Goal: Task Accomplishment & Management: Manage account settings

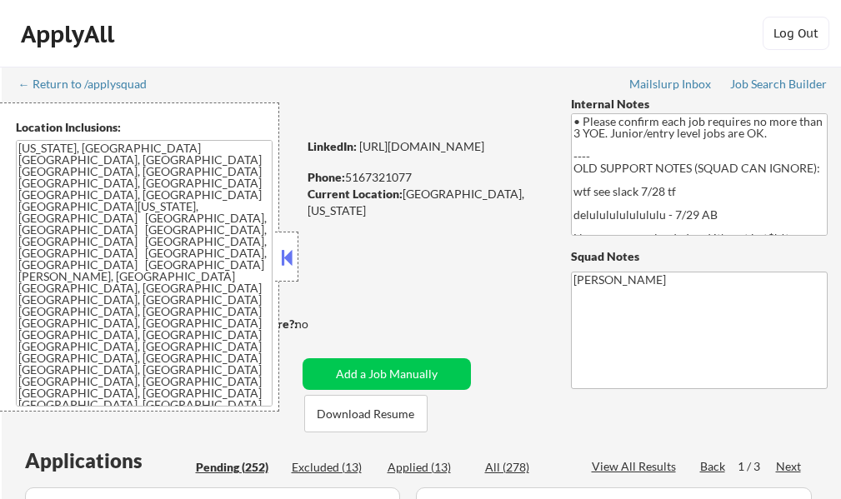
select select ""pending""
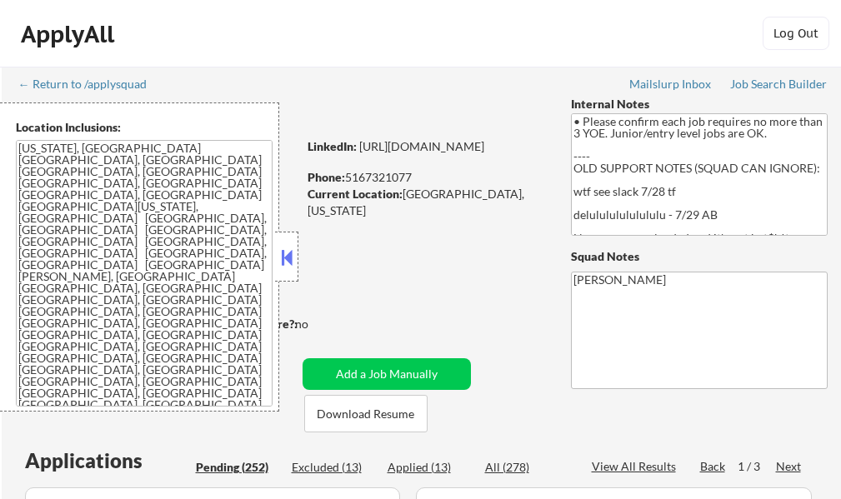
select select ""pending""
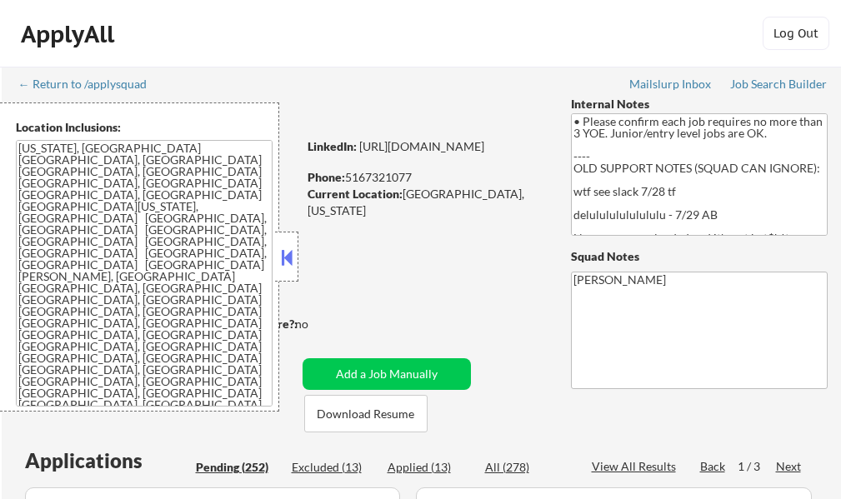
select select ""pending""
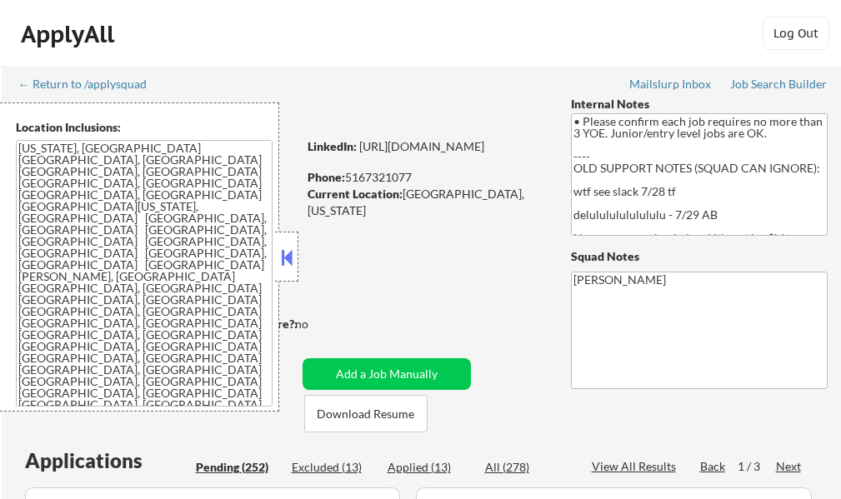
select select ""pending""
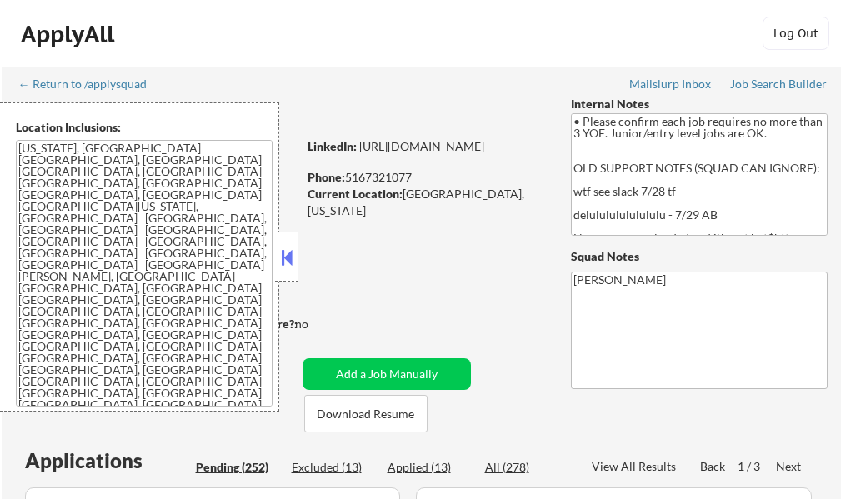
select select ""pending""
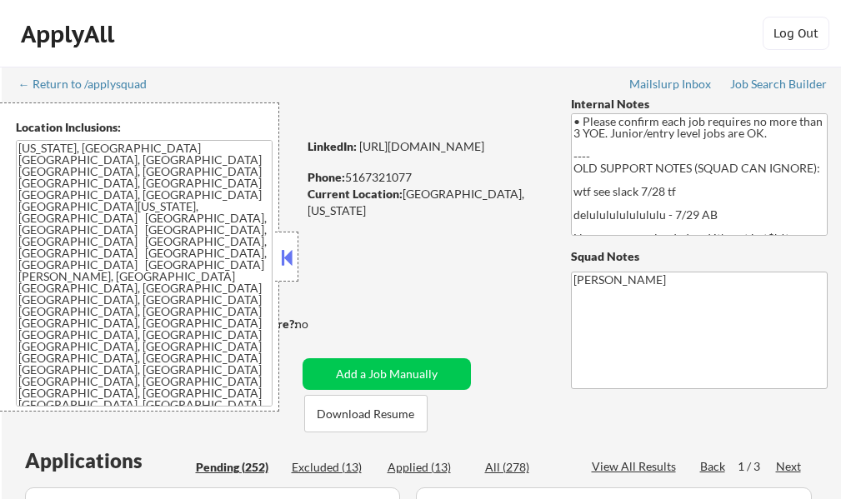
select select ""pending""
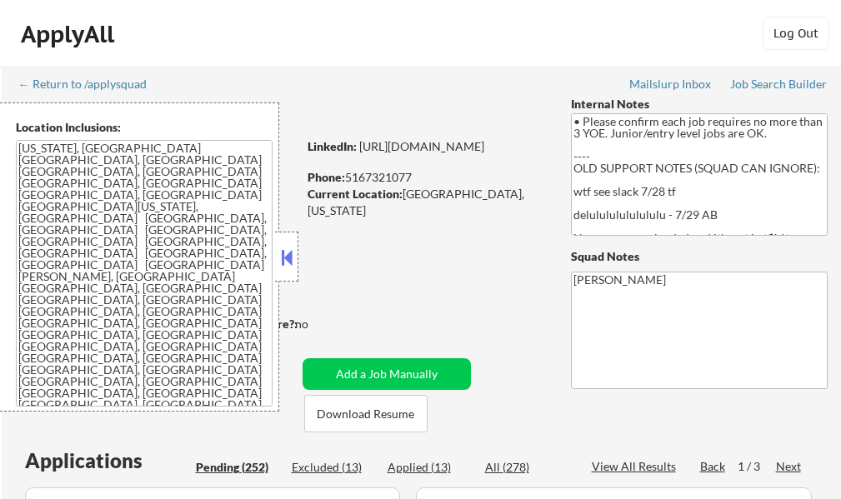
select select ""pending""
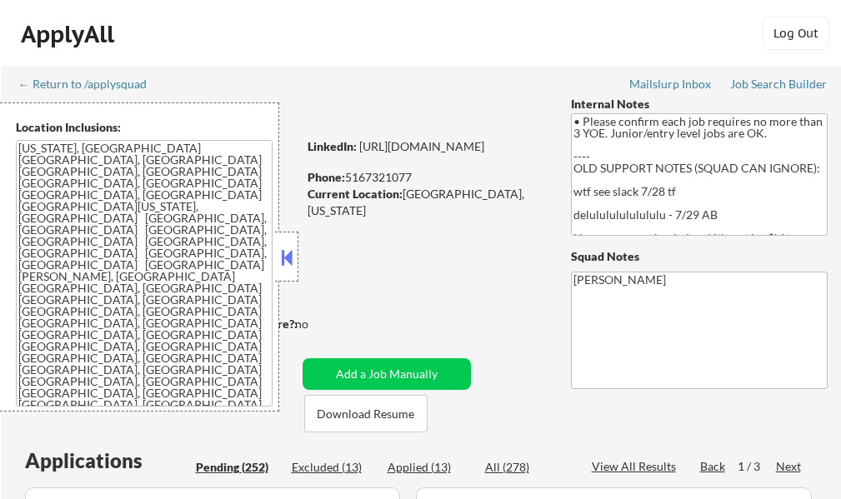
select select ""pending""
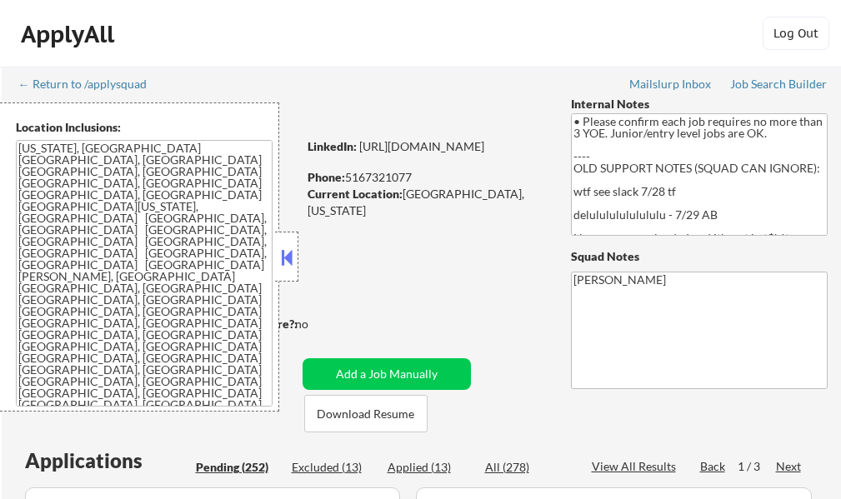
select select ""pending""
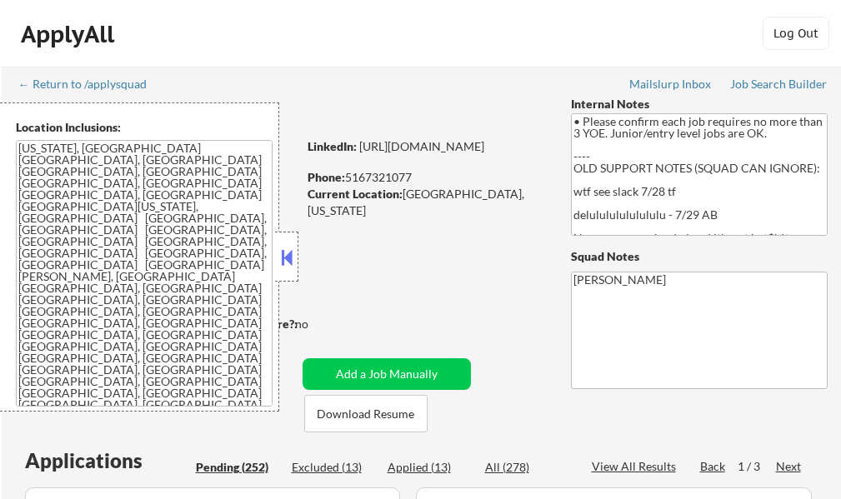
select select ""pending""
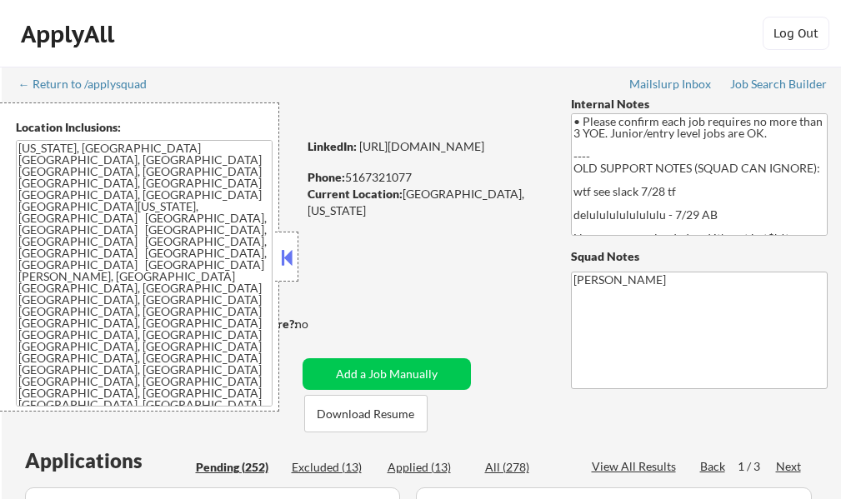
select select ""pending""
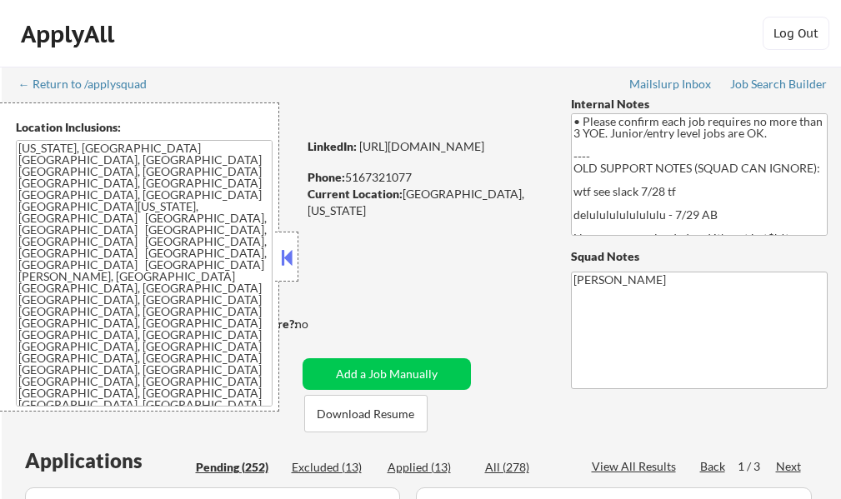
select select ""pending""
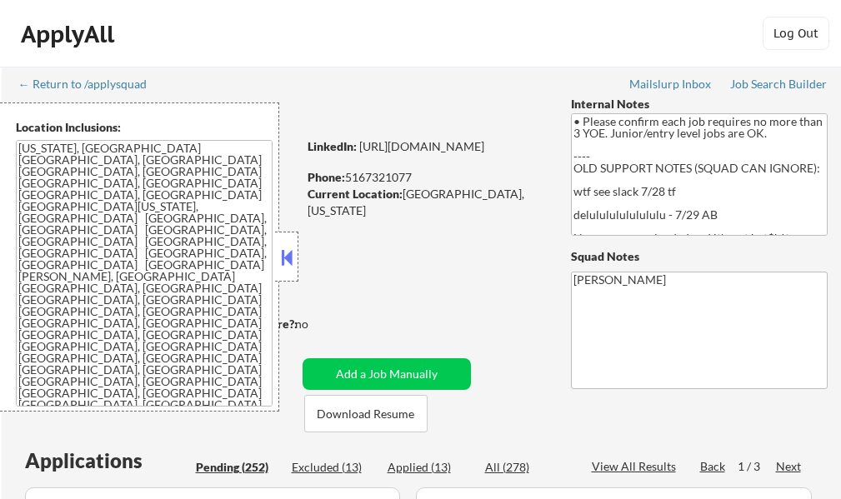
select select ""pending""
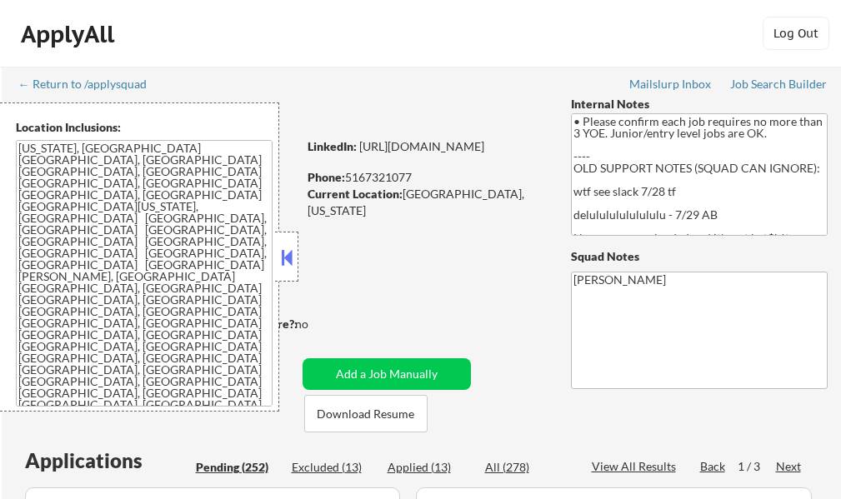
select select ""pending""
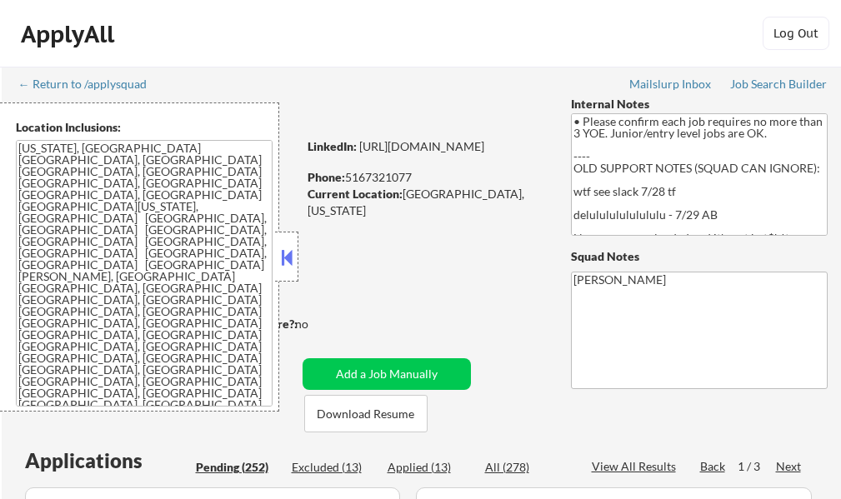
select select ""pending""
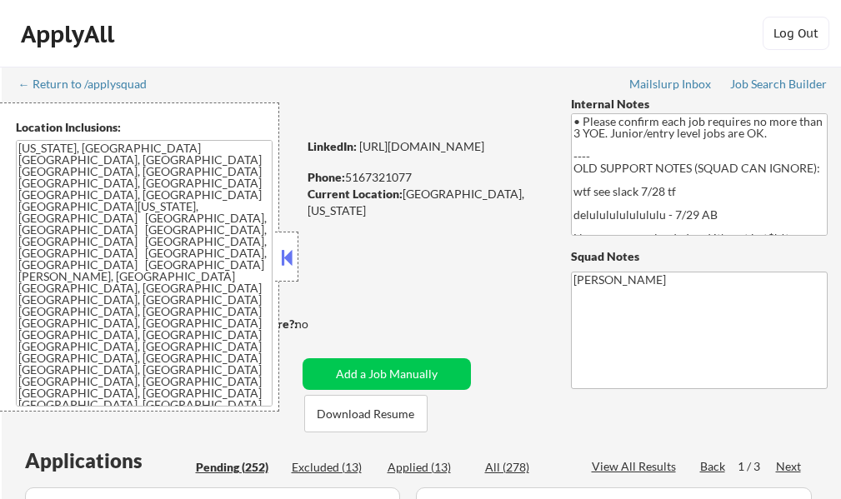
select select ""pending""
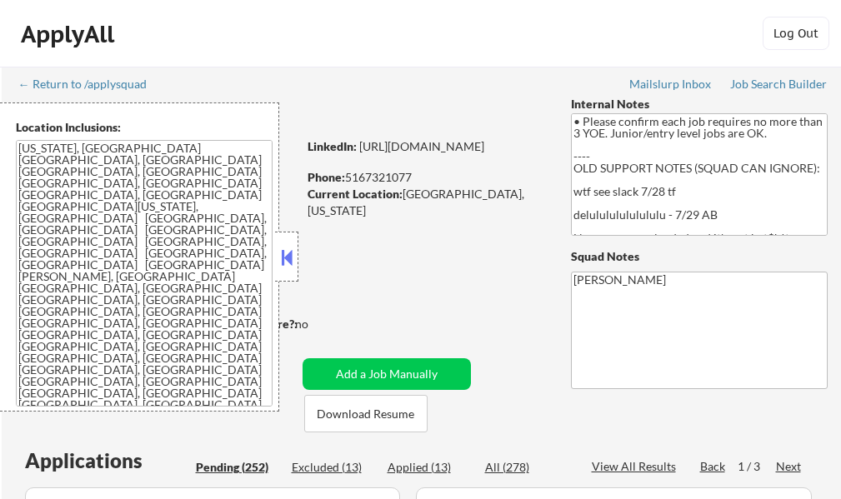
select select ""pending""
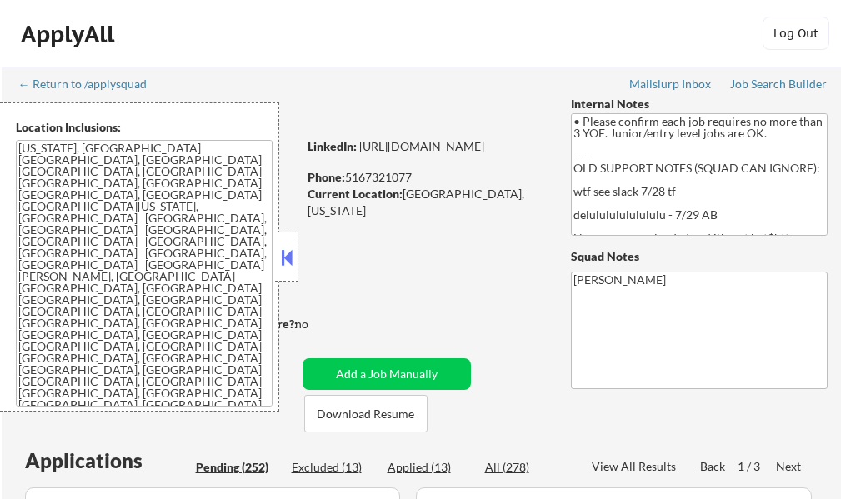
select select ""pending""
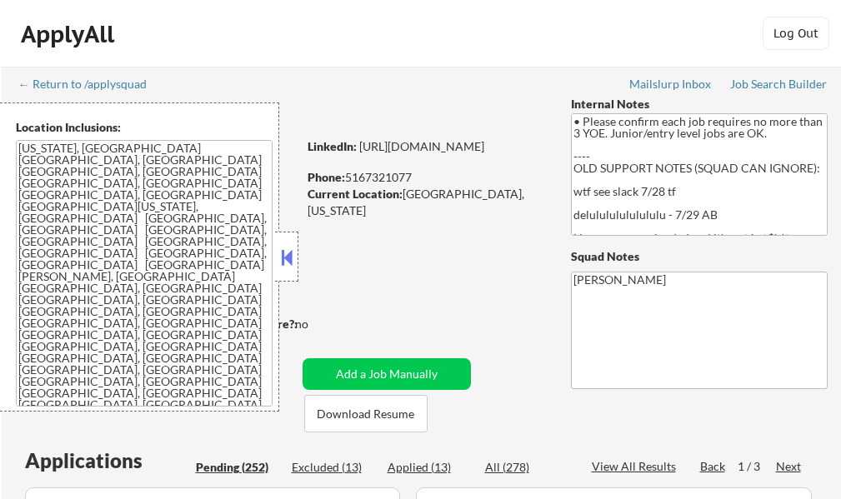
select select ""pending""
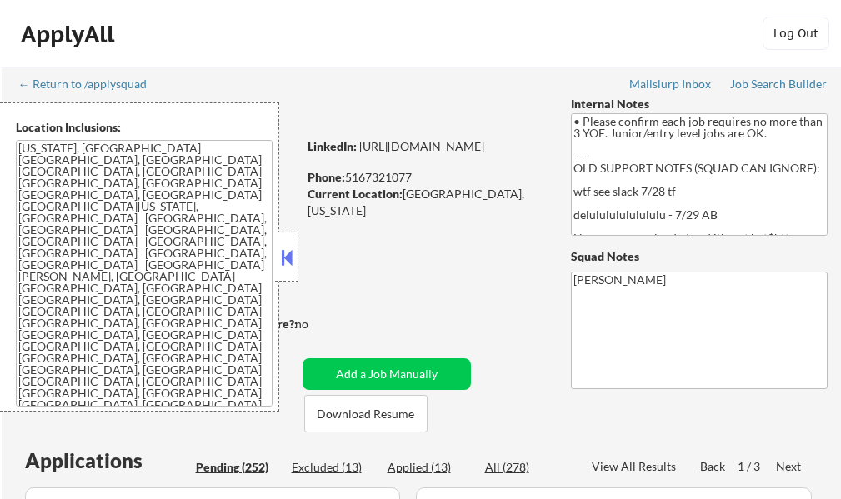
select select ""pending""
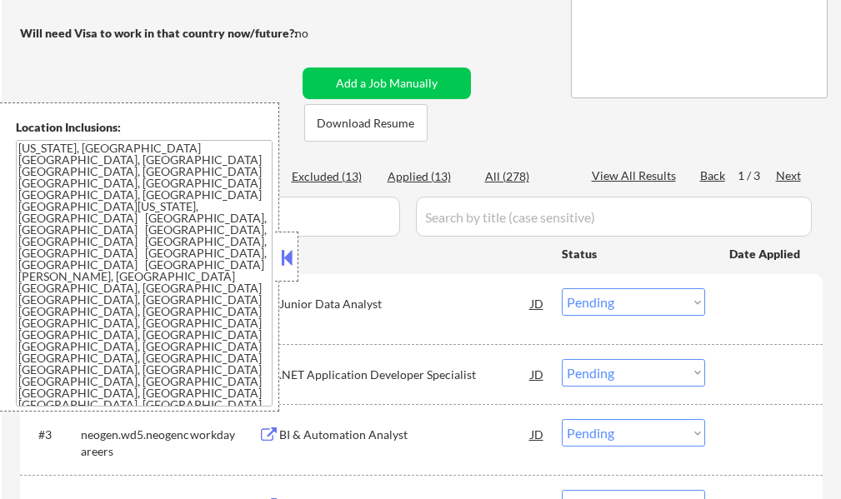
scroll to position [333, 0]
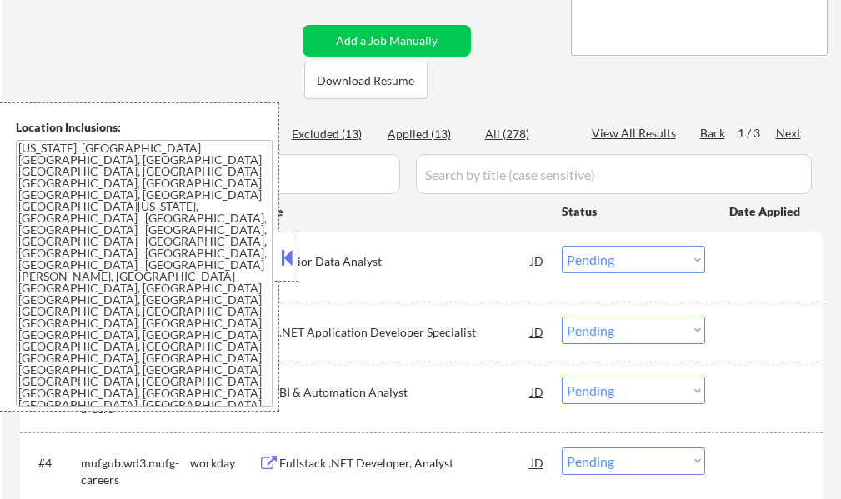
click at [283, 253] on button at bounding box center [287, 257] width 18 height 25
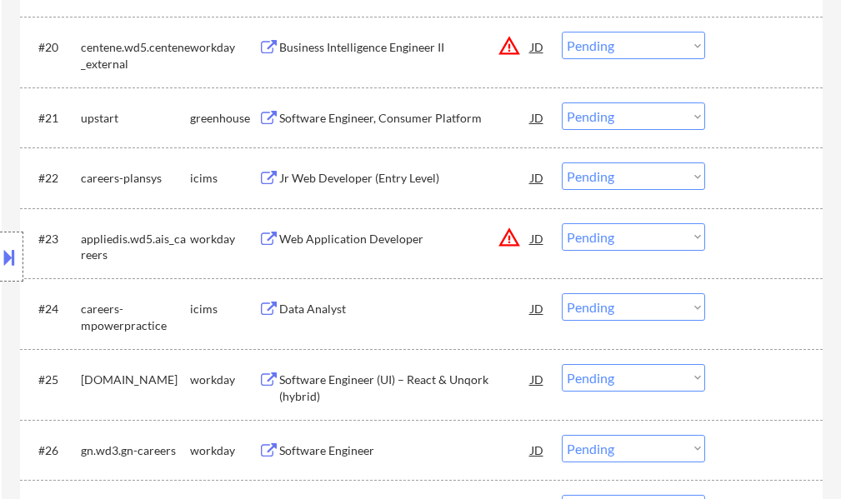
scroll to position [2084, 0]
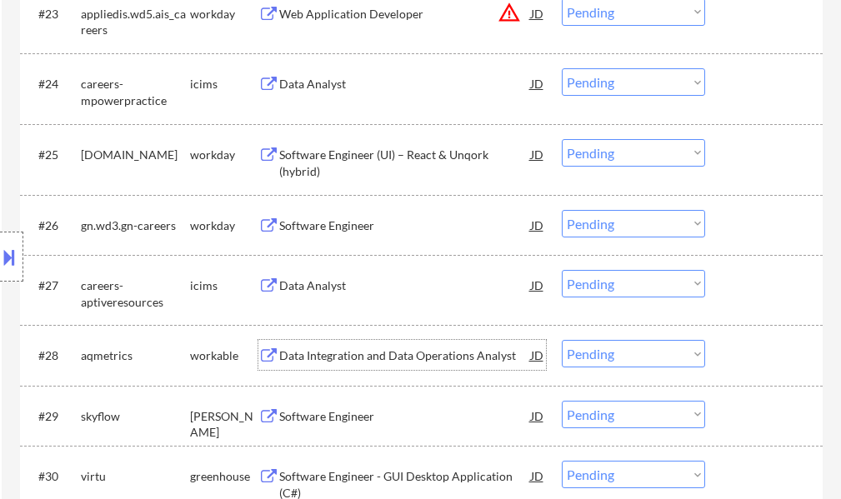
click at [352, 360] on div "Data Integration and Data Operations Analyst" at bounding box center [405, 356] width 252 height 17
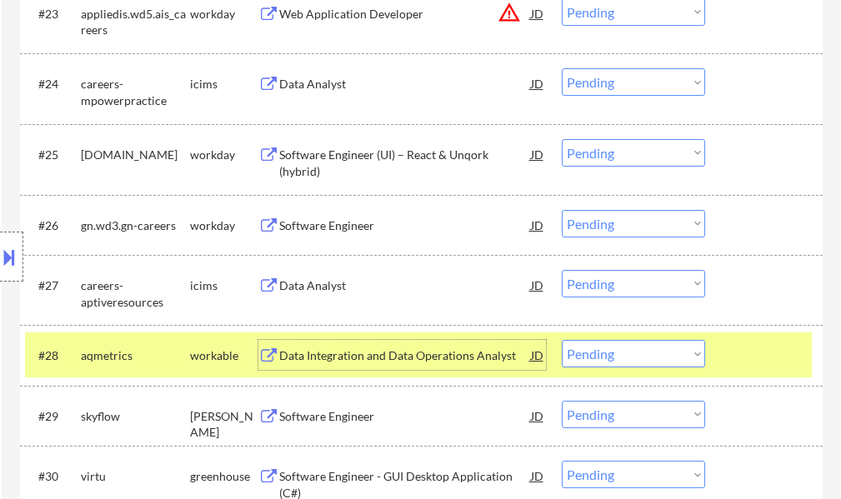
click at [588, 352] on select "Choose an option... Pending Applied Excluded (Questions) Excluded (Expired) Exc…" at bounding box center [633, 354] width 143 height 28
click at [562, 340] on select "Choose an option... Pending Applied Excluded (Questions) Excluded (Expired) Exc…" at bounding box center [633, 354] width 143 height 28
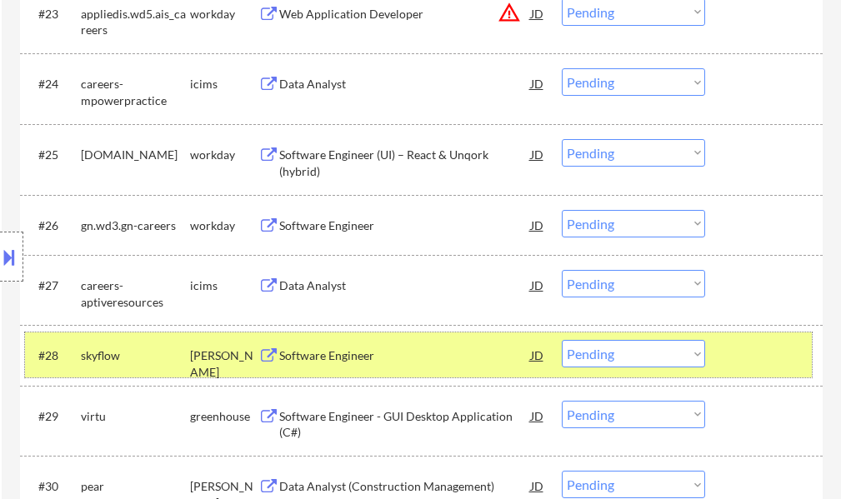
click at [758, 365] on div at bounding box center [765, 355] width 73 height 30
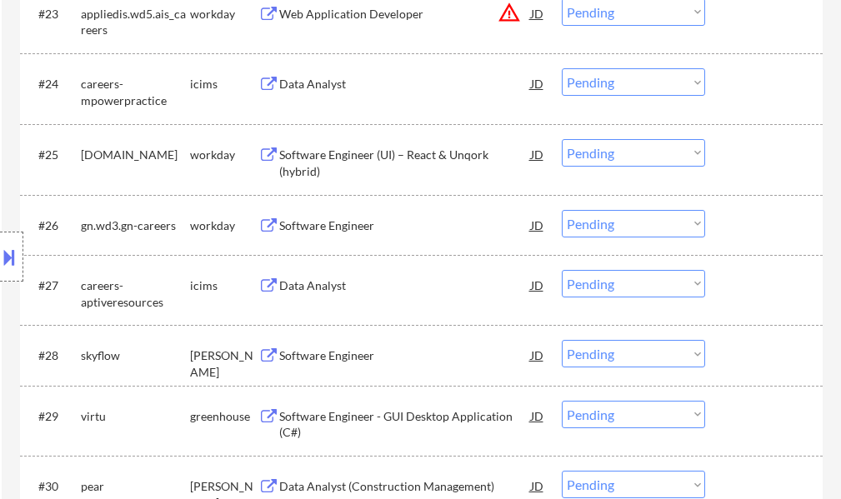
click at [324, 343] on div "Software Engineer" at bounding box center [405, 355] width 252 height 30
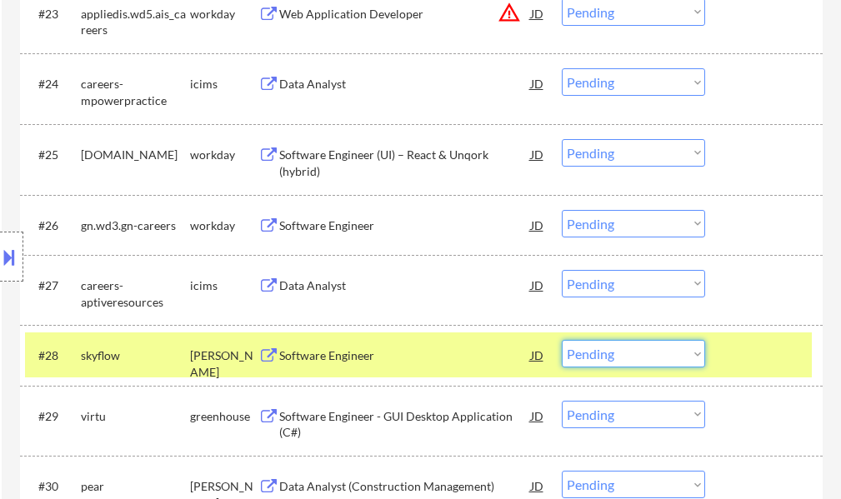
click at [687, 355] on select "Choose an option... Pending Applied Excluded (Questions) Excluded (Expired) Exc…" at bounding box center [633, 354] width 143 height 28
click at [562, 340] on select "Choose an option... Pending Applied Excluded (Questions) Excluded (Expired) Exc…" at bounding box center [633, 354] width 143 height 28
click at [746, 354] on div at bounding box center [765, 355] width 73 height 30
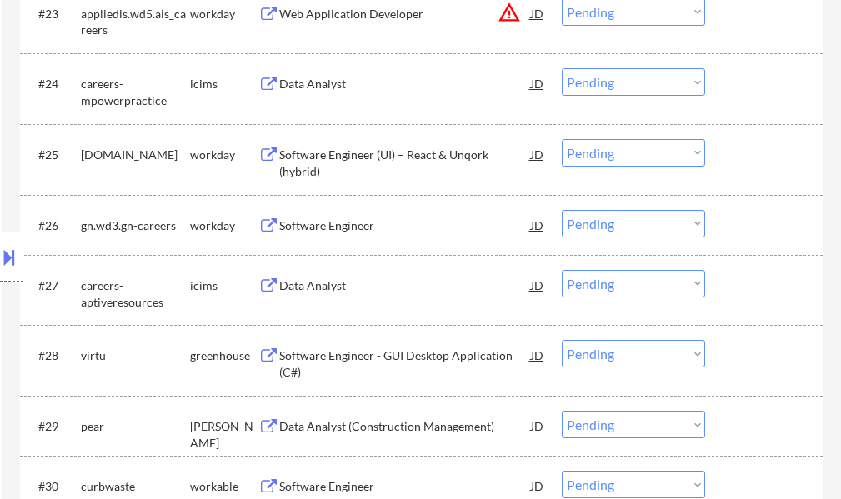
click at [403, 354] on div "Software Engineer - GUI Desktop Application (C#)" at bounding box center [405, 364] width 252 height 33
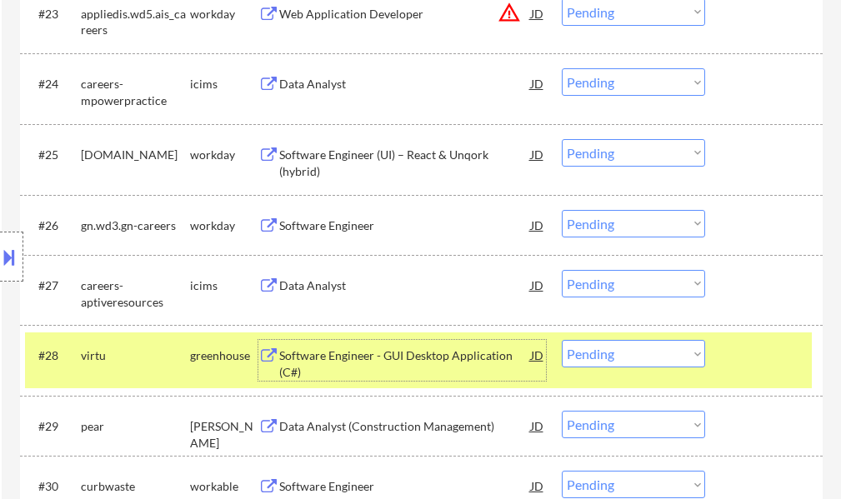
click at [666, 352] on select "Choose an option... Pending Applied Excluded (Questions) Excluded (Expired) Exc…" at bounding box center [633, 354] width 143 height 28
click at [562, 340] on select "Choose an option... Pending Applied Excluded (Questions) Excluded (Expired) Exc…" at bounding box center [633, 354] width 143 height 28
click at [772, 352] on div at bounding box center [765, 355] width 73 height 30
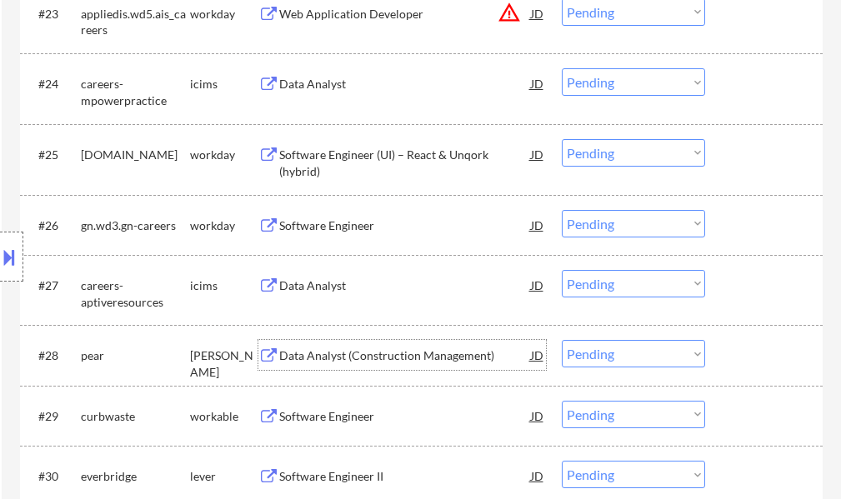
click at [446, 361] on div "Data Analyst (Construction Management)" at bounding box center [405, 356] width 252 height 17
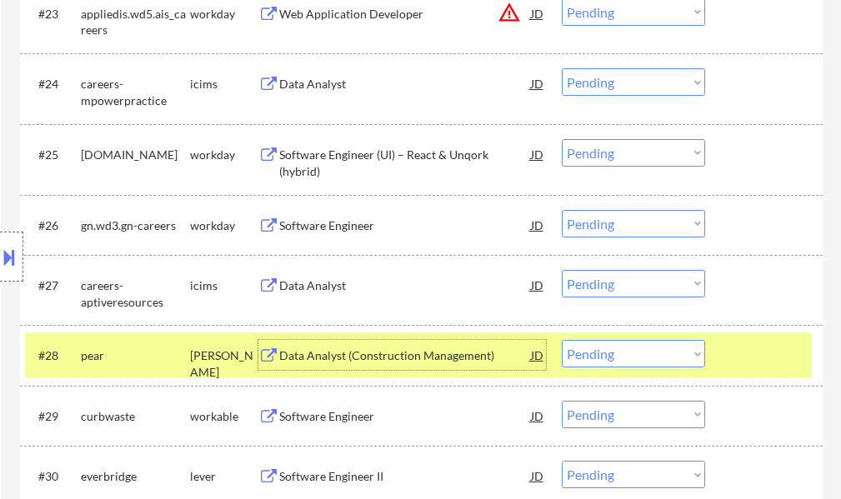
click at [656, 346] on select "Choose an option... Pending Applied Excluded (Questions) Excluded (Expired) Exc…" at bounding box center [633, 354] width 143 height 28
click at [562, 340] on select "Choose an option... Pending Applied Excluded (Questions) Excluded (Expired) Exc…" at bounding box center [633, 354] width 143 height 28
click at [746, 353] on div at bounding box center [765, 355] width 73 height 30
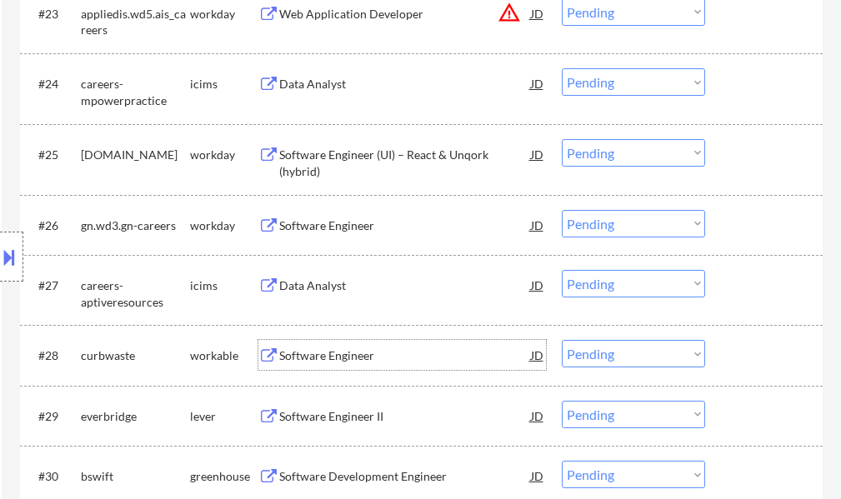
click at [353, 347] on div "Software Engineer" at bounding box center [405, 355] width 252 height 30
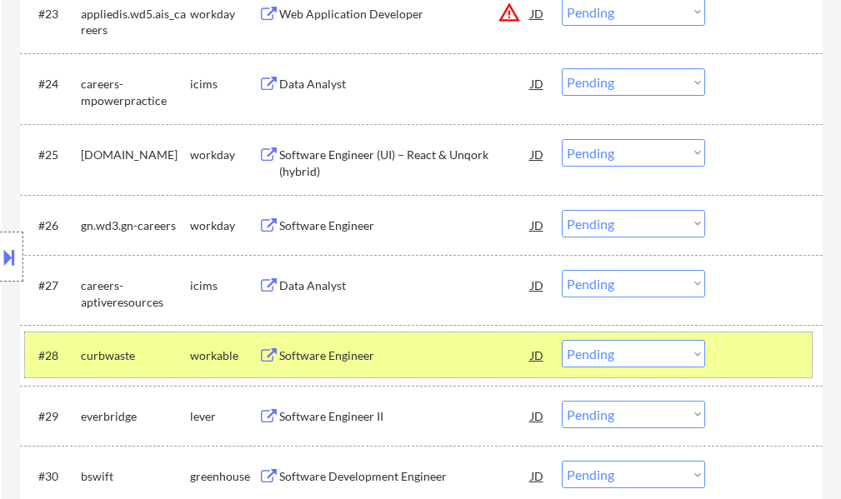
click at [742, 355] on div at bounding box center [765, 355] width 73 height 30
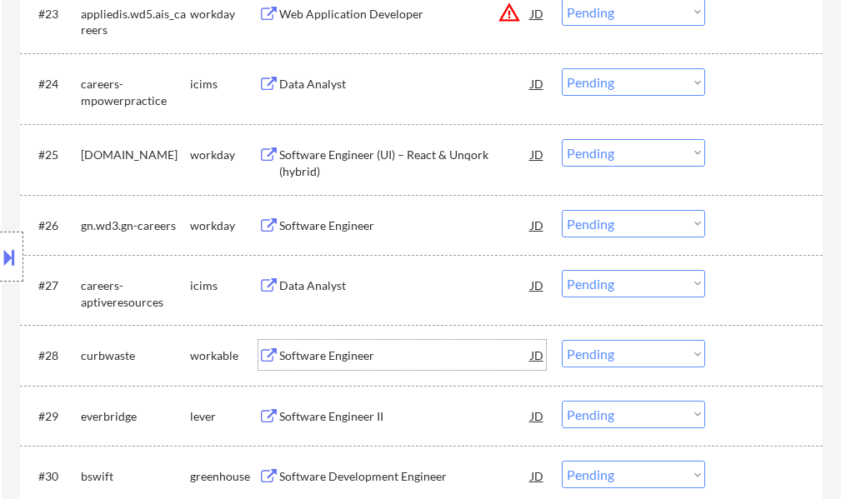
click at [328, 367] on div "Software Engineer" at bounding box center [405, 355] width 252 height 30
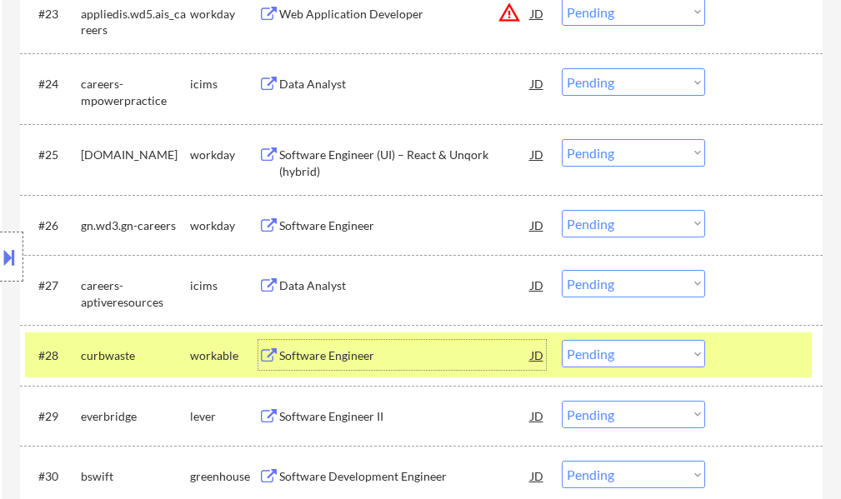
click at [616, 353] on select "Choose an option... Pending Applied Excluded (Questions) Excluded (Expired) Exc…" at bounding box center [633, 354] width 143 height 28
click at [562, 340] on select "Choose an option... Pending Applied Excluded (Questions) Excluded (Expired) Exc…" at bounding box center [633, 354] width 143 height 28
click at [729, 345] on div at bounding box center [765, 355] width 73 height 30
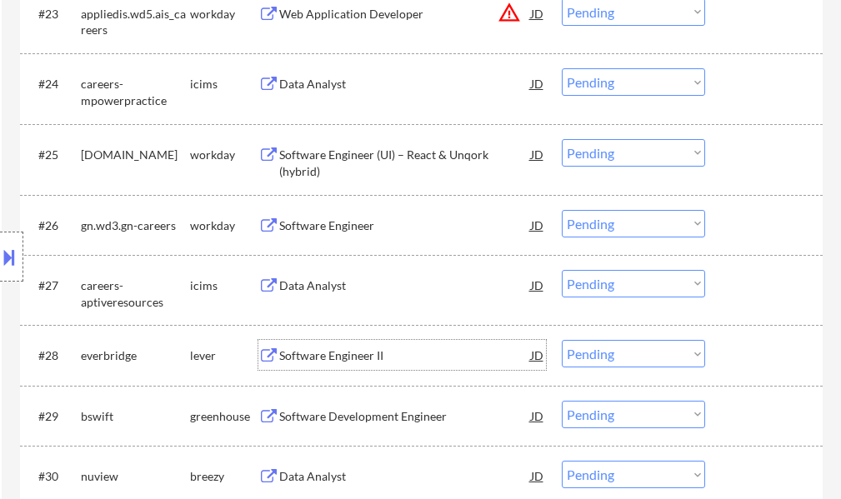
click at [370, 351] on div "Software Engineer II" at bounding box center [405, 356] width 252 height 17
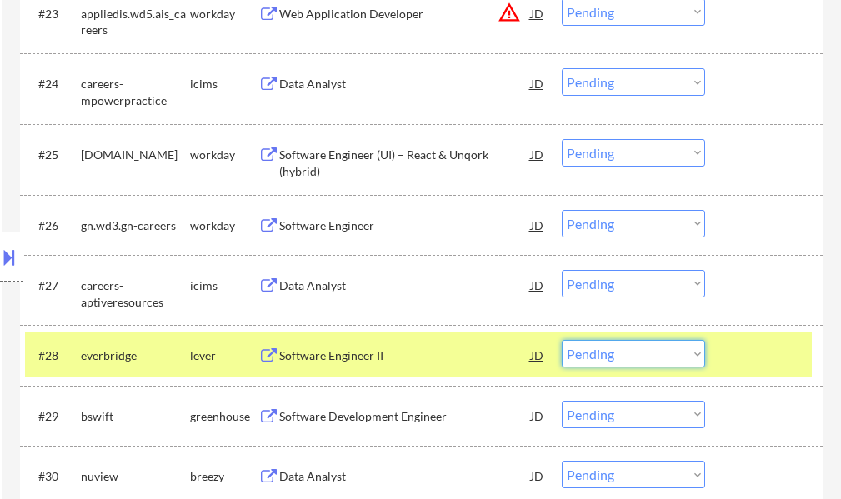
click at [658, 350] on select "Choose an option... Pending Applied Excluded (Questions) Excluded (Expired) Exc…" at bounding box center [633, 354] width 143 height 28
click at [562, 340] on select "Choose an option... Pending Applied Excluded (Questions) Excluded (Expired) Exc…" at bounding box center [633, 354] width 143 height 28
click at [745, 343] on div at bounding box center [765, 355] width 73 height 30
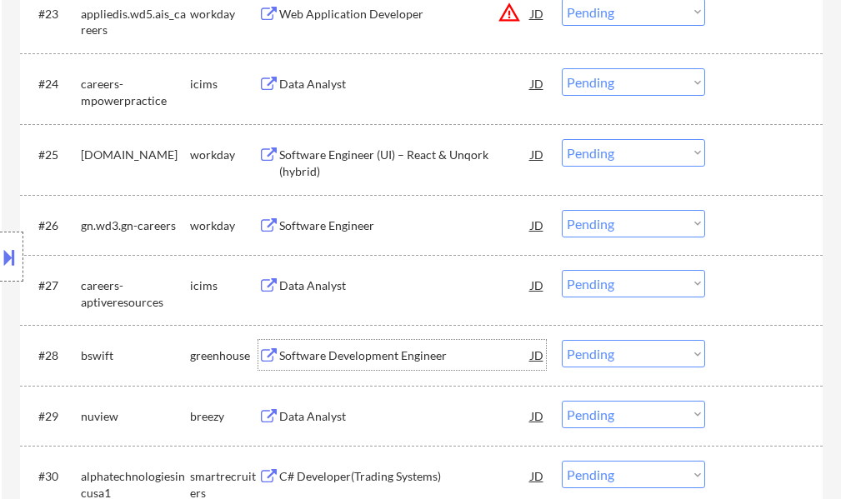
click at [423, 356] on div "Software Development Engineer" at bounding box center [405, 356] width 252 height 17
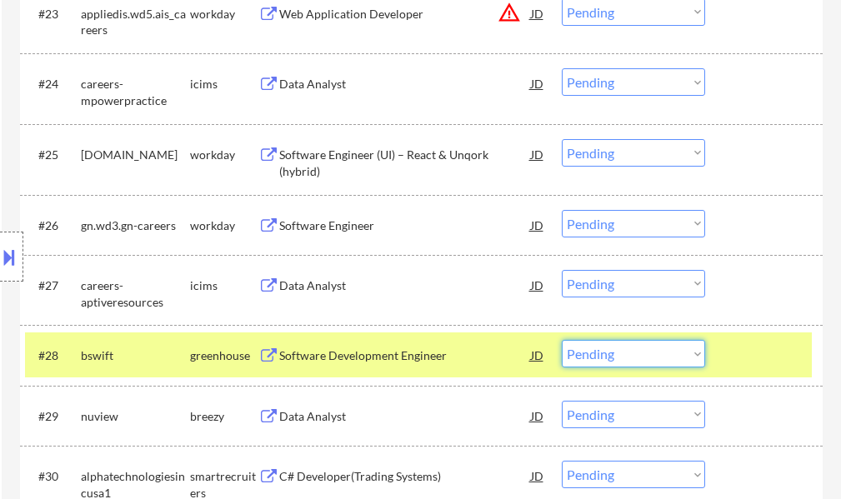
click at [614, 360] on select "Choose an option... Pending Applied Excluded (Questions) Excluded (Expired) Exc…" at bounding box center [633, 354] width 143 height 28
click at [562, 340] on select "Choose an option... Pending Applied Excluded (Questions) Excluded (Expired) Exc…" at bounding box center [633, 354] width 143 height 28
click at [770, 358] on div at bounding box center [765, 355] width 73 height 30
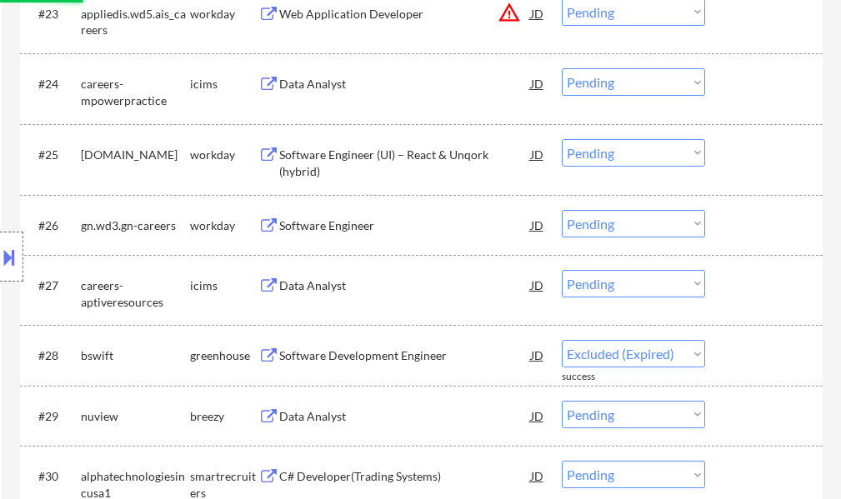
select select ""pending""
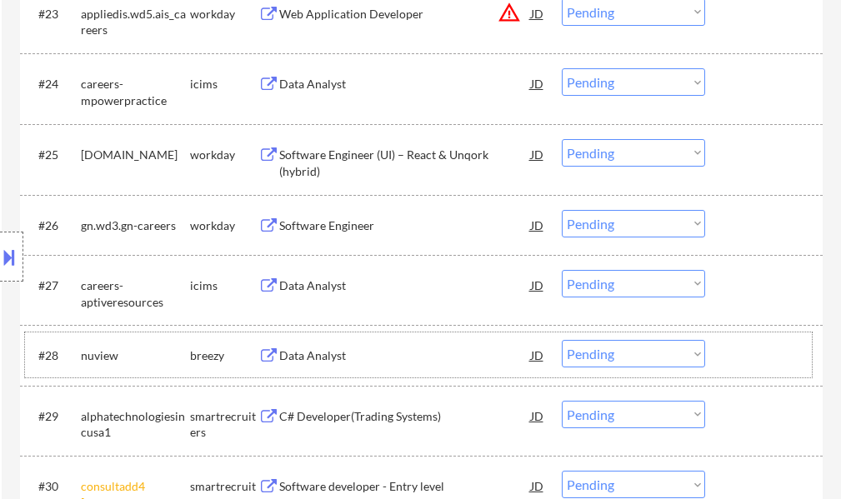
scroll to position [2167, 0]
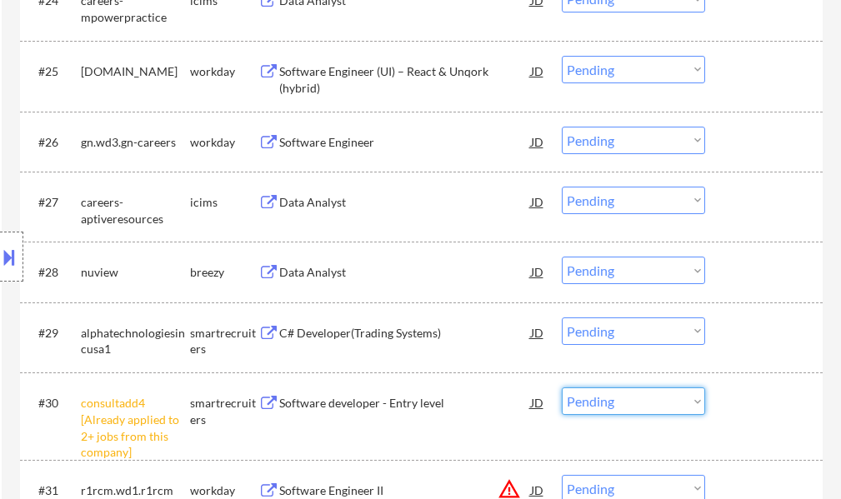
click at [587, 398] on select "Choose an option... Pending Applied Excluded (Questions) Excluded (Expired) Exc…" at bounding box center [633, 402] width 143 height 28
click at [562, 388] on select "Choose an option... Pending Applied Excluded (Questions) Excluded (Expired) Exc…" at bounding box center [633, 402] width 143 height 28
select select ""pending""
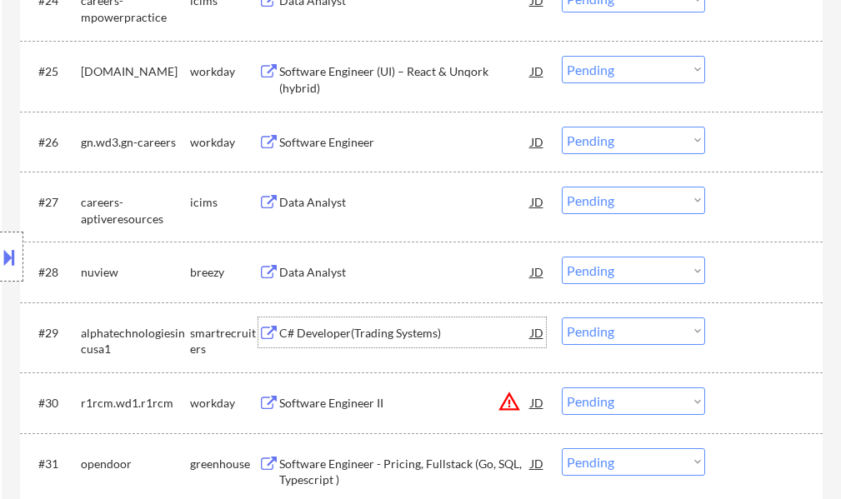
click at [363, 342] on div "C# Developer(Trading Systems)" at bounding box center [405, 333] width 252 height 30
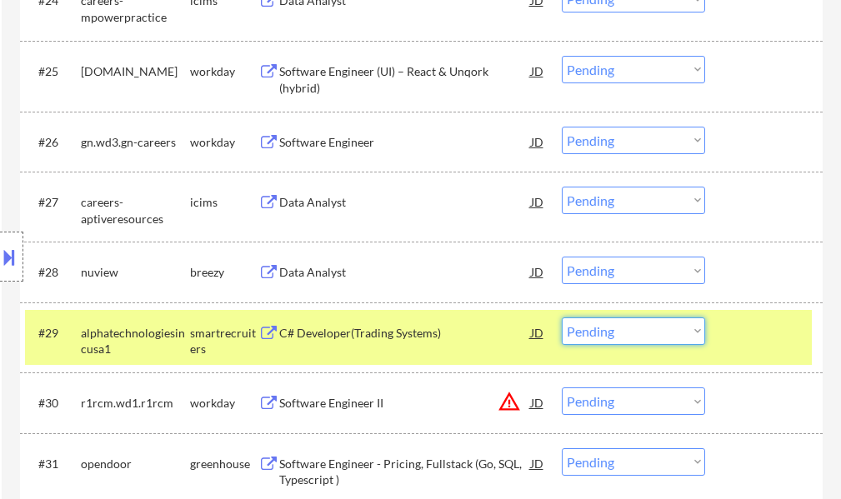
click at [618, 336] on select "Choose an option... Pending Applied Excluded (Questions) Excluded (Expired) Exc…" at bounding box center [633, 332] width 143 height 28
click at [562, 318] on select "Choose an option... Pending Applied Excluded (Questions) Excluded (Expired) Exc…" at bounding box center [633, 332] width 143 height 28
click at [764, 348] on div "#29 alphatechnologiesincusa1 smartrecruiters C# Developer(Trading Systems) JD C…" at bounding box center [418, 337] width 787 height 55
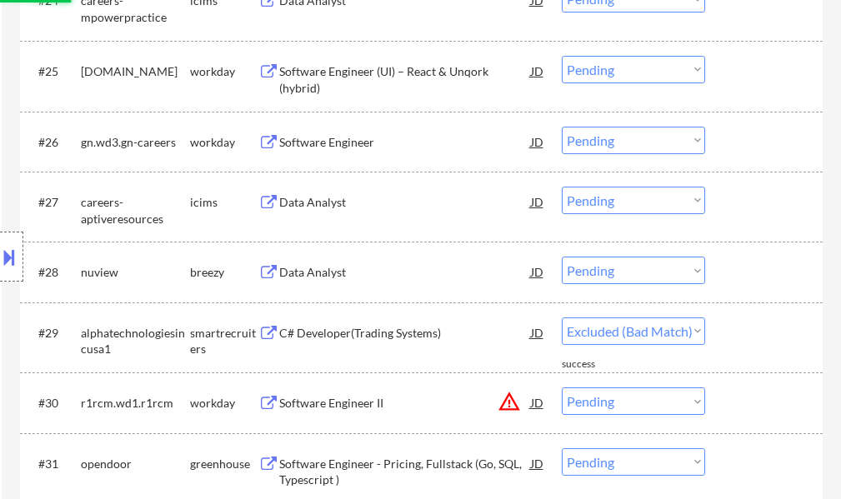
select select ""pending""
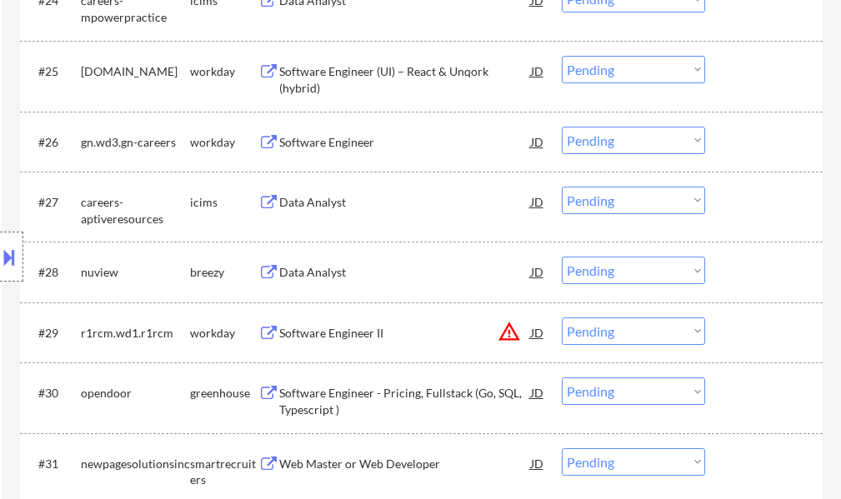
click at [348, 388] on div "Software Engineer - Pricing, Fullstack (Go, SQL, Typescript )" at bounding box center [405, 401] width 252 height 33
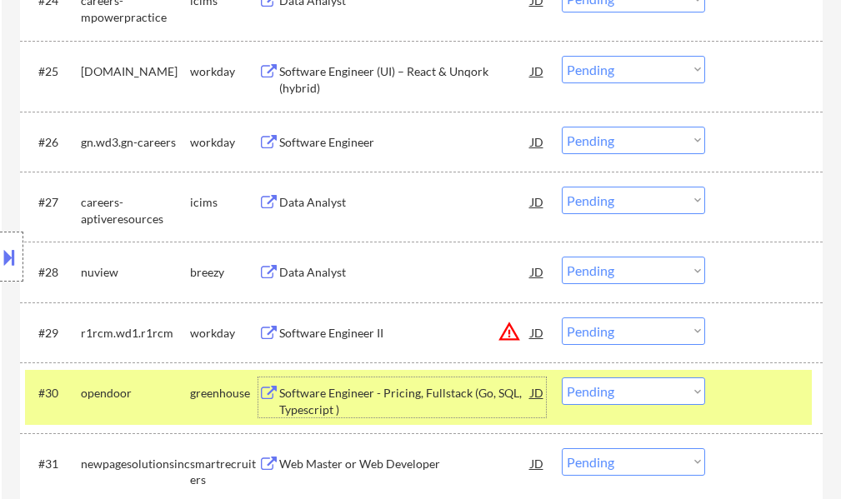
click at [745, 408] on div "#30 opendoor greenhouse Software Engineer - Pricing, Fullstack (Go, SQL, Typesc…" at bounding box center [418, 397] width 787 height 55
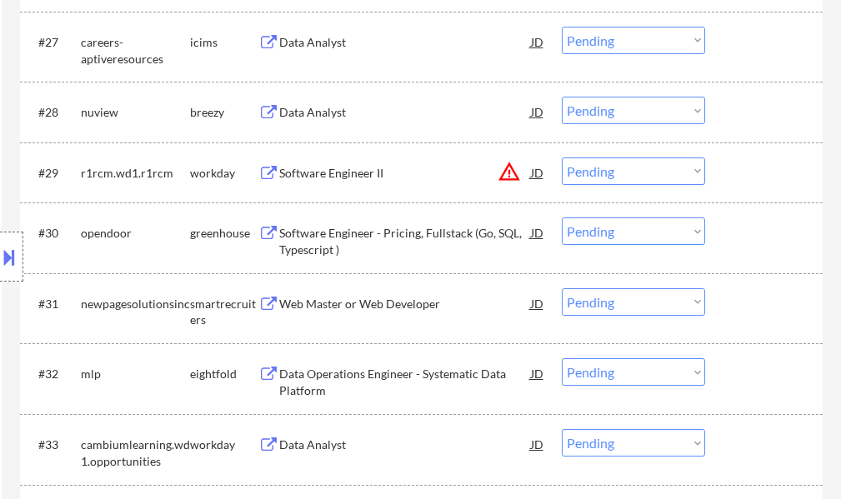
scroll to position [2334, 0]
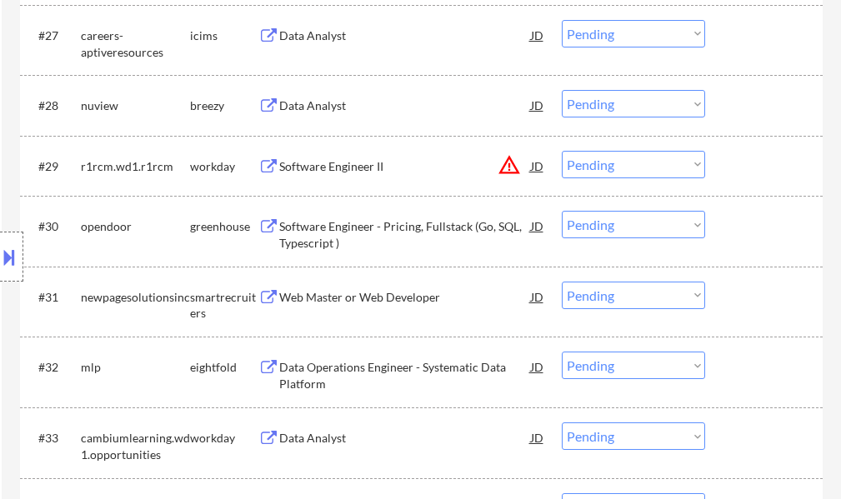
click at [355, 291] on div "Web Master or Web Developer" at bounding box center [405, 297] width 252 height 17
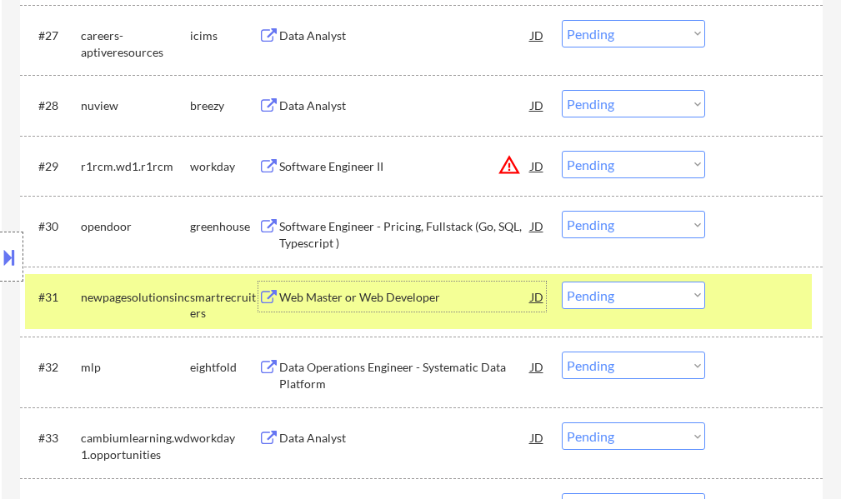
click at [625, 299] on select "Choose an option... Pending Applied Excluded (Questions) Excluded (Expired) Exc…" at bounding box center [633, 296] width 143 height 28
click at [562, 282] on select "Choose an option... Pending Applied Excluded (Questions) Excluded (Expired) Exc…" at bounding box center [633, 296] width 143 height 28
click at [753, 313] on div "#31 newpagesolutionsinc smartrecruiters Web Master or Web Developer JD warning_…" at bounding box center [418, 301] width 787 height 55
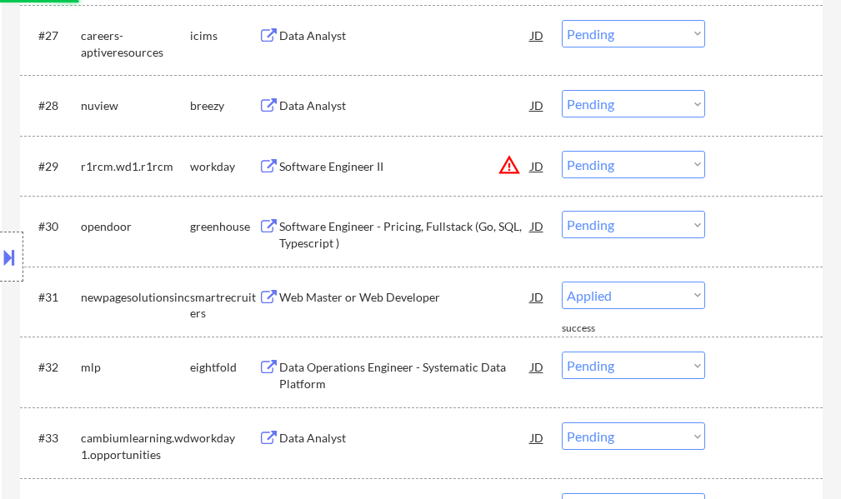
select select ""pending""
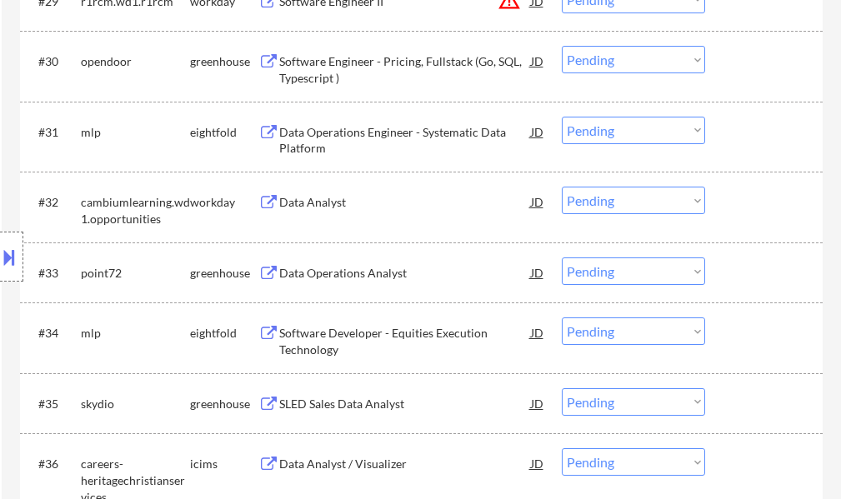
scroll to position [2500, 0]
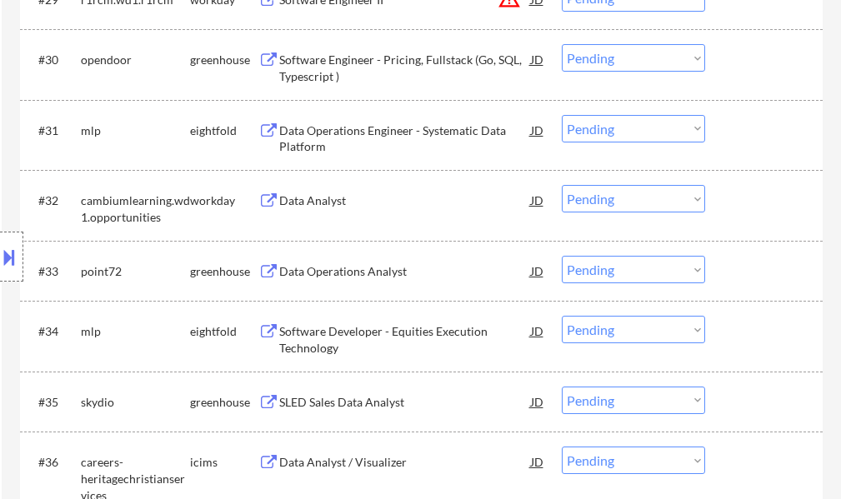
click at [346, 268] on div "Data Operations Analyst" at bounding box center [405, 271] width 252 height 17
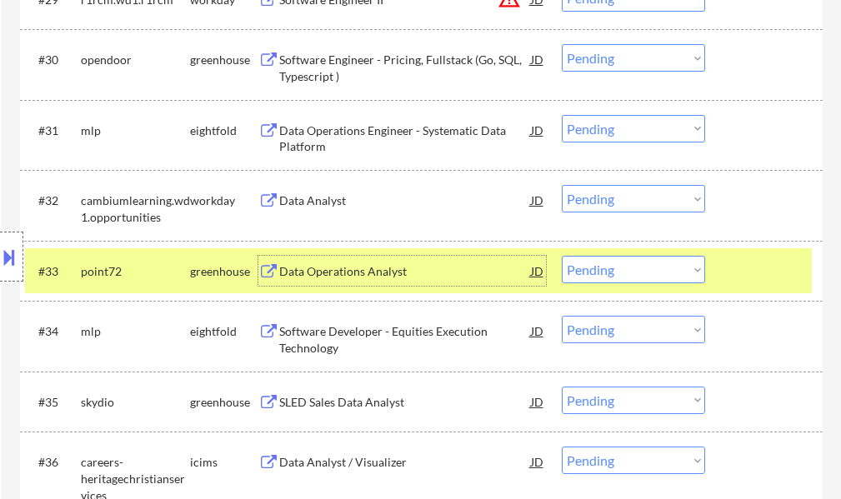
click at [663, 263] on select "Choose an option... Pending Applied Excluded (Questions) Excluded (Expired) Exc…" at bounding box center [633, 270] width 143 height 28
click at [562, 256] on select "Choose an option... Pending Applied Excluded (Questions) Excluded (Expired) Exc…" at bounding box center [633, 270] width 143 height 28
click at [745, 268] on div at bounding box center [765, 271] width 73 height 30
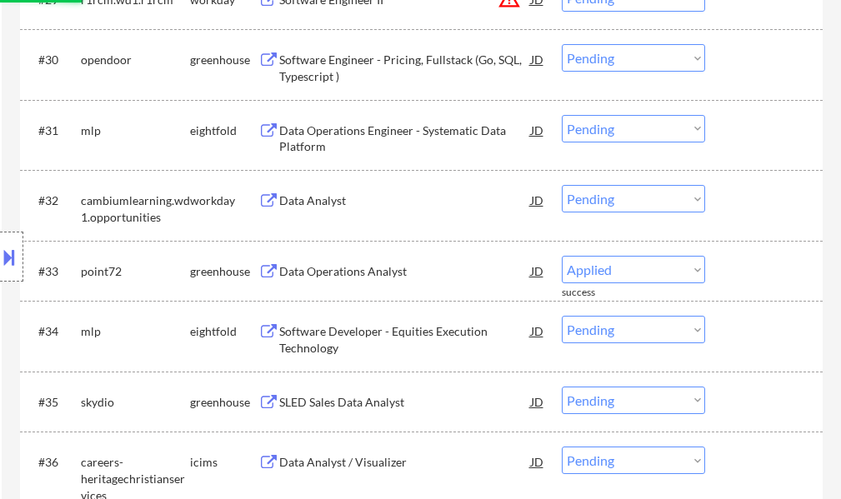
select select ""pending""
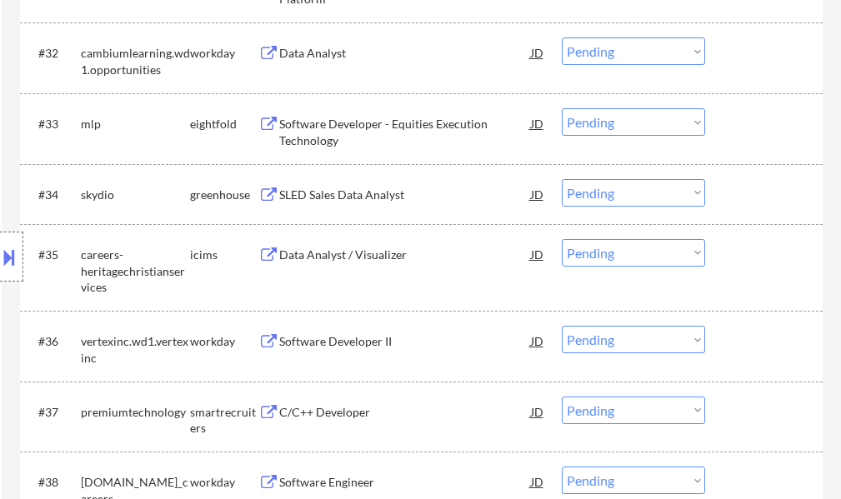
scroll to position [2667, 0]
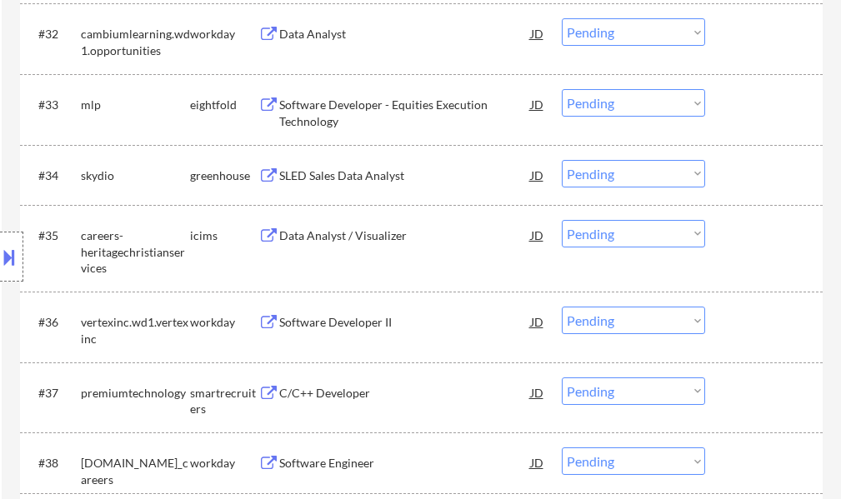
click at [314, 386] on div "C/C++ Developer" at bounding box center [405, 393] width 252 height 17
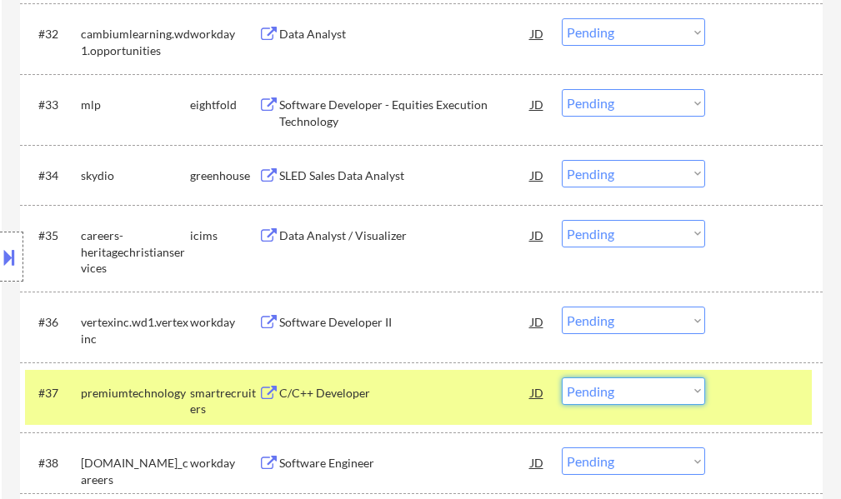
click at [613, 393] on select "Choose an option... Pending Applied Excluded (Questions) Excluded (Expired) Exc…" at bounding box center [633, 392] width 143 height 28
click at [562, 378] on select "Choose an option... Pending Applied Excluded (Questions) Excluded (Expired) Exc…" at bounding box center [633, 392] width 143 height 28
click at [737, 391] on div at bounding box center [765, 393] width 73 height 30
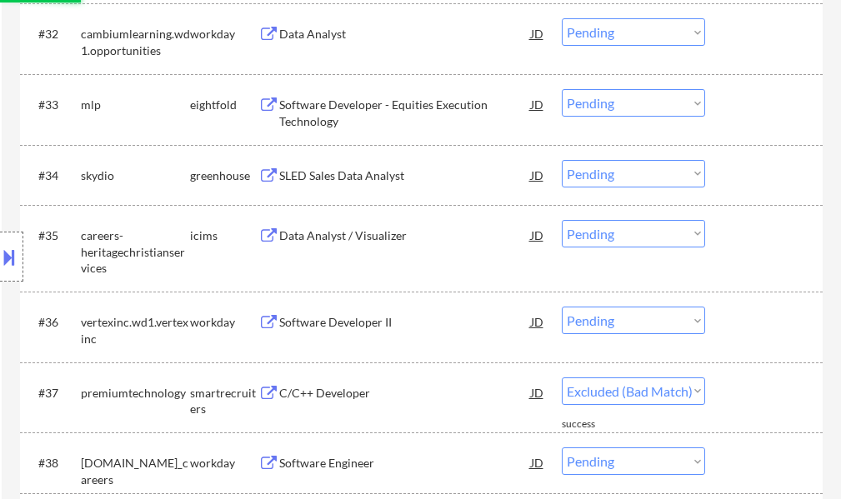
select select ""pending""
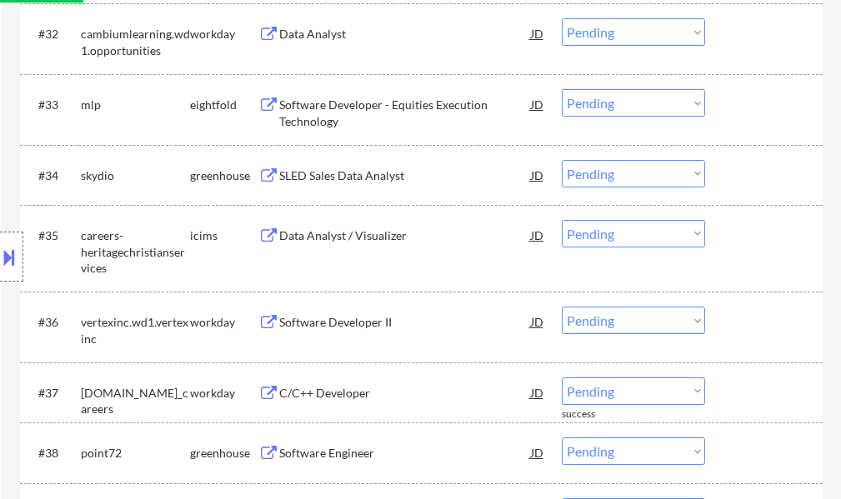
scroll to position [2834, 0]
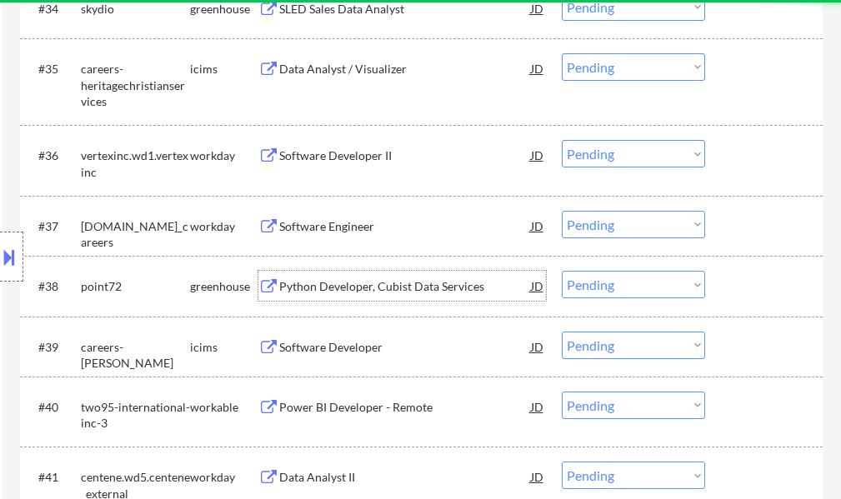
click at [345, 277] on div "Python Developer, Cubist Data Services" at bounding box center [405, 286] width 252 height 30
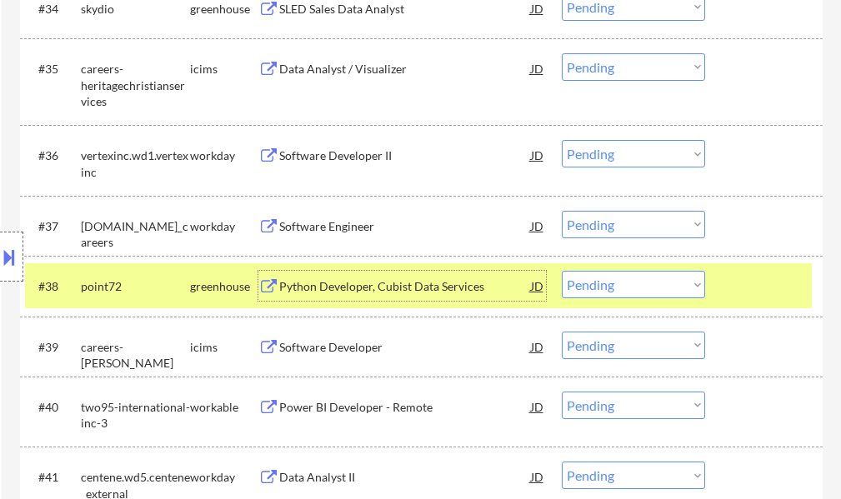
click at [618, 289] on select "Choose an option... Pending Applied Excluded (Questions) Excluded (Expired) Exc…" at bounding box center [633, 285] width 143 height 28
click at [562, 271] on select "Choose an option... Pending Applied Excluded (Questions) Excluded (Expired) Exc…" at bounding box center [633, 285] width 143 height 28
click at [742, 283] on div at bounding box center [765, 286] width 73 height 30
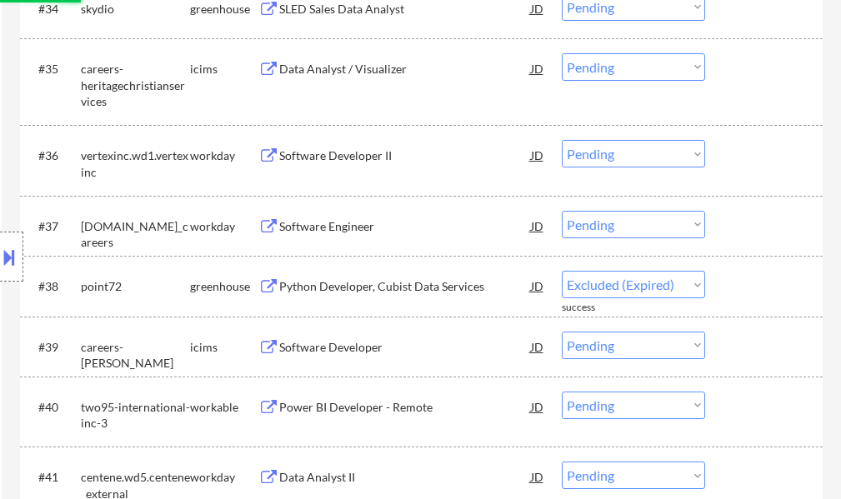
select select ""pending""
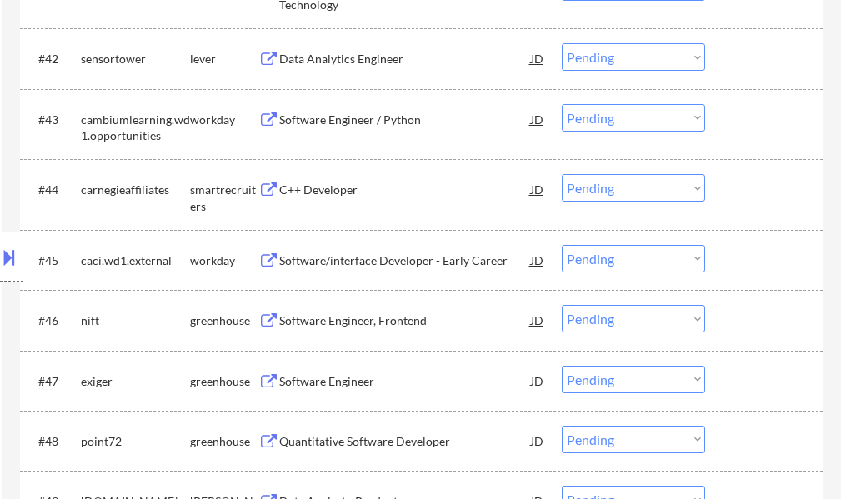
scroll to position [3334, 0]
click at [322, 204] on div "#44 carnegieaffiliates smartrecruiters C++ Developer JD Choose an option... Pen…" at bounding box center [418, 193] width 787 height 55
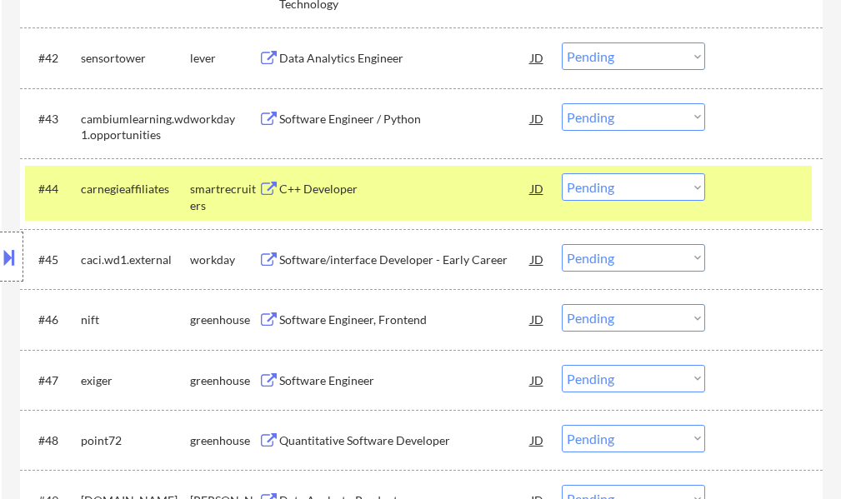
click at [322, 196] on div "C++ Developer" at bounding box center [405, 189] width 252 height 17
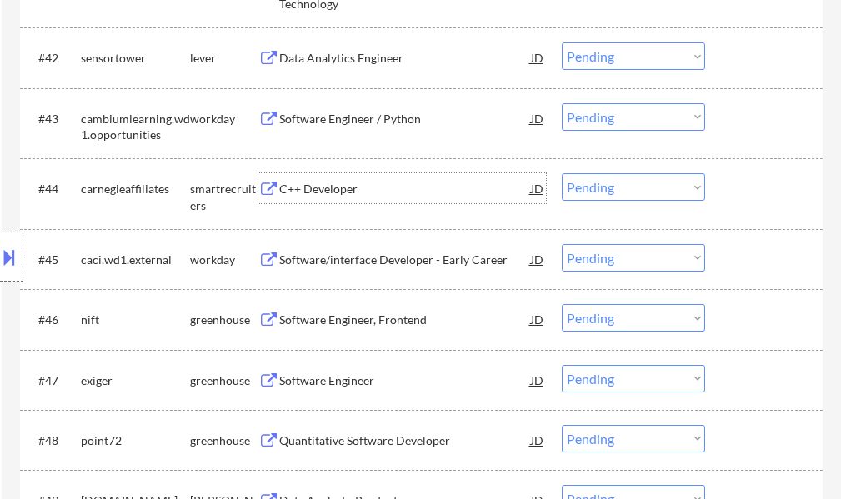
click at [623, 188] on select "Choose an option... Pending Applied Excluded (Questions) Excluded (Expired) Exc…" at bounding box center [633, 187] width 143 height 28
click at [562, 173] on select "Choose an option... Pending Applied Excluded (Questions) Excluded (Expired) Exc…" at bounding box center [633, 187] width 143 height 28
click at [753, 194] on div at bounding box center [765, 188] width 73 height 30
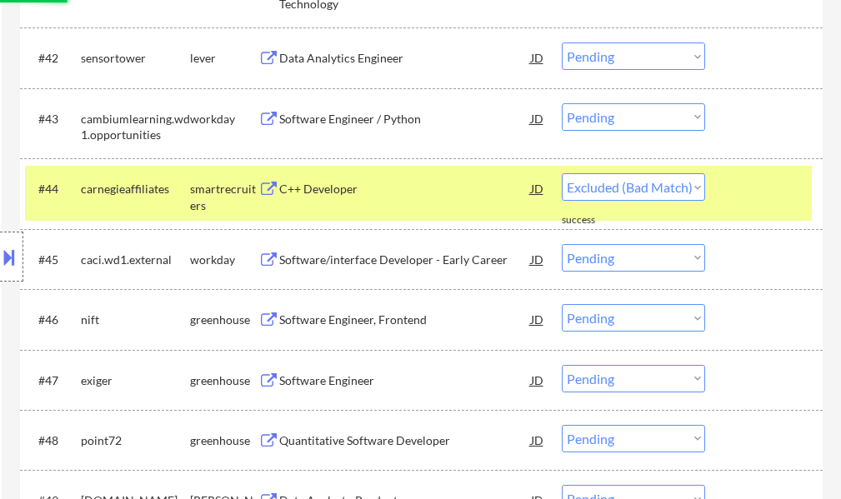
click at [753, 194] on div at bounding box center [765, 188] width 73 height 30
select select ""pending""
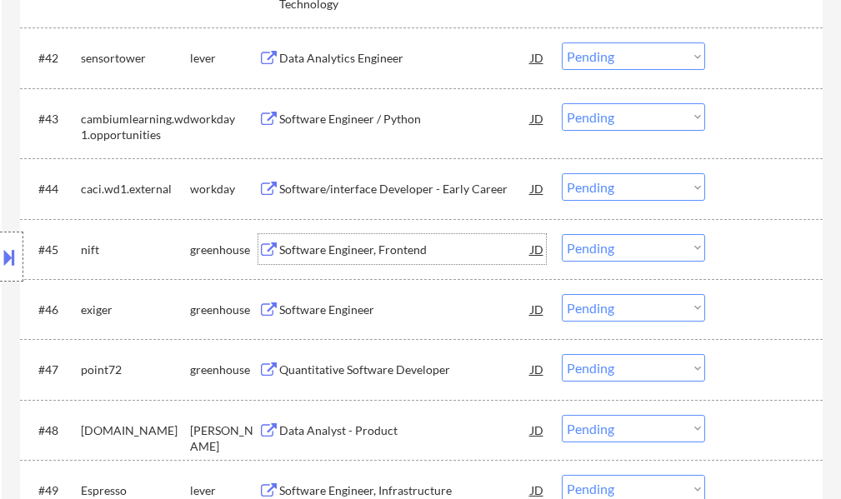
click at [312, 252] on div "Software Engineer, Frontend" at bounding box center [405, 250] width 252 height 17
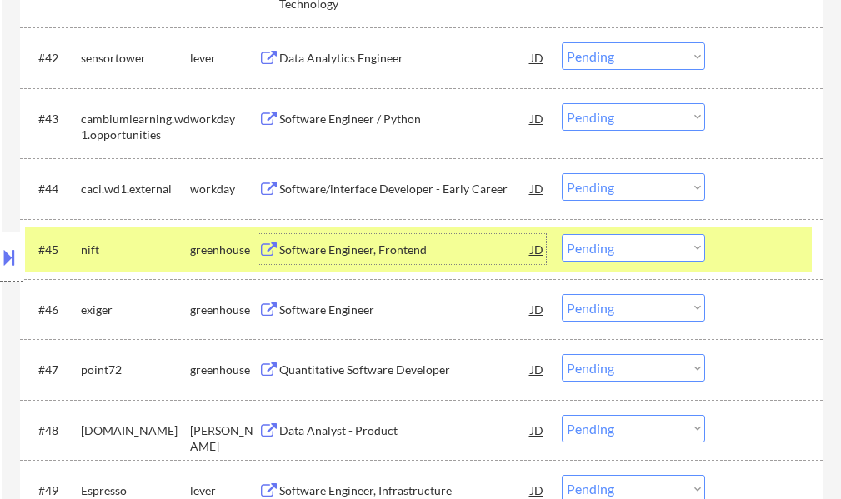
click at [594, 243] on select "Choose an option... Pending Applied Excluded (Questions) Excluded (Expired) Exc…" at bounding box center [633, 248] width 143 height 28
click at [562, 234] on select "Choose an option... Pending Applied Excluded (Questions) Excluded (Expired) Exc…" at bounding box center [633, 248] width 143 height 28
click at [742, 251] on div at bounding box center [765, 249] width 73 height 30
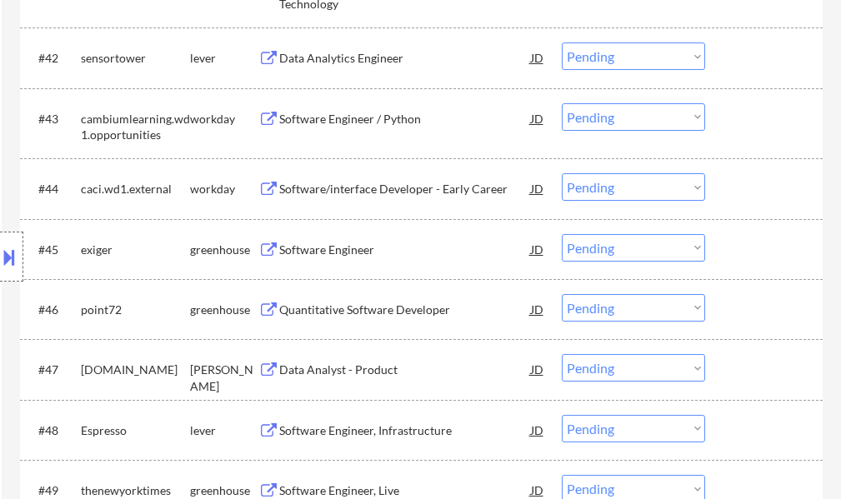
click at [345, 253] on div "Software Engineer" at bounding box center [405, 250] width 252 height 17
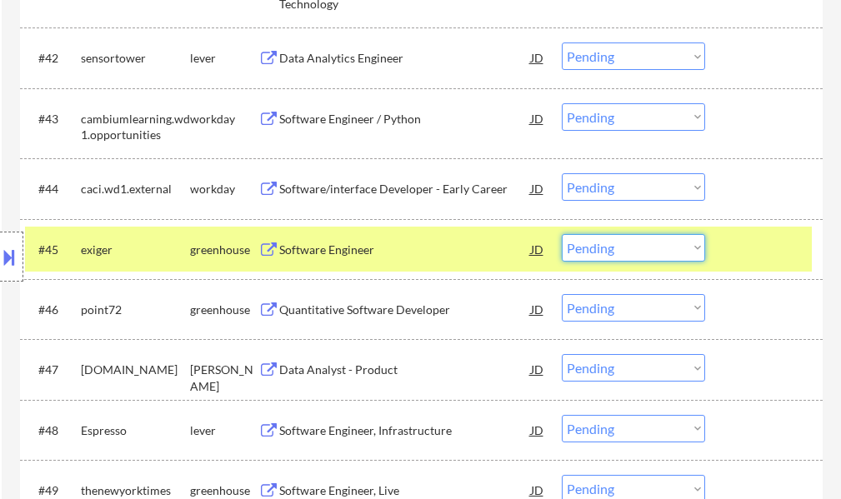
click at [593, 245] on select "Choose an option... Pending Applied Excluded (Questions) Excluded (Expired) Exc…" at bounding box center [633, 248] width 143 height 28
click at [562, 234] on select "Choose an option... Pending Applied Excluded (Questions) Excluded (Expired) Exc…" at bounding box center [633, 248] width 143 height 28
click at [752, 258] on div at bounding box center [765, 249] width 73 height 30
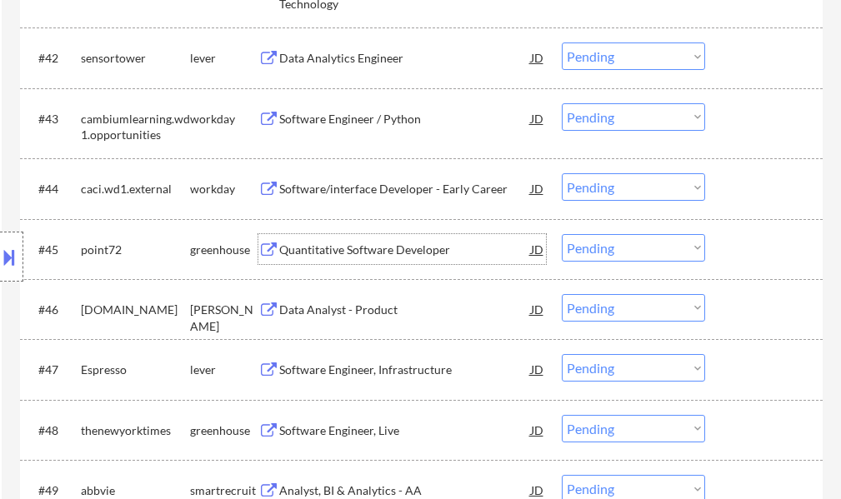
click at [332, 244] on div "Quantitative Software Developer" at bounding box center [405, 250] width 252 height 17
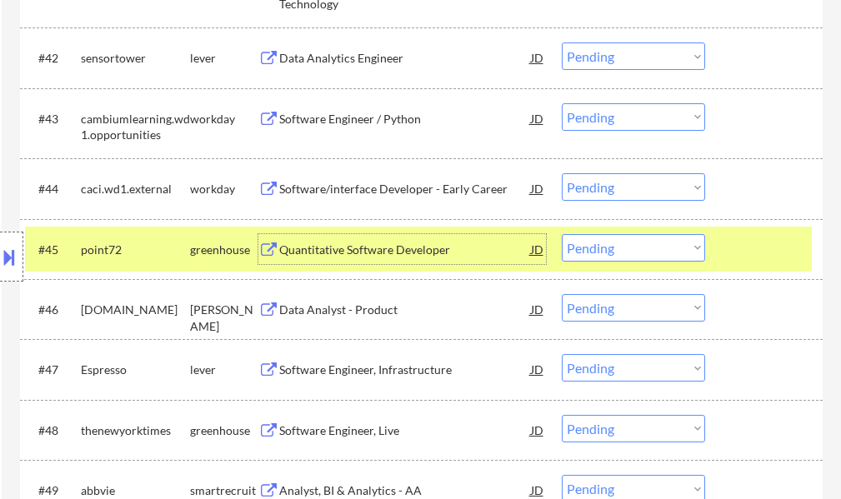
click at [621, 251] on select "Choose an option... Pending Applied Excluded (Questions) Excluded (Expired) Exc…" at bounding box center [633, 248] width 143 height 28
click at [562, 234] on select "Choose an option... Pending Applied Excluded (Questions) Excluded (Expired) Exc…" at bounding box center [633, 248] width 143 height 28
click at [793, 251] on div at bounding box center [765, 249] width 73 height 30
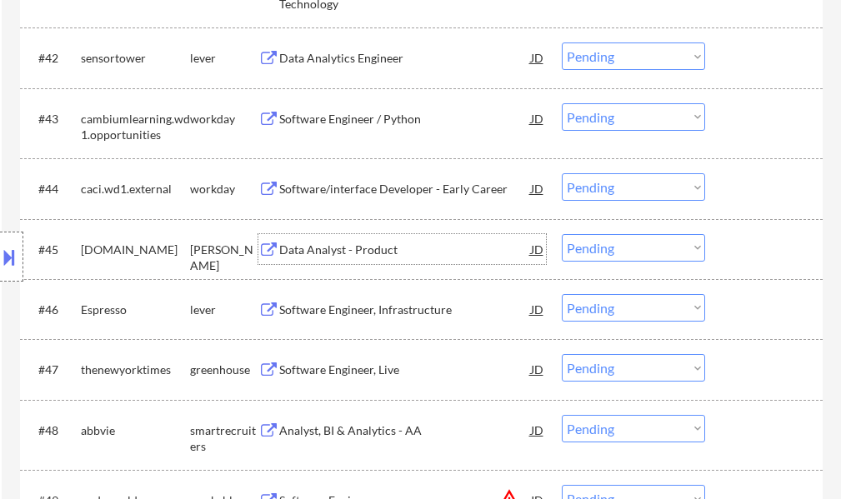
click at [357, 248] on div "Data Analyst - Product" at bounding box center [405, 250] width 252 height 17
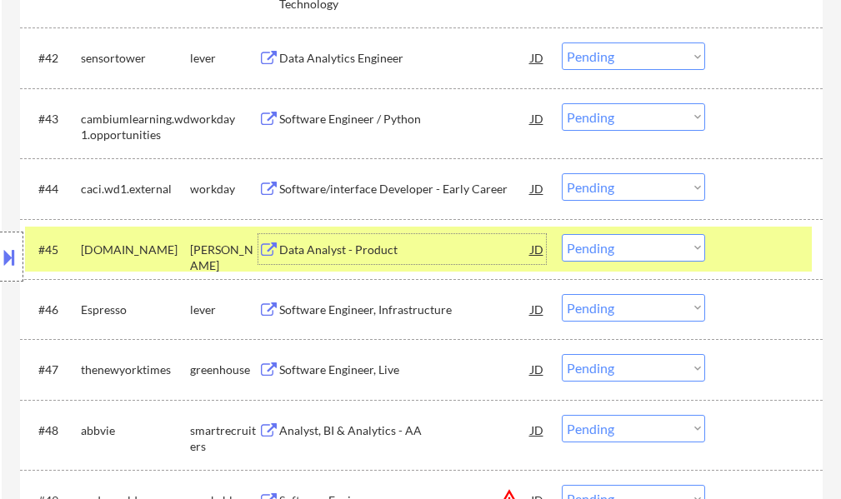
click at [678, 243] on select "Choose an option... Pending Applied Excluded (Questions) Excluded (Expired) Exc…" at bounding box center [633, 248] width 143 height 28
click at [562, 234] on select "Choose an option... Pending Applied Excluded (Questions) Excluded (Expired) Exc…" at bounding box center [633, 248] width 143 height 28
click at [763, 261] on div at bounding box center [765, 249] width 73 height 30
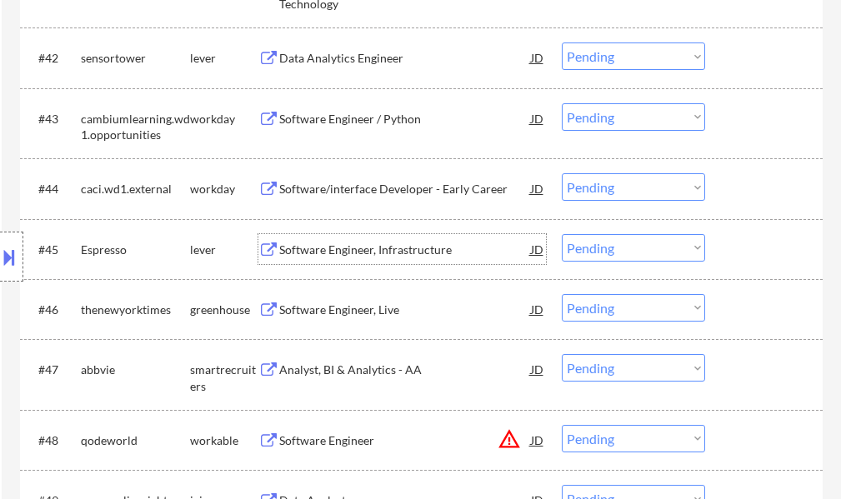
click at [338, 254] on div "Software Engineer, Infrastructure" at bounding box center [405, 250] width 252 height 17
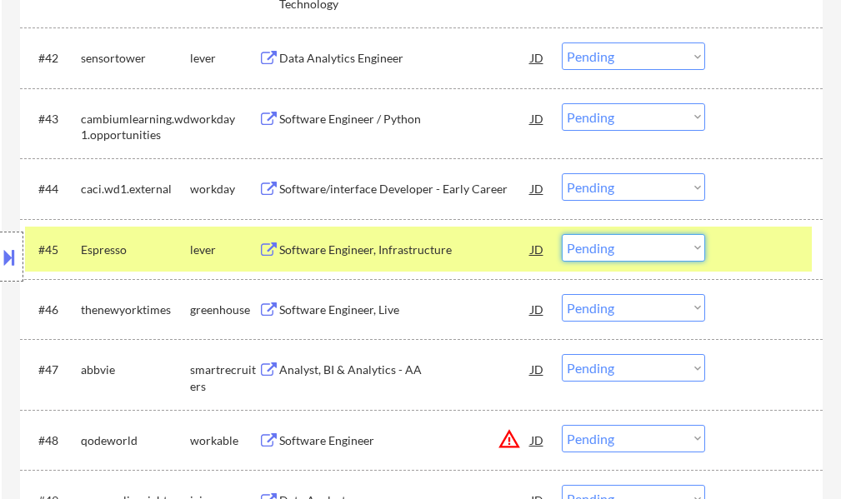
click at [591, 253] on select "Choose an option... Pending Applied Excluded (Questions) Excluded (Expired) Exc…" at bounding box center [633, 248] width 143 height 28
click at [562, 234] on select "Choose an option... Pending Applied Excluded (Questions) Excluded (Expired) Exc…" at bounding box center [633, 248] width 143 height 28
click at [763, 258] on div at bounding box center [765, 249] width 73 height 30
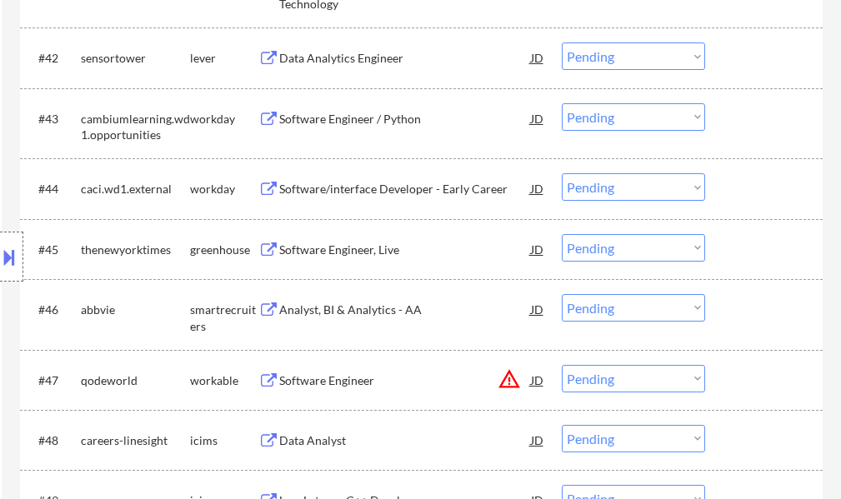
click at [358, 253] on div "Software Engineer, Live" at bounding box center [405, 250] width 252 height 17
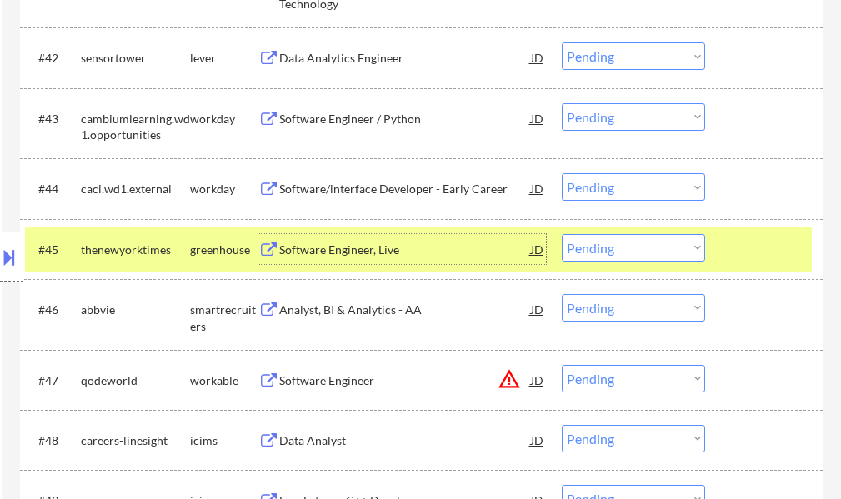
click at [621, 254] on select "Choose an option... Pending Applied Excluded (Questions) Excluded (Expired) Exc…" at bounding box center [633, 248] width 143 height 28
click at [562, 234] on select "Choose an option... Pending Applied Excluded (Questions) Excluded (Expired) Exc…" at bounding box center [633, 248] width 143 height 28
click at [749, 258] on div at bounding box center [765, 249] width 73 height 30
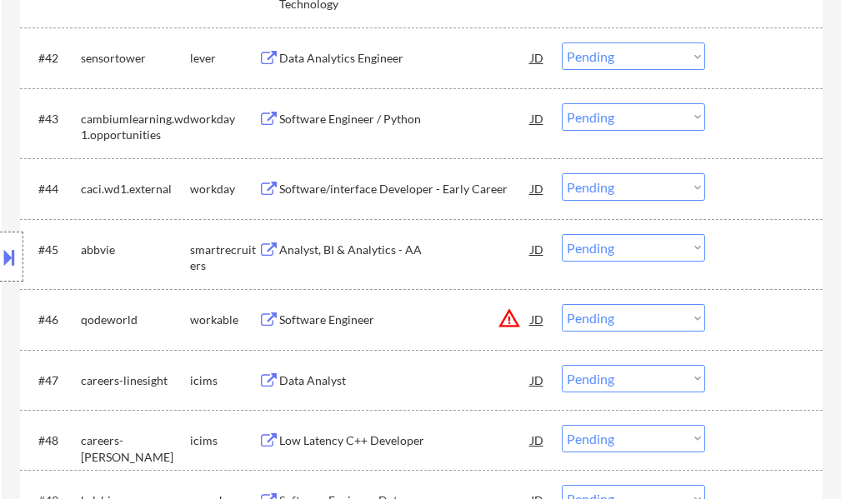
click at [367, 251] on div "Analyst, BI & Analytics - AA" at bounding box center [405, 250] width 252 height 17
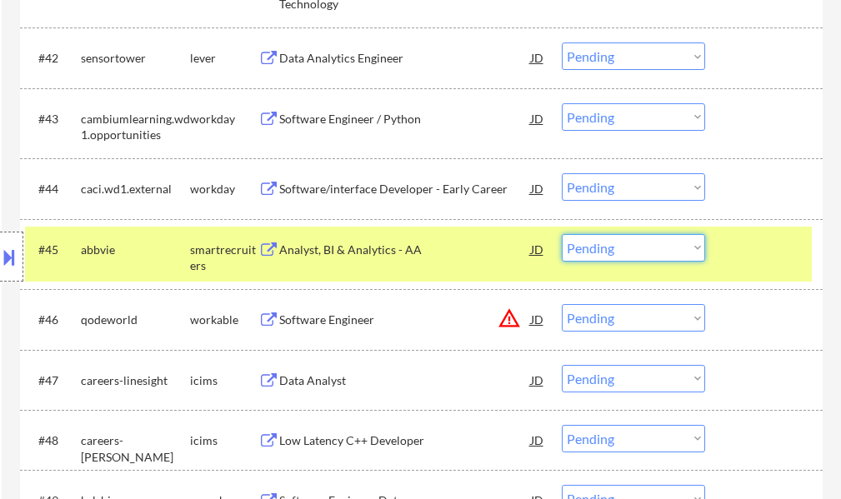
drag, startPoint x: 619, startPoint y: 243, endPoint x: 626, endPoint y: 217, distance: 27.5
click at [620, 243] on select "Choose an option... Pending Applied Excluded (Questions) Excluded (Expired) Exc…" at bounding box center [633, 248] width 143 height 28
click at [562, 234] on select "Choose an option... Pending Applied Excluded (Questions) Excluded (Expired) Exc…" at bounding box center [633, 248] width 143 height 28
click at [756, 266] on div "#45 abbvie smartrecruiters Analyst, BI & Analytics - AA JD Choose an option... …" at bounding box center [418, 254] width 787 height 55
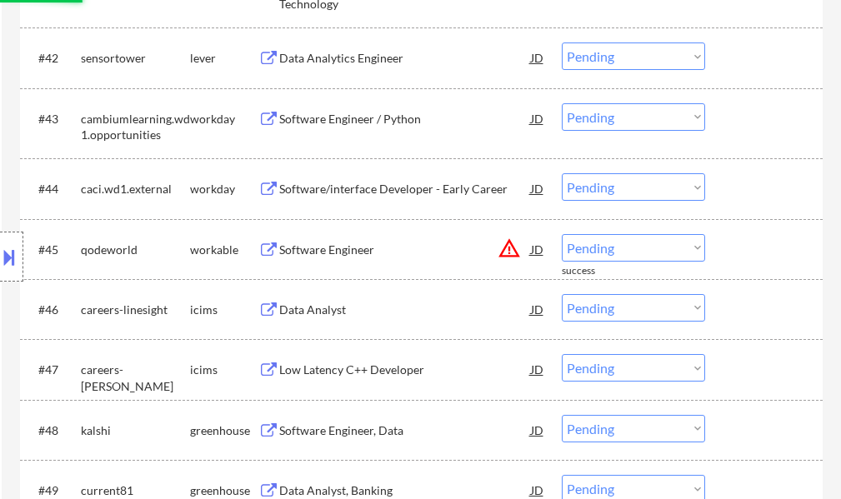
click at [374, 255] on div "Software Engineer" at bounding box center [405, 250] width 252 height 17
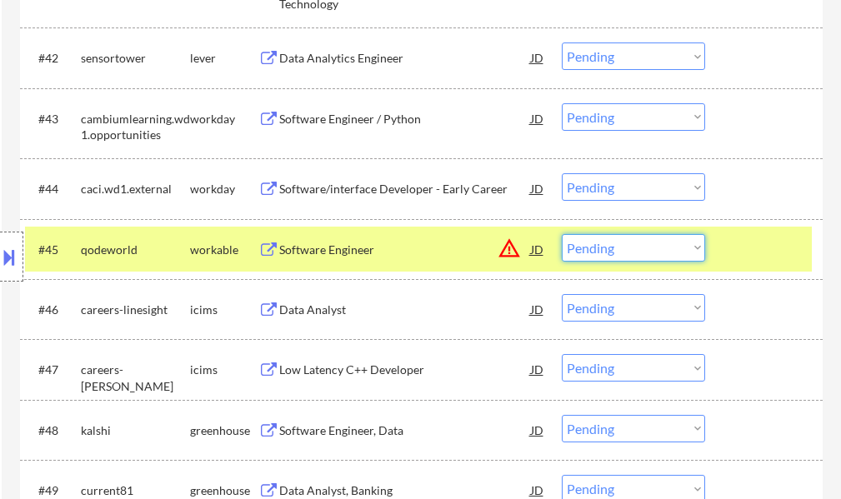
click at [657, 247] on select "Choose an option... Pending Applied Excluded (Questions) Excluded (Expired) Exc…" at bounding box center [633, 248] width 143 height 28
click at [562, 234] on select "Choose an option... Pending Applied Excluded (Questions) Excluded (Expired) Exc…" at bounding box center [633, 248] width 143 height 28
click at [754, 261] on div at bounding box center [765, 249] width 73 height 30
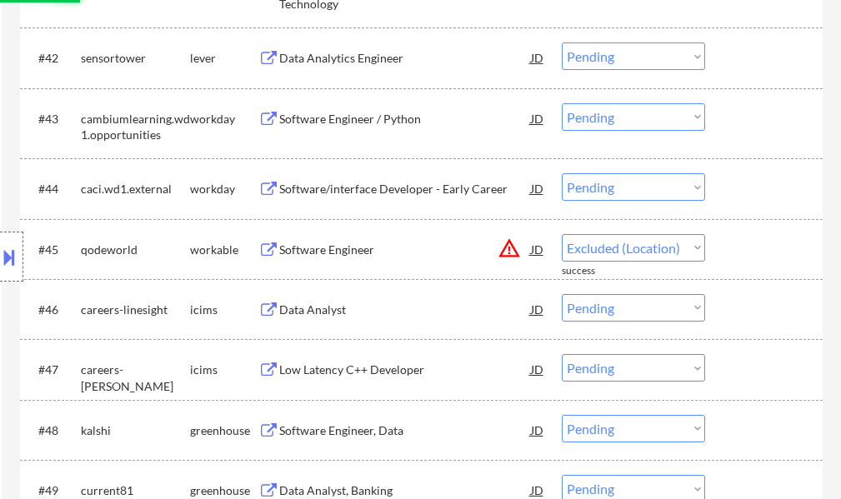
select select ""pending""
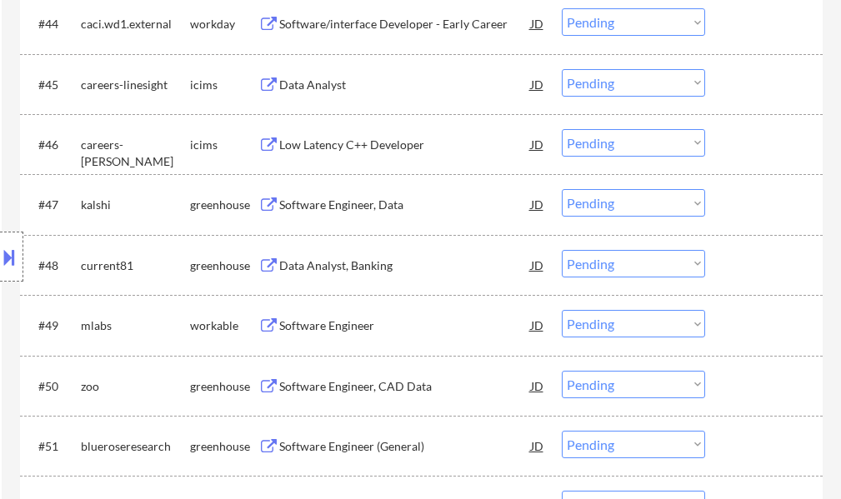
scroll to position [3501, 0]
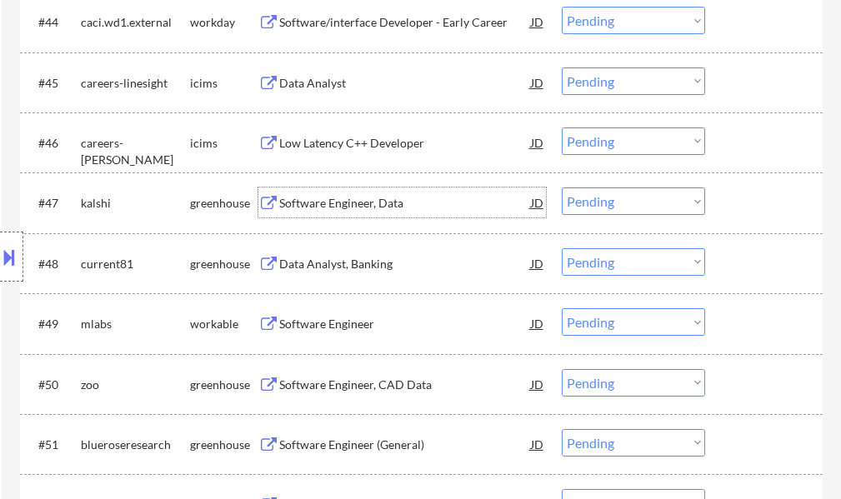
click at [326, 198] on div "Software Engineer, Data" at bounding box center [405, 203] width 252 height 17
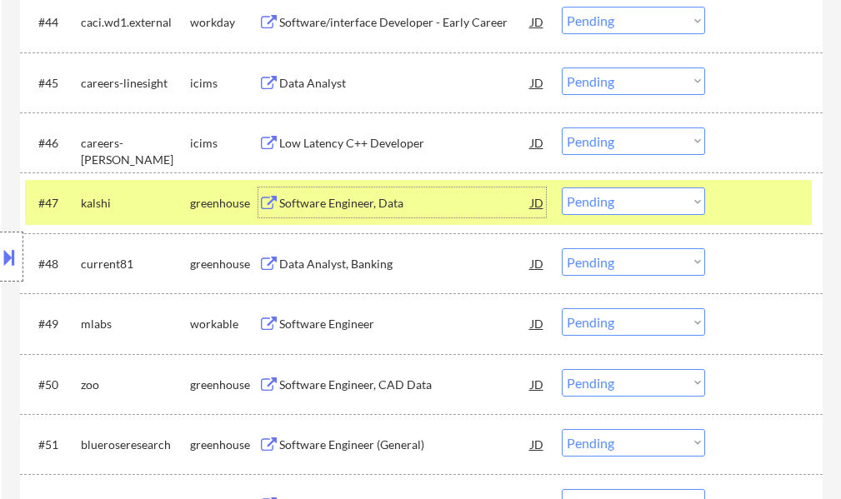
click at [595, 203] on select "Choose an option... Pending Applied Excluded (Questions) Excluded (Expired) Exc…" at bounding box center [633, 202] width 143 height 28
click at [562, 188] on select "Choose an option... Pending Applied Excluded (Questions) Excluded (Expired) Exc…" at bounding box center [633, 202] width 143 height 28
click at [753, 208] on div at bounding box center [765, 203] width 73 height 30
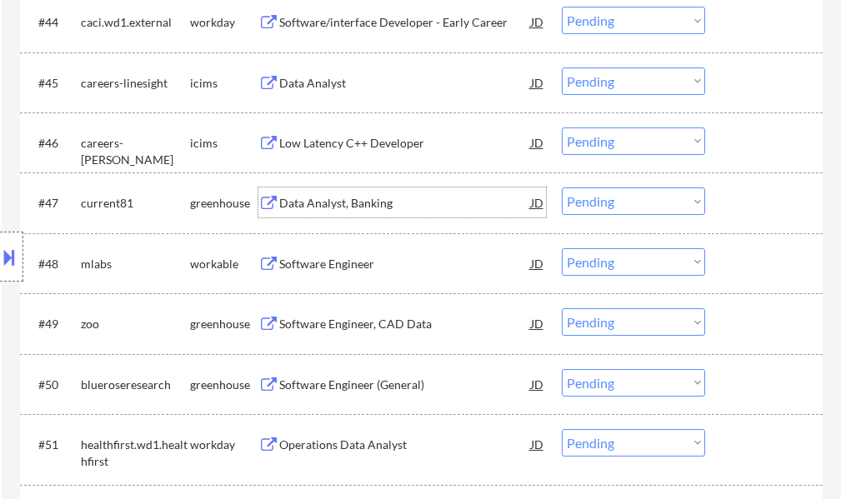
click at [369, 206] on div "Data Analyst, Banking" at bounding box center [405, 203] width 252 height 17
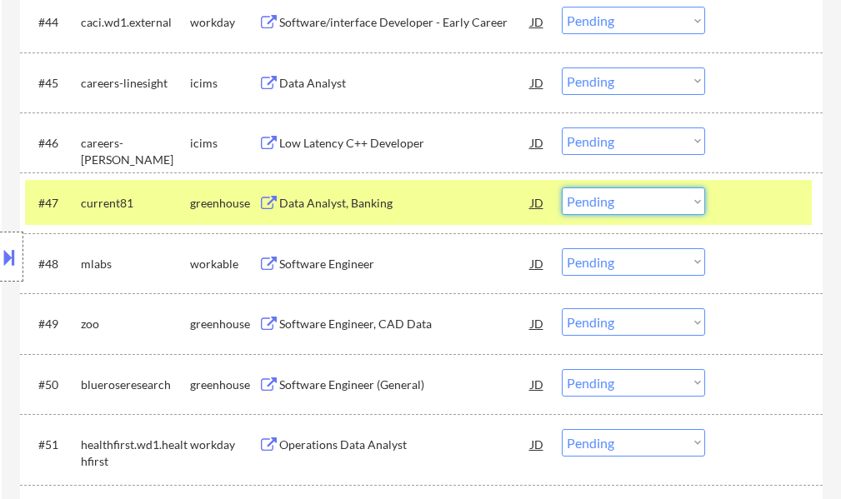
click at [590, 203] on select "Choose an option... Pending Applied Excluded (Questions) Excluded (Expired) Exc…" at bounding box center [633, 202] width 143 height 28
click at [562, 188] on select "Choose an option... Pending Applied Excluded (Questions) Excluded (Expired) Exc…" at bounding box center [633, 202] width 143 height 28
click at [738, 211] on div at bounding box center [765, 203] width 73 height 30
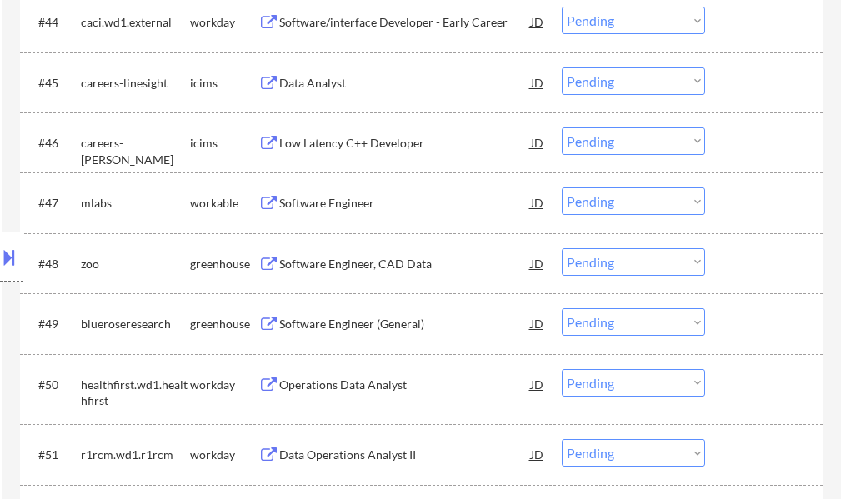
click at [326, 210] on div "Software Engineer" at bounding box center [405, 203] width 252 height 17
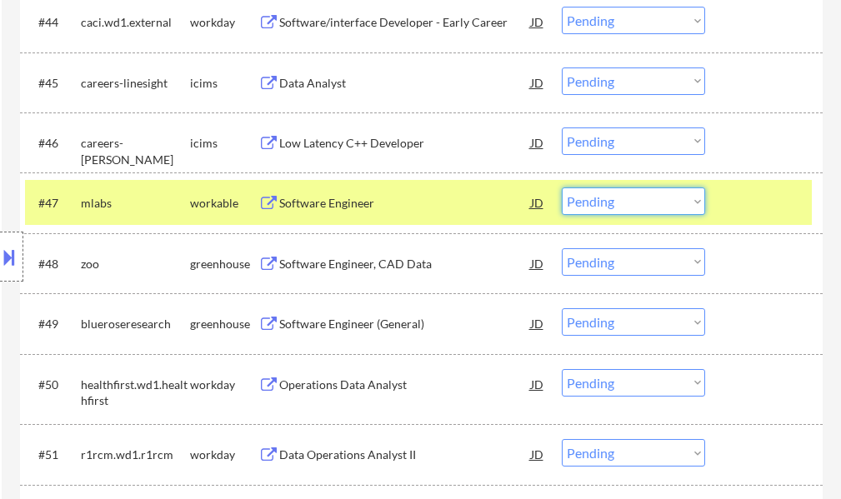
click at [635, 197] on select "Choose an option... Pending Applied Excluded (Questions) Excluded (Expired) Exc…" at bounding box center [633, 202] width 143 height 28
click at [562, 188] on select "Choose an option... Pending Applied Excluded (Questions) Excluded (Expired) Exc…" at bounding box center [633, 202] width 143 height 28
click at [758, 208] on div at bounding box center [765, 203] width 73 height 30
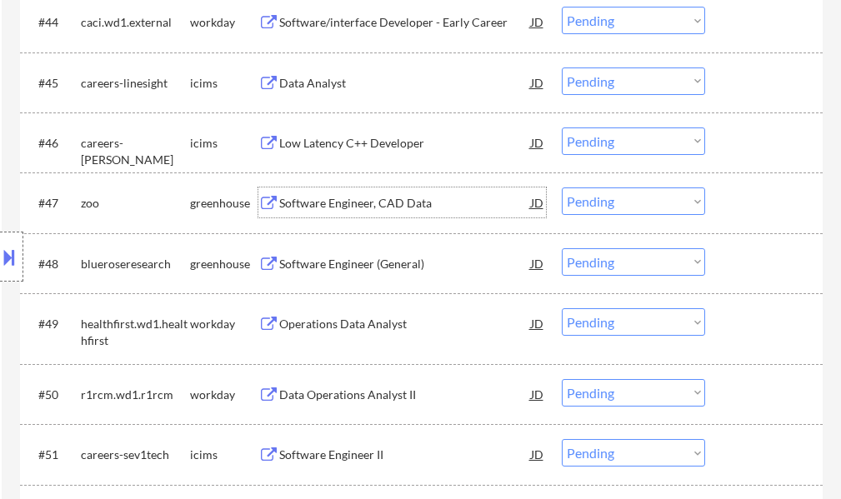
click at [383, 204] on div "Software Engineer, CAD Data" at bounding box center [405, 203] width 252 height 17
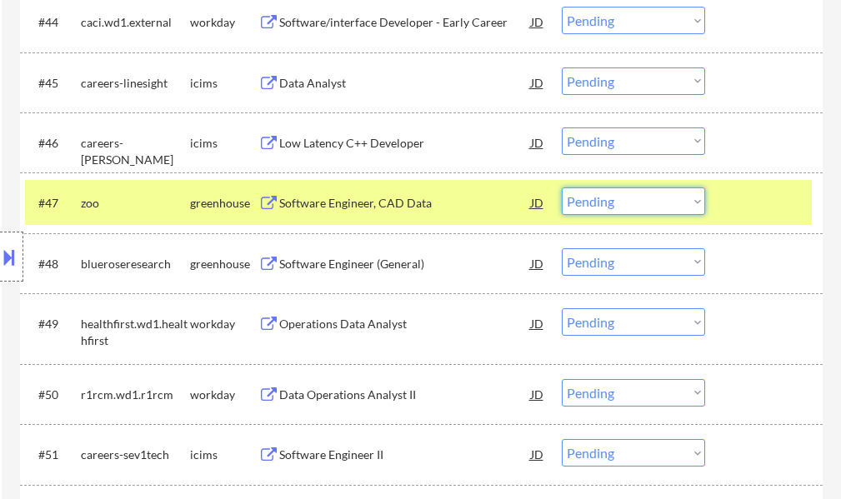
click at [613, 193] on select "Choose an option... Pending Applied Excluded (Questions) Excluded (Expired) Exc…" at bounding box center [633, 202] width 143 height 28
click at [562, 188] on select "Choose an option... Pending Applied Excluded (Questions) Excluded (Expired) Exc…" at bounding box center [633, 202] width 143 height 28
click at [778, 199] on div at bounding box center [765, 203] width 73 height 30
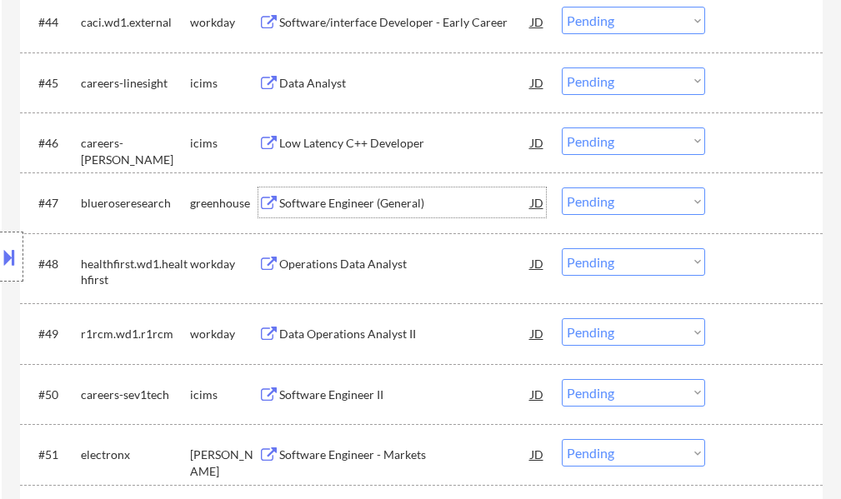
click at [371, 203] on div "Software Engineer (General)" at bounding box center [405, 203] width 252 height 17
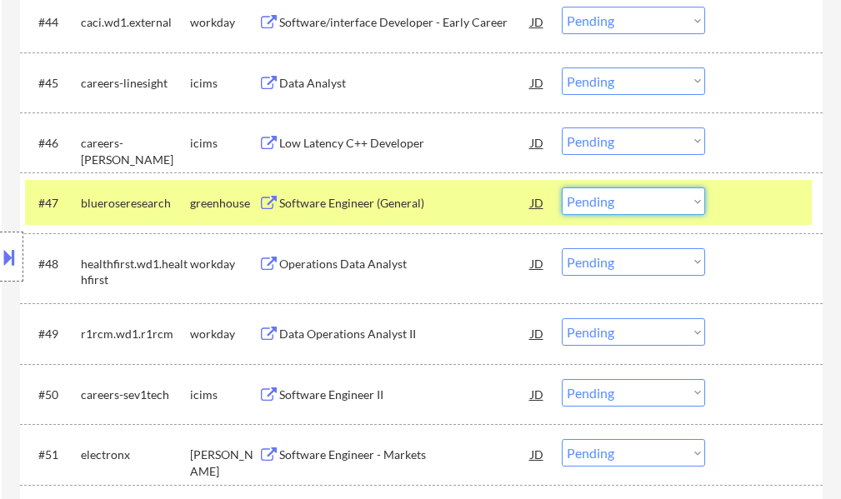
click at [613, 200] on select "Choose an option... Pending Applied Excluded (Questions) Excluded (Expired) Exc…" at bounding box center [633, 202] width 143 height 28
click at [562, 188] on select "Choose an option... Pending Applied Excluded (Questions) Excluded (Expired) Exc…" at bounding box center [633, 202] width 143 height 28
click at [749, 204] on div at bounding box center [765, 203] width 73 height 30
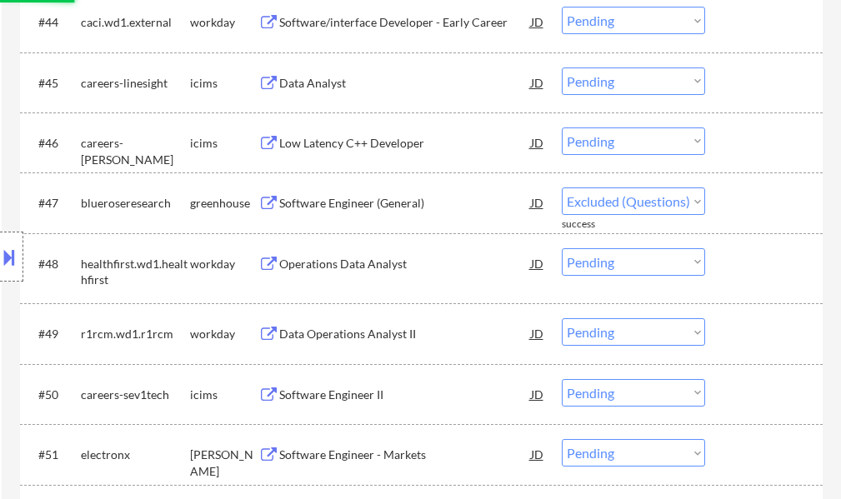
select select ""pending""
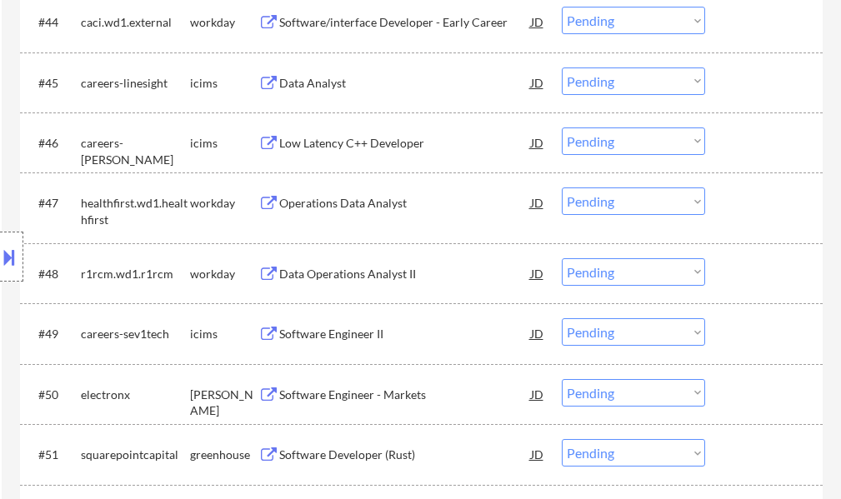
click at [394, 389] on div "Software Engineer - Markets" at bounding box center [405, 395] width 252 height 17
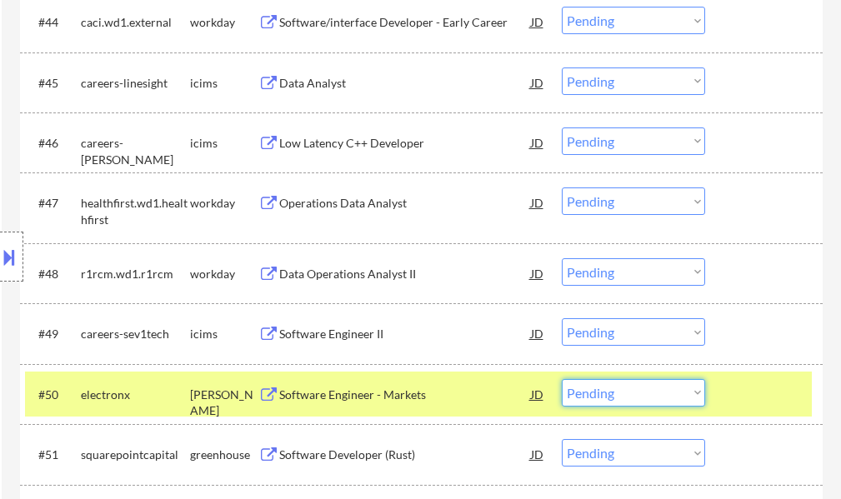
click at [631, 398] on select "Choose an option... Pending Applied Excluded (Questions) Excluded (Expired) Exc…" at bounding box center [633, 393] width 143 height 28
click at [562, 379] on select "Choose an option... Pending Applied Excluded (Questions) Excluded (Expired) Exc…" at bounding box center [633, 393] width 143 height 28
click at [748, 401] on div at bounding box center [765, 394] width 73 height 30
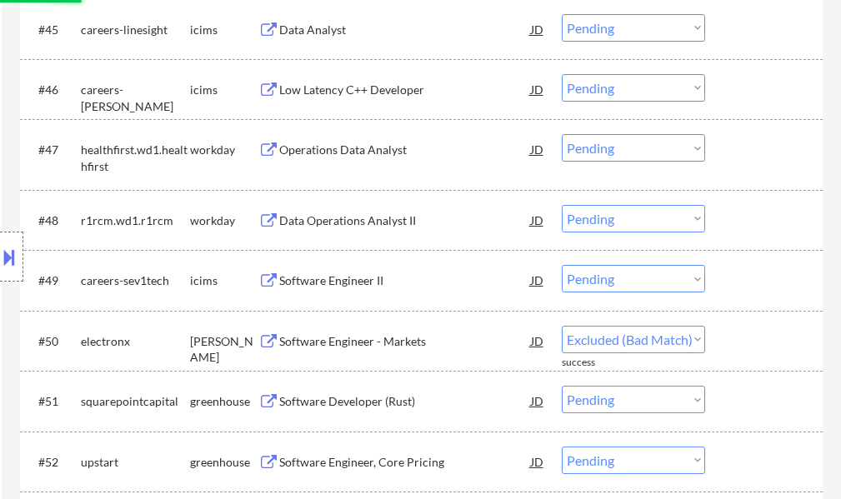
scroll to position [3584, 0]
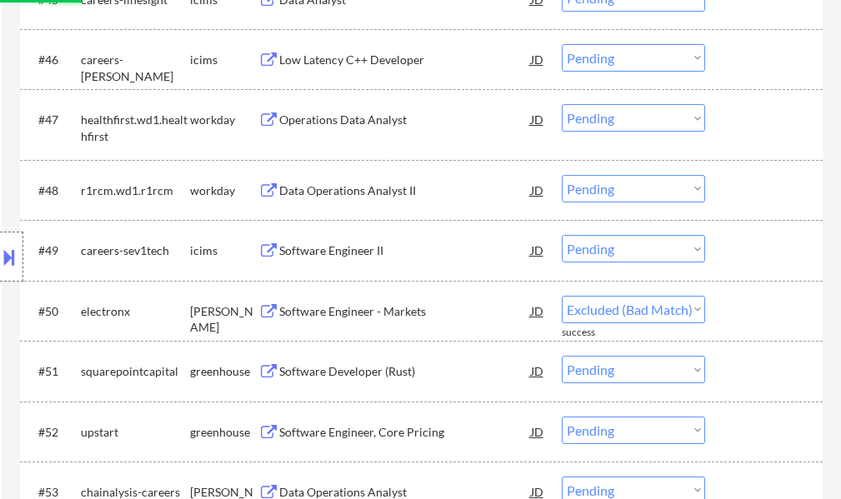
select select ""pending""
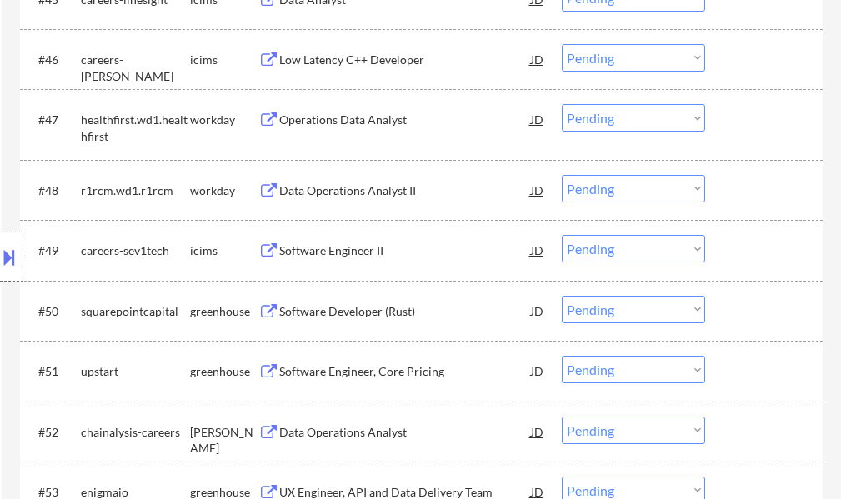
click at [339, 305] on div "Software Developer (Rust)" at bounding box center [405, 311] width 252 height 17
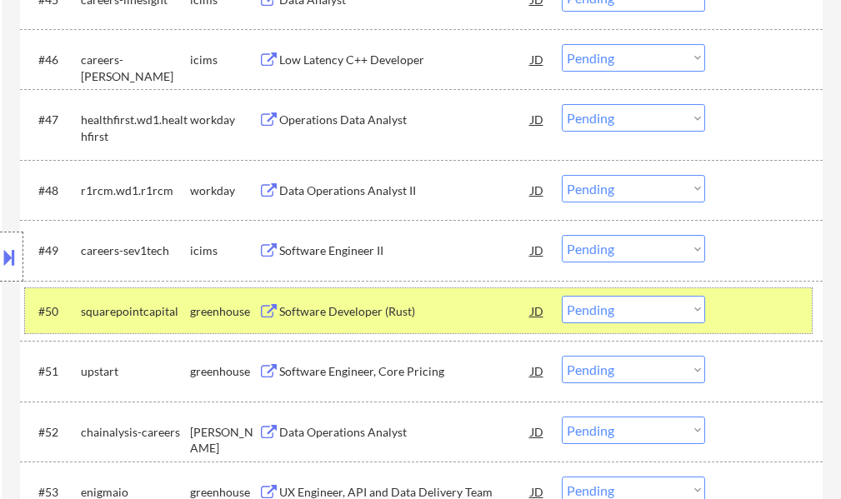
click at [731, 301] on div at bounding box center [765, 311] width 73 height 30
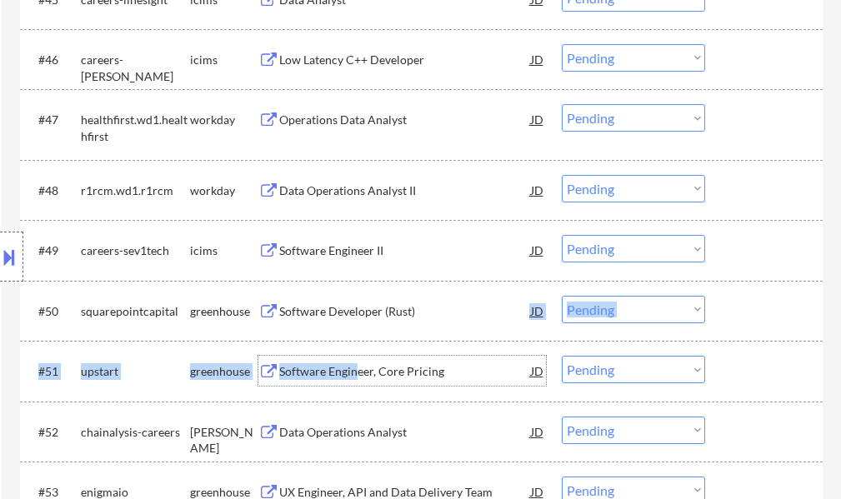
drag, startPoint x: 359, startPoint y: 368, endPoint x: 418, endPoint y: 321, distance: 75.4
click at [418, 321] on div "#1 careers-aptiveresources icims Junior Data Analyst JD Choose an option... Pen…" at bounding box center [421, 215] width 803 height 6468
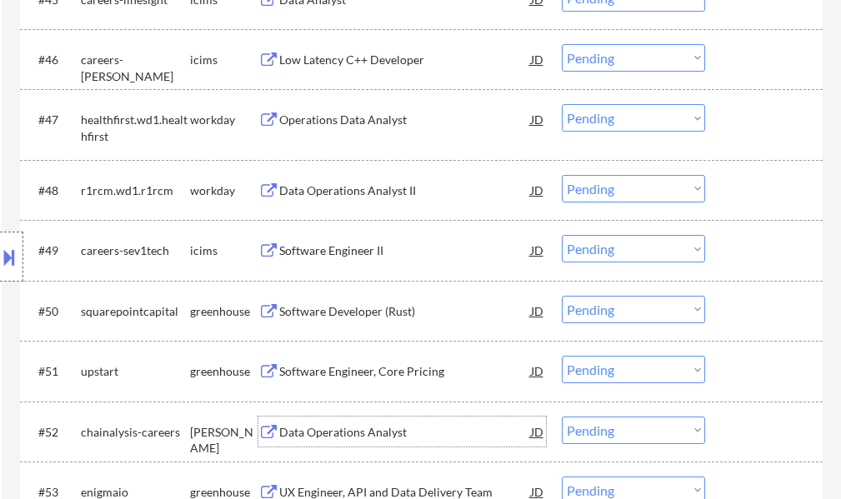
click at [345, 440] on div "Data Operations Analyst" at bounding box center [405, 432] width 252 height 17
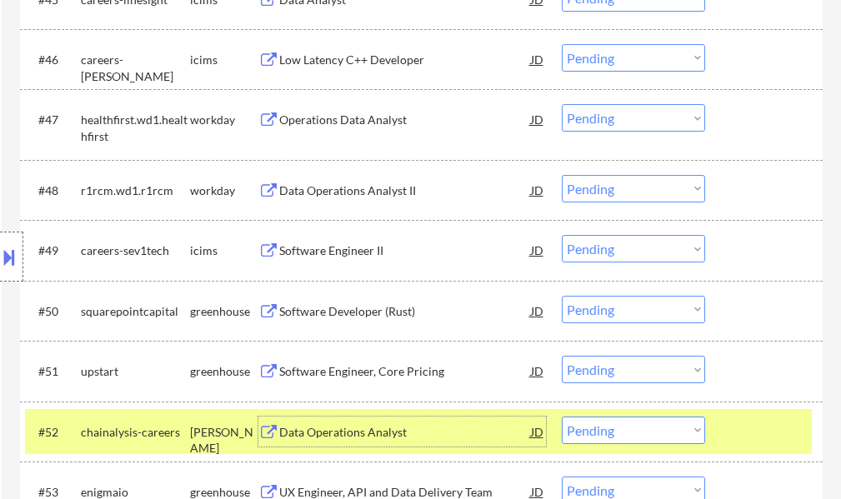
click at [626, 431] on select "Choose an option... Pending Applied Excluded (Questions) Excluded (Expired) Exc…" at bounding box center [633, 431] width 143 height 28
click at [562, 417] on select "Choose an option... Pending Applied Excluded (Questions) Excluded (Expired) Exc…" at bounding box center [633, 431] width 143 height 28
click at [712, 423] on div "#52 chainalysis-careers ashby Data Operations Analyst JD warning_amber Choose a…" at bounding box center [418, 431] width 787 height 45
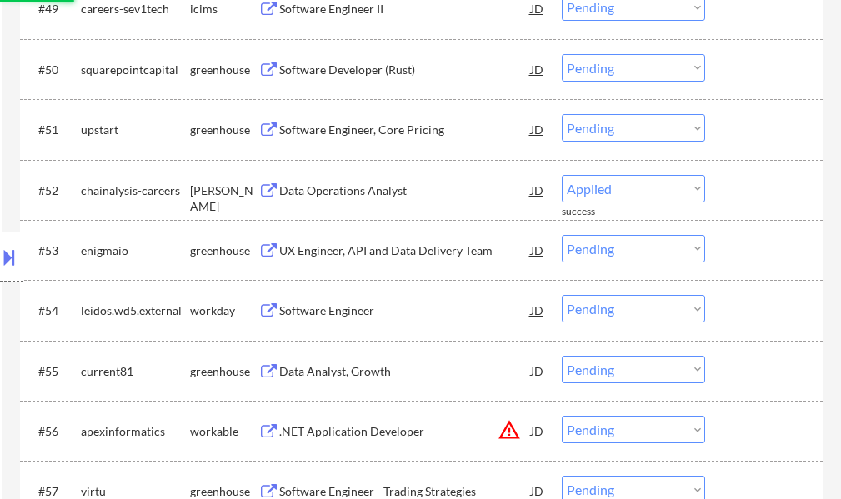
scroll to position [3834, 0]
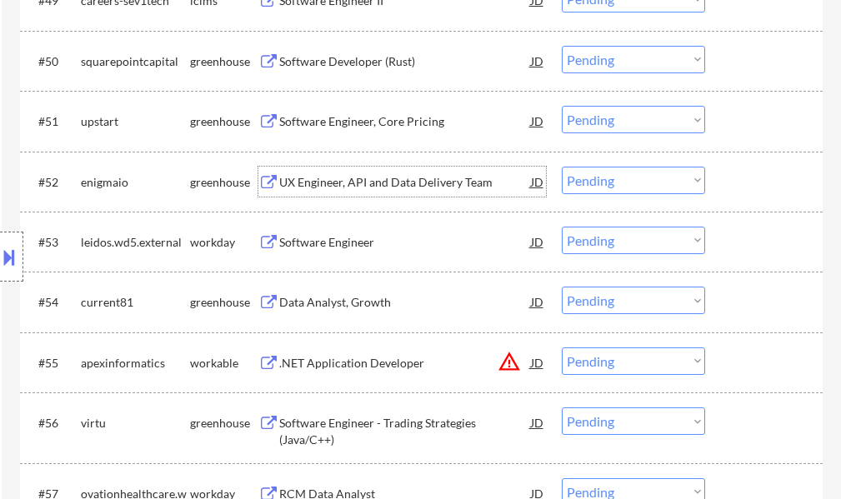
click at [341, 180] on div "UX Engineer, API and Data Delivery Team" at bounding box center [405, 182] width 252 height 17
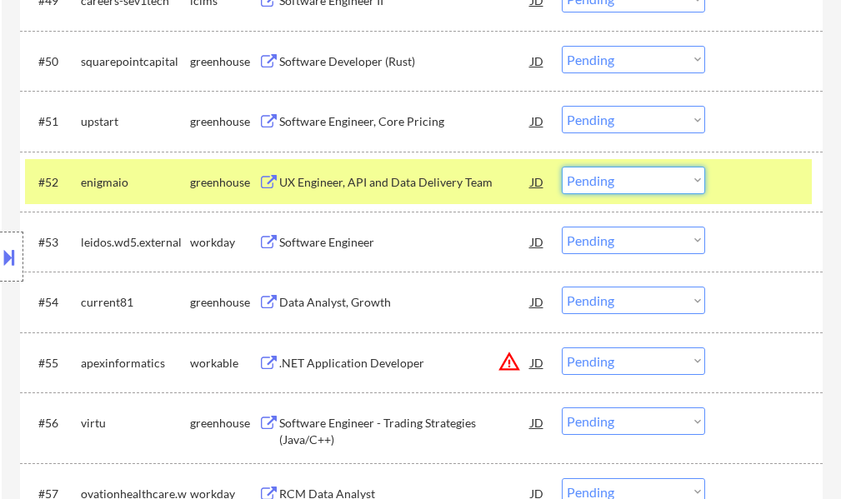
click at [606, 178] on select "Choose an option... Pending Applied Excluded (Questions) Excluded (Expired) Exc…" at bounding box center [633, 181] width 143 height 28
click at [562, 167] on select "Choose an option... Pending Applied Excluded (Questions) Excluded (Expired) Exc…" at bounding box center [633, 181] width 143 height 28
click at [755, 175] on div at bounding box center [765, 182] width 73 height 30
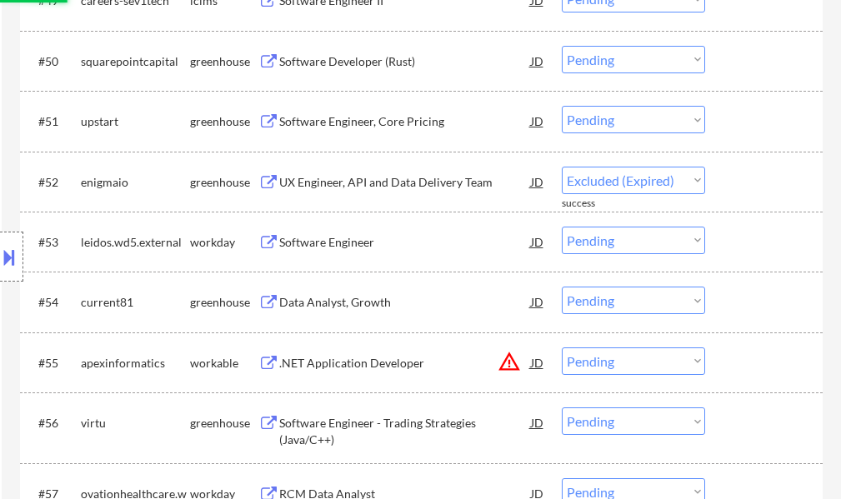
select select ""pending""
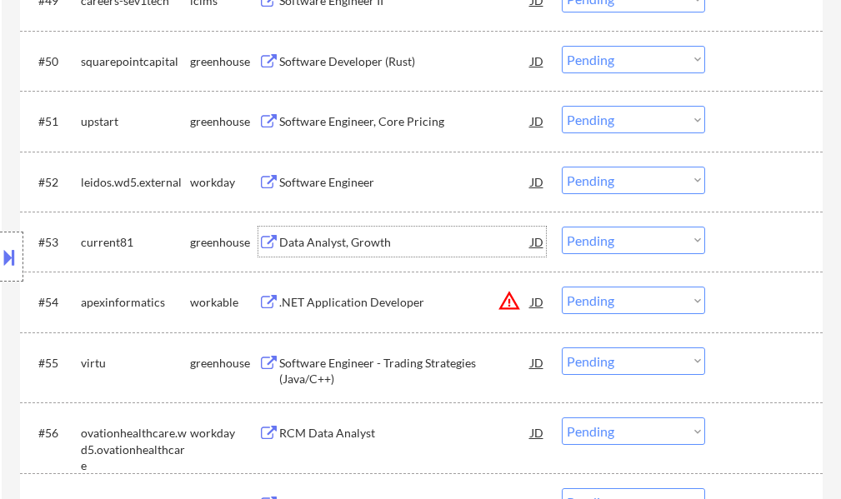
click at [344, 235] on div "Data Analyst, Growth" at bounding box center [405, 242] width 252 height 17
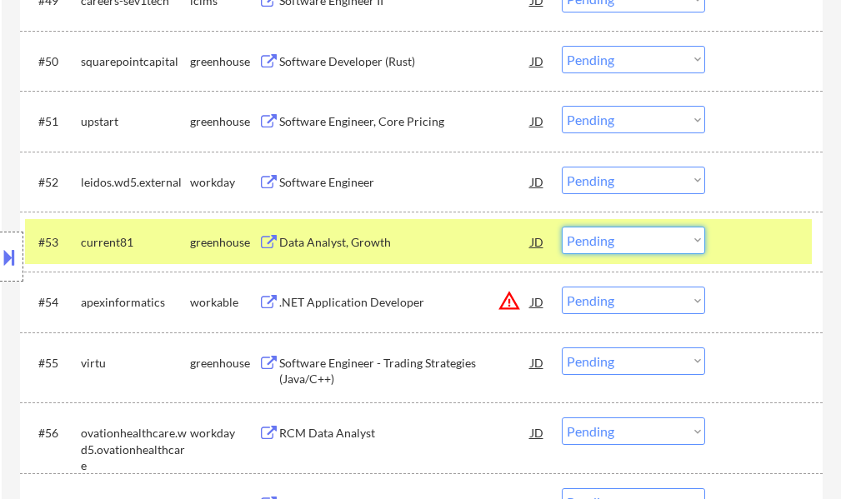
click at [604, 245] on select "Choose an option... Pending Applied Excluded (Questions) Excluded (Expired) Exc…" at bounding box center [633, 241] width 143 height 28
click at [562, 227] on select "Choose an option... Pending Applied Excluded (Questions) Excluded (Expired) Exc…" at bounding box center [633, 241] width 143 height 28
click at [780, 246] on div at bounding box center [765, 242] width 73 height 30
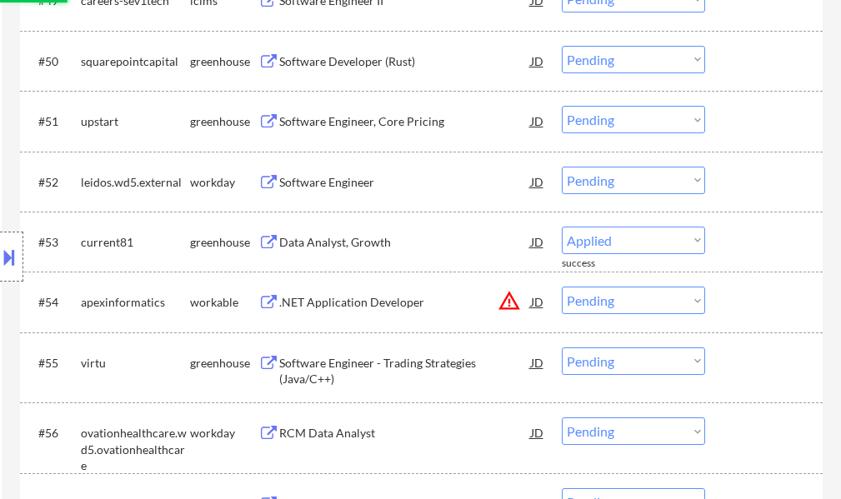
select select ""pending""
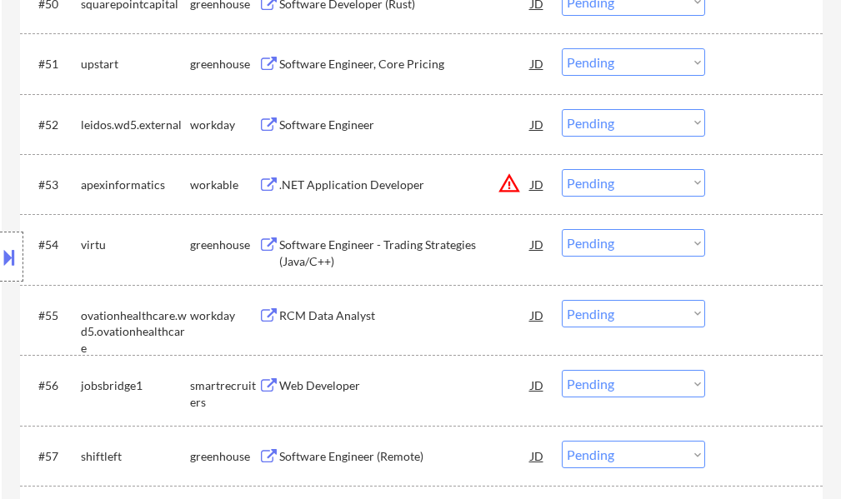
scroll to position [3917, 0]
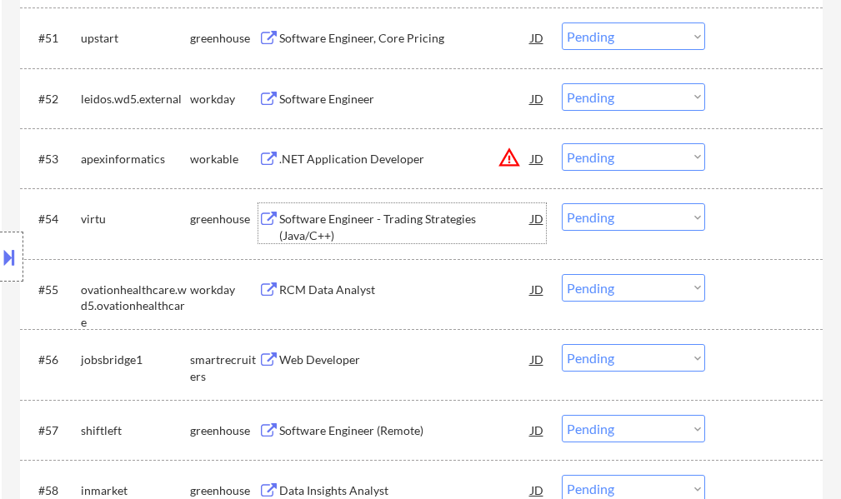
click at [403, 219] on div "Software Engineer - Trading Strategies (Java/C++)" at bounding box center [405, 227] width 252 height 33
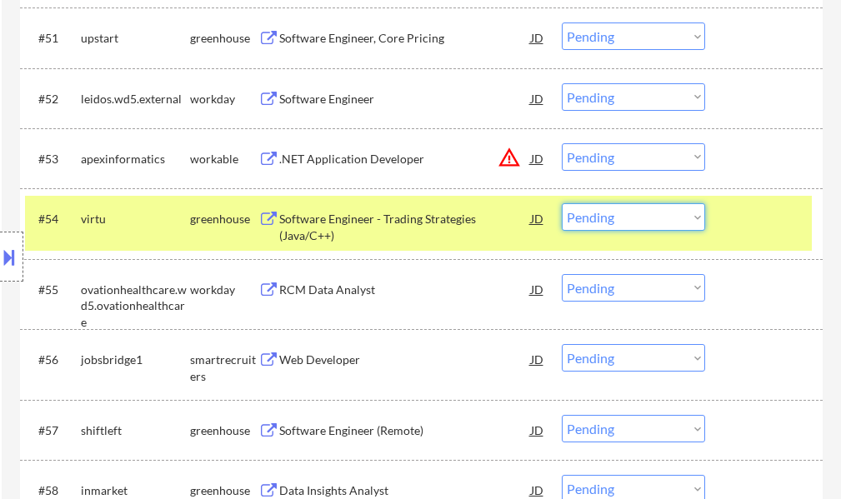
click at [613, 223] on select "Choose an option... Pending Applied Excluded (Questions) Excluded (Expired) Exc…" at bounding box center [633, 217] width 143 height 28
click at [562, 203] on select "Choose an option... Pending Applied Excluded (Questions) Excluded (Expired) Exc…" at bounding box center [633, 217] width 143 height 28
click at [762, 221] on div at bounding box center [765, 218] width 73 height 30
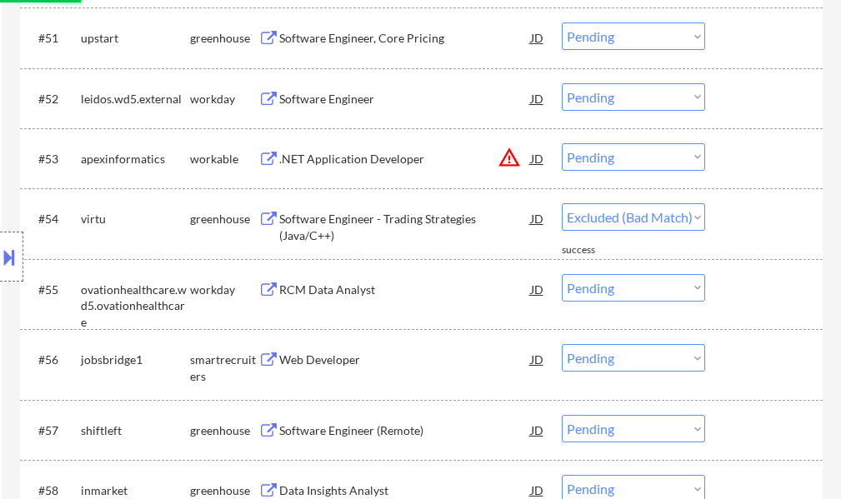
select select ""pending""
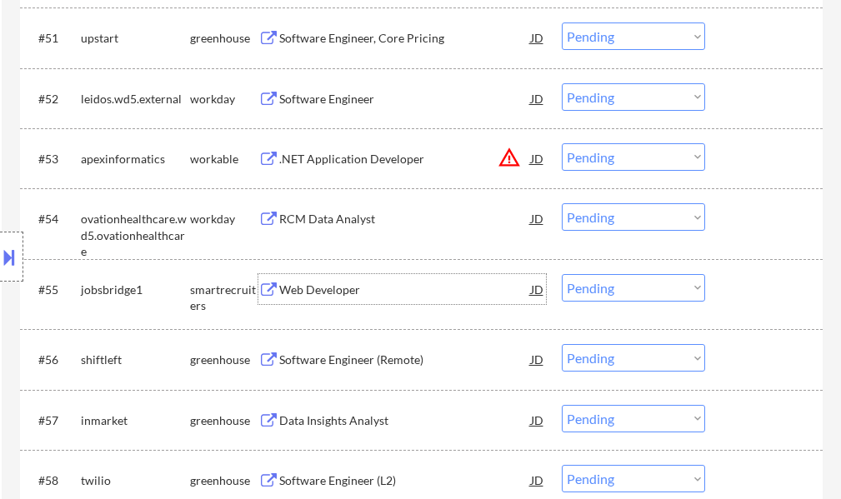
click at [341, 297] on div "Web Developer" at bounding box center [405, 290] width 252 height 17
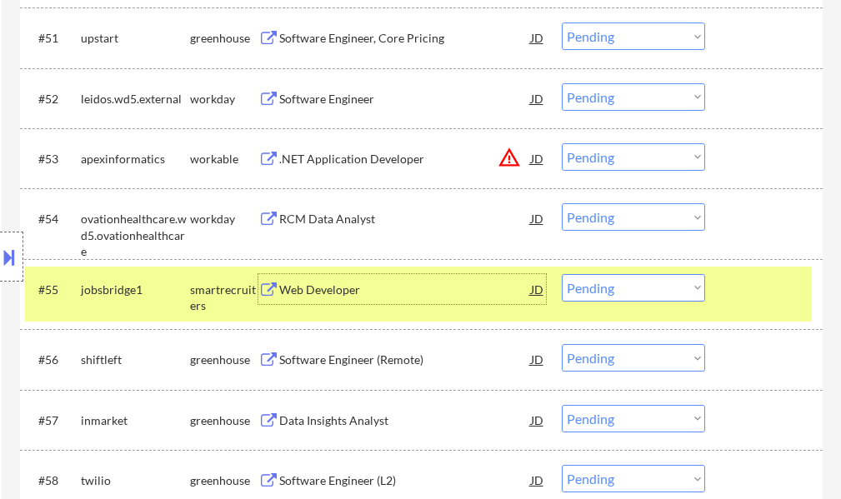
click at [613, 293] on select "Choose an option... Pending Applied Excluded (Questions) Excluded (Expired) Exc…" at bounding box center [633, 288] width 143 height 28
click at [562, 274] on select "Choose an option... Pending Applied Excluded (Questions) Excluded (Expired) Exc…" at bounding box center [633, 288] width 143 height 28
click at [741, 283] on div at bounding box center [765, 289] width 73 height 30
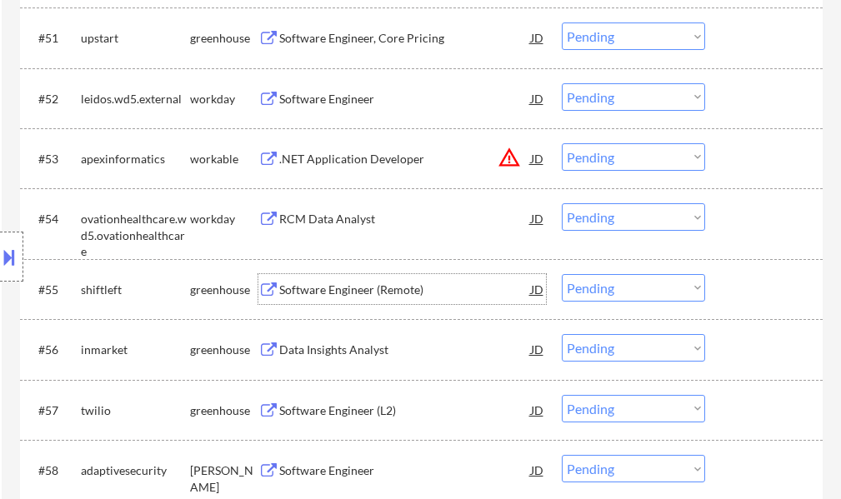
click at [306, 293] on div "Software Engineer (Remote)" at bounding box center [405, 290] width 252 height 17
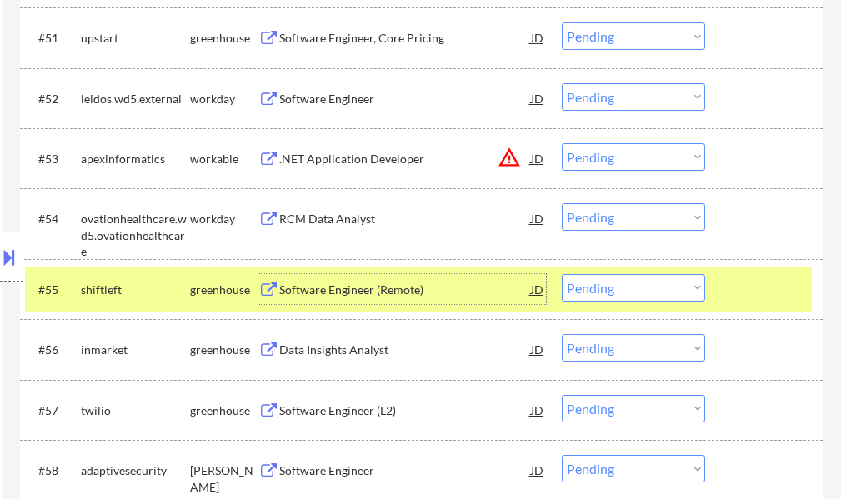
click at [596, 295] on select "Choose an option... Pending Applied Excluded (Questions) Excluded (Expired) Exc…" at bounding box center [633, 288] width 143 height 28
click at [562, 274] on select "Choose an option... Pending Applied Excluded (Questions) Excluded (Expired) Exc…" at bounding box center [633, 288] width 143 height 28
click at [746, 274] on div at bounding box center [765, 289] width 73 height 30
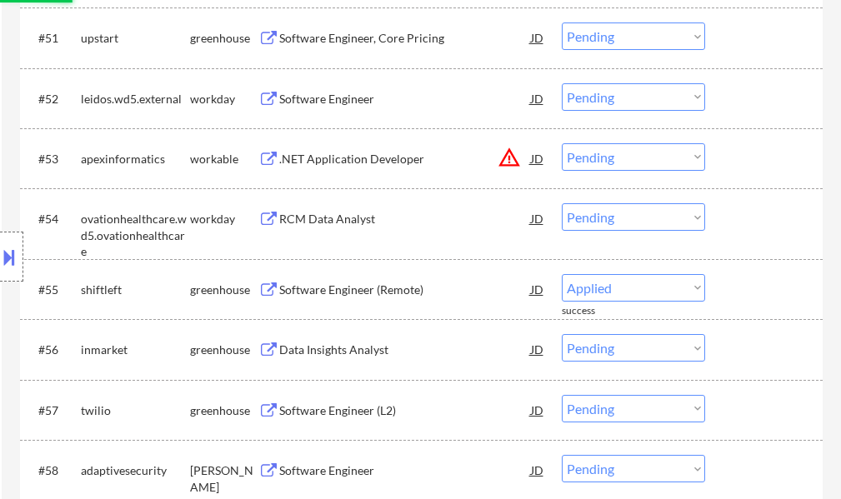
select select ""pending""
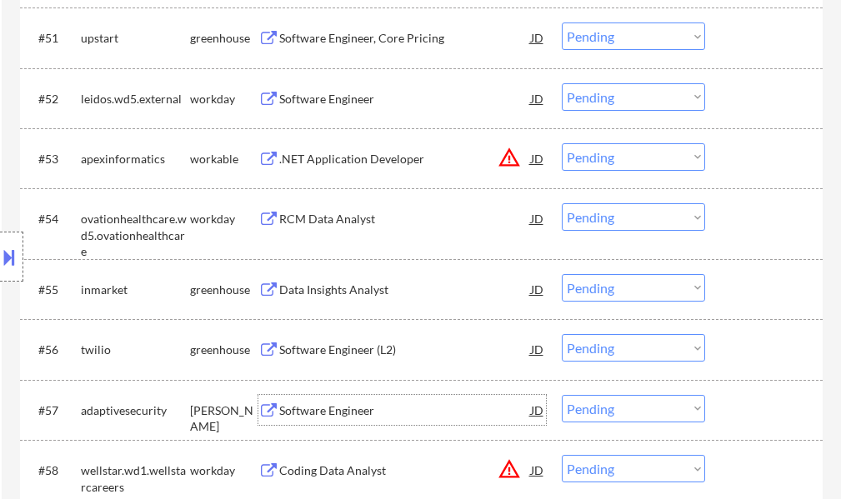
click at [299, 418] on div "Software Engineer" at bounding box center [405, 411] width 252 height 17
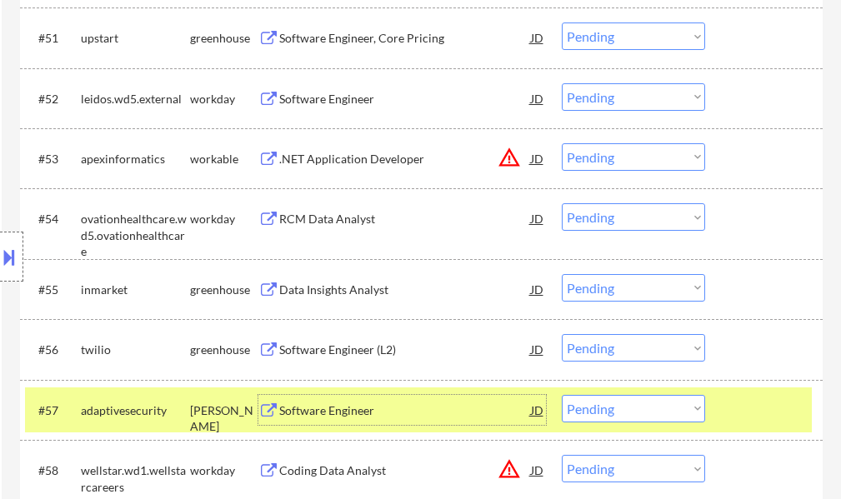
click at [650, 408] on select "Choose an option... Pending Applied Excluded (Questions) Excluded (Expired) Exc…" at bounding box center [633, 409] width 143 height 28
click at [562, 395] on select "Choose an option... Pending Applied Excluded (Questions) Excluded (Expired) Exc…" at bounding box center [633, 409] width 143 height 28
select select ""pending""
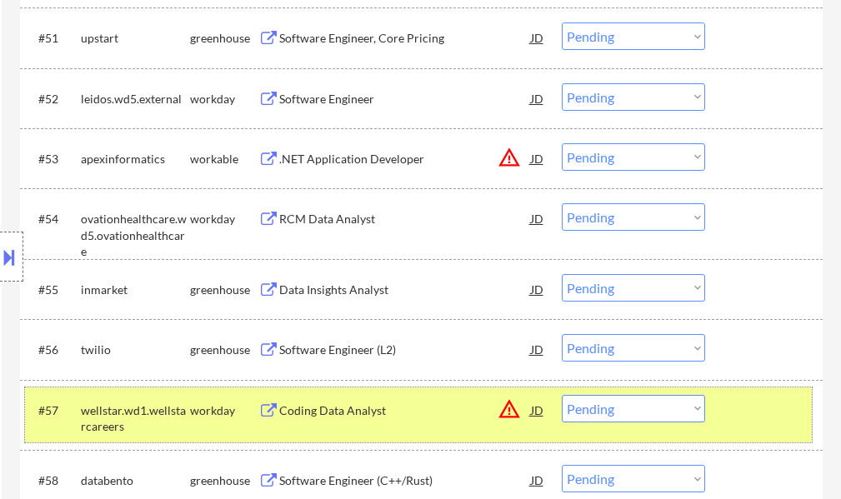
drag, startPoint x: 729, startPoint y: 413, endPoint x: 707, endPoint y: 397, distance: 27.5
click at [729, 412] on div at bounding box center [765, 410] width 73 height 30
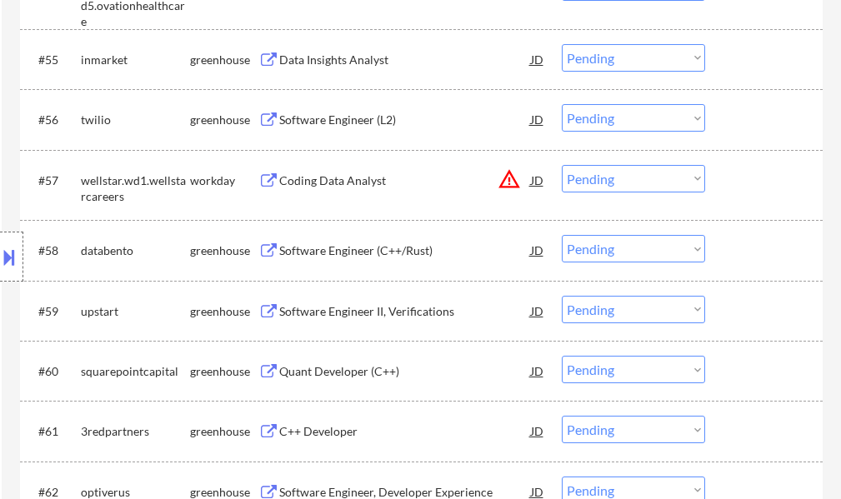
scroll to position [4167, 0]
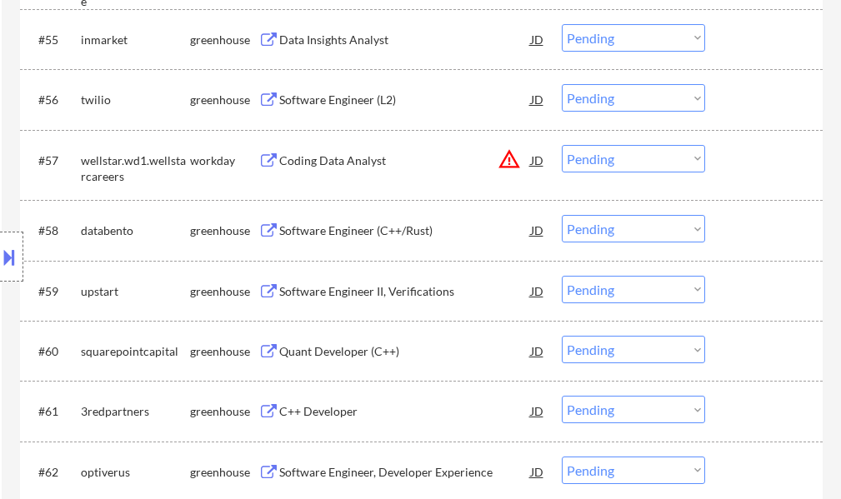
click at [373, 233] on div "Software Engineer (C++/Rust)" at bounding box center [405, 231] width 252 height 17
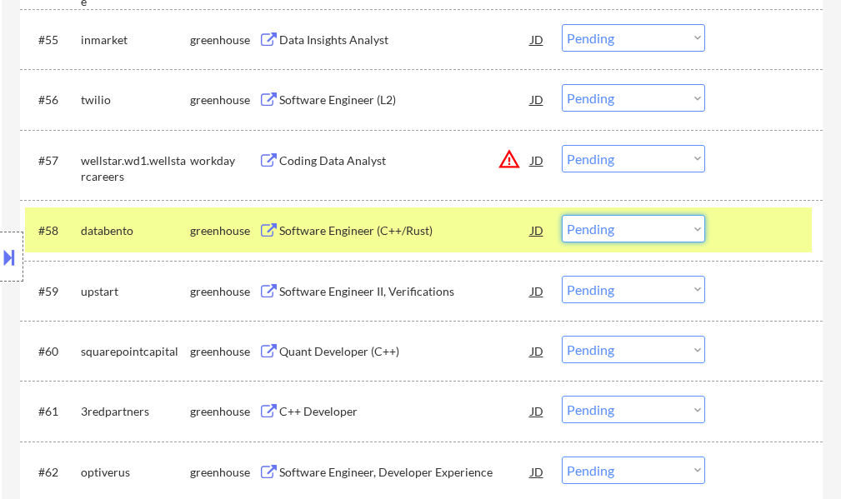
click at [610, 228] on select "Choose an option... Pending Applied Excluded (Questions) Excluded (Expired) Exc…" at bounding box center [633, 229] width 143 height 28
click at [562, 215] on select "Choose an option... Pending Applied Excluded (Questions) Excluded (Expired) Exc…" at bounding box center [633, 229] width 143 height 28
click at [750, 214] on div "#58 databento greenhouse Software Engineer (C++/Rust) JD warning_amber Choose a…" at bounding box center [418, 230] width 787 height 45
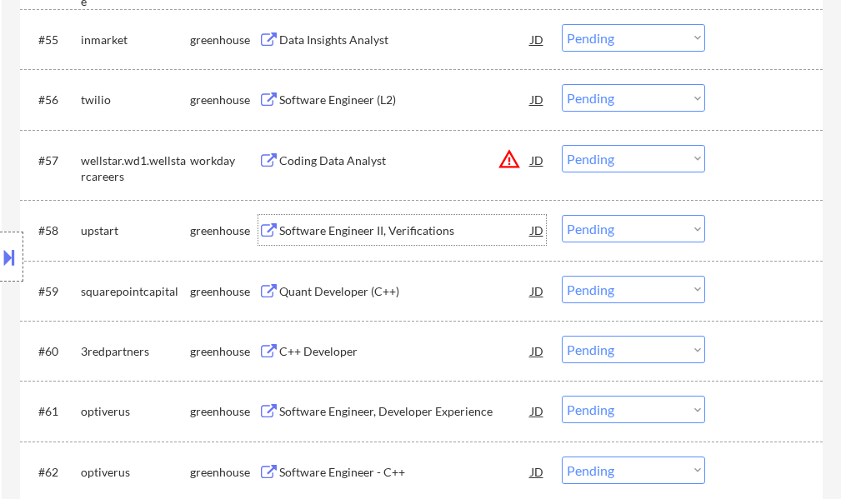
click at [357, 238] on div "Software Engineer II, Verifications" at bounding box center [405, 231] width 252 height 17
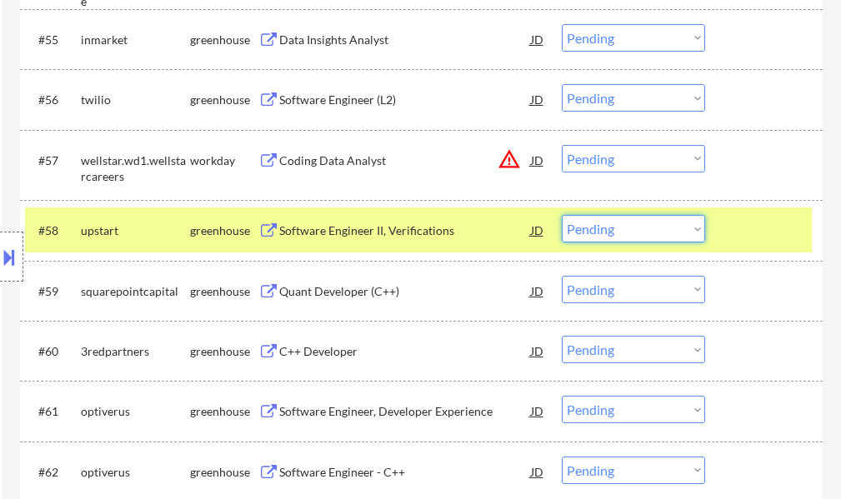
click at [619, 232] on select "Choose an option... Pending Applied Excluded (Questions) Excluded (Expired) Exc…" at bounding box center [633, 229] width 143 height 28
click at [562, 215] on select "Choose an option... Pending Applied Excluded (Questions) Excluded (Expired) Exc…" at bounding box center [633, 229] width 143 height 28
click at [730, 239] on div at bounding box center [765, 230] width 73 height 30
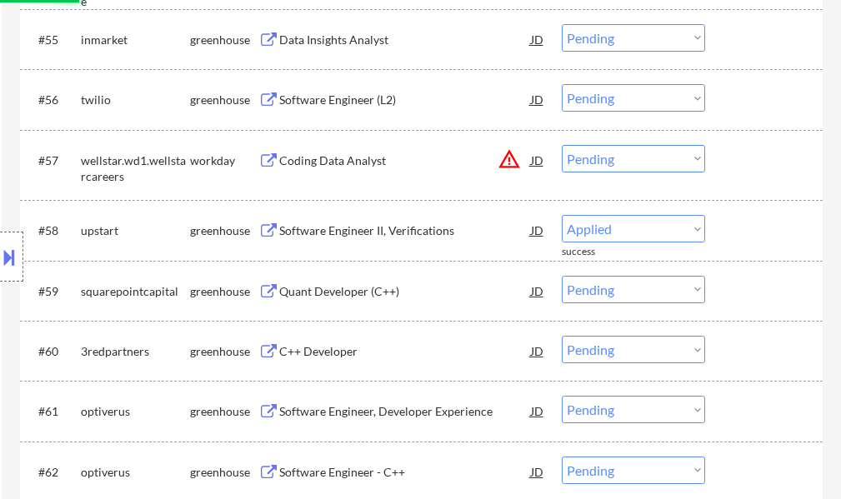
select select ""pending""
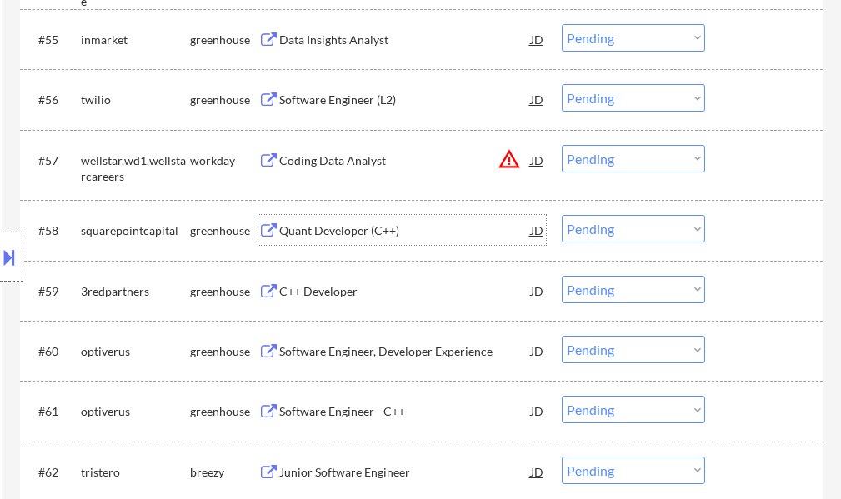
click at [355, 224] on div "Quant Developer (C++)" at bounding box center [405, 231] width 252 height 17
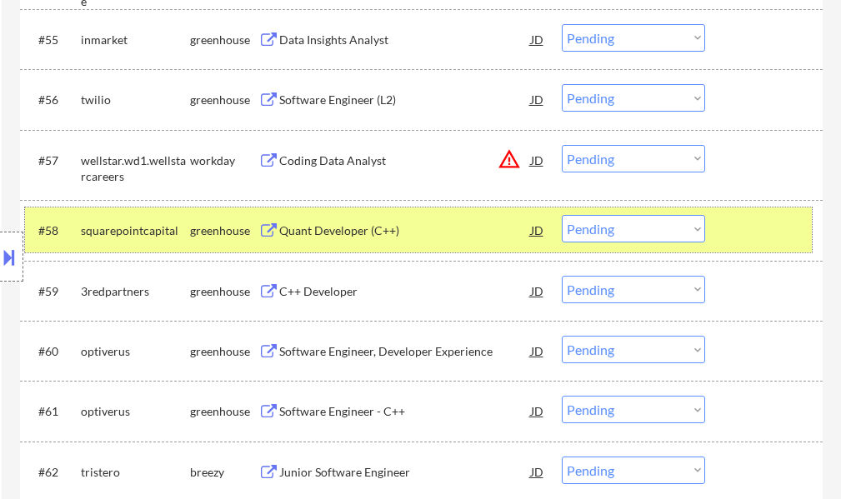
click at [777, 230] on div at bounding box center [765, 230] width 73 height 30
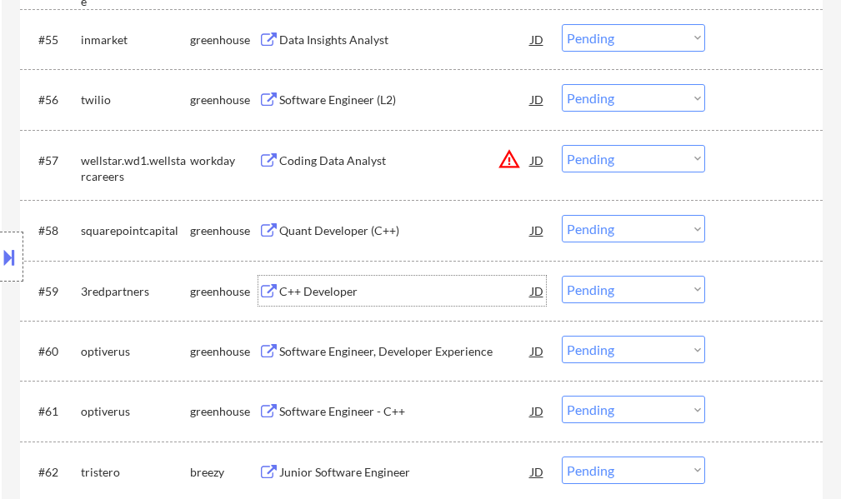
click at [316, 303] on div "C++ Developer" at bounding box center [405, 291] width 252 height 30
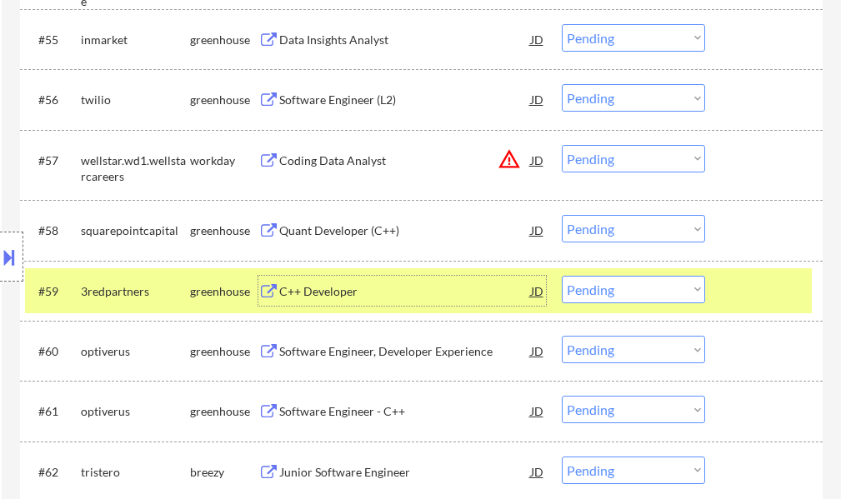
click at [629, 296] on select "Choose an option... Pending Applied Excluded (Questions) Excluded (Expired) Exc…" at bounding box center [633, 290] width 143 height 28
click at [562, 276] on select "Choose an option... Pending Applied Excluded (Questions) Excluded (Expired) Exc…" at bounding box center [633, 290] width 143 height 28
click at [746, 301] on div at bounding box center [765, 291] width 73 height 30
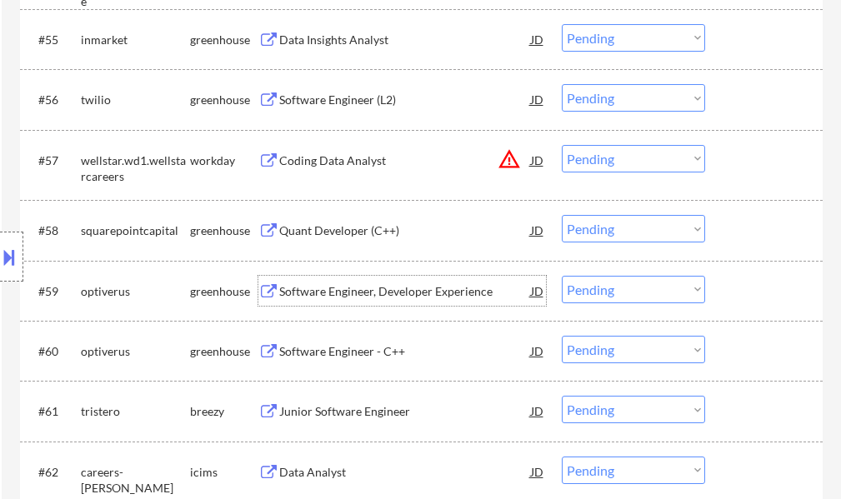
click at [347, 288] on div "Software Engineer, Developer Experience" at bounding box center [405, 291] width 252 height 17
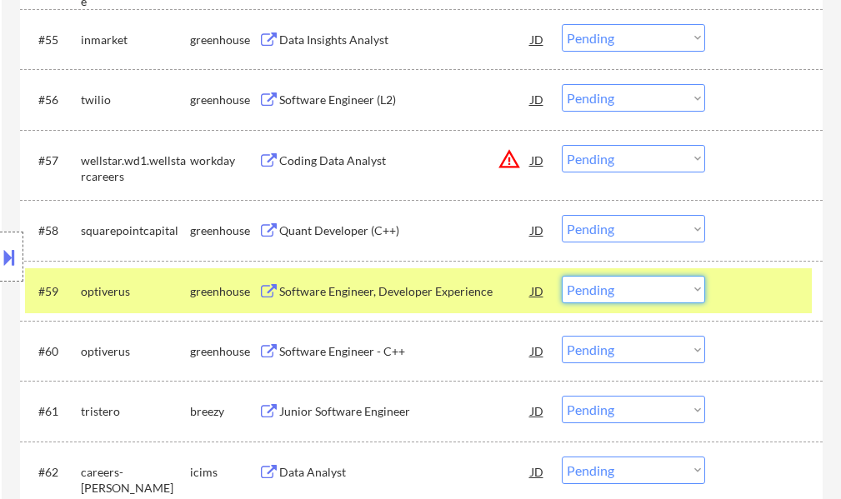
click at [635, 293] on select "Choose an option... Pending Applied Excluded (Questions) Excluded (Expired) Exc…" at bounding box center [633, 290] width 143 height 28
click at [562, 276] on select "Choose an option... Pending Applied Excluded (Questions) Excluded (Expired) Exc…" at bounding box center [633, 290] width 143 height 28
click at [751, 287] on div at bounding box center [765, 291] width 73 height 30
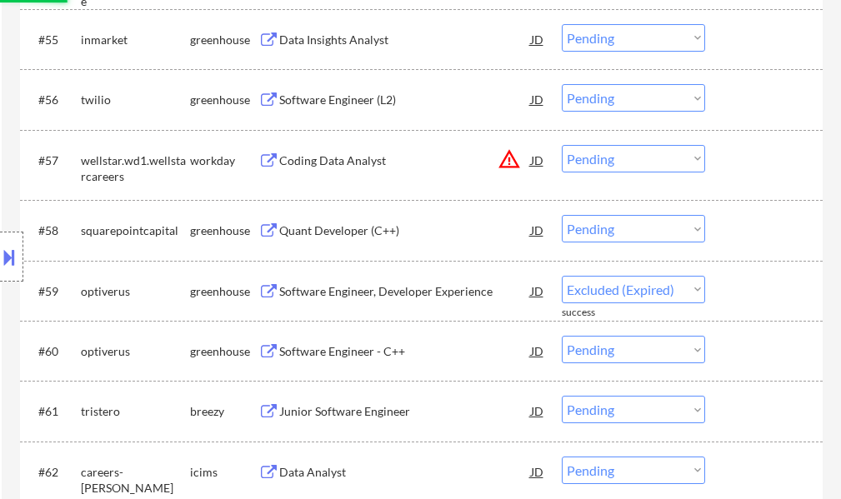
select select ""pending""
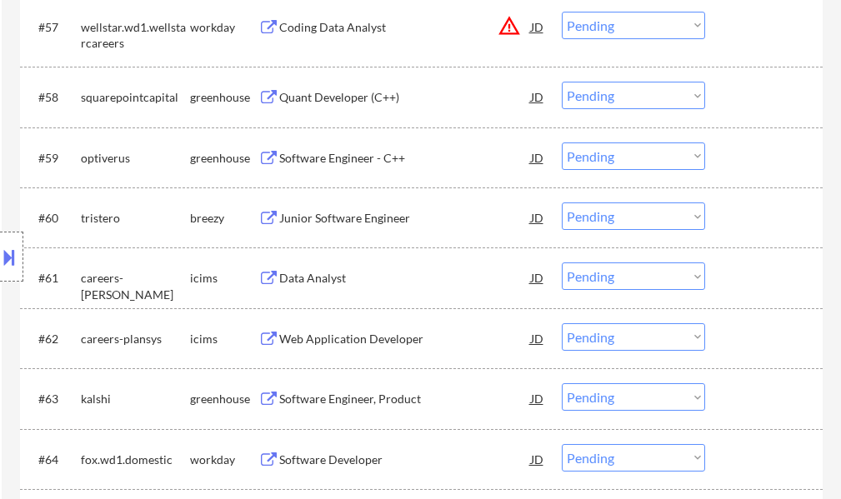
scroll to position [4334, 0]
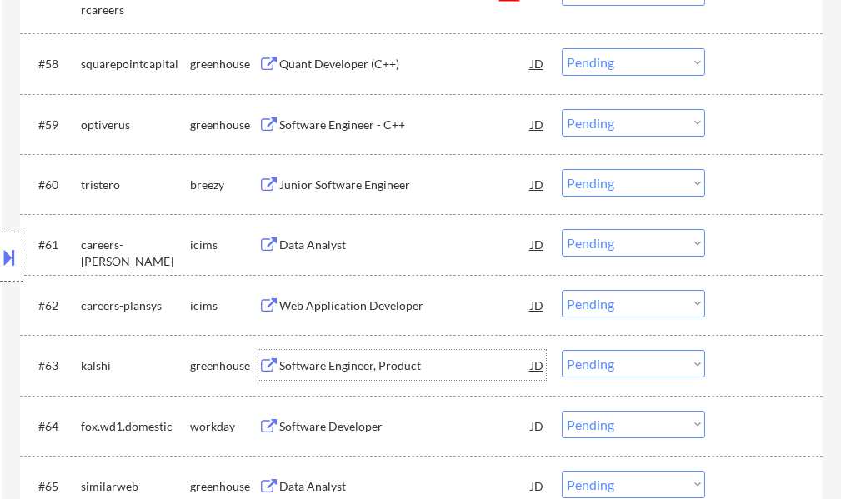
click at [362, 365] on div "Software Engineer, Product" at bounding box center [405, 366] width 252 height 17
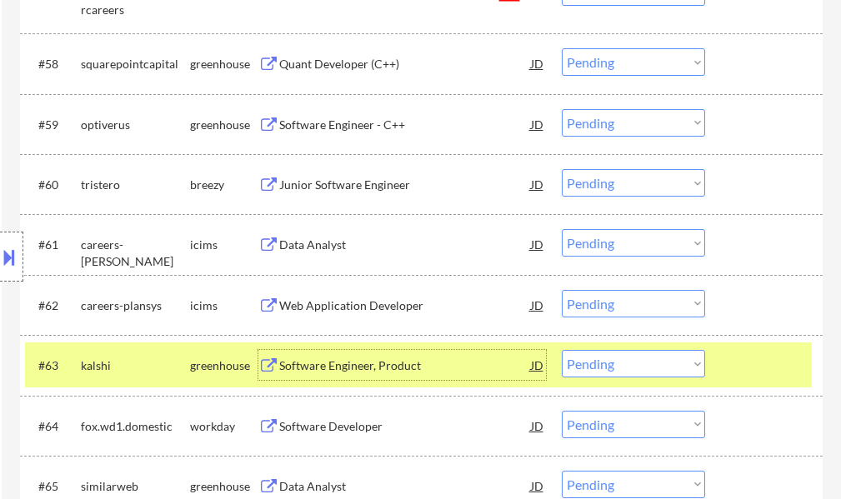
click at [638, 361] on select "Choose an option... Pending Applied Excluded (Questions) Excluded (Expired) Exc…" at bounding box center [633, 364] width 143 height 28
click at [562, 350] on select "Choose an option... Pending Applied Excluded (Questions) Excluded (Expired) Exc…" at bounding box center [633, 364] width 143 height 28
click at [768, 374] on div at bounding box center [765, 365] width 73 height 30
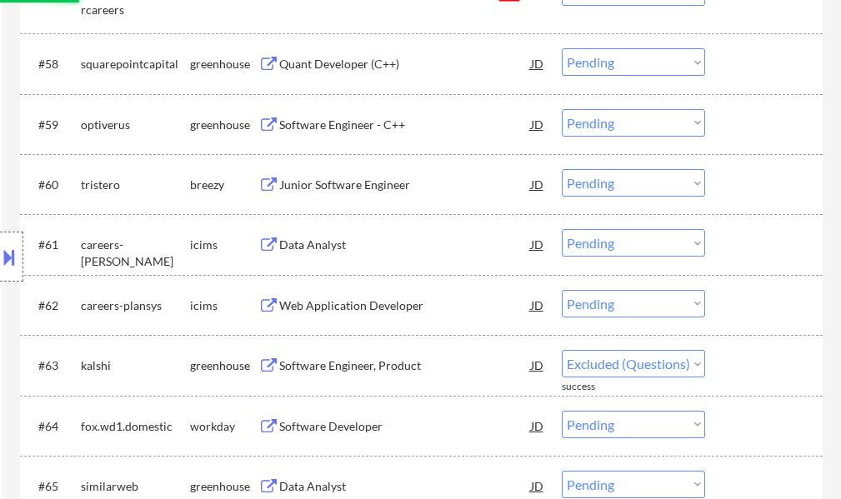
select select ""pending""
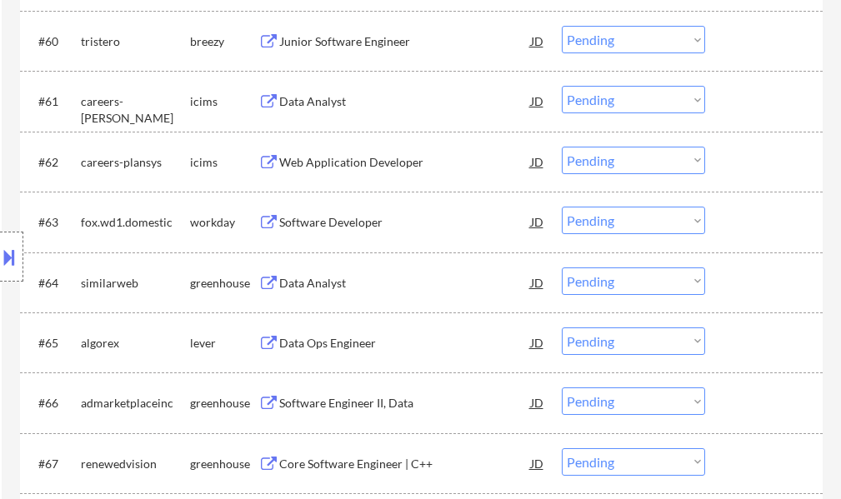
scroll to position [4501, 0]
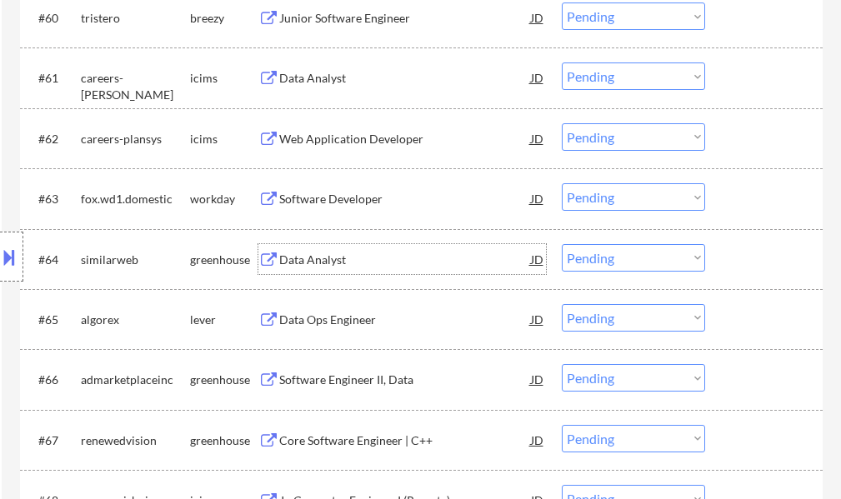
click at [323, 263] on div "Data Analyst" at bounding box center [405, 260] width 252 height 17
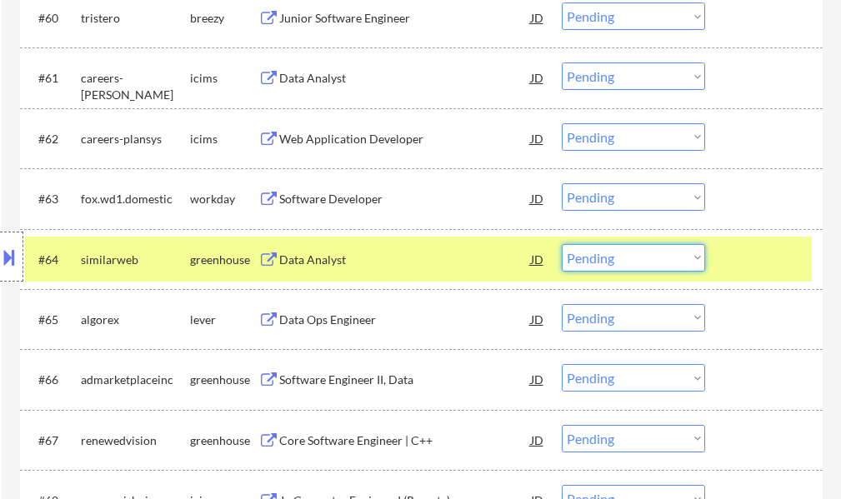
click at [658, 265] on select "Choose an option... Pending Applied Excluded (Questions) Excluded (Expired) Exc…" at bounding box center [633, 258] width 143 height 28
click at [562, 244] on select "Choose an option... Pending Applied Excluded (Questions) Excluded (Expired) Exc…" at bounding box center [633, 258] width 143 height 28
click at [753, 269] on div at bounding box center [765, 259] width 73 height 30
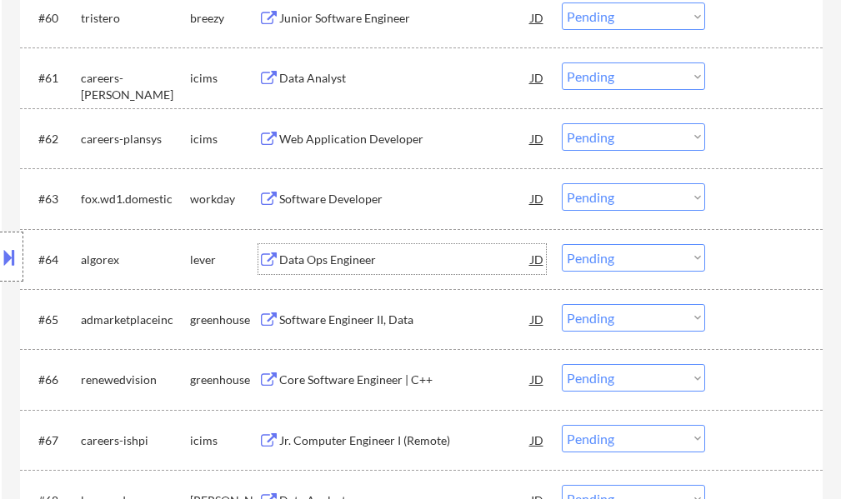
click at [343, 263] on div "Data Ops Engineer" at bounding box center [405, 260] width 252 height 17
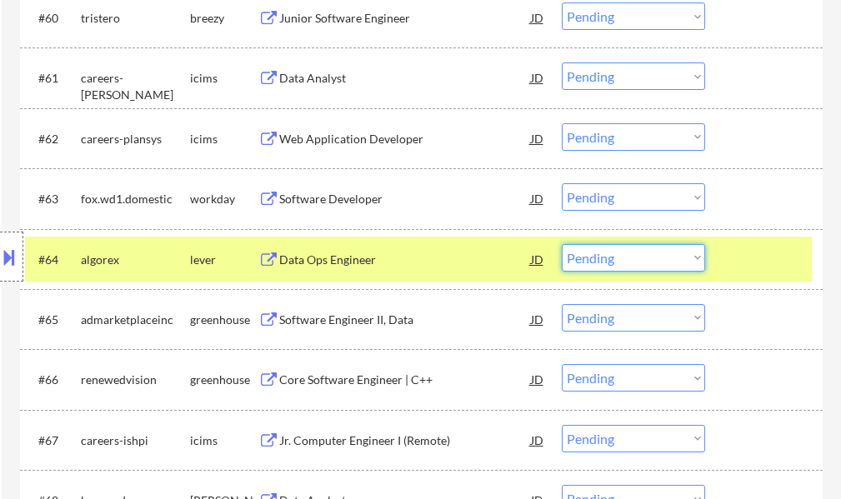
click at [594, 262] on select "Choose an option... Pending Applied Excluded (Questions) Excluded (Expired) Exc…" at bounding box center [633, 258] width 143 height 28
click at [562, 244] on select "Choose an option... Pending Applied Excluded (Questions) Excluded (Expired) Exc…" at bounding box center [633, 258] width 143 height 28
click at [743, 261] on div at bounding box center [765, 259] width 73 height 30
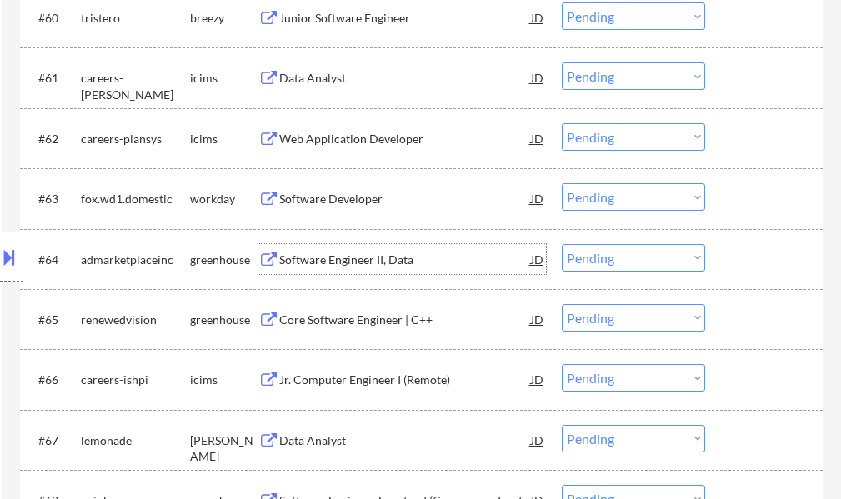
click at [324, 266] on div "Software Engineer II, Data" at bounding box center [405, 260] width 252 height 17
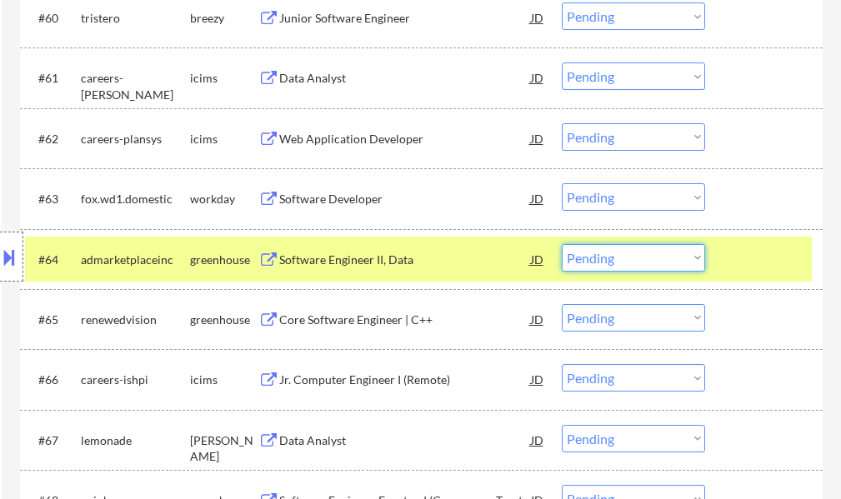
click at [619, 258] on select "Choose an option... Pending Applied Excluded (Questions) Excluded (Expired) Exc…" at bounding box center [633, 258] width 143 height 28
click at [562, 244] on select "Choose an option... Pending Applied Excluded (Questions) Excluded (Expired) Exc…" at bounding box center [633, 258] width 143 height 28
click at [792, 264] on div at bounding box center [765, 259] width 73 height 30
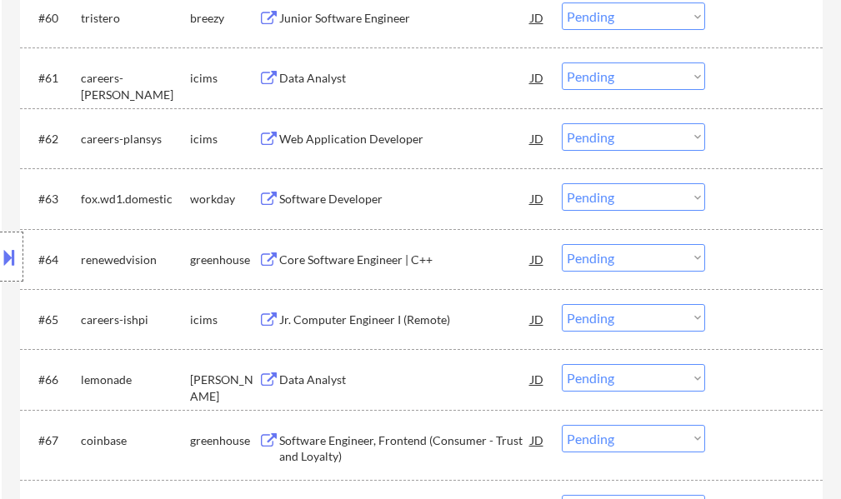
click at [346, 255] on div "Core Software Engineer | C++" at bounding box center [405, 260] width 252 height 17
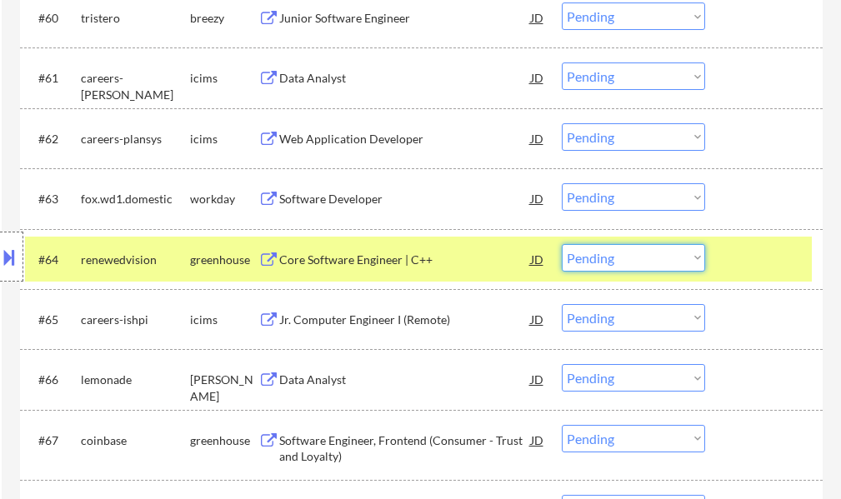
click at [601, 257] on select "Choose an option... Pending Applied Excluded (Questions) Excluded (Expired) Exc…" at bounding box center [633, 258] width 143 height 28
click at [562, 244] on select "Choose an option... Pending Applied Excluded (Questions) Excluded (Expired) Exc…" at bounding box center [633, 258] width 143 height 28
click at [756, 260] on div at bounding box center [765, 259] width 73 height 30
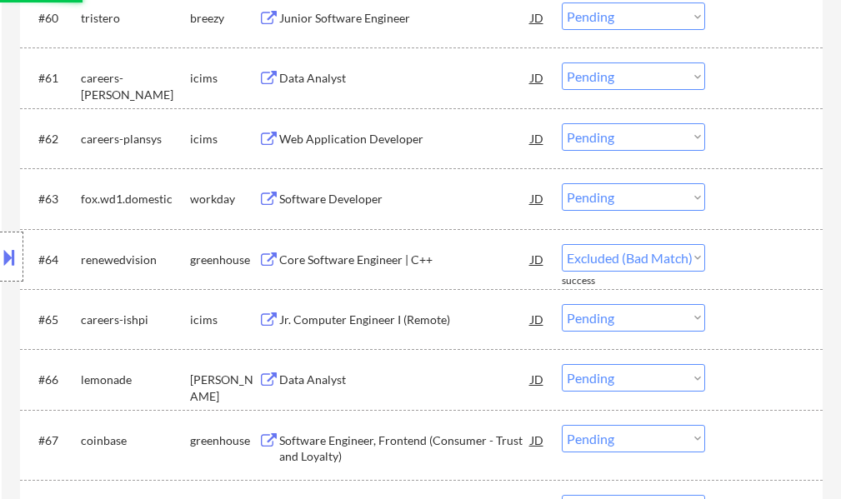
select select ""pending""
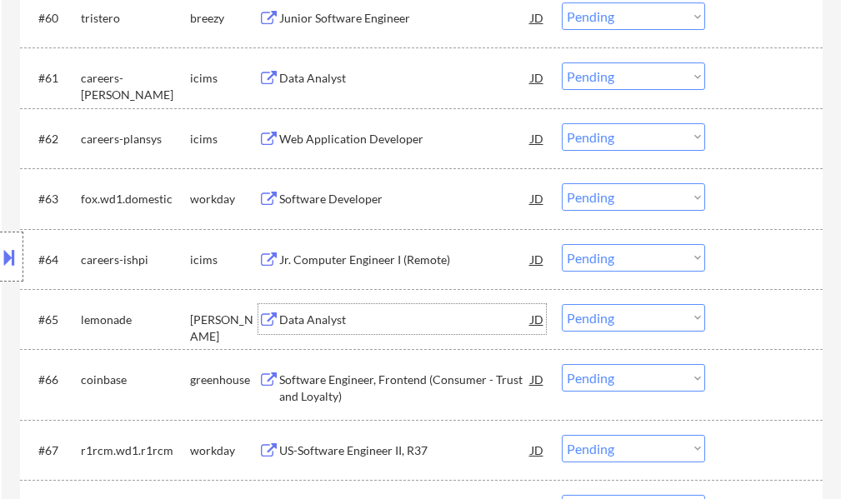
click at [303, 319] on div "Data Analyst" at bounding box center [405, 320] width 252 height 17
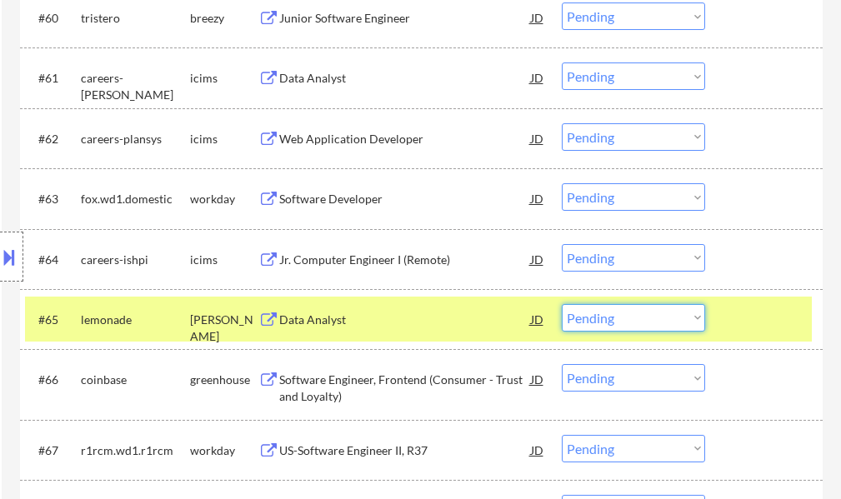
click at [623, 318] on select "Choose an option... Pending Applied Excluded (Questions) Excluded (Expired) Exc…" at bounding box center [633, 318] width 143 height 28
click at [562, 304] on select "Choose an option... Pending Applied Excluded (Questions) Excluded (Expired) Exc…" at bounding box center [633, 318] width 143 height 28
click at [733, 317] on div at bounding box center [765, 319] width 73 height 30
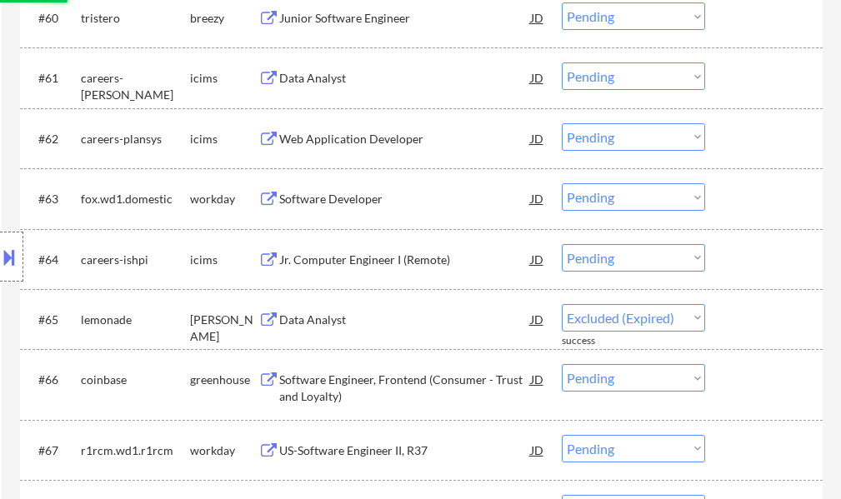
select select ""pending""
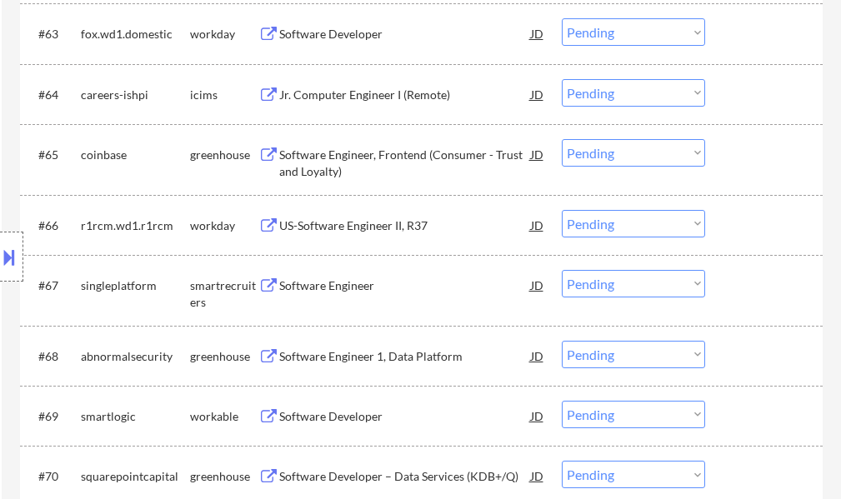
scroll to position [4667, 0]
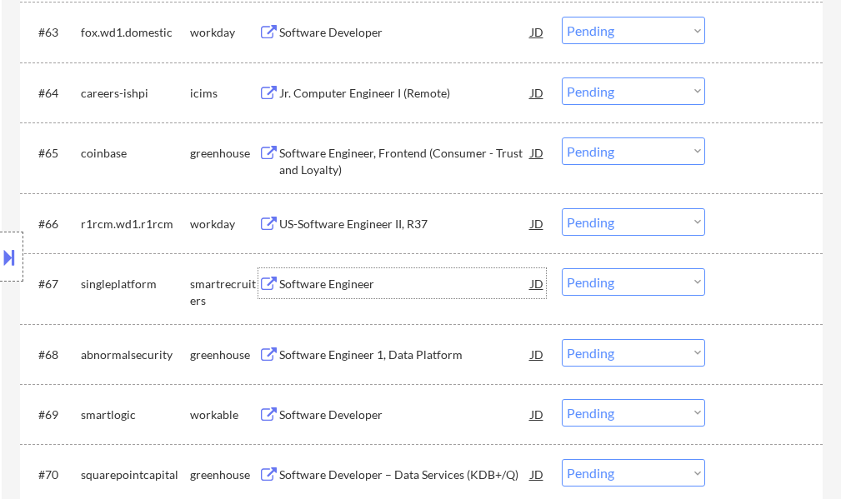
click at [343, 277] on div "Software Engineer" at bounding box center [405, 284] width 252 height 17
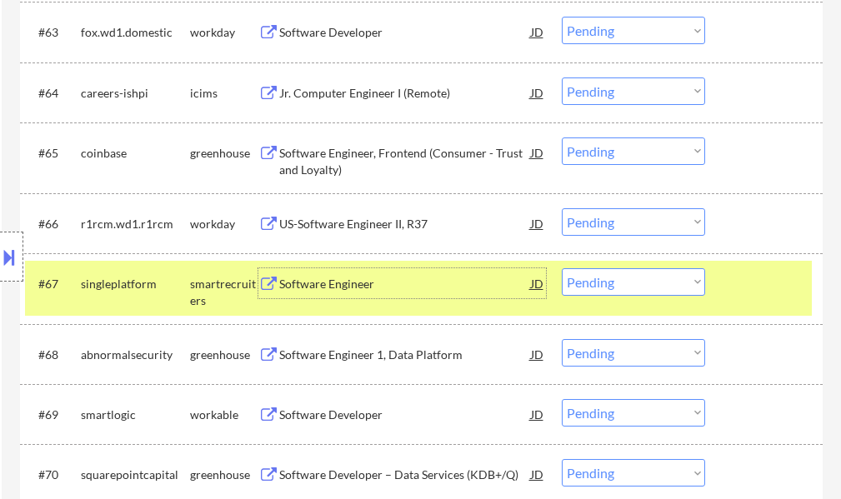
click at [616, 290] on select "Choose an option... Pending Applied Excluded (Questions) Excluded (Expired) Exc…" at bounding box center [633, 282] width 143 height 28
click at [562, 268] on select "Choose an option... Pending Applied Excluded (Questions) Excluded (Expired) Exc…" at bounding box center [633, 282] width 143 height 28
click at [738, 274] on div at bounding box center [765, 283] width 73 height 30
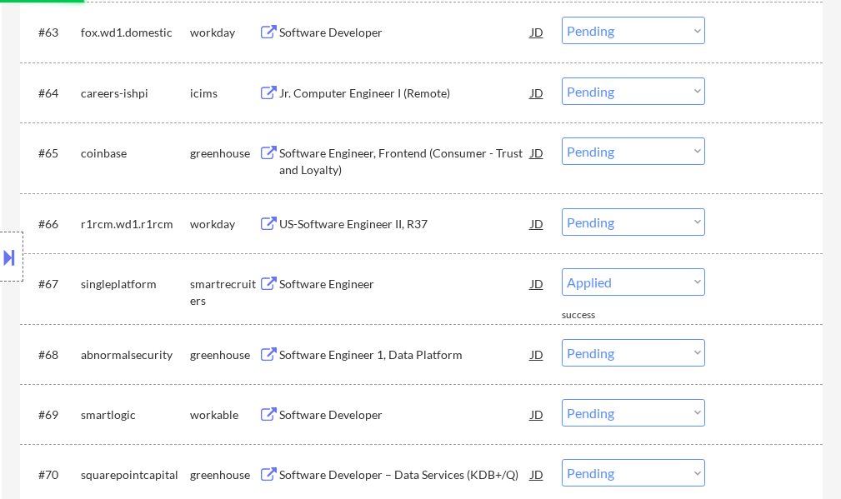
select select ""pending""
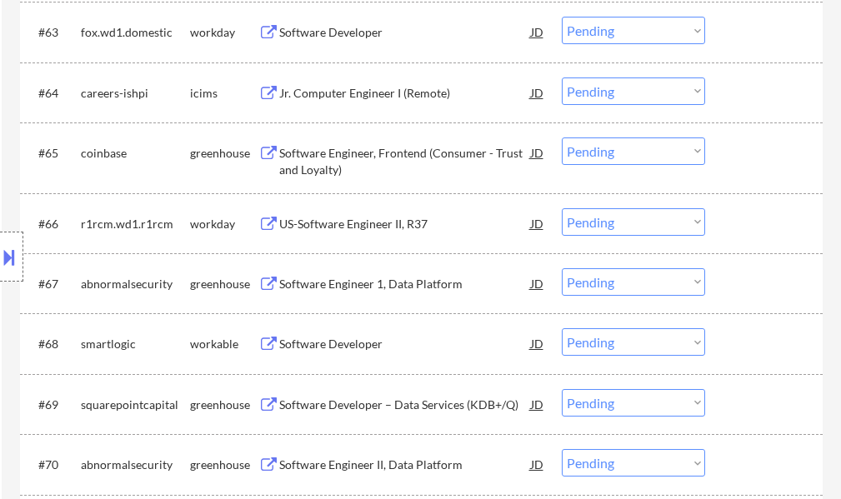
click at [316, 335] on div "Software Developer" at bounding box center [405, 343] width 252 height 30
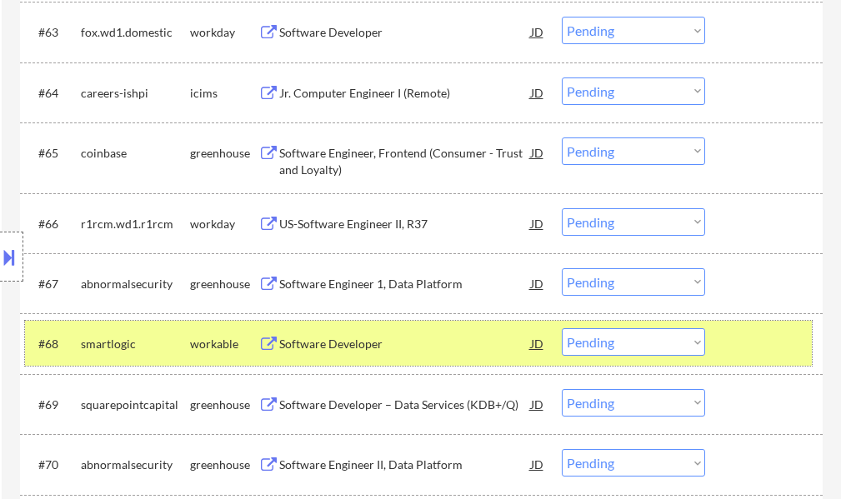
click at [768, 343] on div at bounding box center [765, 343] width 73 height 30
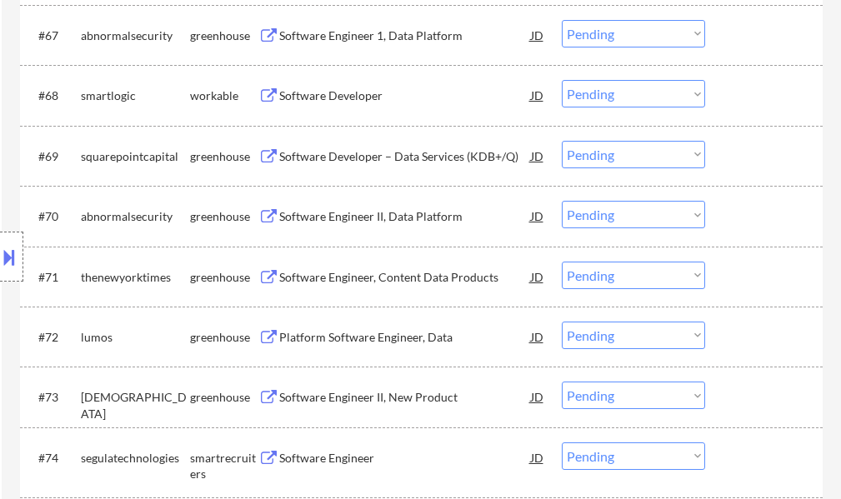
scroll to position [4917, 0]
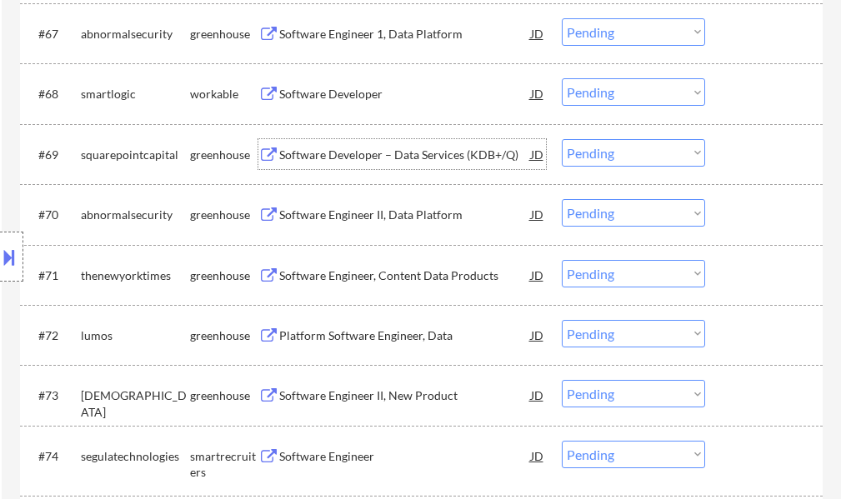
click at [383, 149] on div "Software Developer – Data Services (KDB+/Q)" at bounding box center [405, 155] width 252 height 17
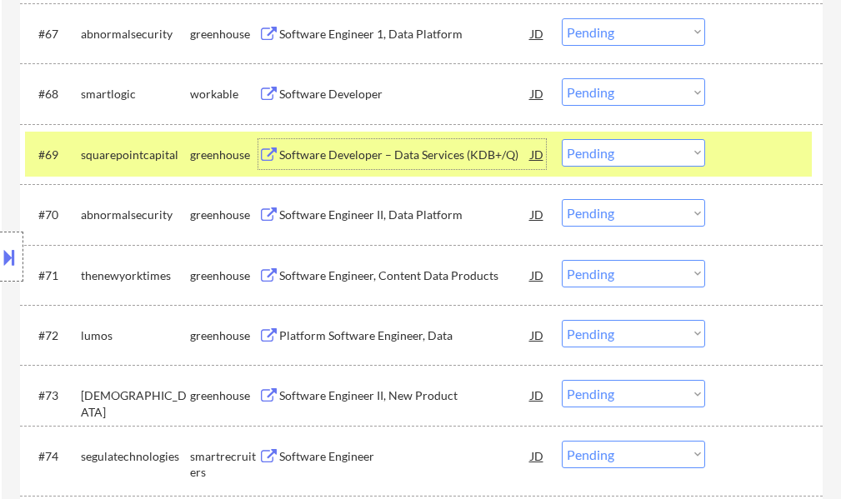
click at [759, 154] on div at bounding box center [765, 154] width 73 height 30
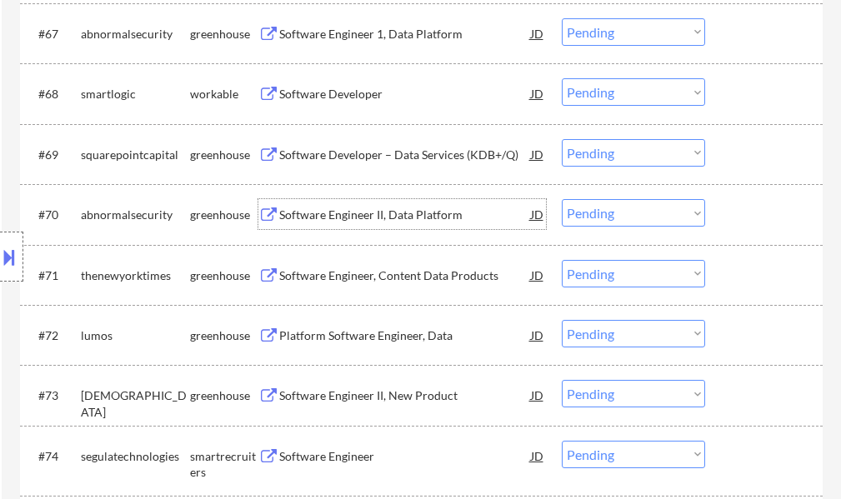
click at [368, 218] on div "Software Engineer II, Data Platform" at bounding box center [405, 215] width 252 height 17
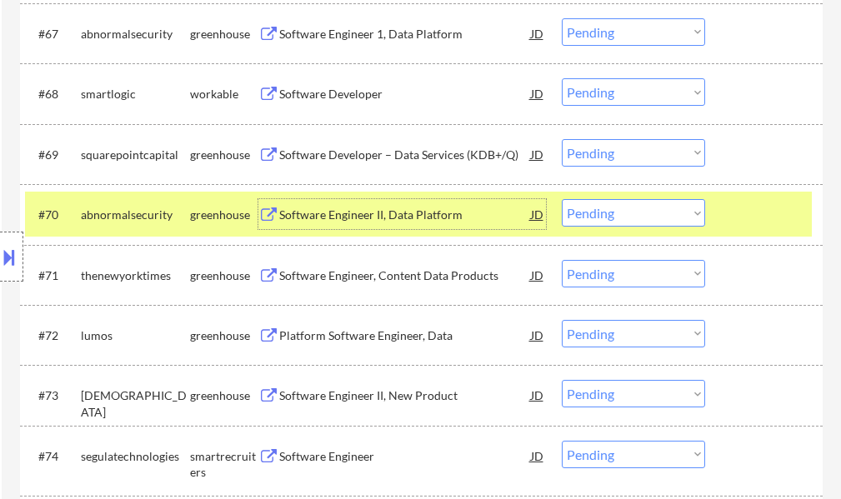
click at [573, 217] on select "Choose an option... Pending Applied Excluded (Questions) Excluded (Expired) Exc…" at bounding box center [633, 213] width 143 height 28
click at [562, 199] on select "Choose an option... Pending Applied Excluded (Questions) Excluded (Expired) Exc…" at bounding box center [633, 213] width 143 height 28
click at [723, 215] on div "#70 abnormalsecurity greenhouse Software Engineer II, Data Platform JD warning_…" at bounding box center [418, 214] width 787 height 45
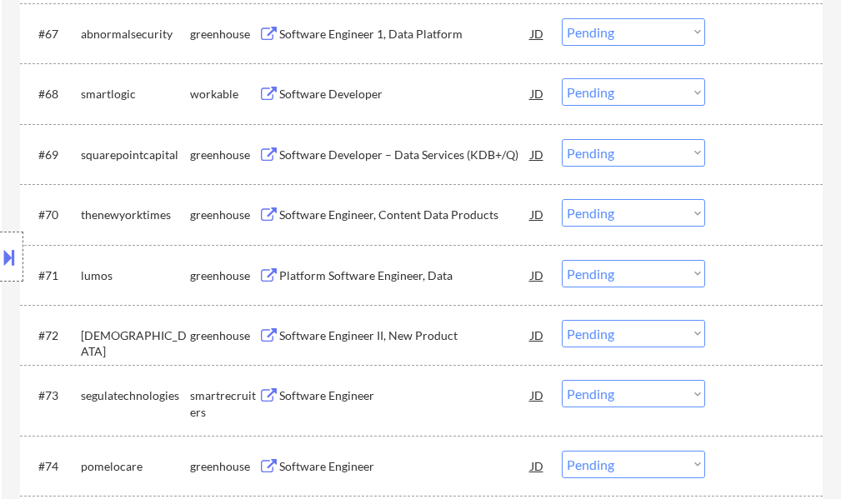
click at [363, 213] on div "Software Engineer, Content Data Products" at bounding box center [405, 215] width 252 height 17
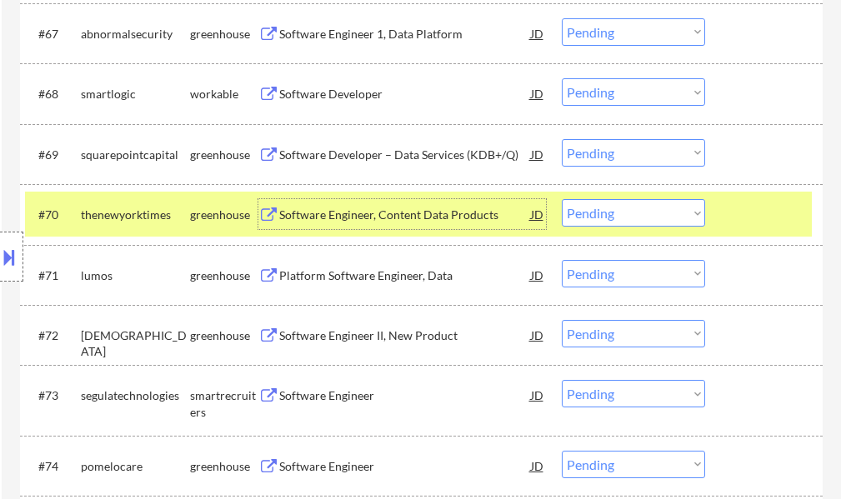
click at [578, 216] on select "Choose an option... Pending Applied Excluded (Questions) Excluded (Expired) Exc…" at bounding box center [633, 213] width 143 height 28
click at [562, 199] on select "Choose an option... Pending Applied Excluded (Questions) Excluded (Expired) Exc…" at bounding box center [633, 213] width 143 height 28
click at [751, 232] on div "#70 thenewyorktimes greenhouse Software Engineer, Content Data Products JD warn…" at bounding box center [418, 214] width 787 height 45
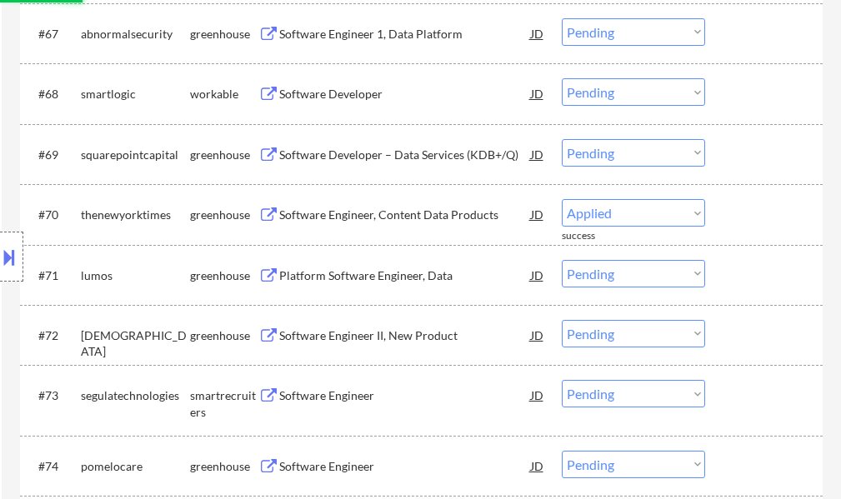
select select ""pending""
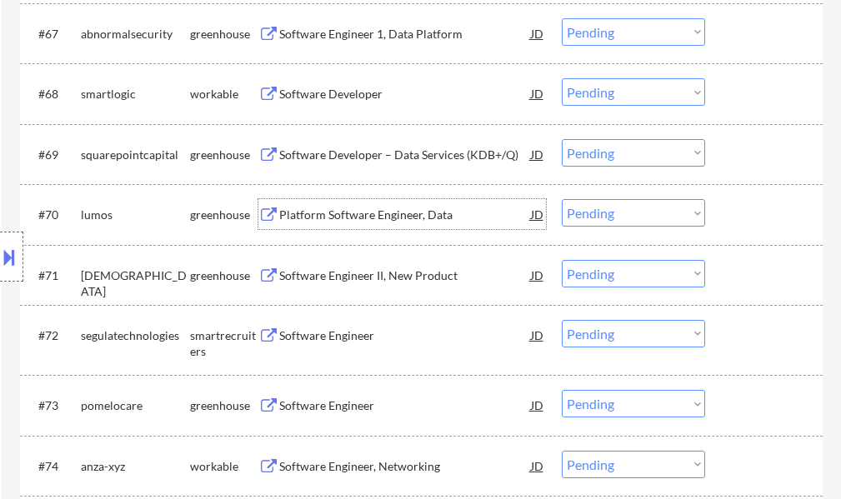
click at [376, 209] on div "Platform Software Engineer, Data" at bounding box center [405, 215] width 252 height 17
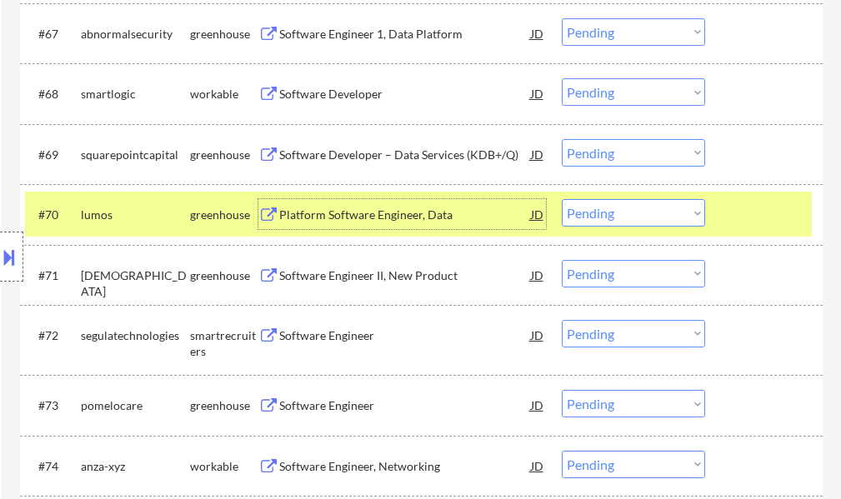
click at [778, 222] on div at bounding box center [765, 214] width 73 height 30
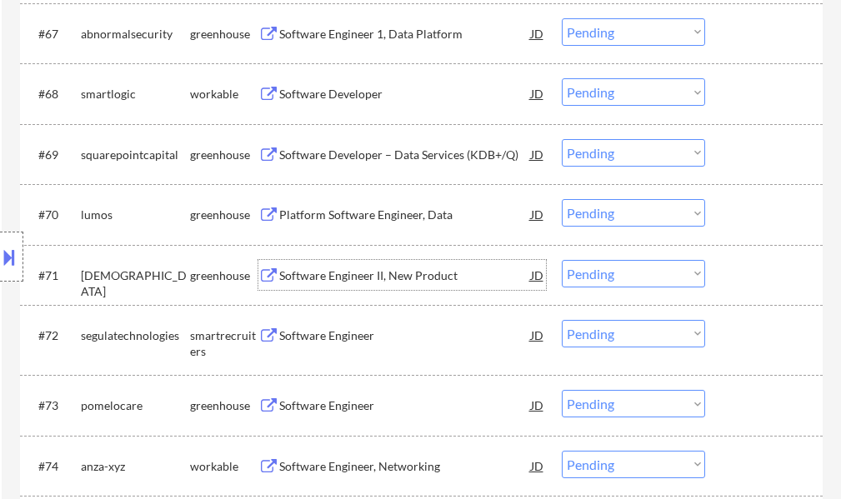
click at [334, 279] on div "Software Engineer II, New Product" at bounding box center [405, 276] width 252 height 17
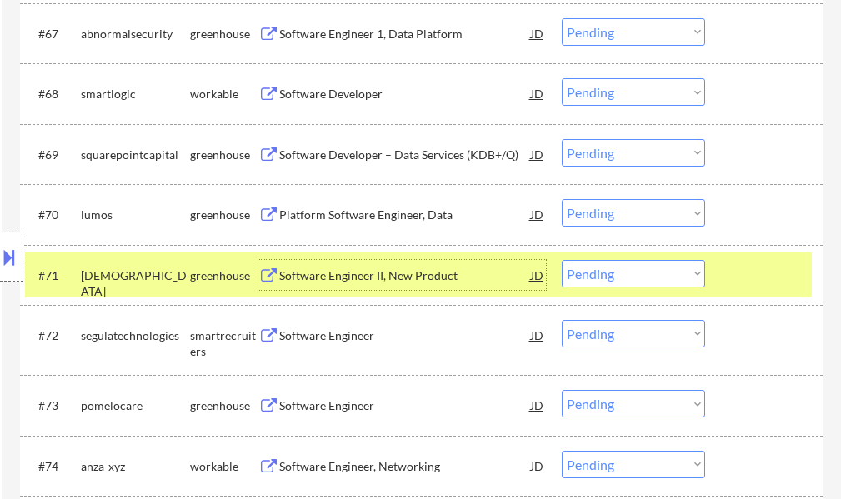
click at [763, 268] on div at bounding box center [765, 275] width 73 height 30
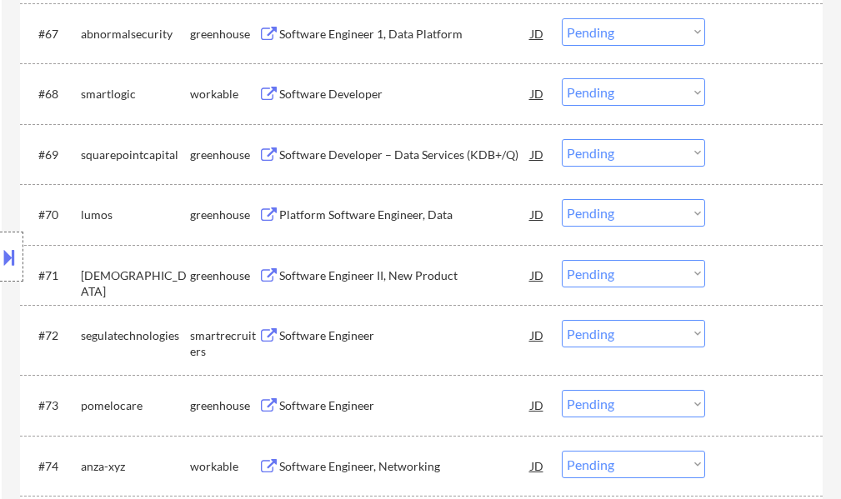
click at [316, 338] on div "Software Engineer" at bounding box center [405, 336] width 252 height 17
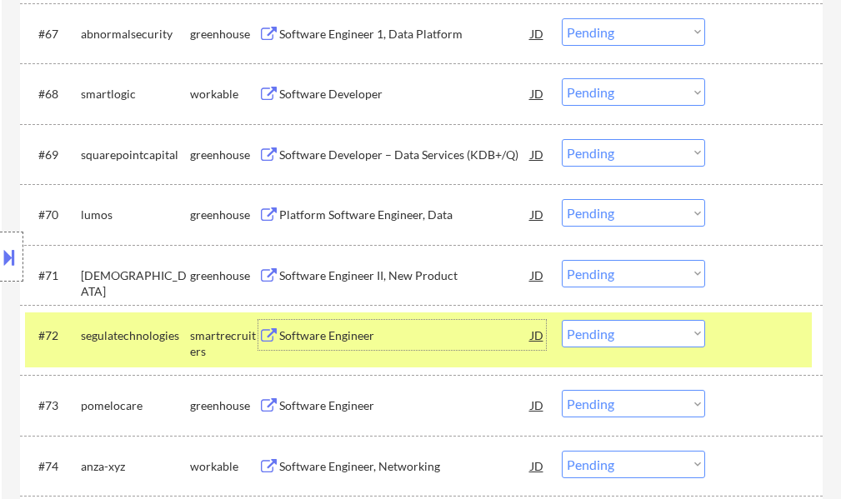
click at [618, 336] on select "Choose an option... Pending Applied Excluded (Questions) Excluded (Expired) Exc…" at bounding box center [633, 334] width 143 height 28
click at [562, 320] on select "Choose an option... Pending Applied Excluded (Questions) Excluded (Expired) Exc…" at bounding box center [633, 334] width 143 height 28
click at [761, 330] on div at bounding box center [765, 335] width 73 height 30
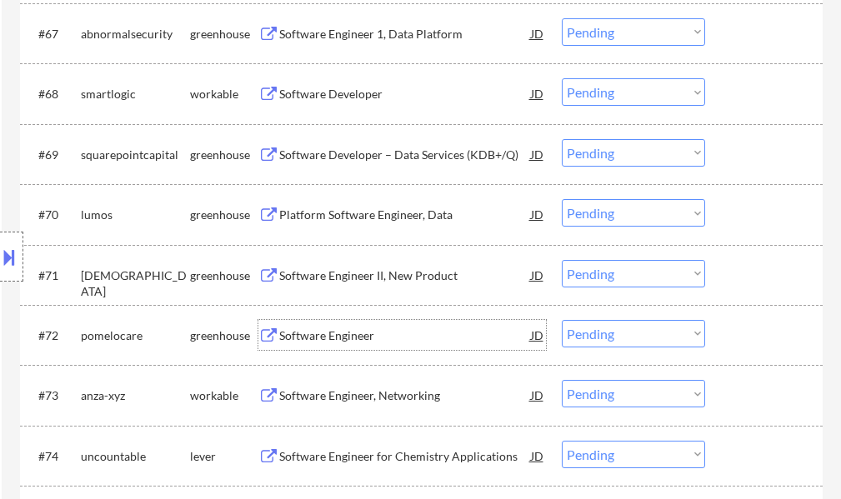
click at [327, 343] on div "Software Engineer" at bounding box center [405, 336] width 252 height 17
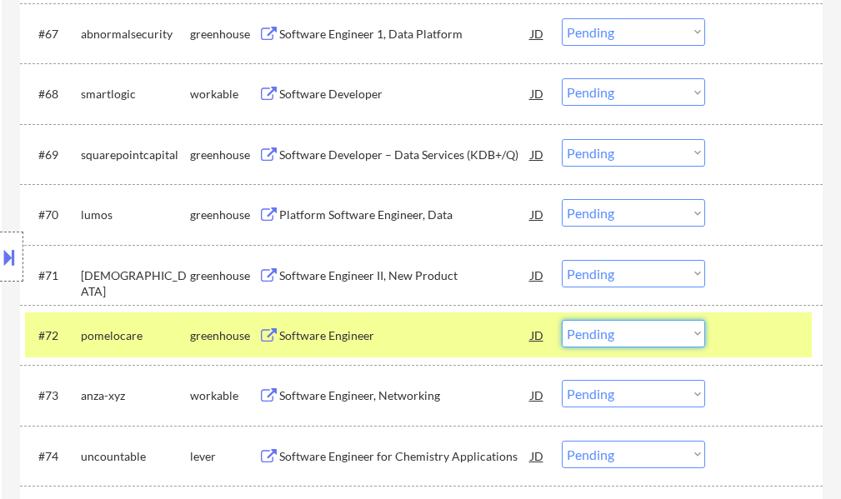
click at [647, 327] on select "Choose an option... Pending Applied Excluded (Questions) Excluded (Expired) Exc…" at bounding box center [633, 334] width 143 height 28
click at [562, 320] on select "Choose an option... Pending Applied Excluded (Questions) Excluded (Expired) Exc…" at bounding box center [633, 334] width 143 height 28
click at [738, 343] on div at bounding box center [765, 335] width 73 height 30
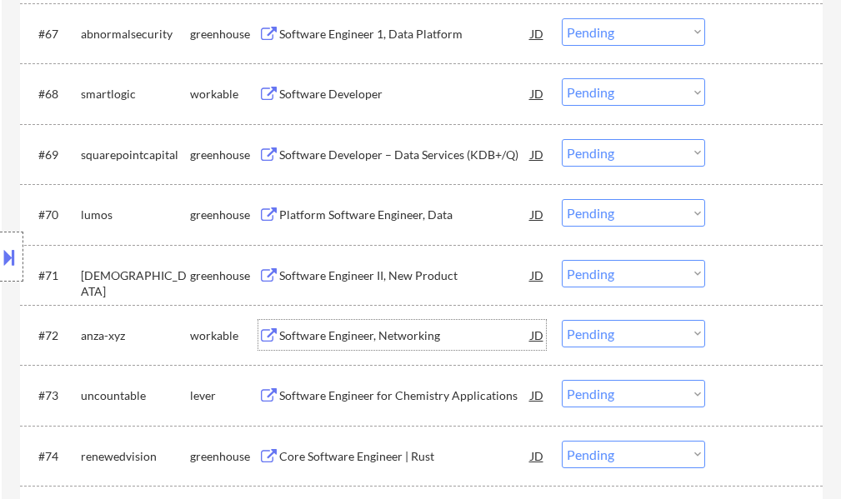
click at [386, 336] on div "Software Engineer, Networking" at bounding box center [405, 336] width 252 height 17
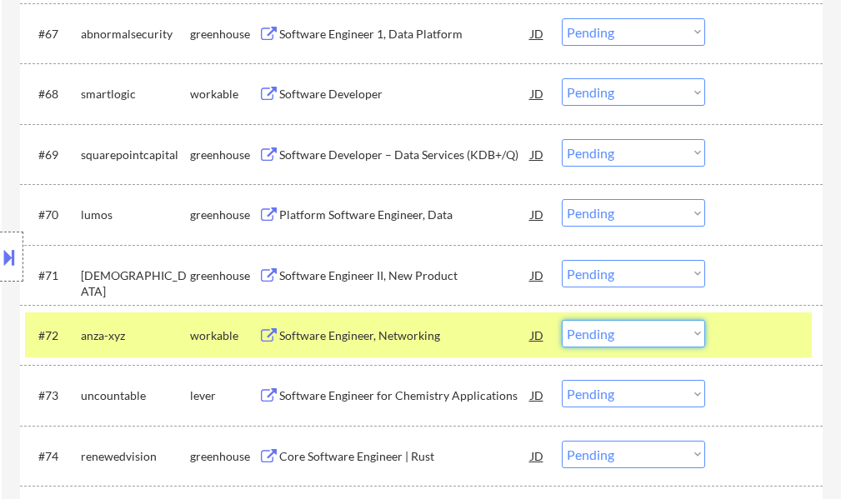
click at [603, 334] on select "Choose an option... Pending Applied Excluded (Questions) Excluded (Expired) Exc…" at bounding box center [633, 334] width 143 height 28
click at [562, 320] on select "Choose an option... Pending Applied Excluded (Questions) Excluded (Expired) Exc…" at bounding box center [633, 334] width 143 height 28
click at [743, 331] on div at bounding box center [765, 335] width 73 height 30
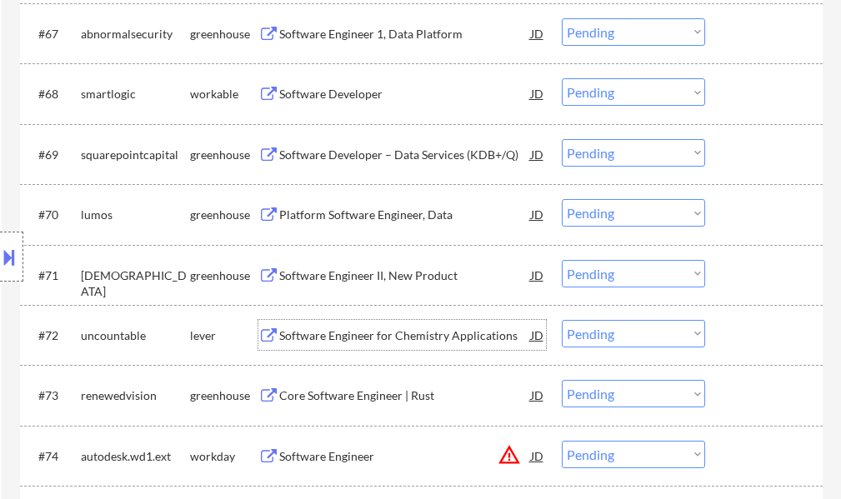
click at [366, 333] on div "Software Engineer for Chemistry Applications" at bounding box center [405, 336] width 252 height 17
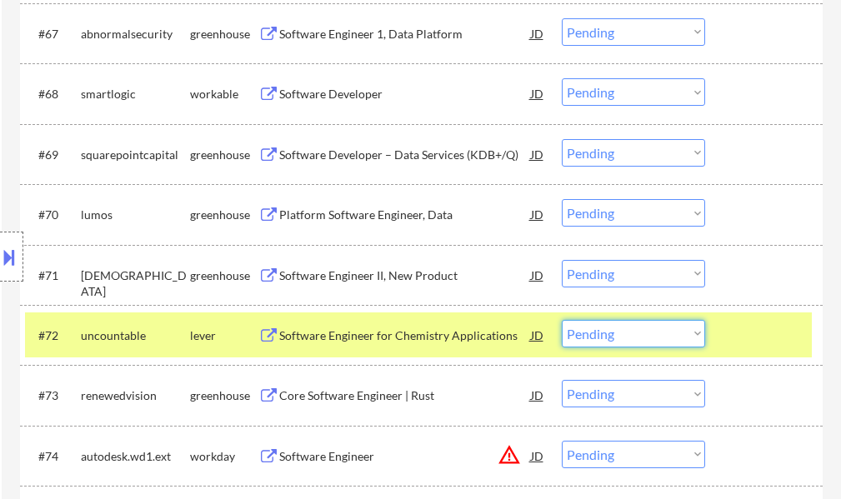
click at [613, 335] on select "Choose an option... Pending Applied Excluded (Questions) Excluded (Expired) Exc…" at bounding box center [633, 334] width 143 height 28
click at [562, 320] on select "Choose an option... Pending Applied Excluded (Questions) Excluded (Expired) Exc…" at bounding box center [633, 334] width 143 height 28
click at [760, 346] on div at bounding box center [765, 335] width 73 height 30
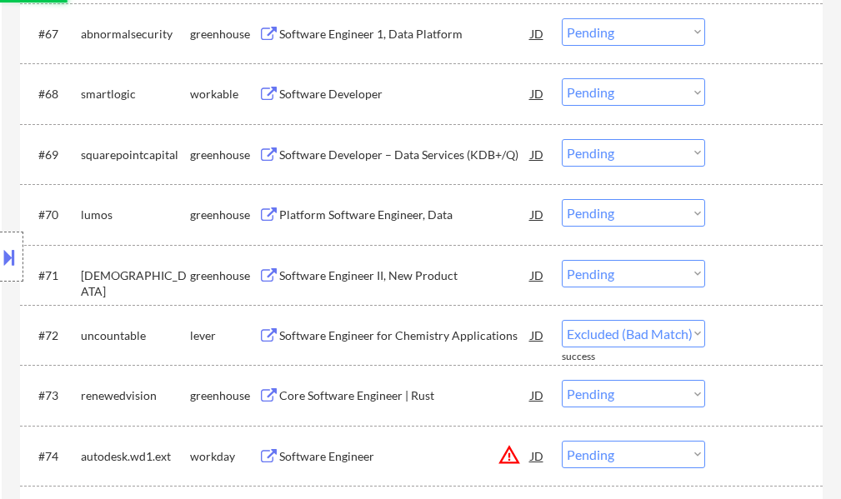
select select ""pending""
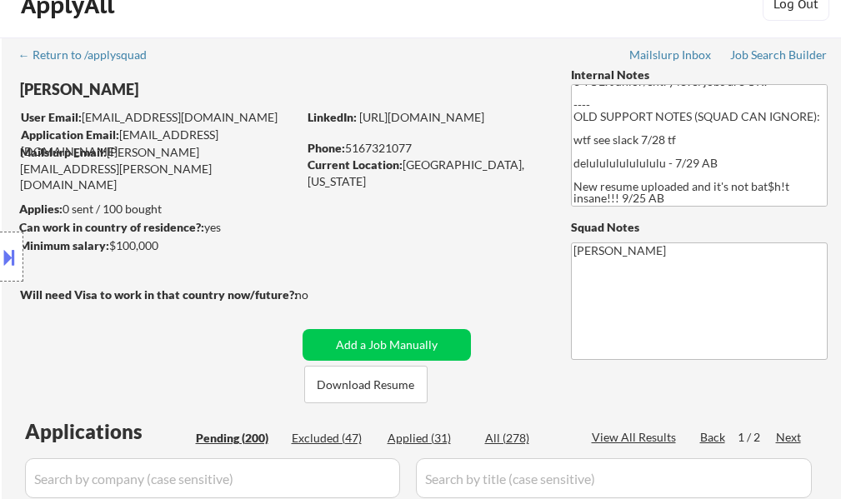
scroll to position [34, 0]
click at [779, 438] on div "Next" at bounding box center [789, 437] width 27 height 17
click at [646, 433] on div "View All Results" at bounding box center [636, 437] width 89 height 17
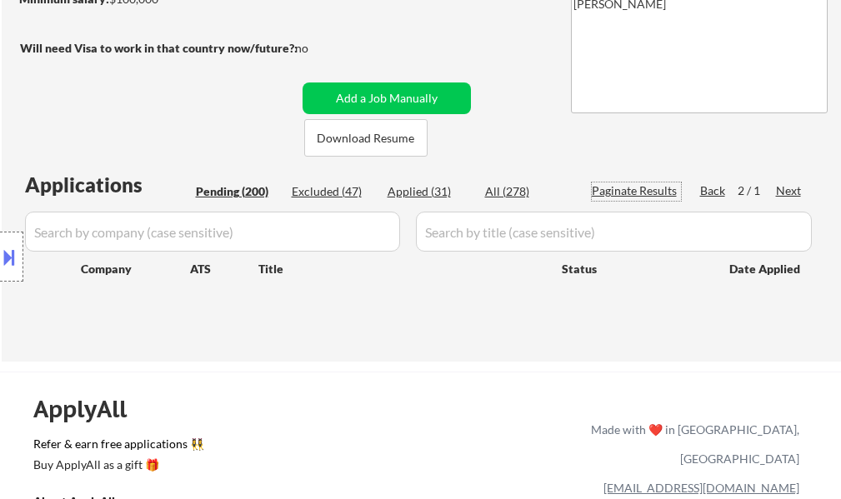
scroll to position [279, 0]
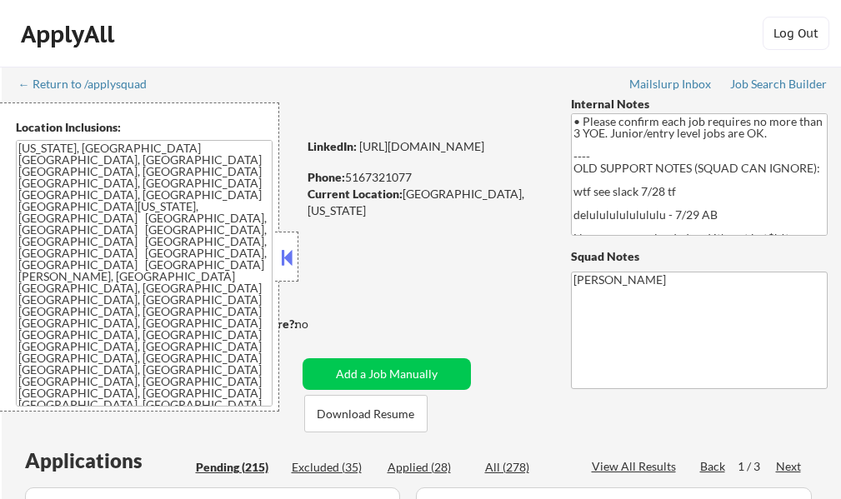
select select ""pending""
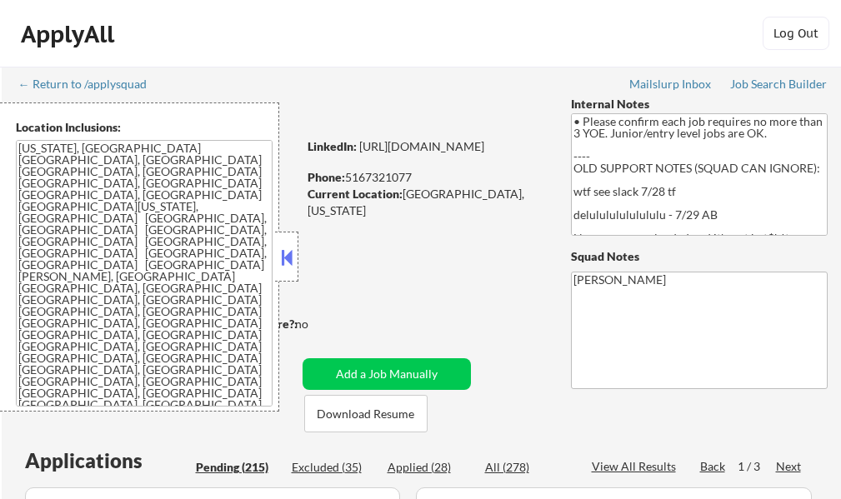
select select ""pending""
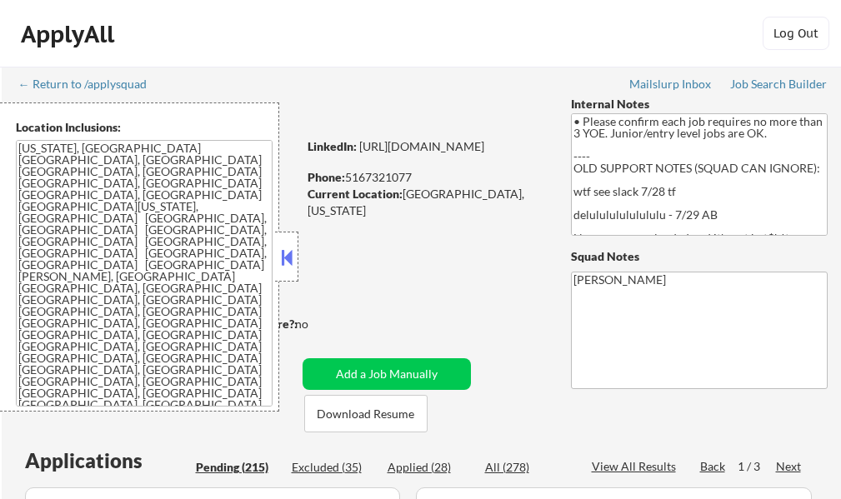
select select ""pending""
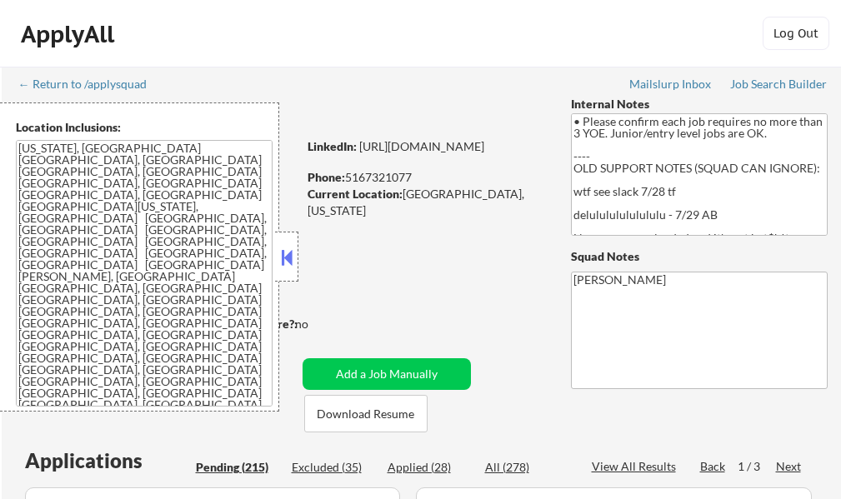
select select ""pending""
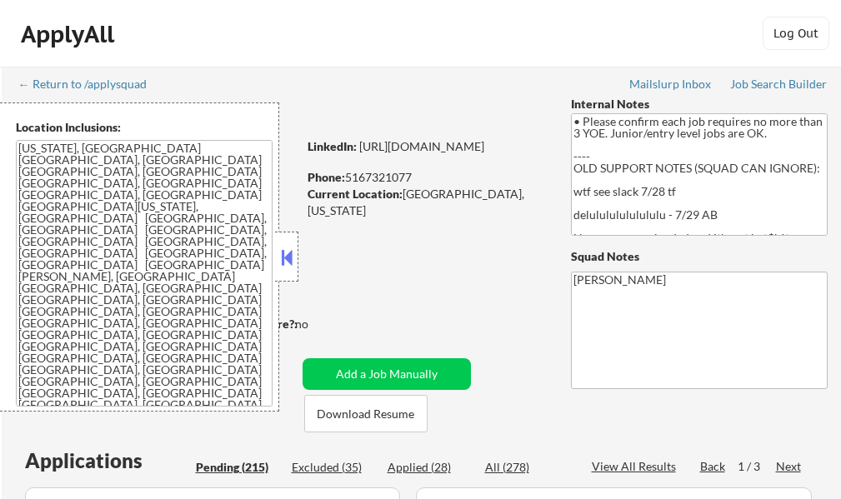
select select ""pending""
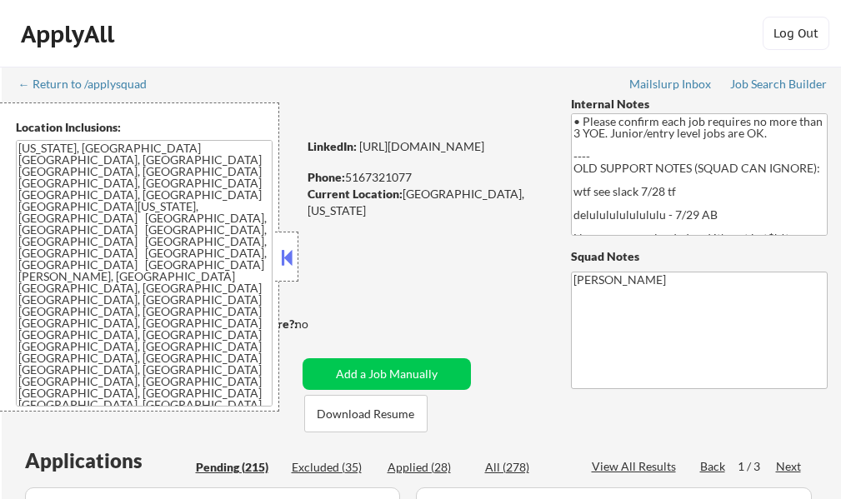
select select ""pending""
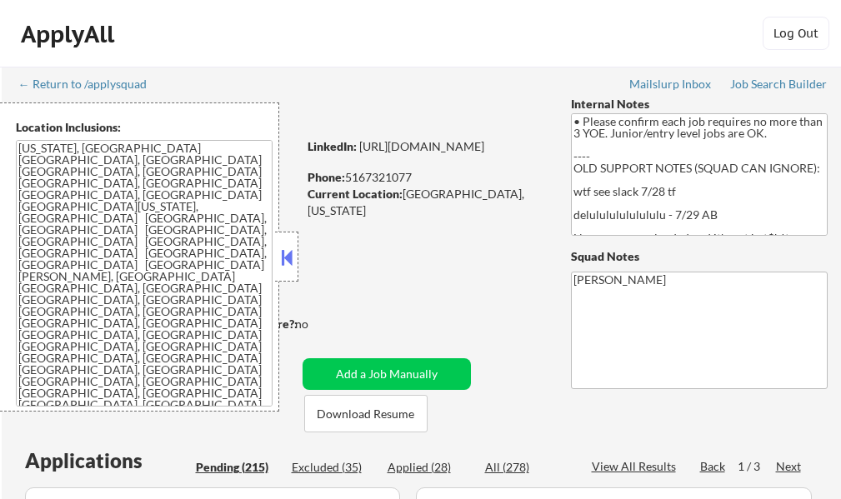
select select ""pending""
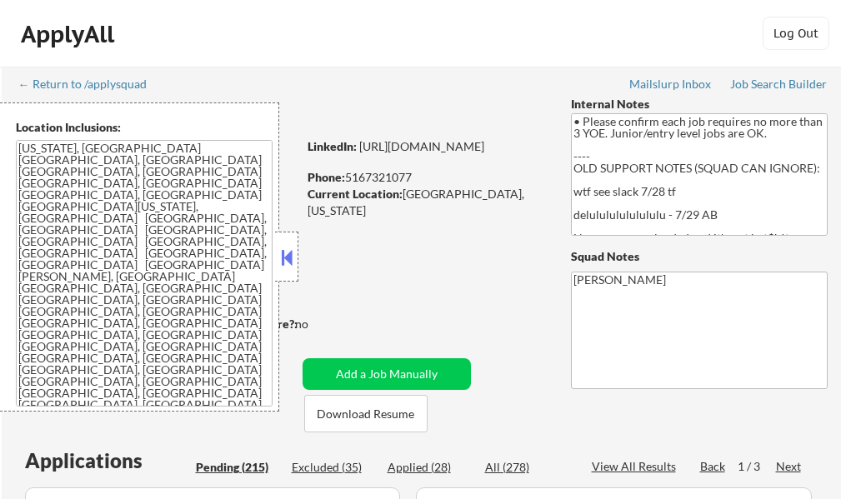
select select ""pending""
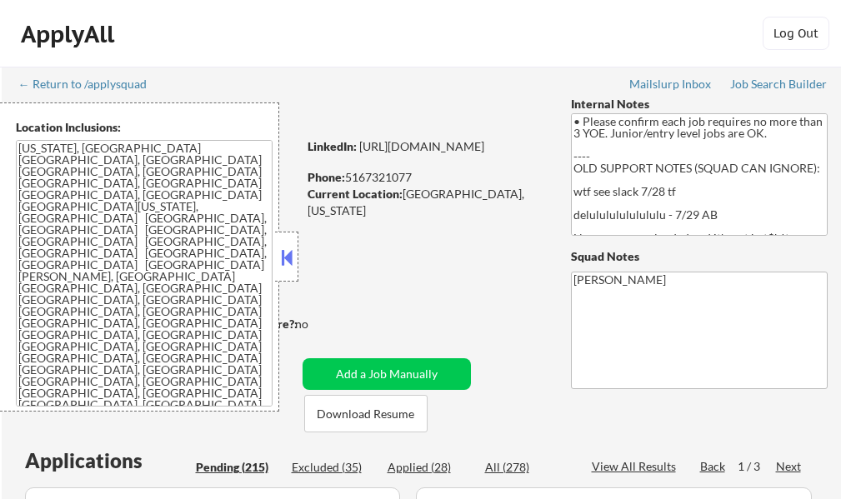
select select ""pending""
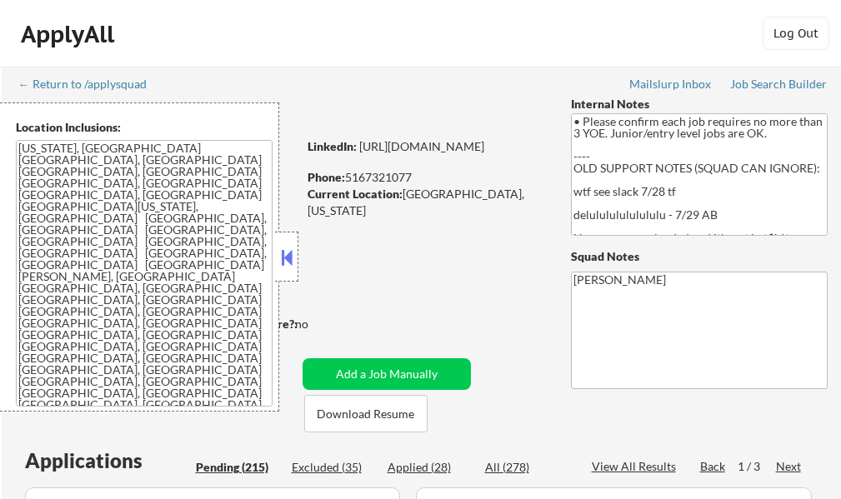
select select ""pending""
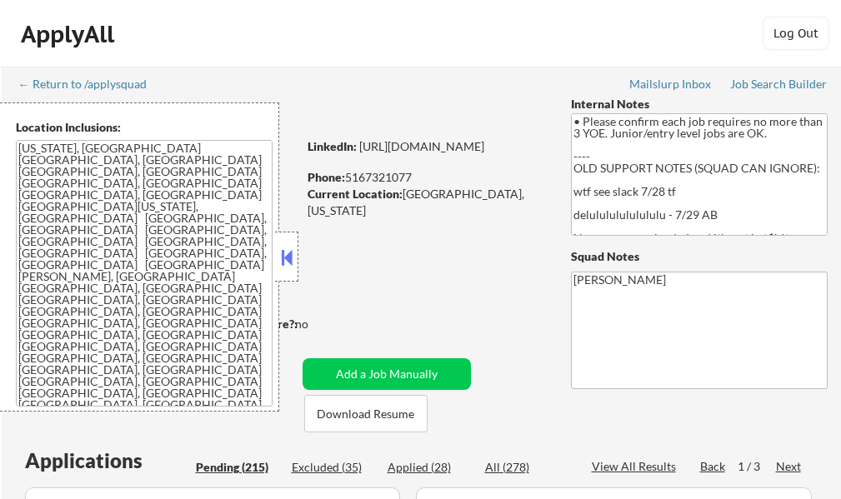
select select ""pending""
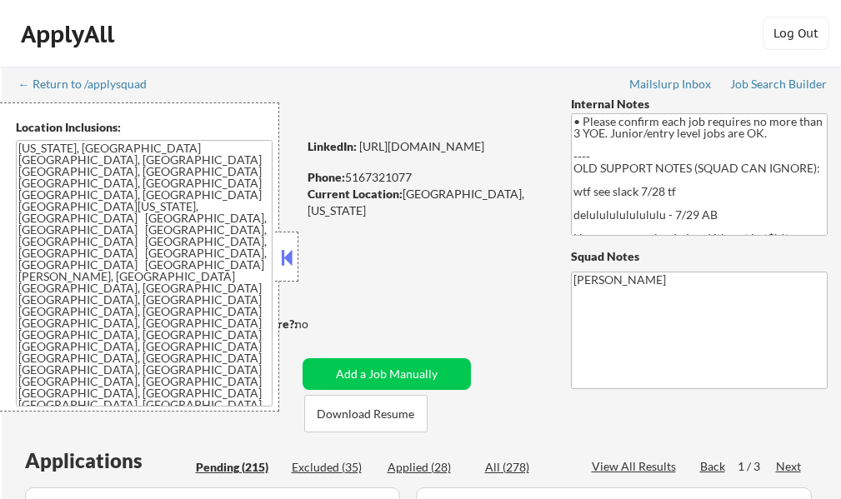
select select ""pending""
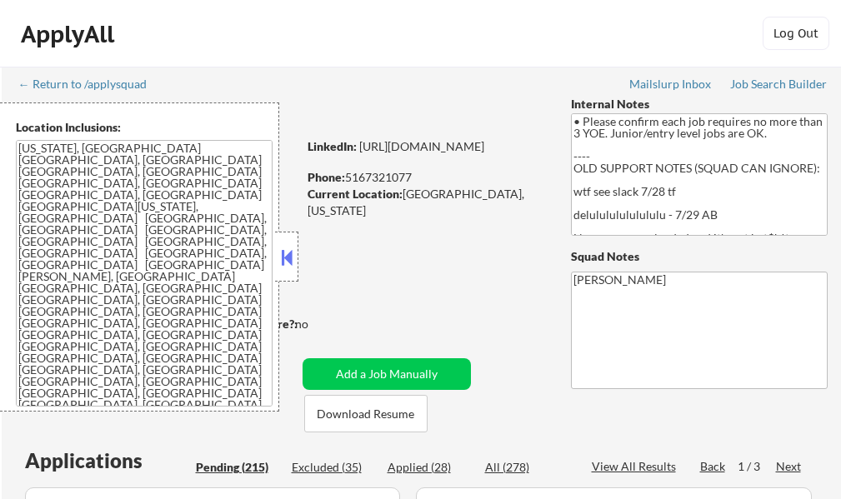
select select ""pending""
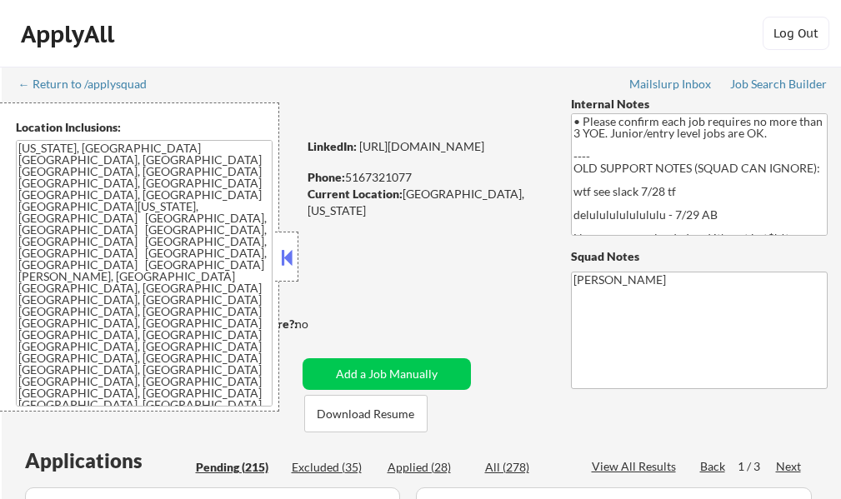
select select ""pending""
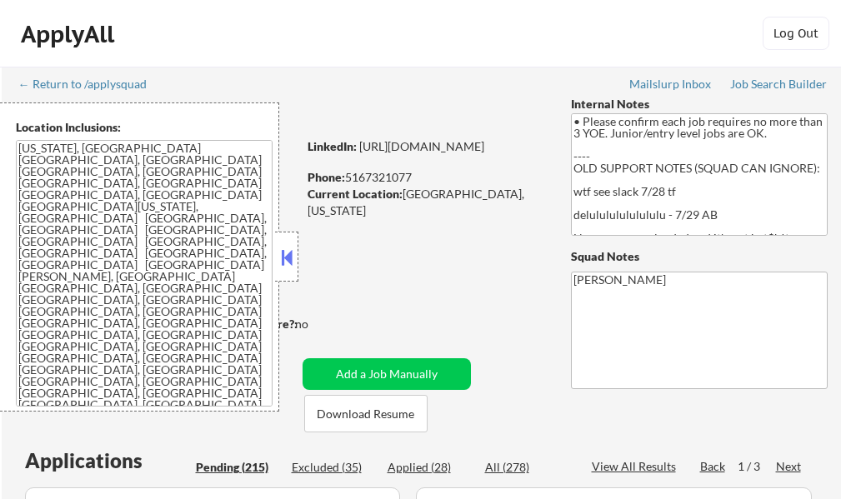
select select ""pending""
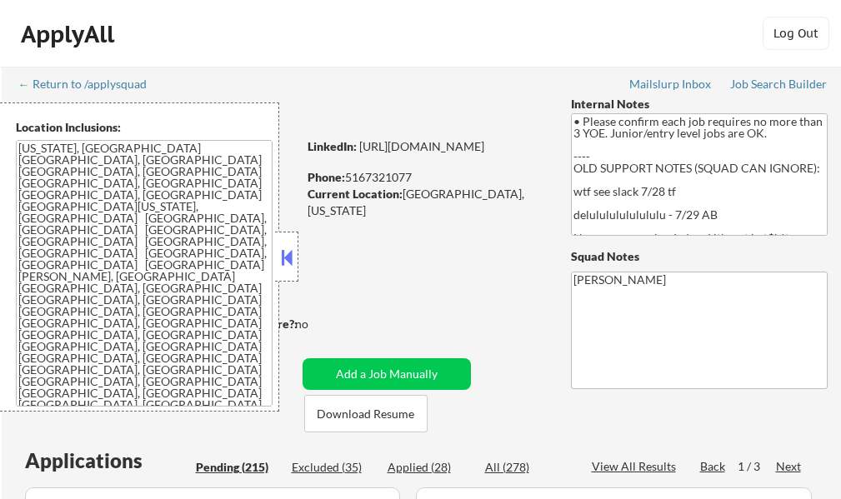
select select ""pending""
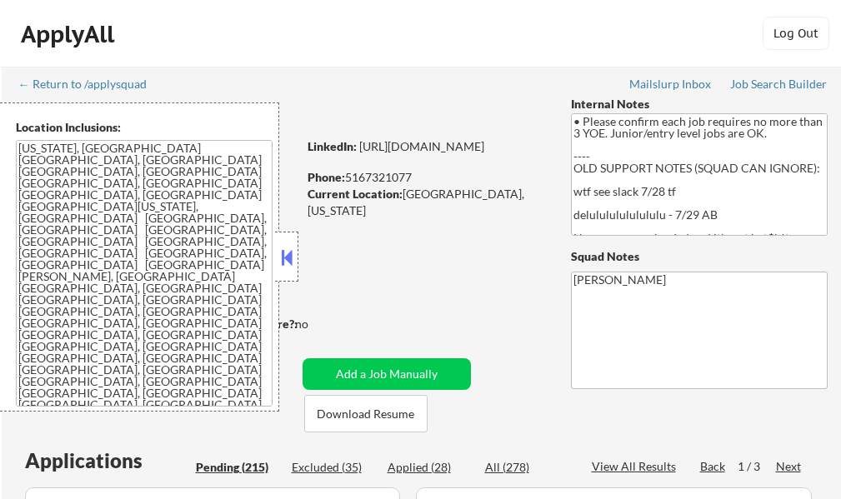
select select ""pending""
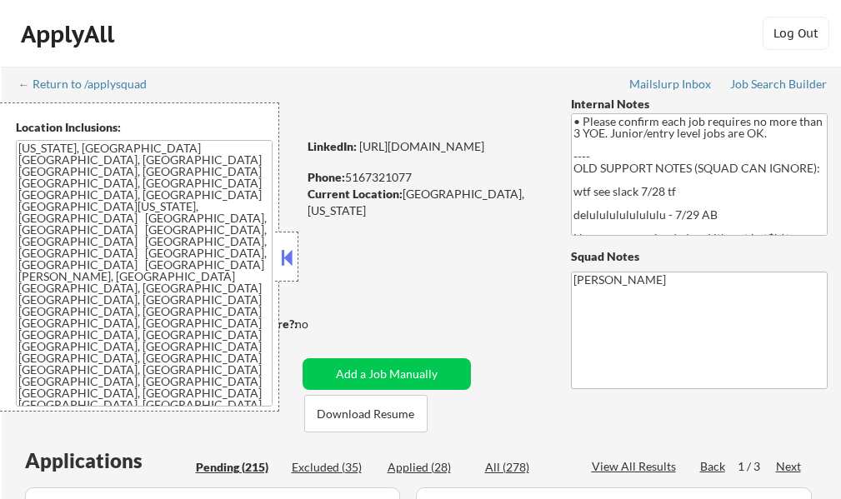
select select ""pending""
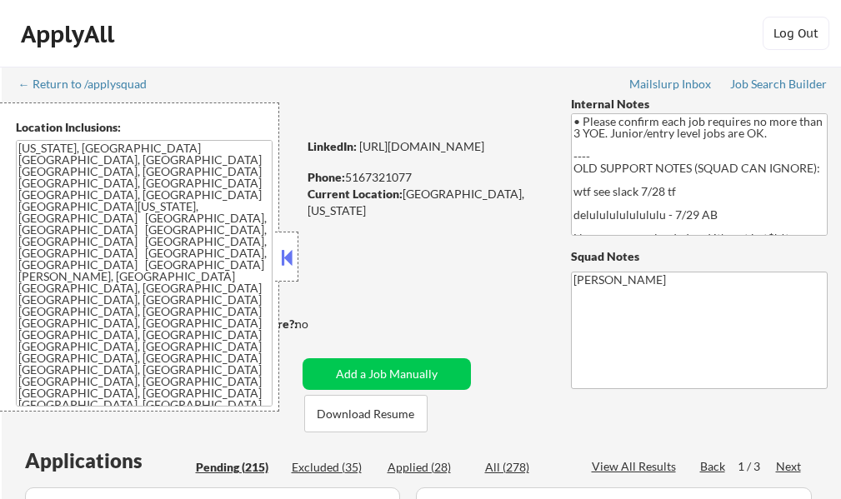
select select ""pending""
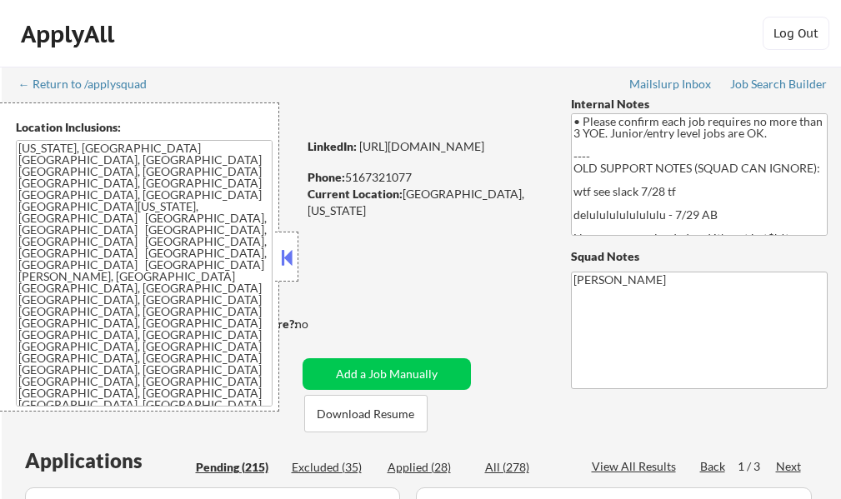
select select ""pending""
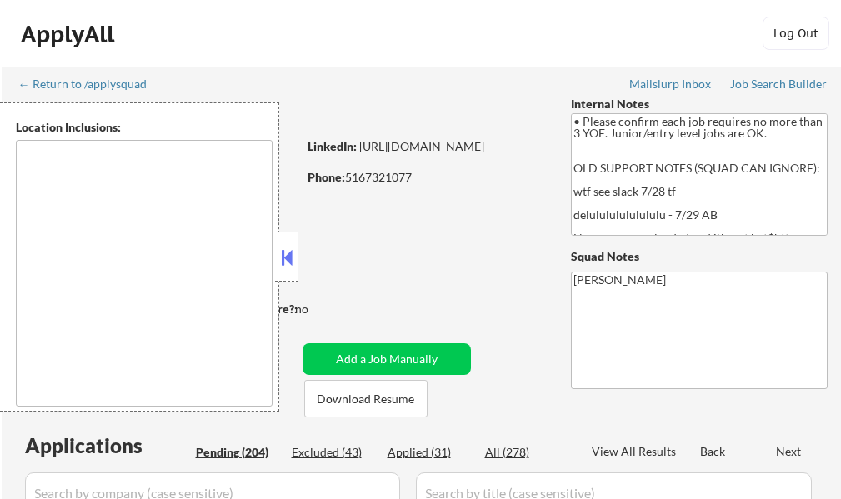
select select ""pending""
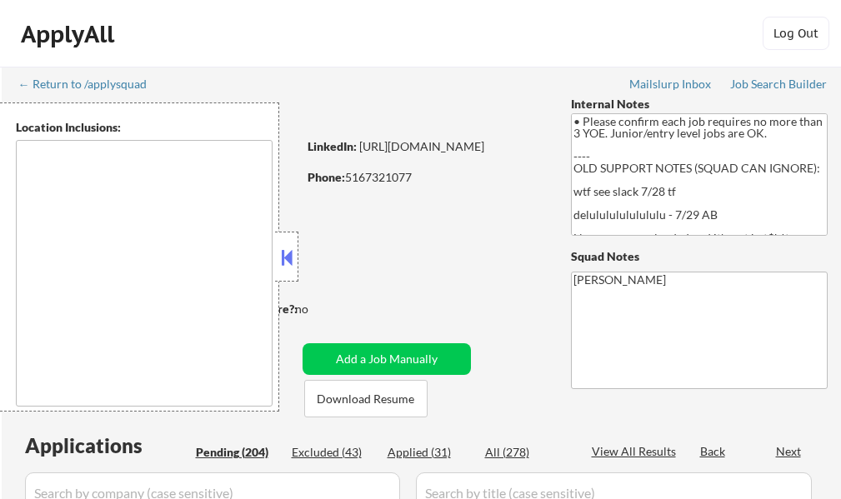
select select ""pending""
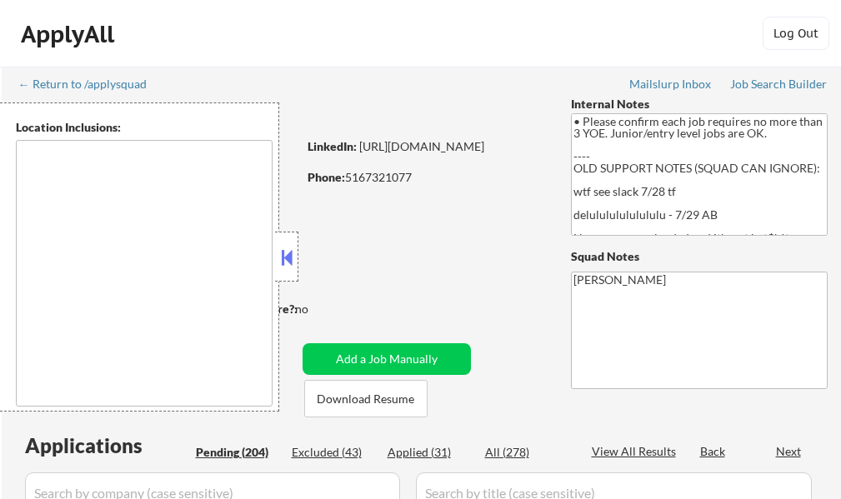
select select ""pending""
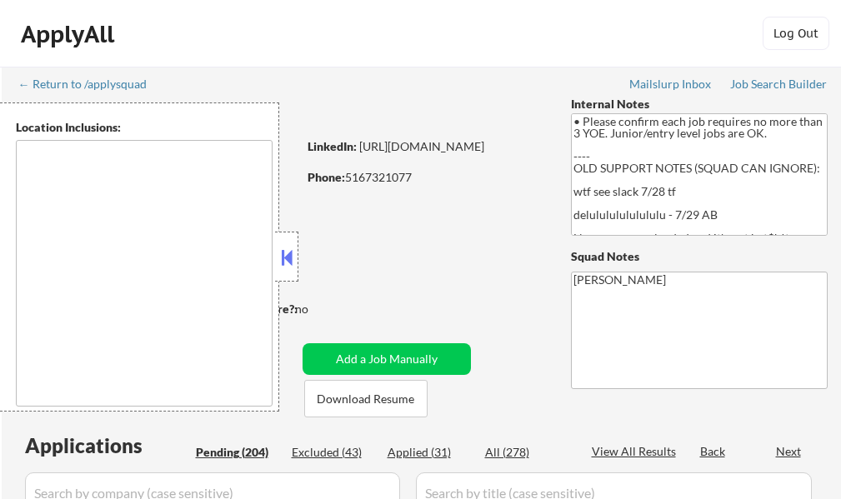
select select ""pending""
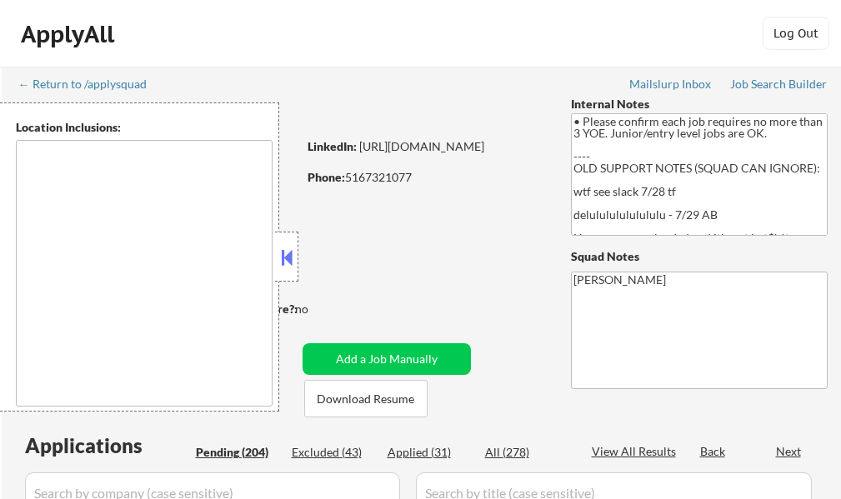
select select ""pending""
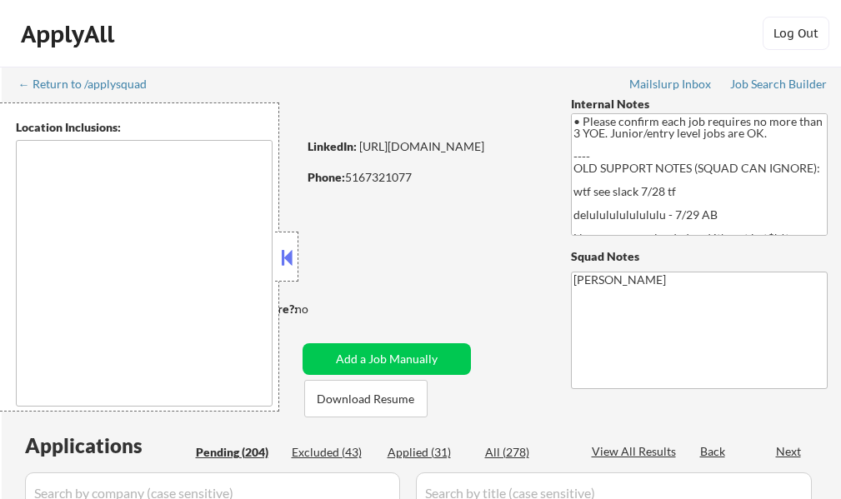
select select ""pending""
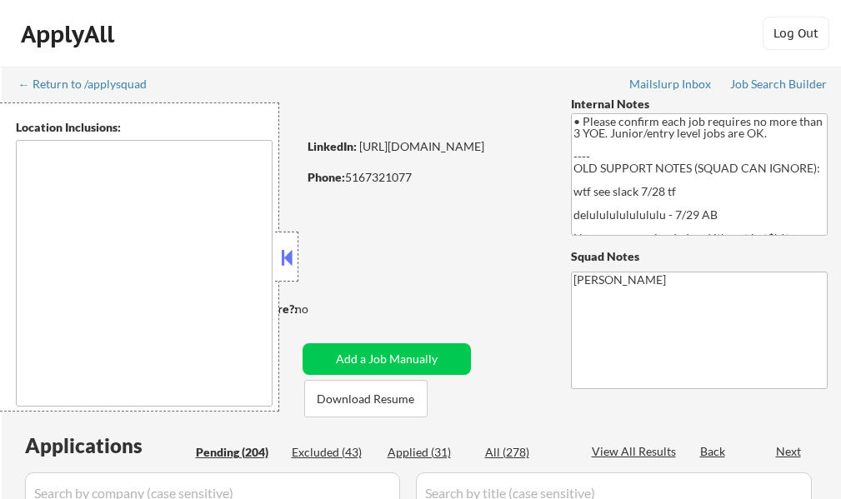
select select ""pending""
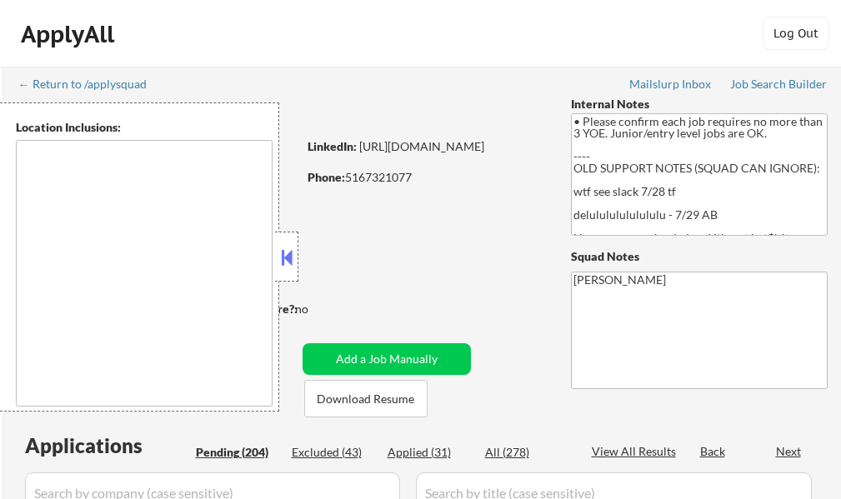
select select ""pending""
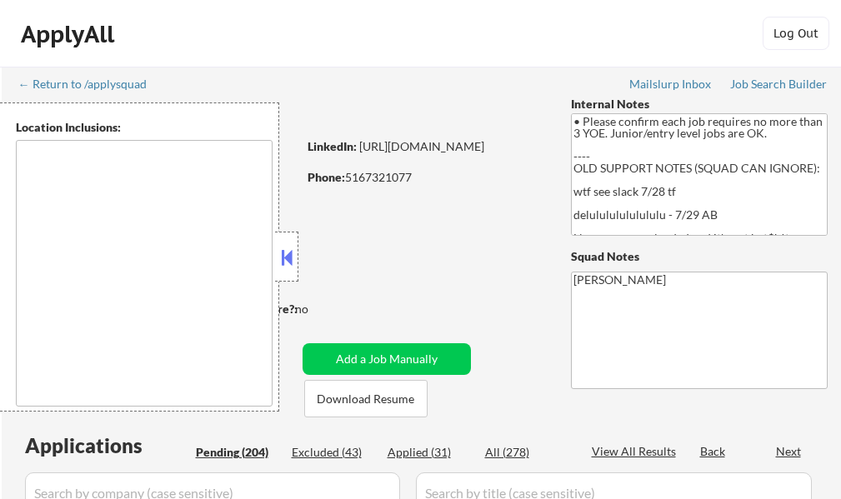
select select ""pending""
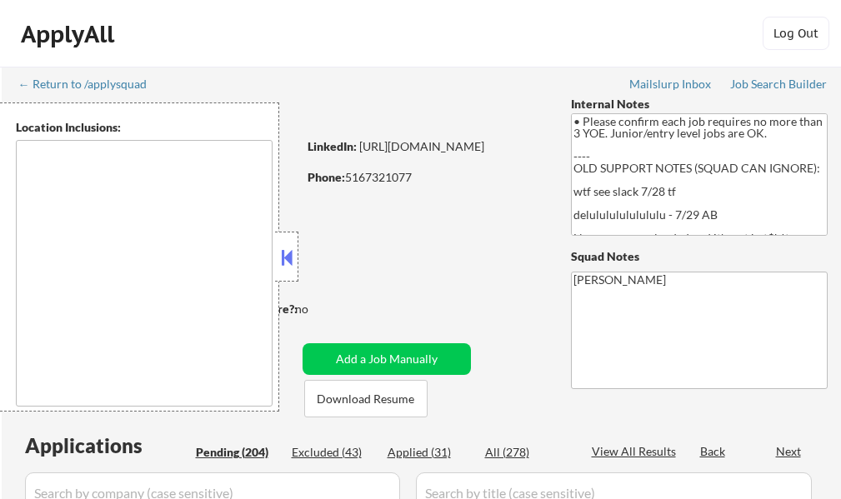
select select ""pending""
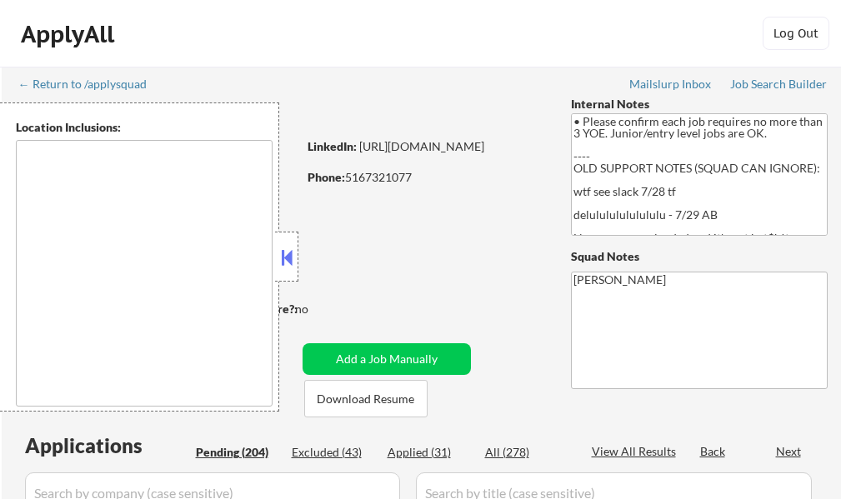
select select ""pending""
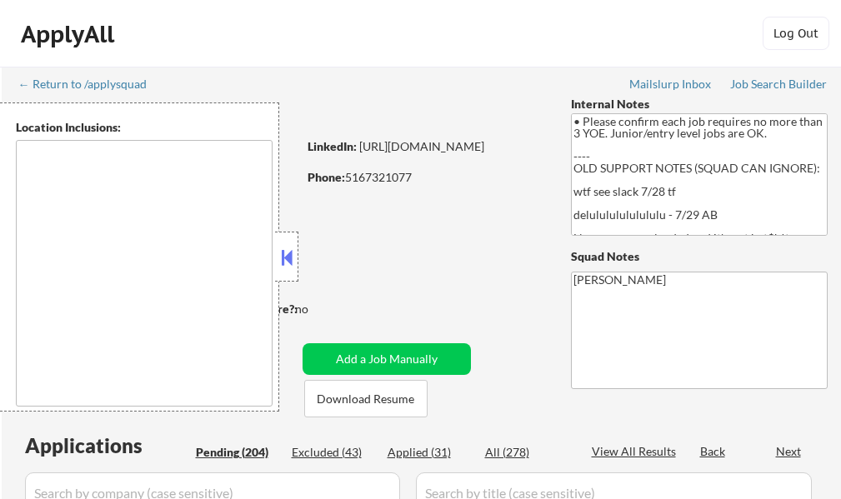
select select ""pending""
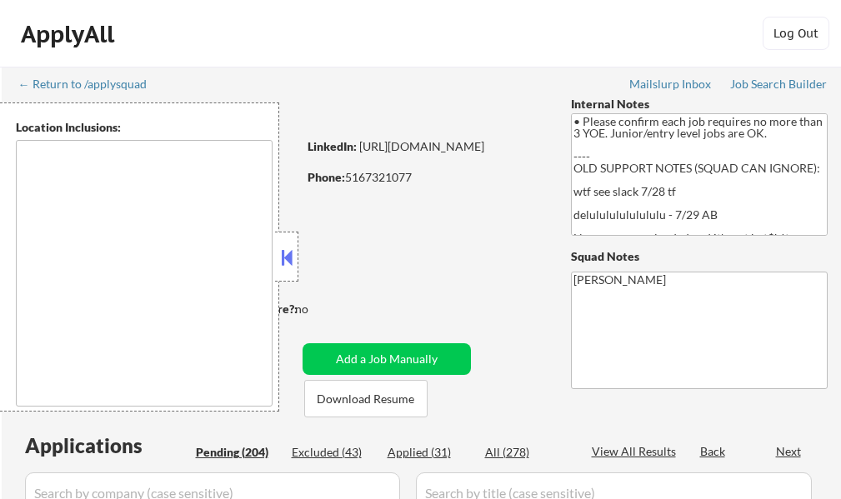
select select ""pending""
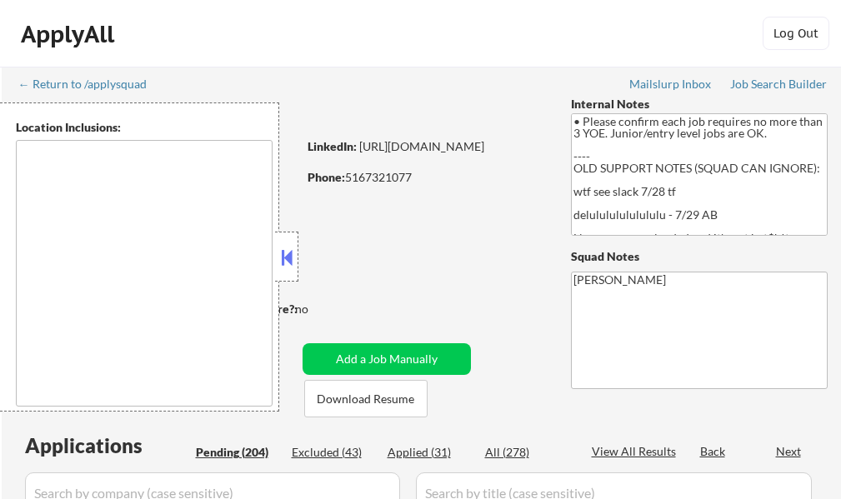
select select ""pending""
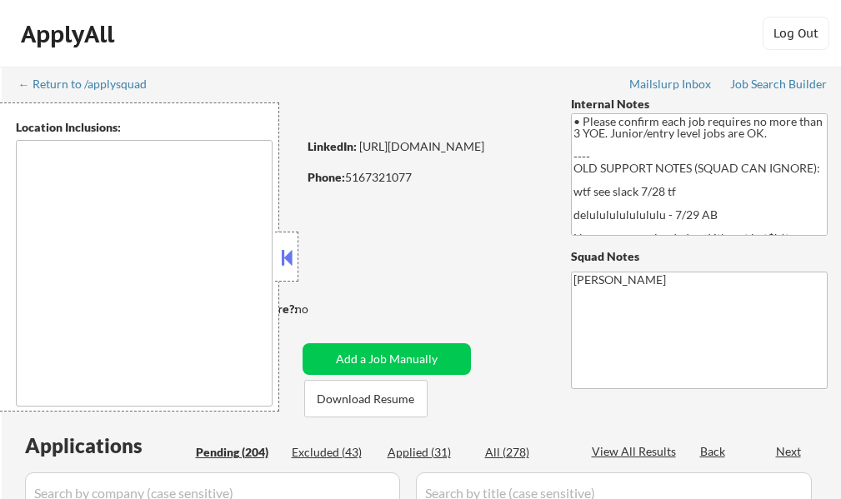
select select ""pending""
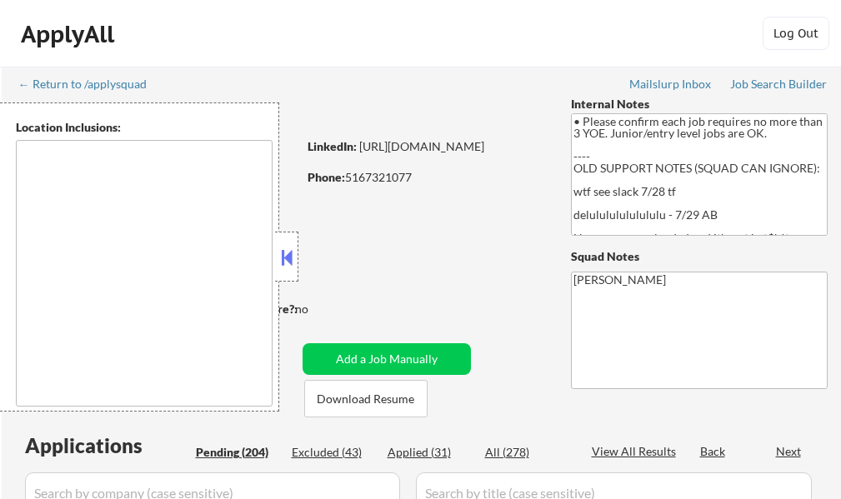
select select ""pending""
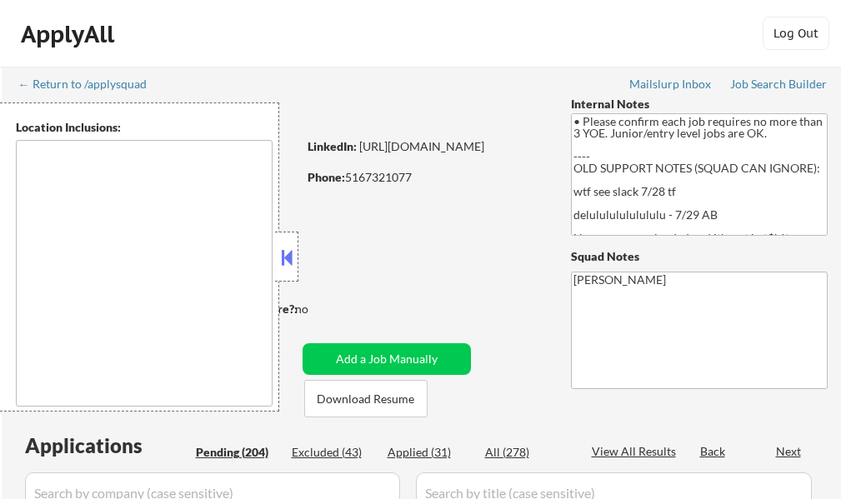
select select ""pending""
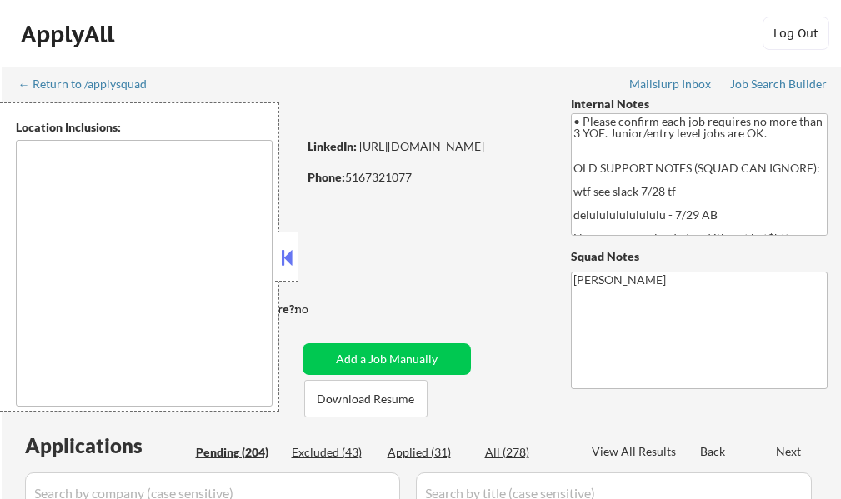
select select ""pending""
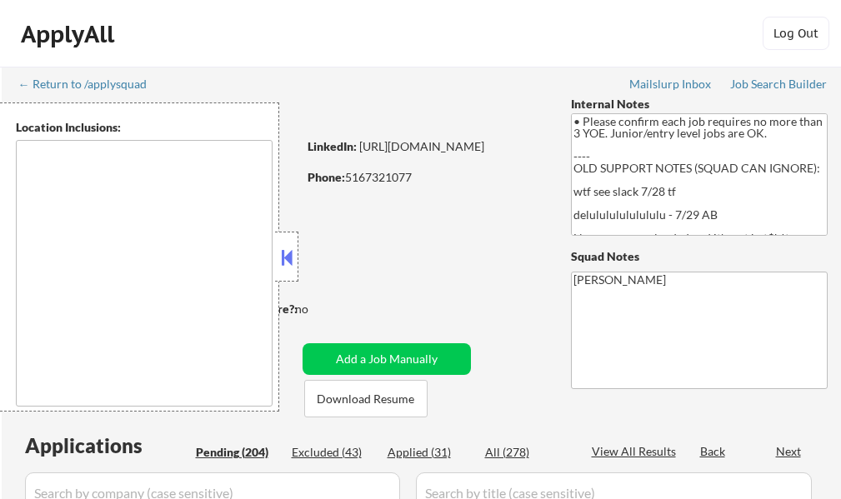
select select ""pending""
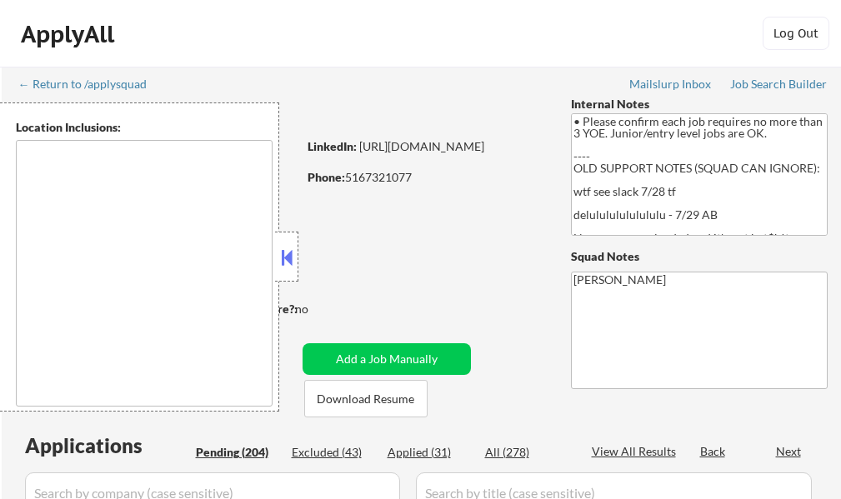
select select ""pending""
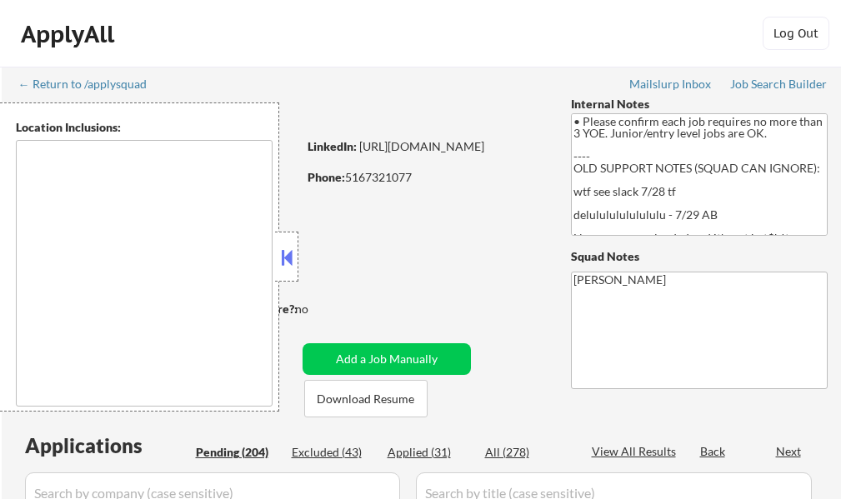
type textarea "New York, NY Jersey City, NJ Hoboken, NJ Union City, NJ Weehawken, NJ West New …"
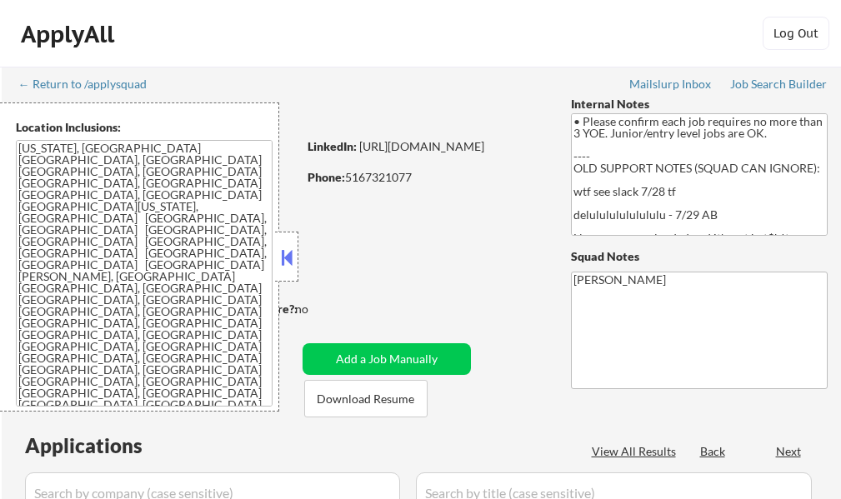
select select ""pending""
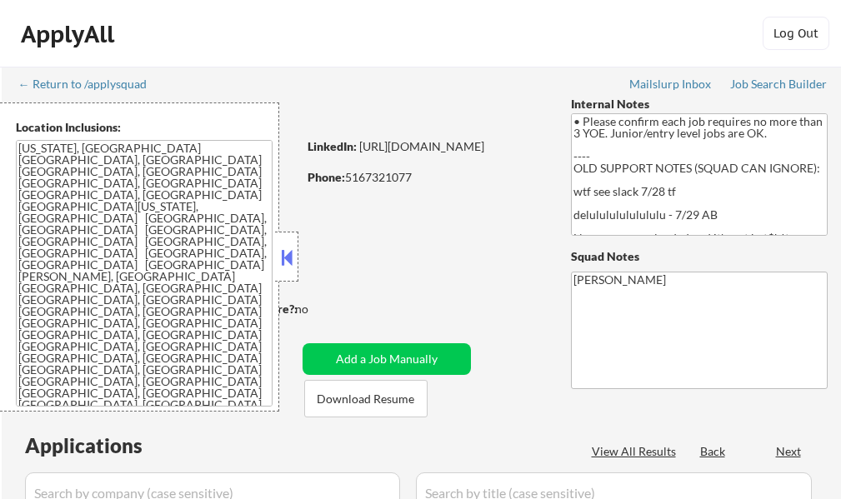
select select ""pending""
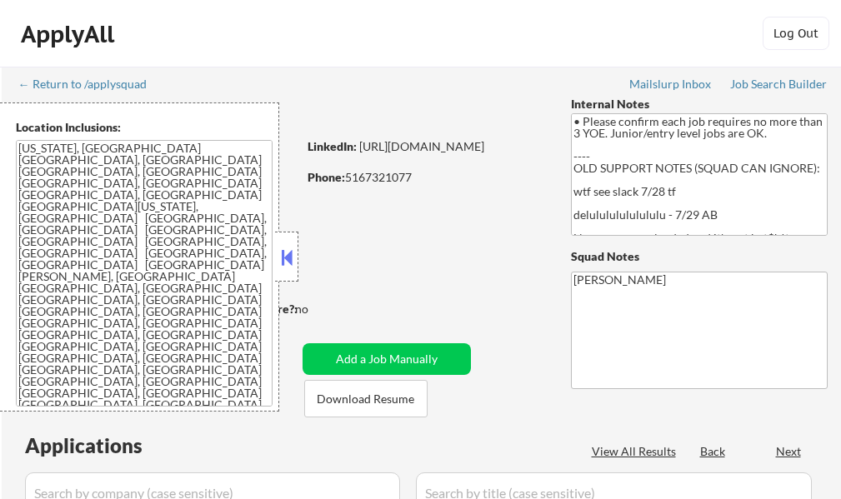
select select ""pending""
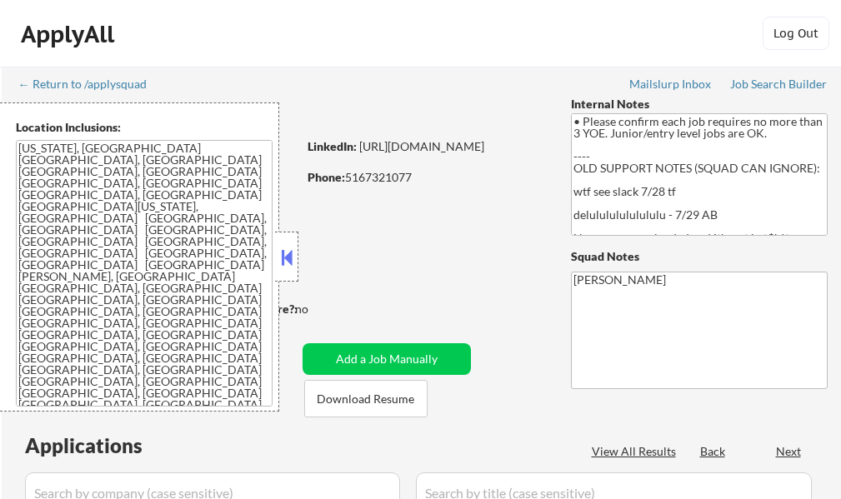
select select ""pending""
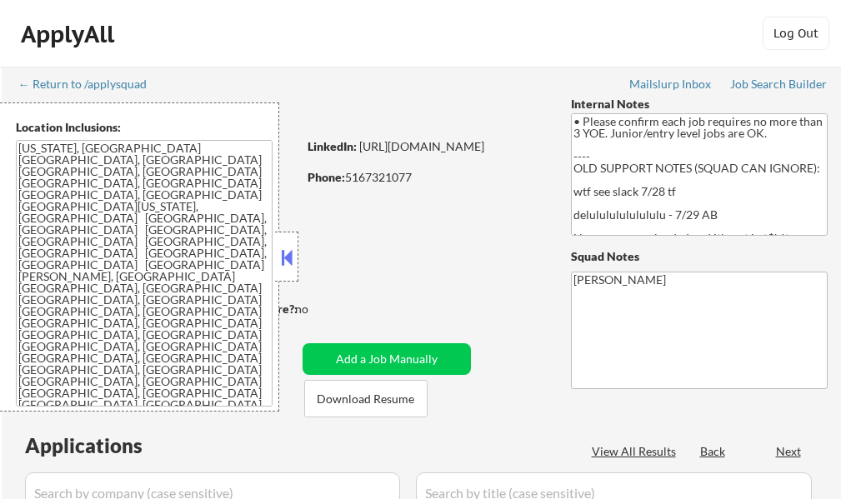
select select ""pending""
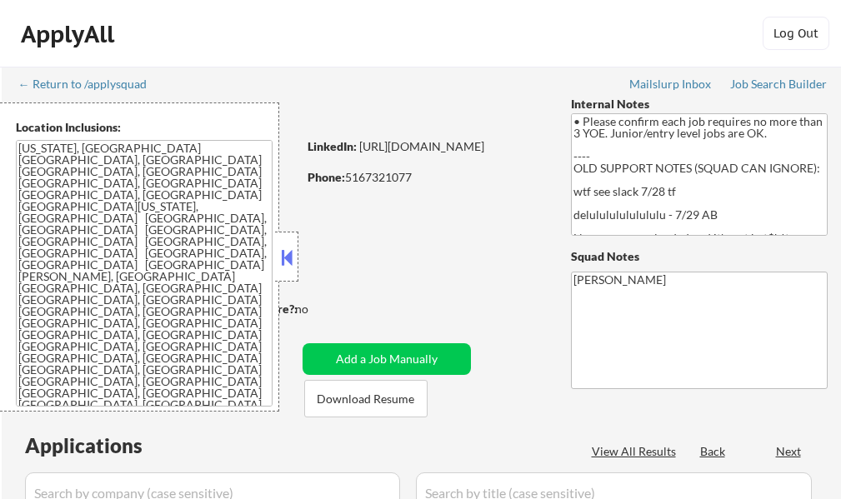
select select ""pending""
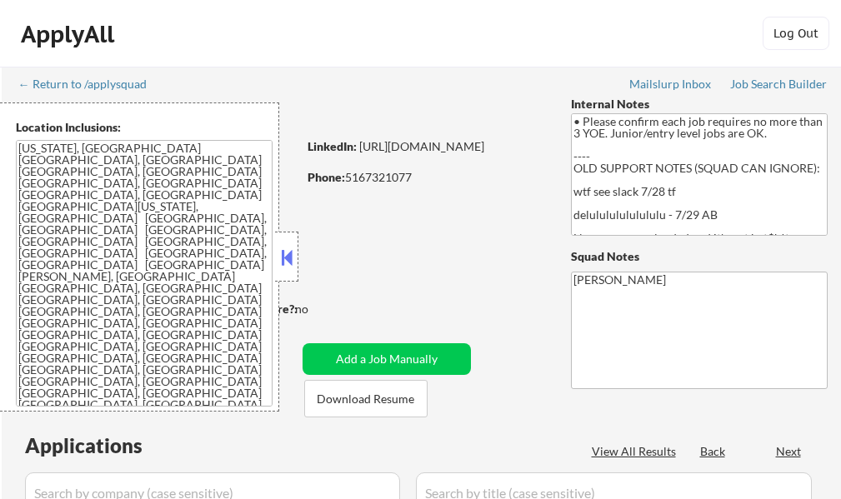
select select ""pending""
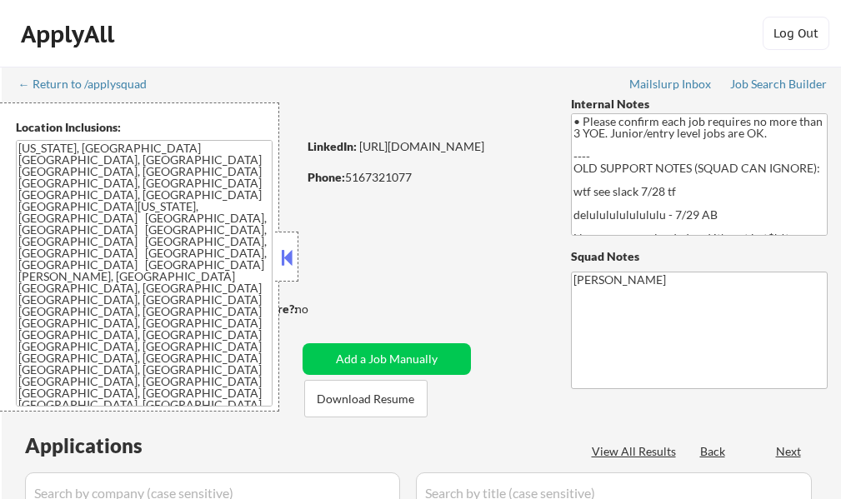
select select ""pending""
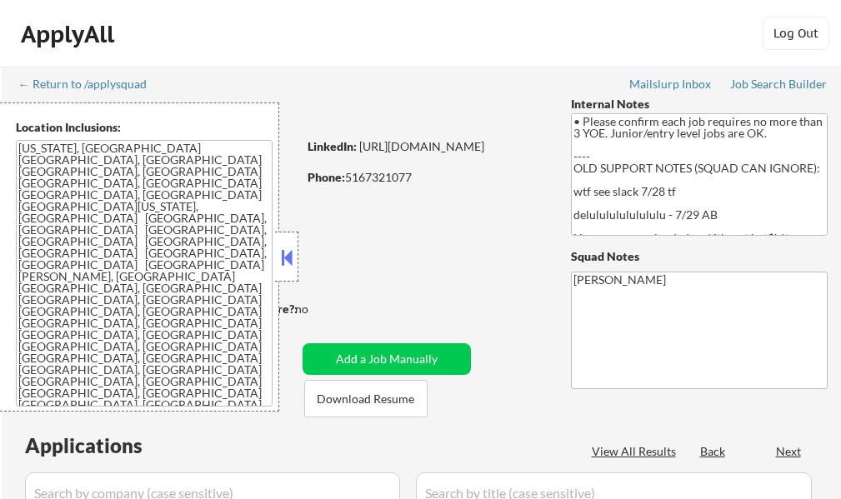
select select ""pending""
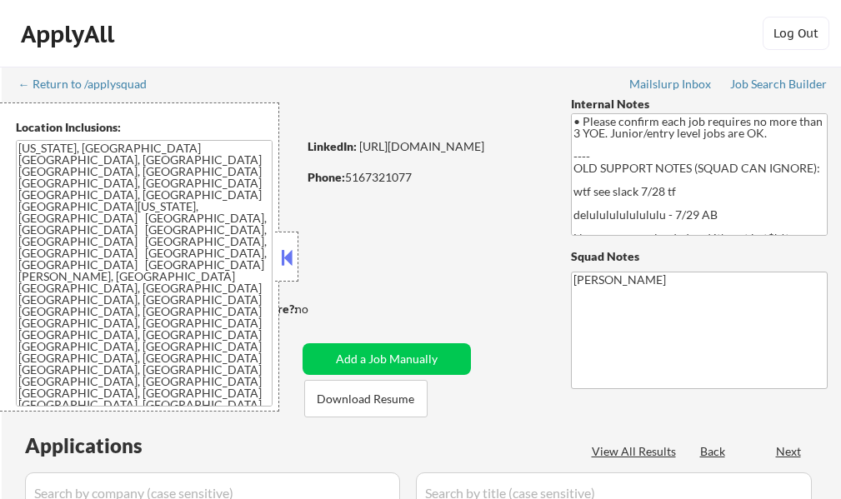
select select ""pending""
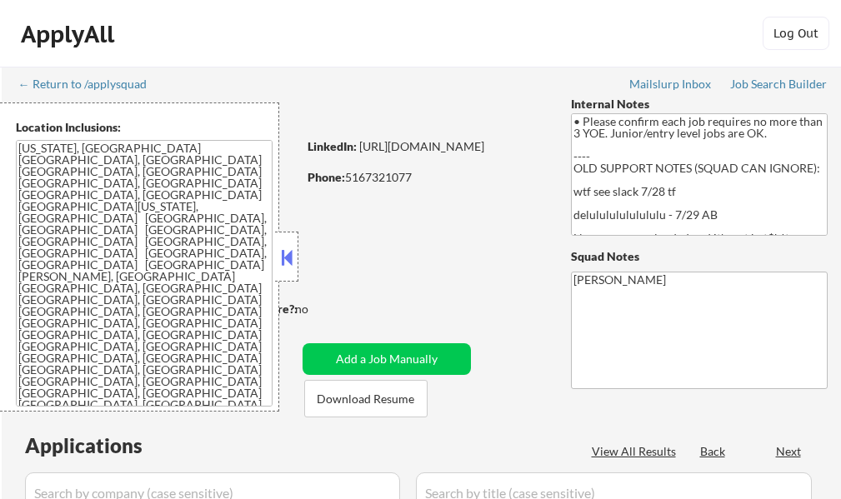
select select ""pending""
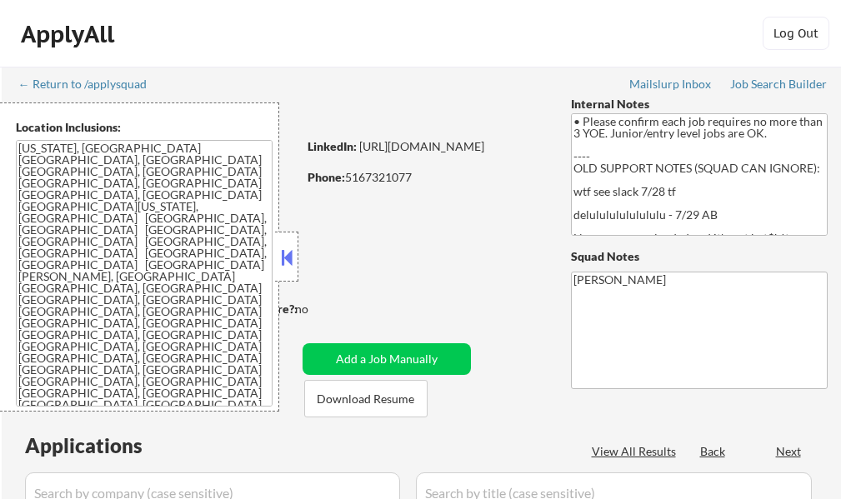
select select ""pending""
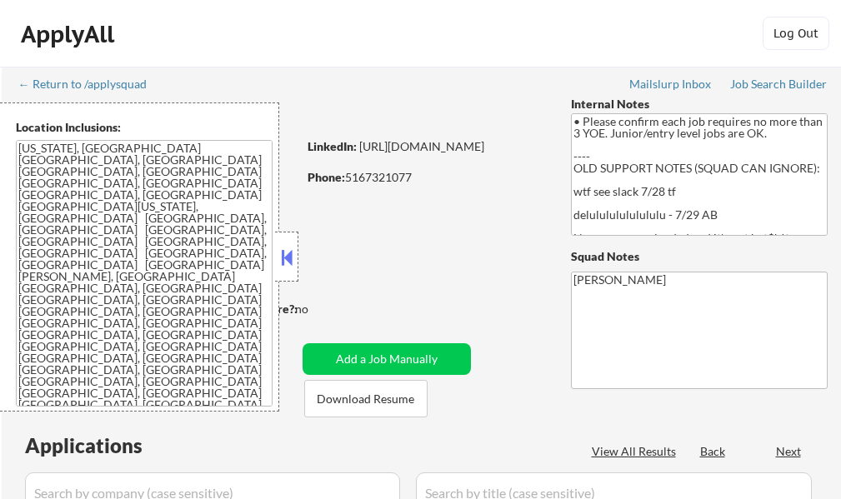
select select ""pending""
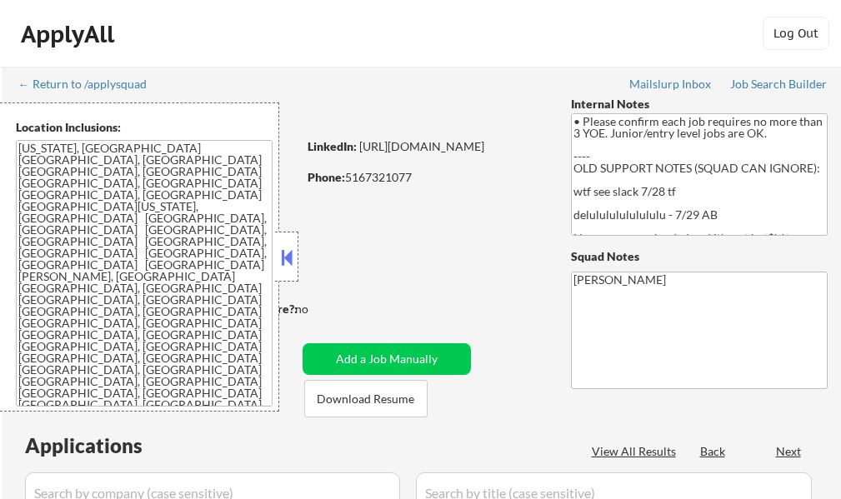
select select ""pending""
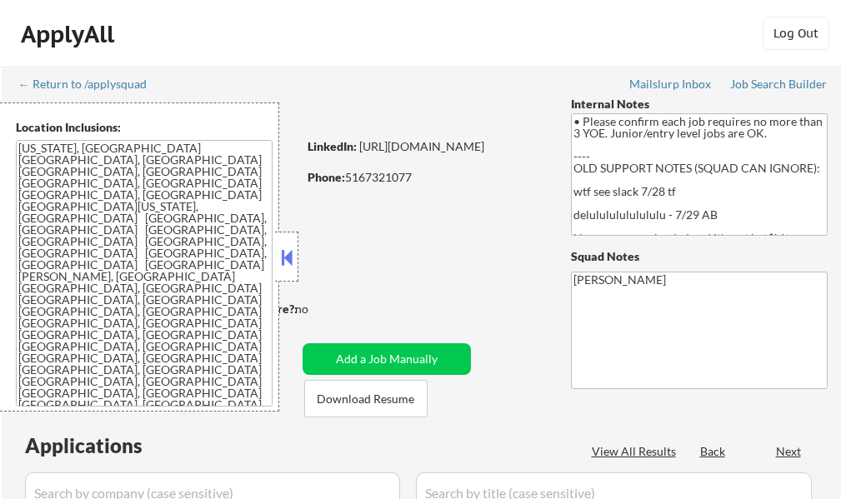
select select ""pending""
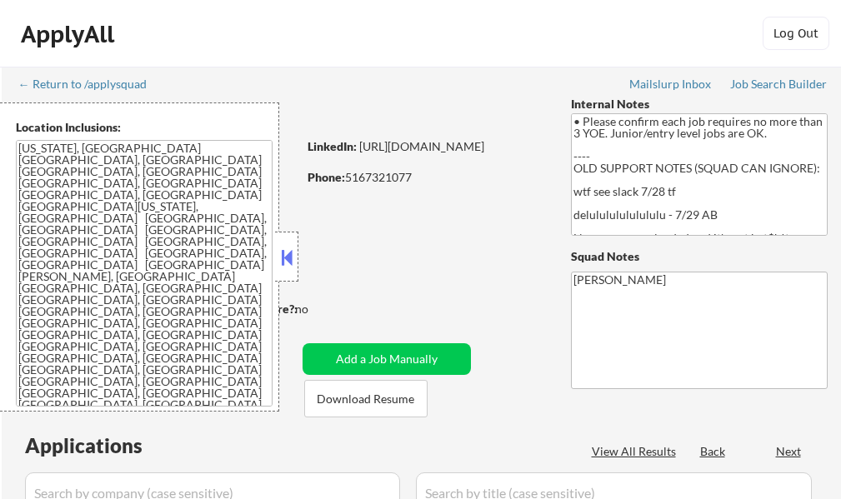
select select ""pending""
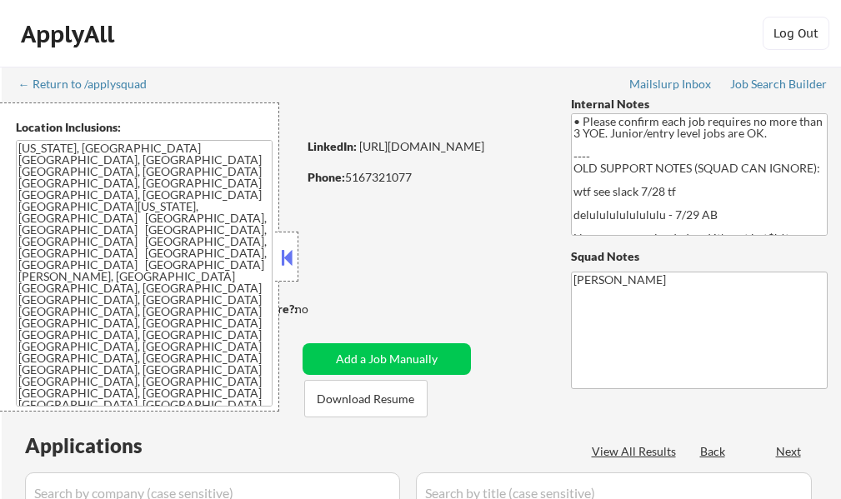
select select ""pending""
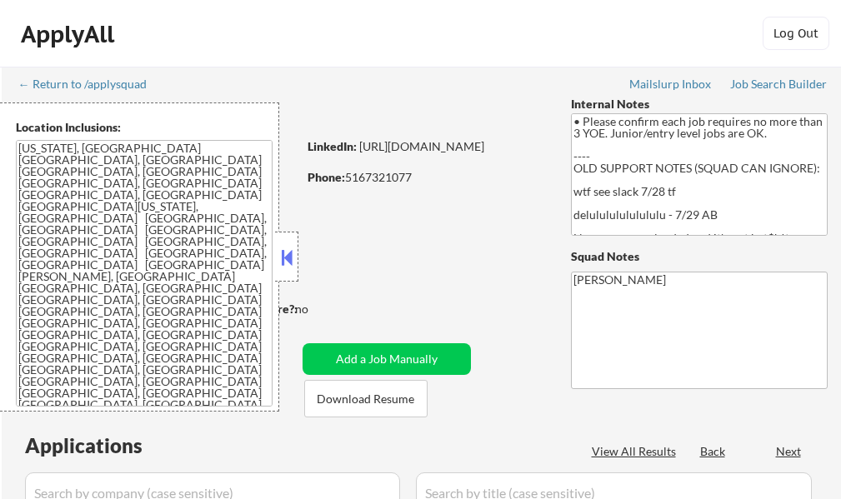
select select ""pending""
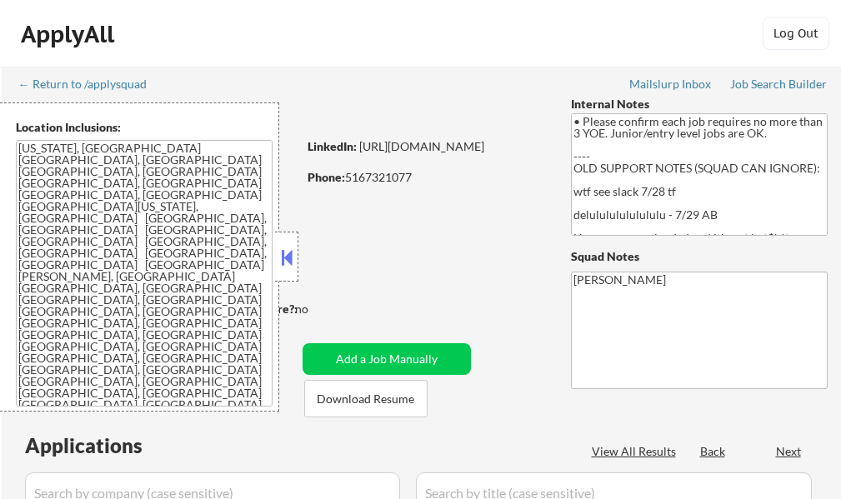
select select ""pending""
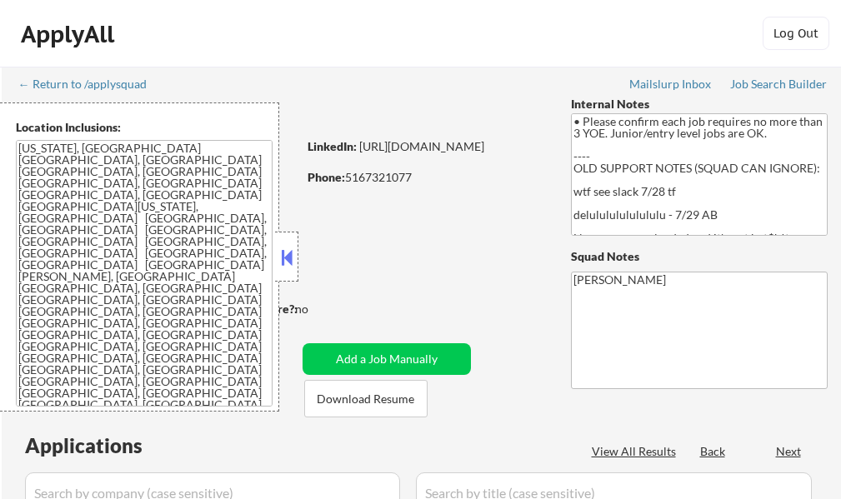
select select ""pending""
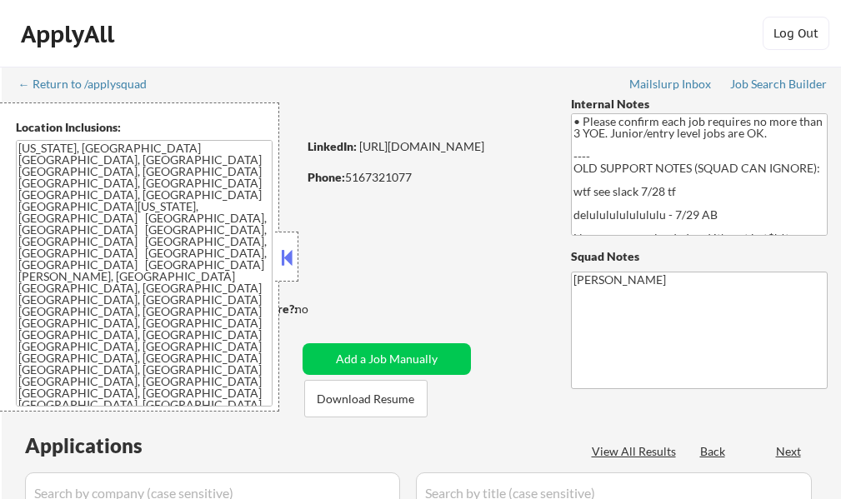
click at [288, 253] on button at bounding box center [287, 257] width 18 height 25
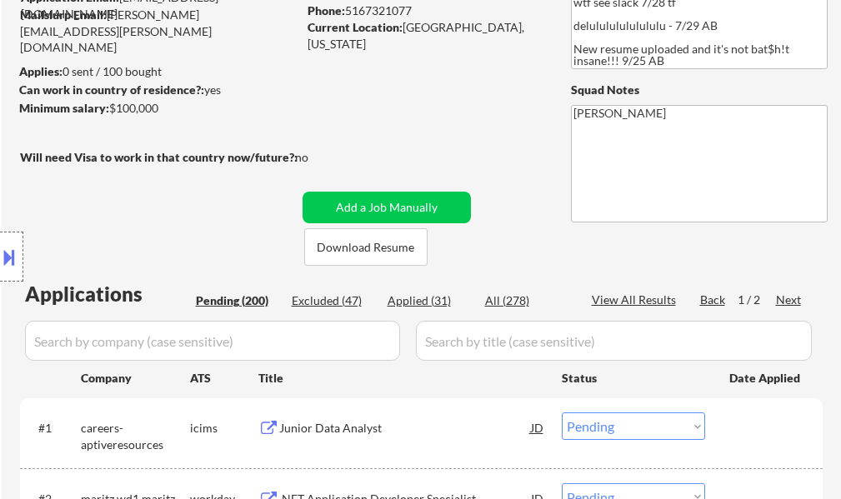
scroll to position [333, 0]
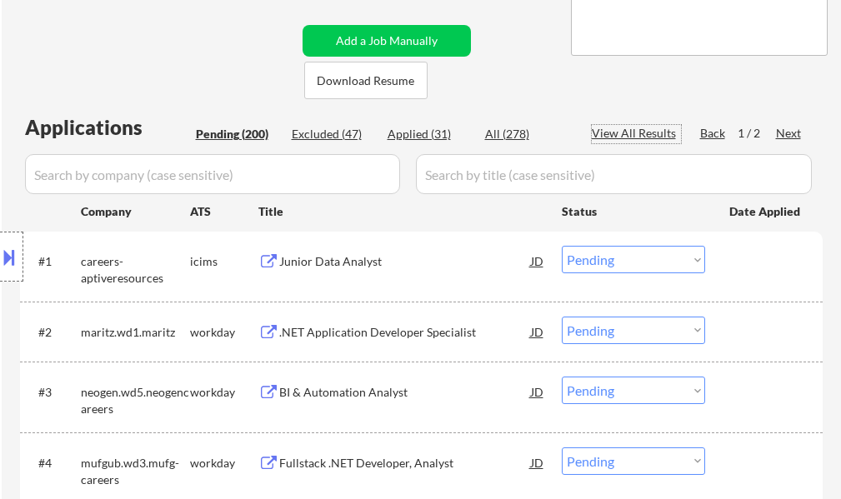
click at [654, 140] on div "View All Results" at bounding box center [636, 133] width 89 height 17
select select ""pending""
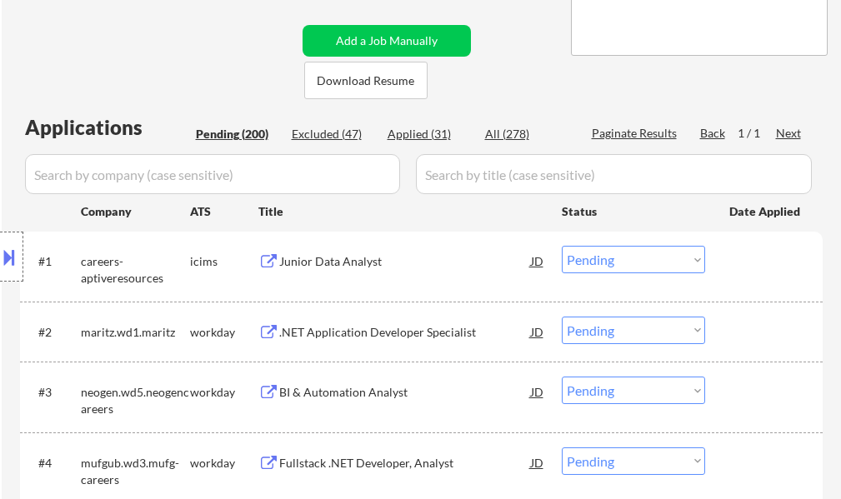
select select ""pending""
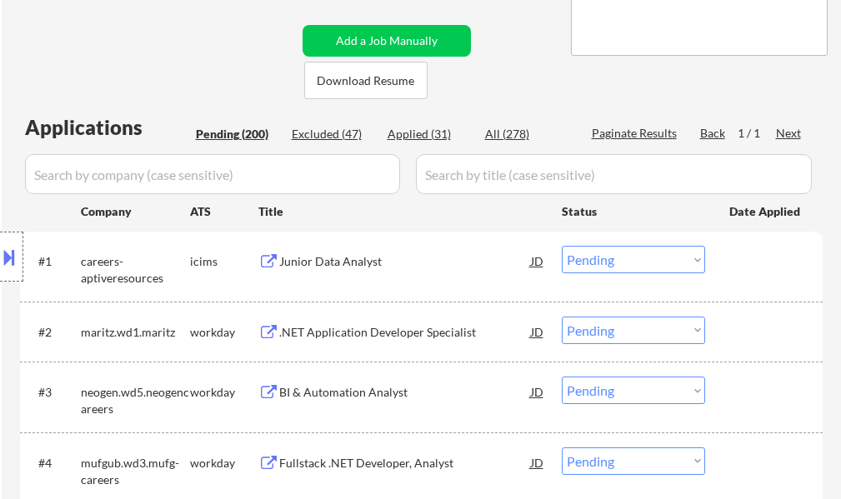
select select ""pending""
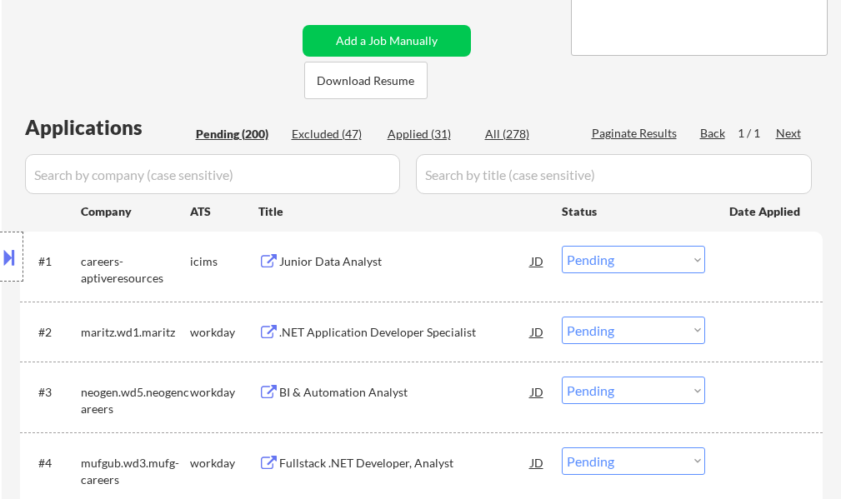
select select ""pending""
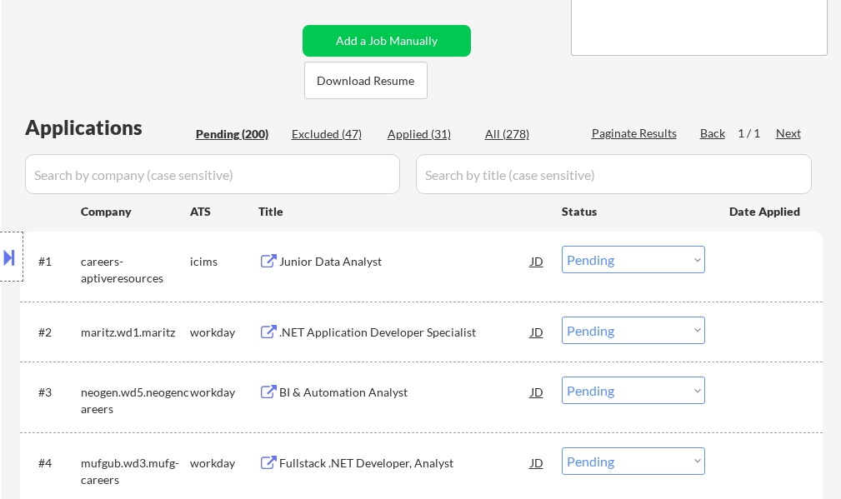
select select ""pending""
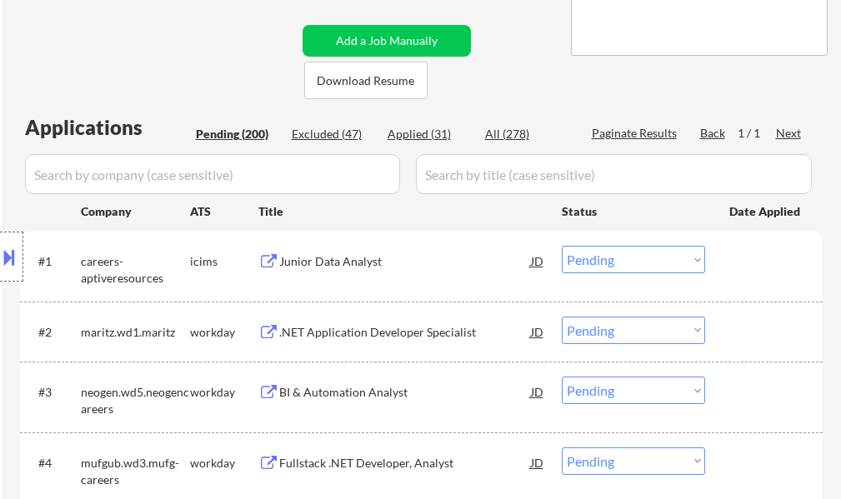
select select ""pending""
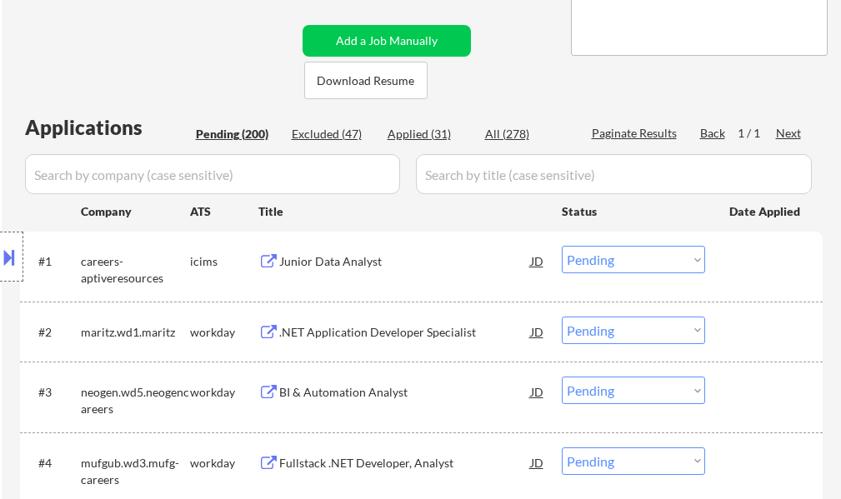
select select ""pending""
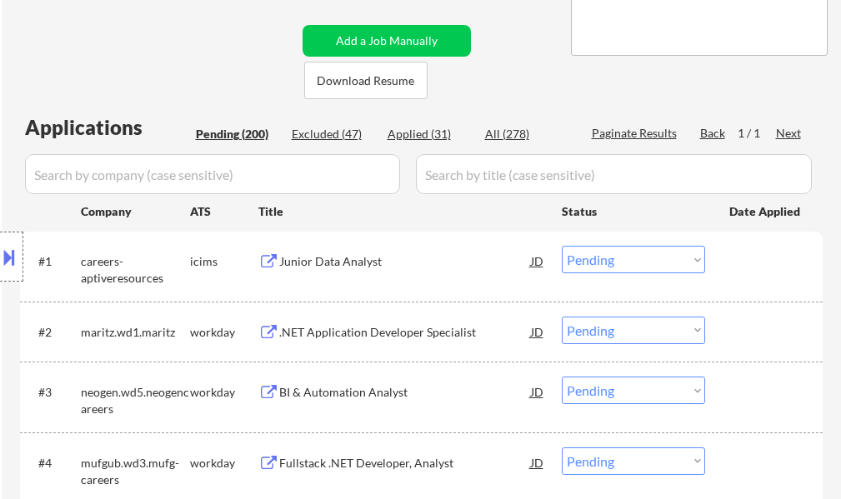
select select ""pending""
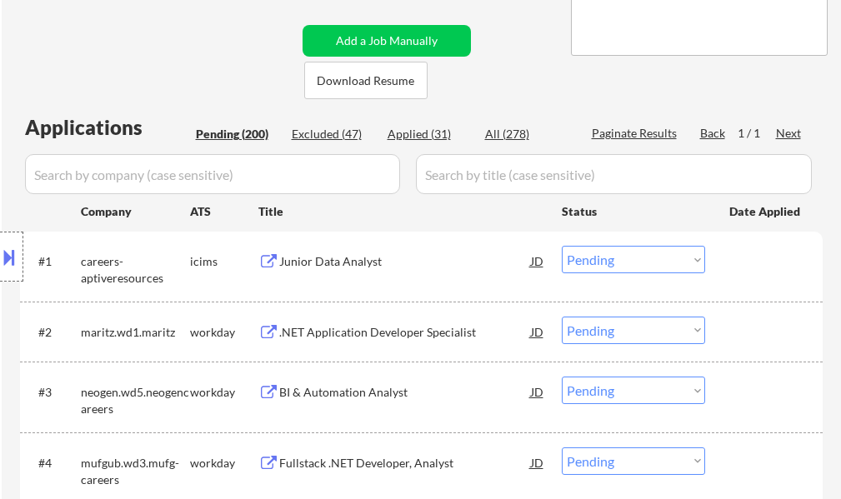
select select ""pending""
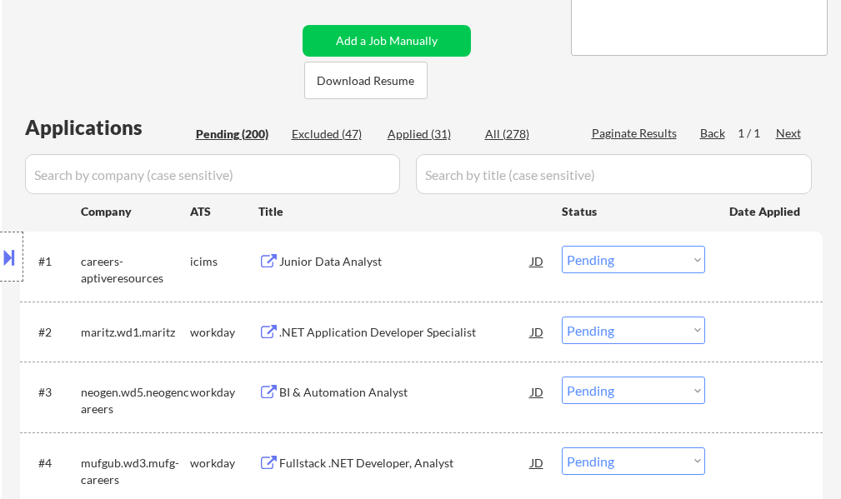
select select ""pending""
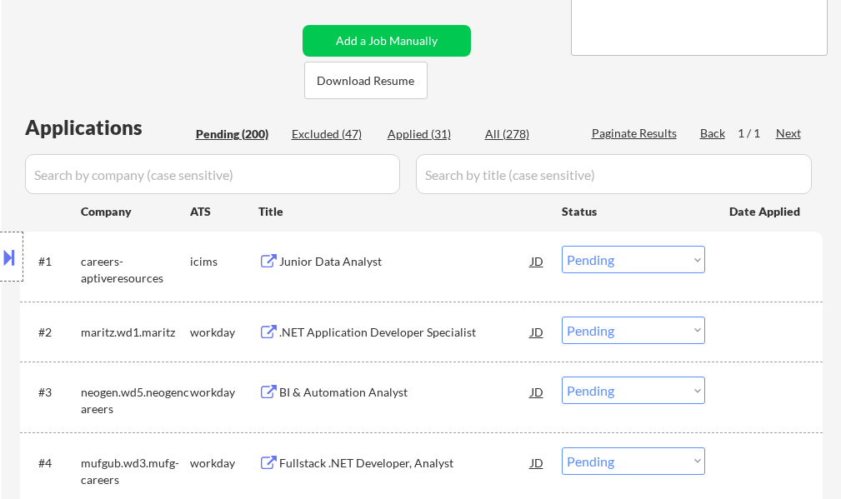
select select ""pending""
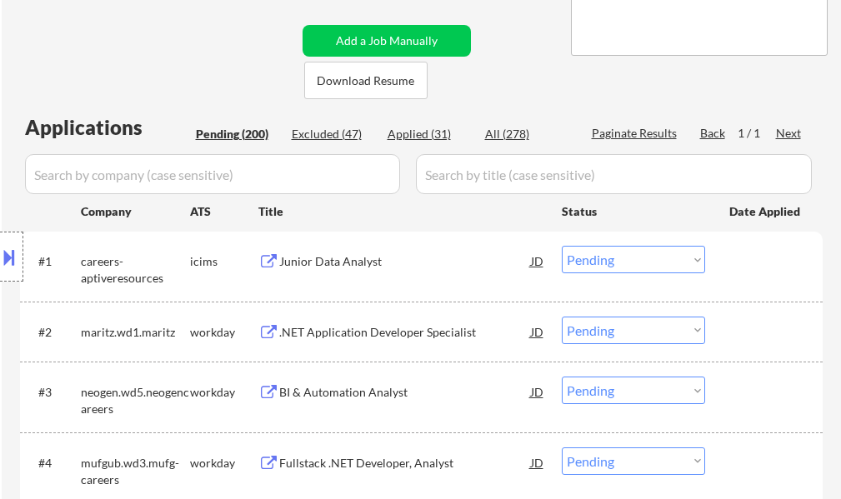
select select ""pending""
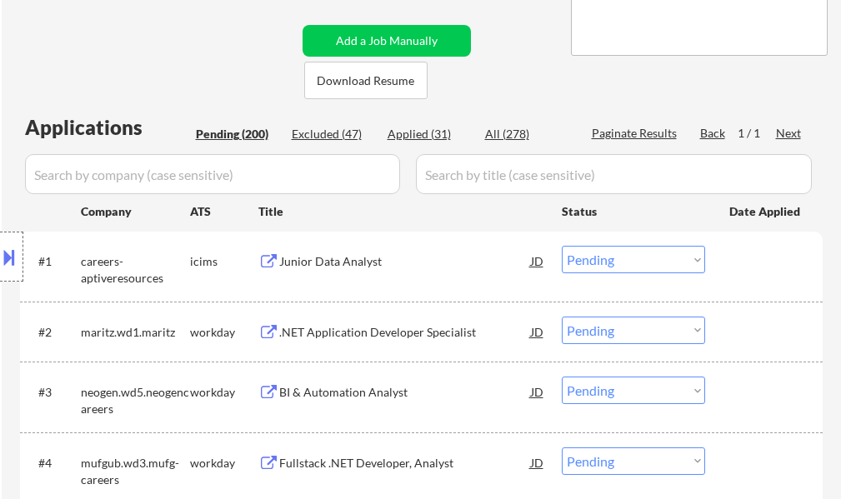
select select ""pending""
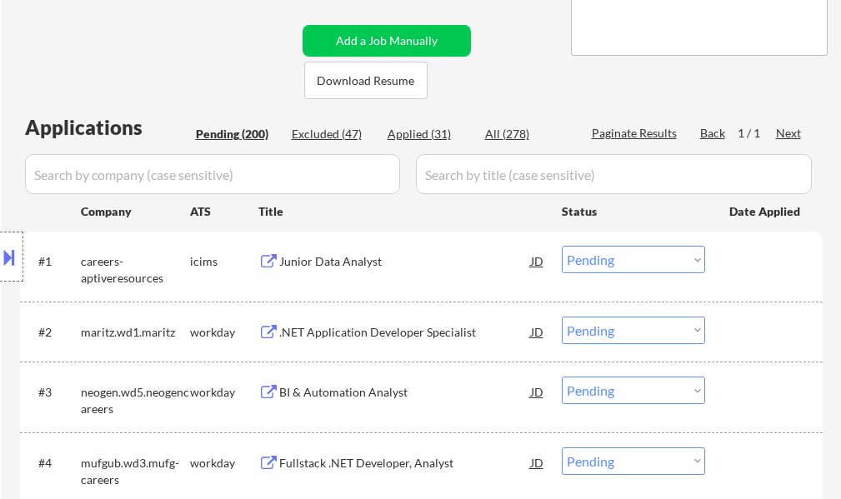
select select ""pending""
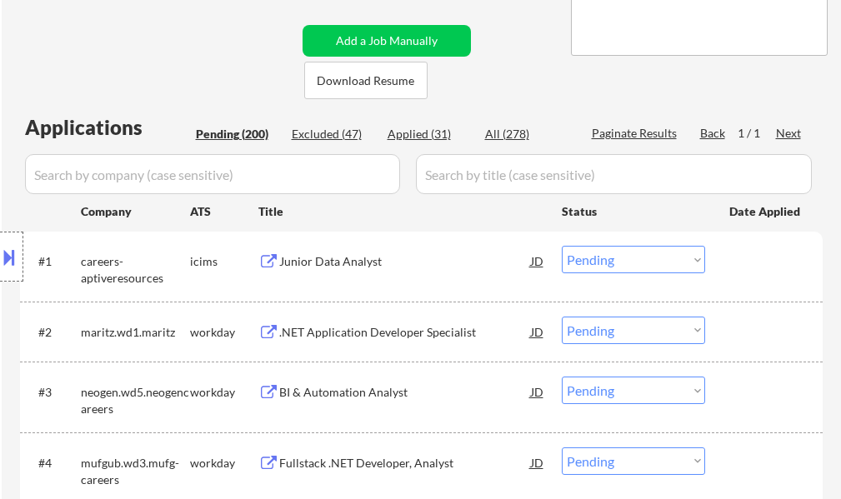
select select ""pending""
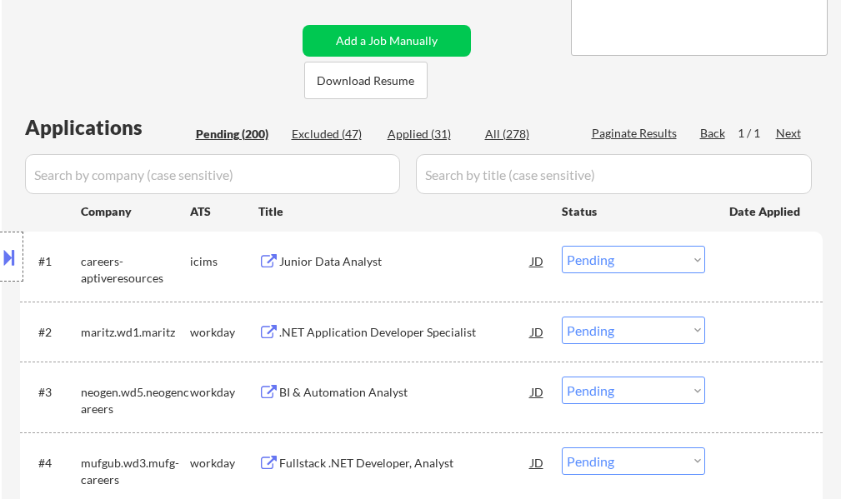
select select ""pending""
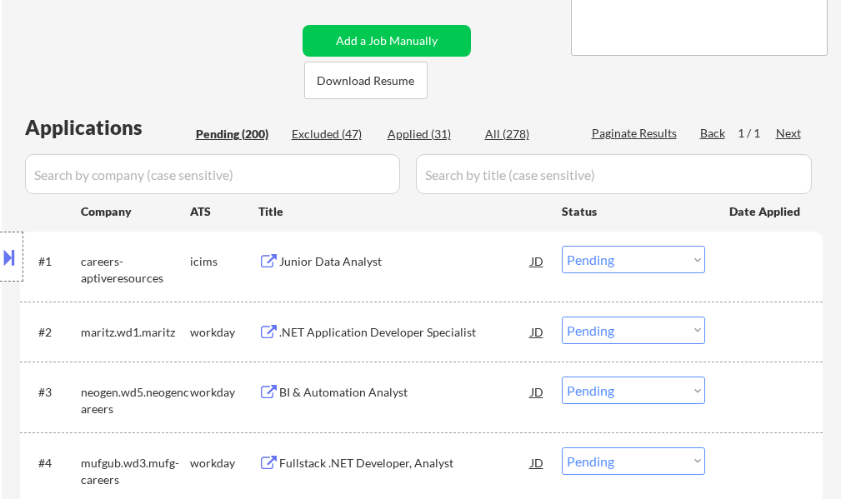
select select ""pending""
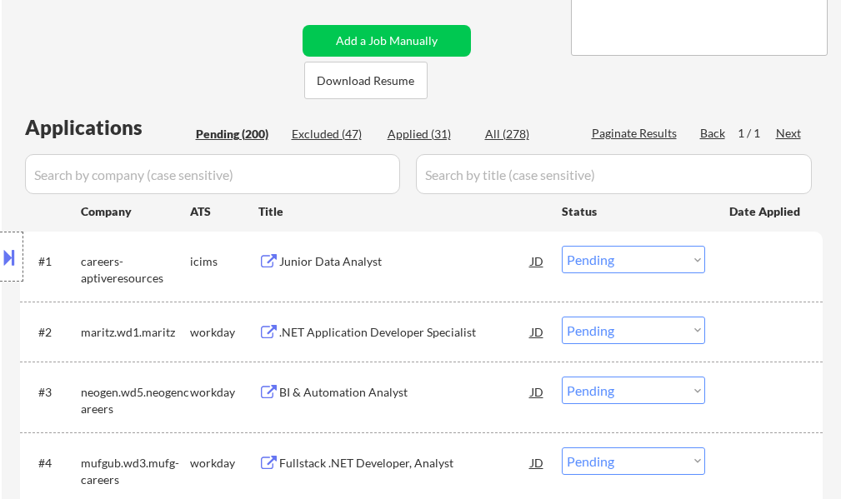
select select ""pending""
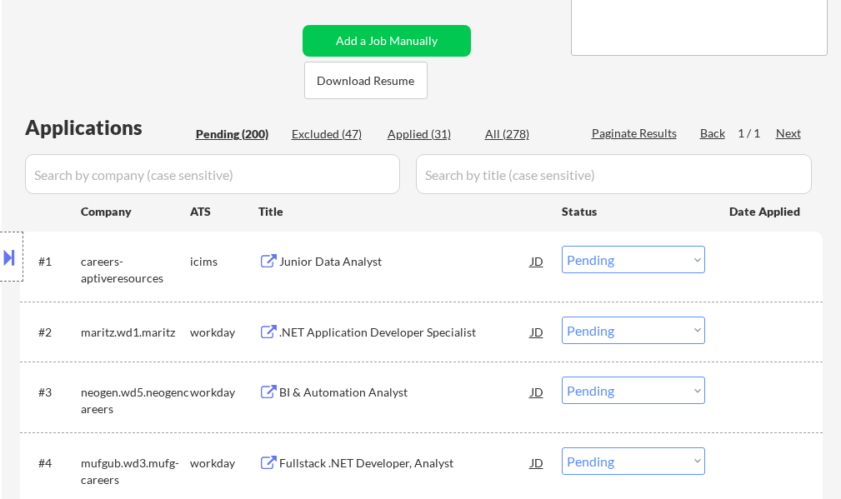
select select ""pending""
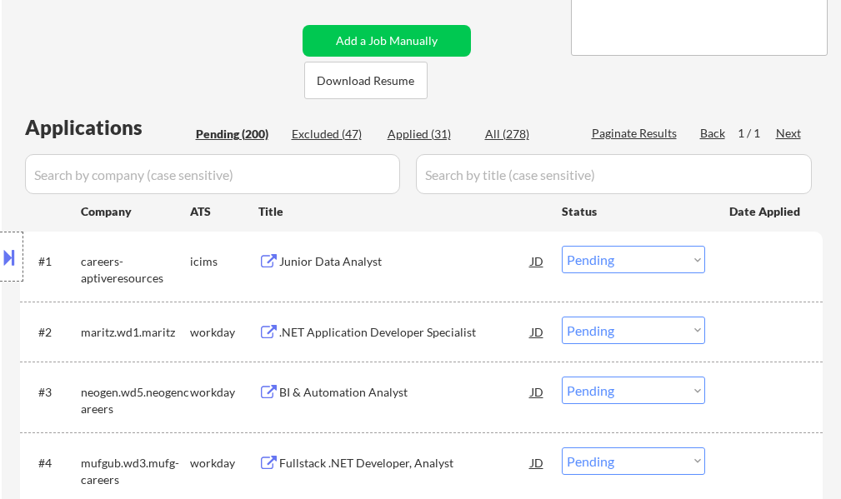
select select ""pending""
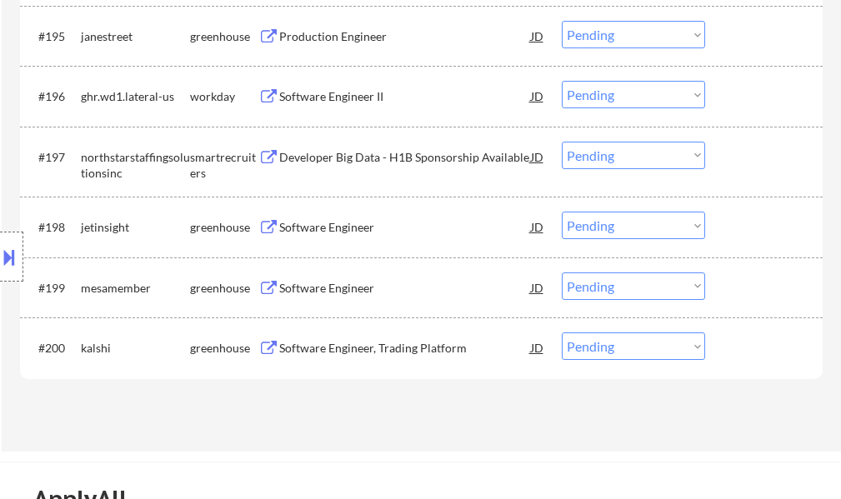
scroll to position [13291, 0]
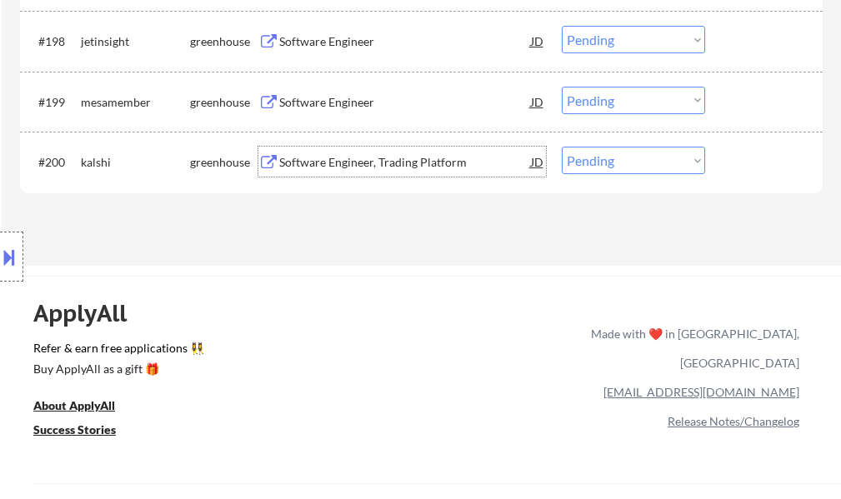
click at [332, 169] on div "Software Engineer, Trading Platform" at bounding box center [405, 162] width 252 height 17
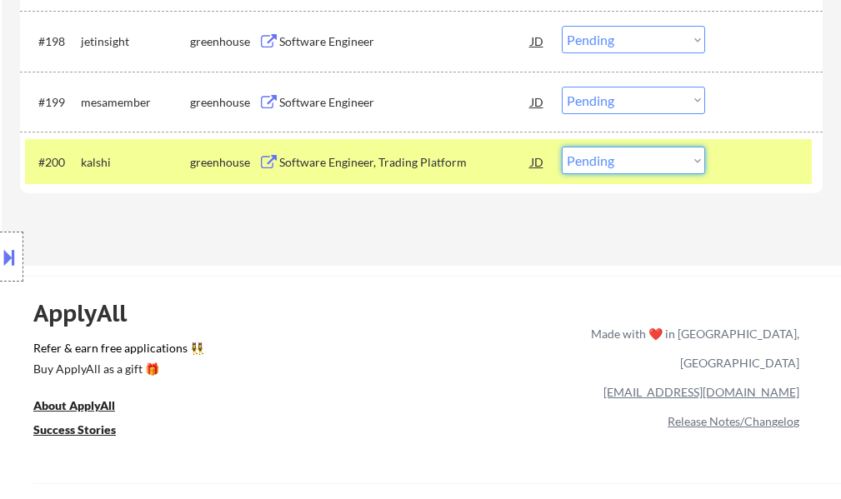
click at [615, 164] on select "Choose an option... Pending Applied Excluded (Questions) Excluded (Expired) Exc…" at bounding box center [633, 161] width 143 height 28
select select ""excluded""
click at [562, 147] on select "Choose an option... Pending Applied Excluded (Questions) Excluded (Expired) Exc…" at bounding box center [633, 161] width 143 height 28
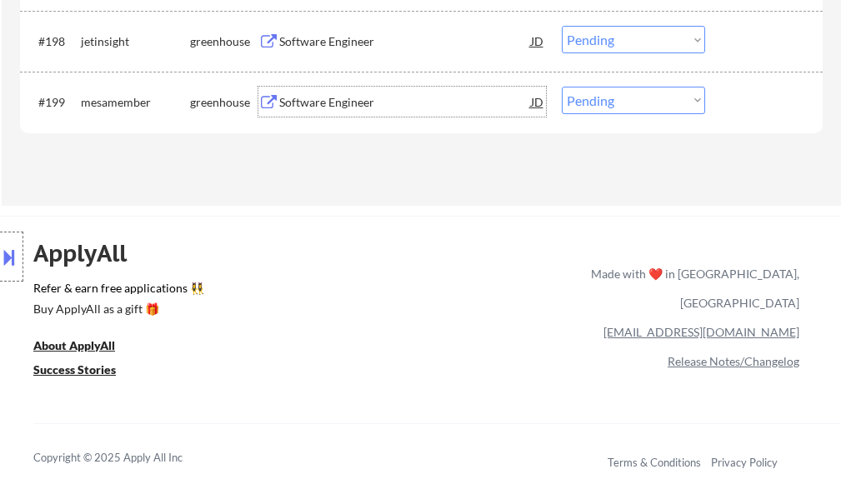
click at [299, 105] on div "Software Engineer" at bounding box center [405, 102] width 252 height 17
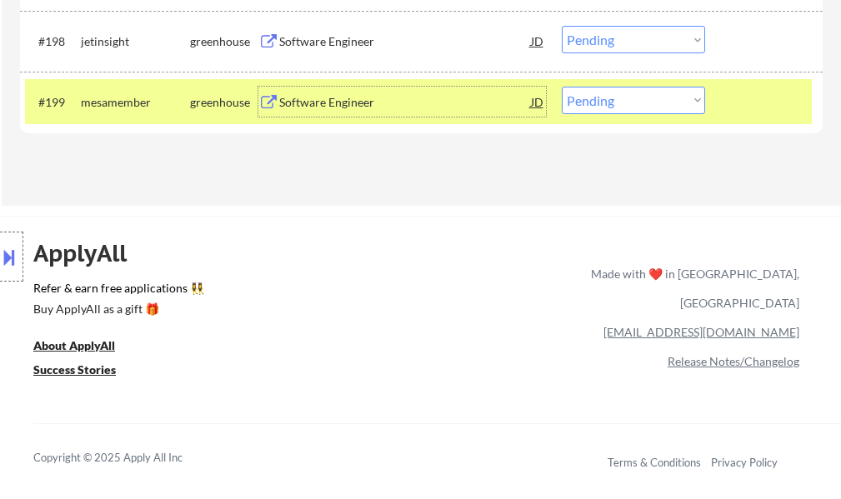
click at [588, 99] on select "Choose an option... Pending Applied Excluded (Questions) Excluded (Expired) Exc…" at bounding box center [633, 101] width 143 height 28
click at [562, 87] on select "Choose an option... Pending Applied Excluded (Questions) Excluded (Expired) Exc…" at bounding box center [633, 101] width 143 height 28
click at [760, 116] on div at bounding box center [765, 102] width 73 height 30
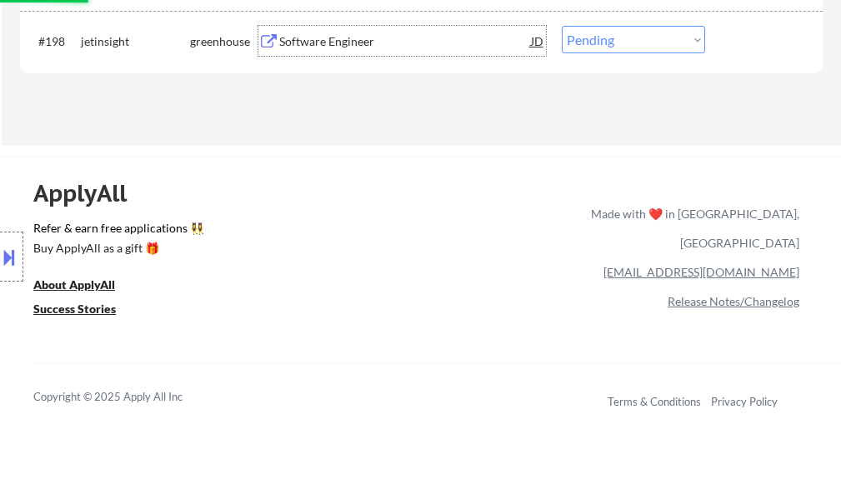
click at [312, 51] on div "Software Engineer" at bounding box center [405, 41] width 252 height 30
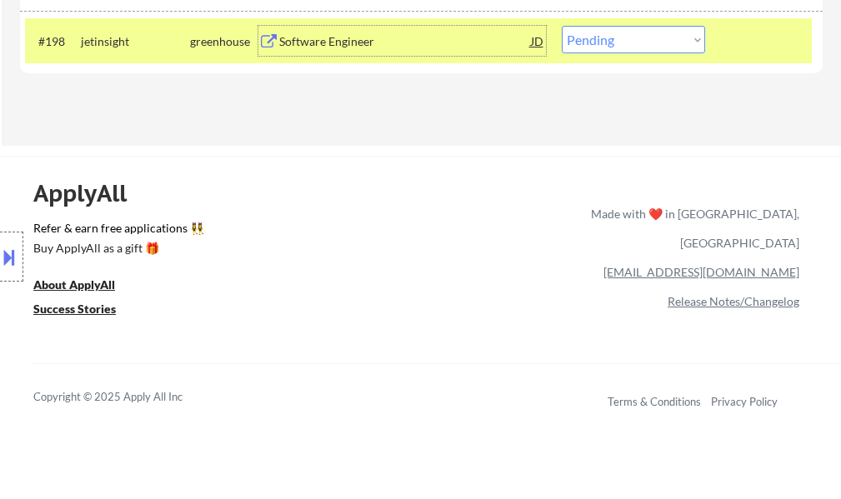
click at [686, 43] on select "Choose an option... Pending Applied Excluded (Questions) Excluded (Expired) Exc…" at bounding box center [633, 40] width 143 height 28
click at [562, 26] on select "Choose an option... Pending Applied Excluded (Questions) Excluded (Expired) Exc…" at bounding box center [633, 40] width 143 height 28
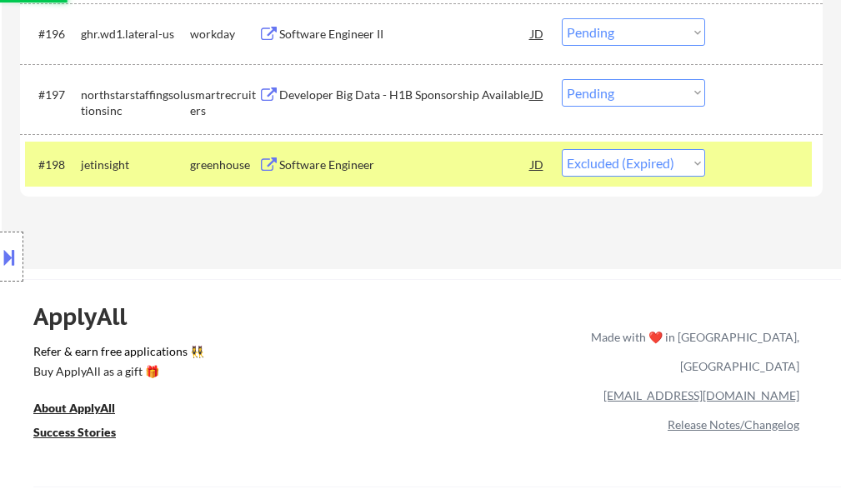
scroll to position [13041, 0]
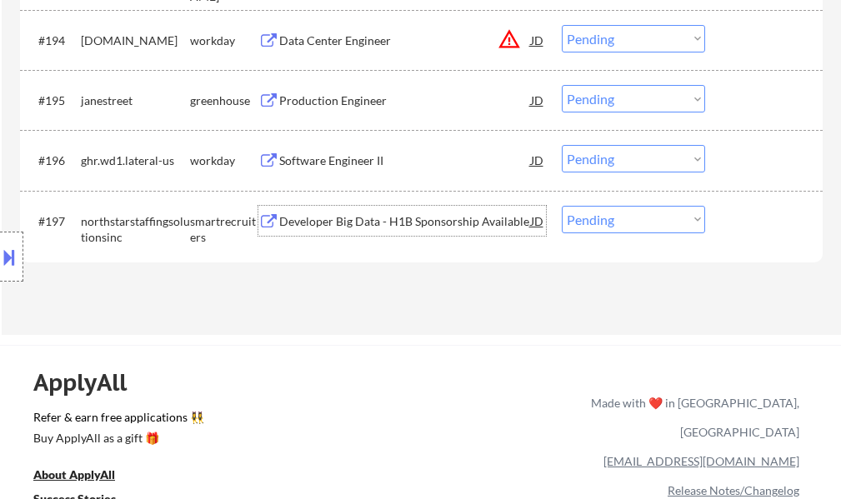
click at [354, 221] on div "Developer Big Data - H1B Sponsorship Available" at bounding box center [405, 221] width 252 height 17
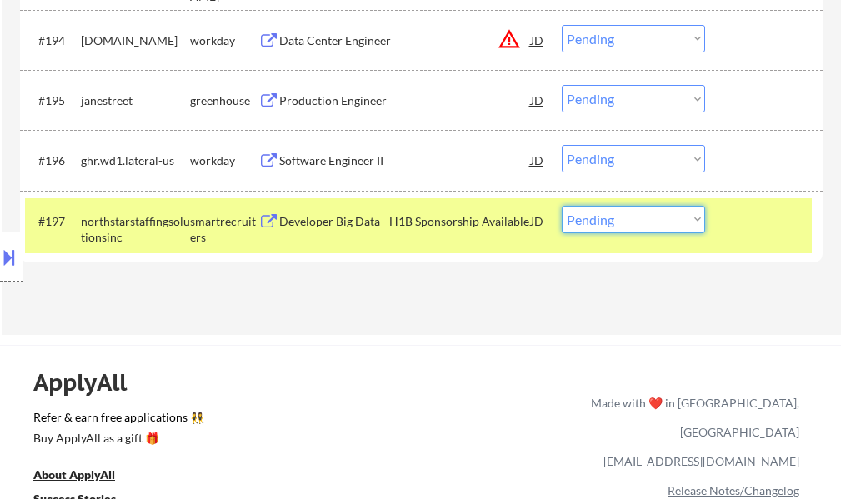
click at [596, 220] on select "Choose an option... Pending Applied Excluded (Questions) Excluded (Expired) Exc…" at bounding box center [633, 220] width 143 height 28
click at [562, 206] on select "Choose an option... Pending Applied Excluded (Questions) Excluded (Expired) Exc…" at bounding box center [633, 220] width 143 height 28
click at [733, 223] on div at bounding box center [765, 221] width 73 height 30
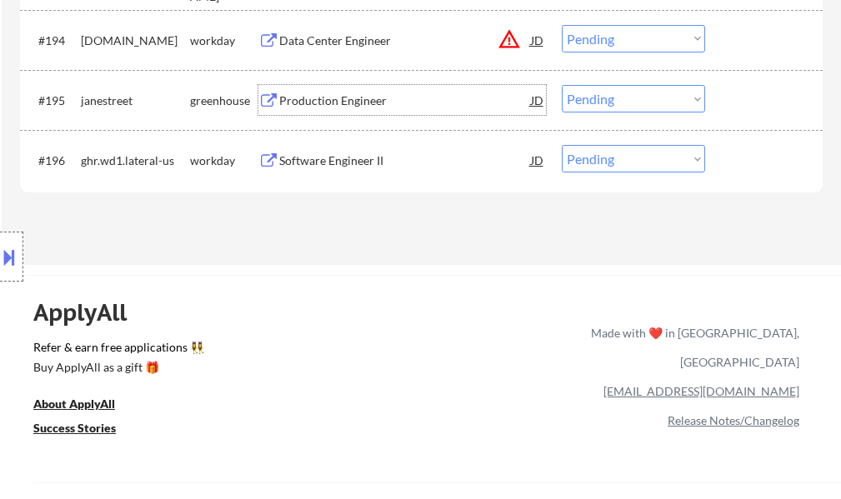
click at [334, 105] on div "Production Engineer" at bounding box center [405, 101] width 252 height 17
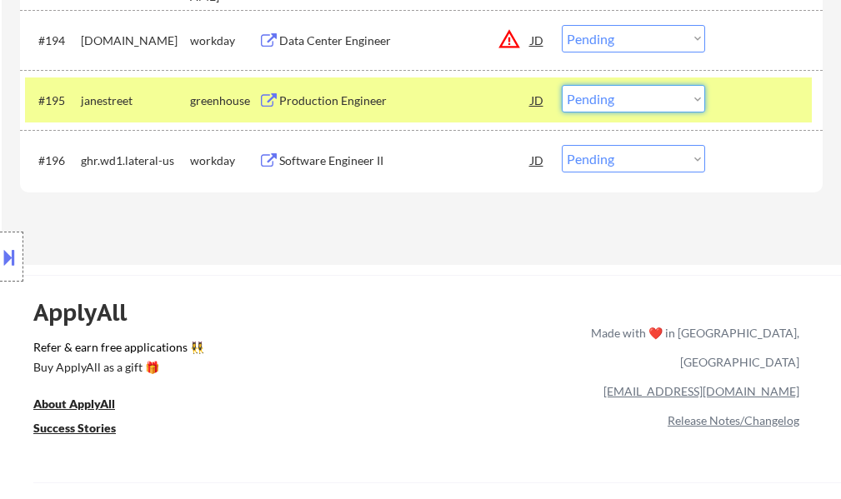
click at [610, 85] on select "Choose an option... Pending Applied Excluded (Questions) Excluded (Expired) Exc…" at bounding box center [633, 99] width 143 height 28
click at [562, 85] on select "Choose an option... Pending Applied Excluded (Questions) Excluded (Expired) Exc…" at bounding box center [633, 99] width 143 height 28
click at [737, 111] on div at bounding box center [765, 100] width 73 height 30
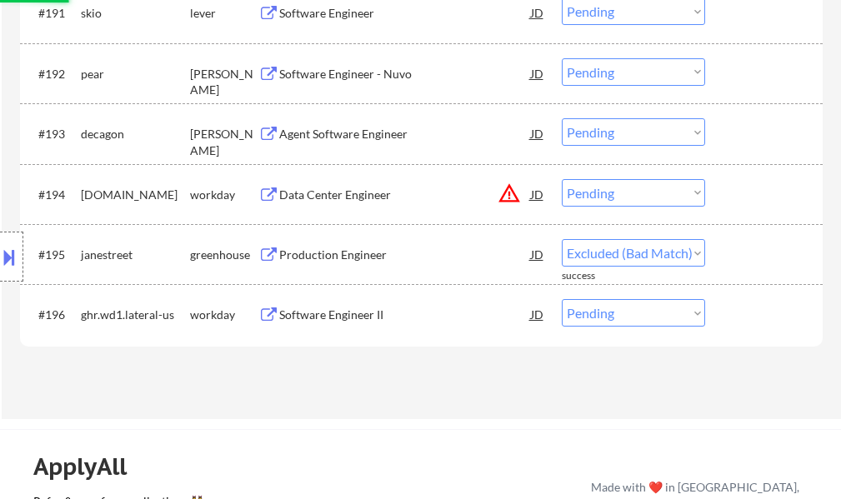
scroll to position [12874, 0]
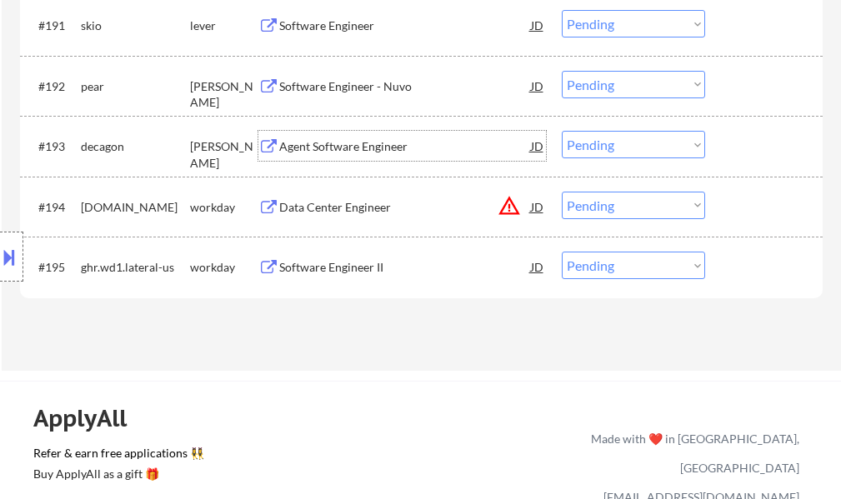
click at [361, 147] on div "Agent Software Engineer" at bounding box center [405, 146] width 252 height 17
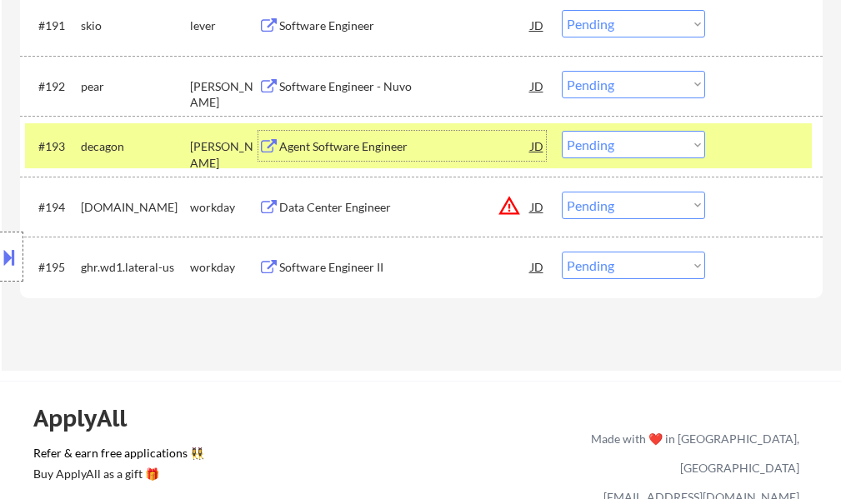
click at [607, 144] on select "Choose an option... Pending Applied Excluded (Questions) Excluded (Expired) Exc…" at bounding box center [633, 145] width 143 height 28
click at [562, 131] on select "Choose an option... Pending Applied Excluded (Questions) Excluded (Expired) Exc…" at bounding box center [633, 145] width 143 height 28
click at [750, 152] on div at bounding box center [765, 146] width 73 height 30
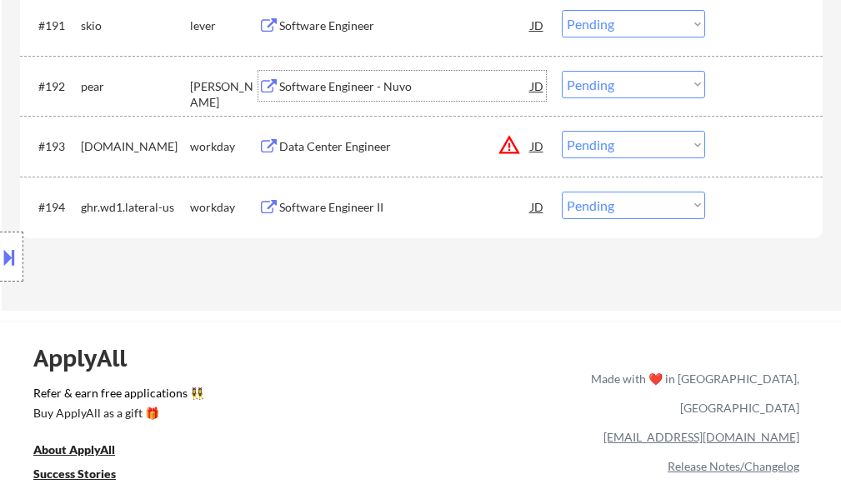
click at [325, 93] on div "Software Engineer - Nuvo" at bounding box center [405, 86] width 252 height 17
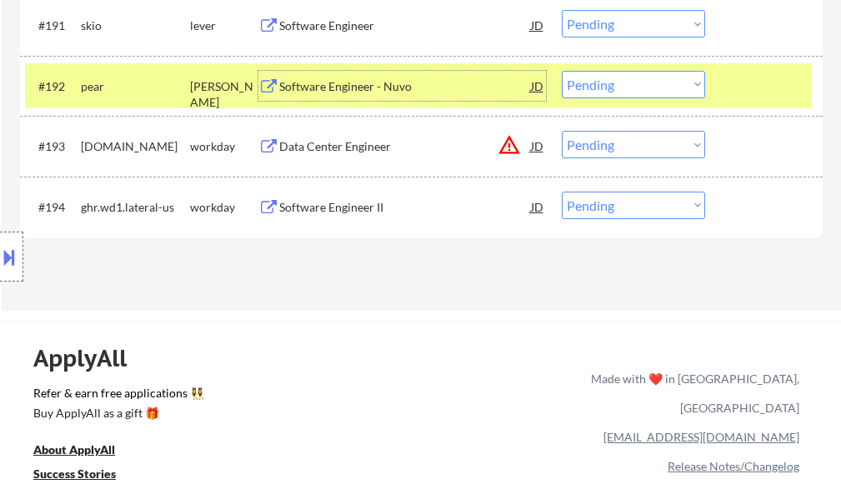
click at [625, 87] on select "Choose an option... Pending Applied Excluded (Questions) Excluded (Expired) Exc…" at bounding box center [633, 85] width 143 height 28
click at [562, 71] on select "Choose an option... Pending Applied Excluded (Questions) Excluded (Expired) Exc…" at bounding box center [633, 85] width 143 height 28
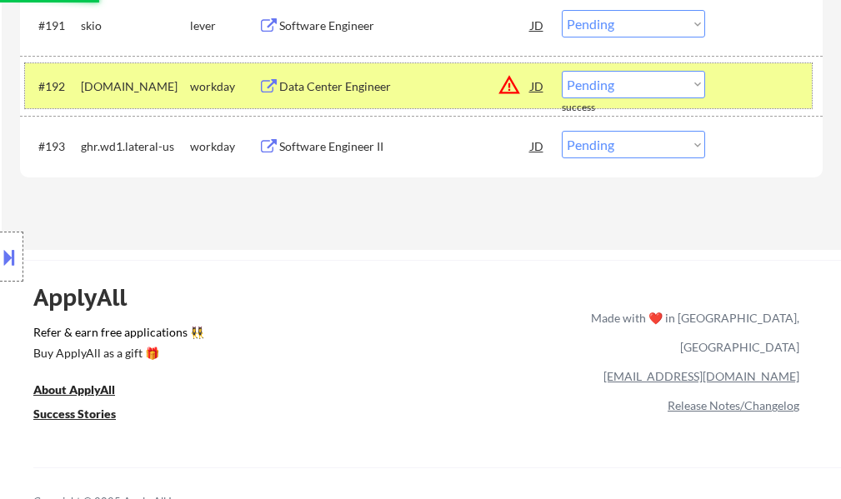
click at [767, 94] on div at bounding box center [765, 86] width 73 height 30
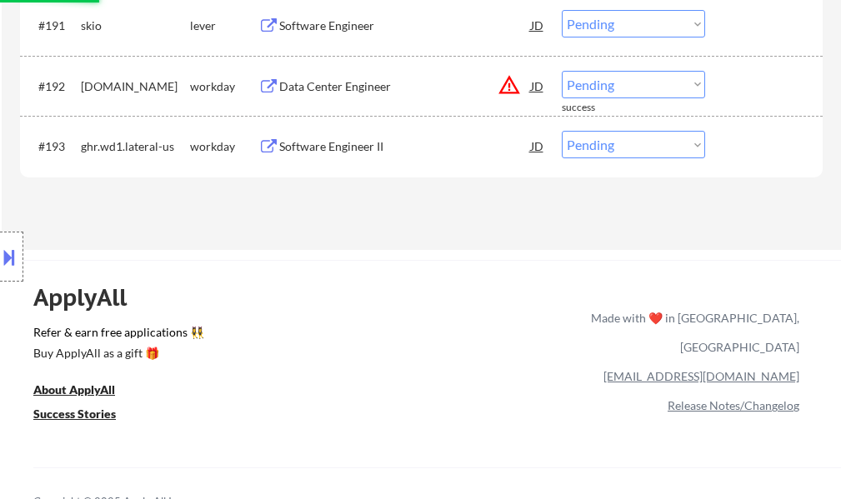
scroll to position [12791, 0]
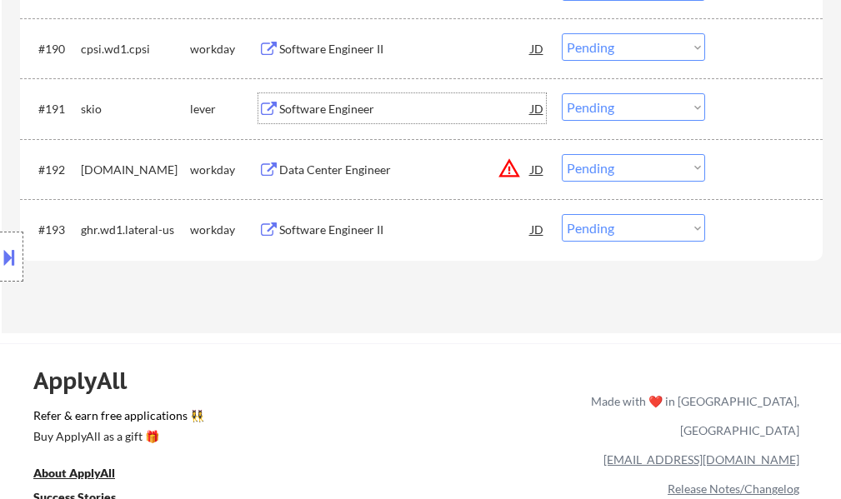
click at [302, 118] on div "Software Engineer" at bounding box center [405, 109] width 252 height 17
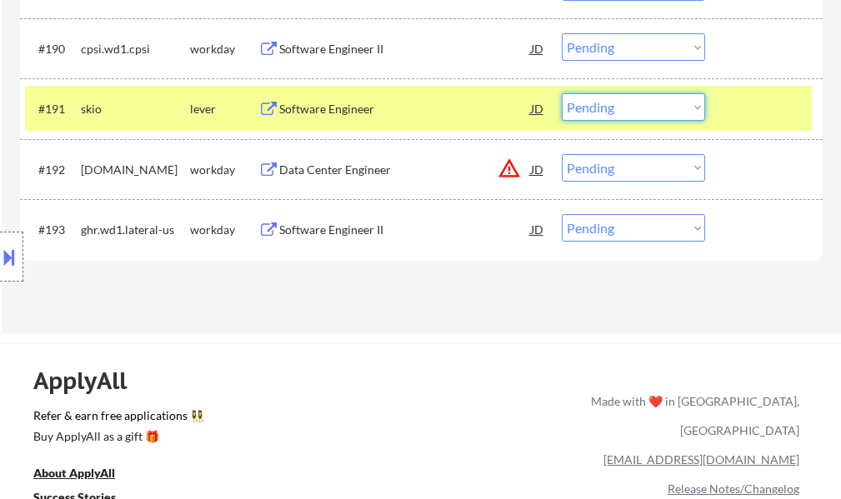
click at [615, 103] on select "Choose an option... Pending Applied Excluded (Questions) Excluded (Expired) Exc…" at bounding box center [633, 107] width 143 height 28
click at [562, 93] on select "Choose an option... Pending Applied Excluded (Questions) Excluded (Expired) Exc…" at bounding box center [633, 107] width 143 height 28
click at [755, 102] on div at bounding box center [765, 108] width 73 height 30
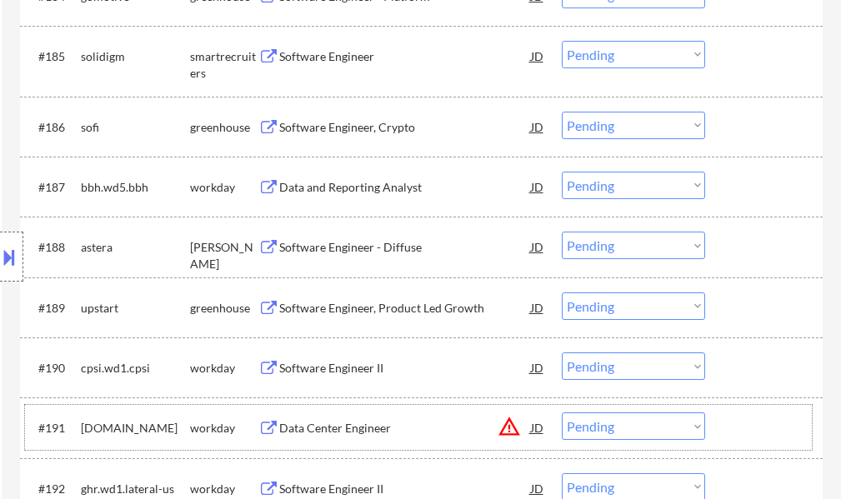
scroll to position [12458, 0]
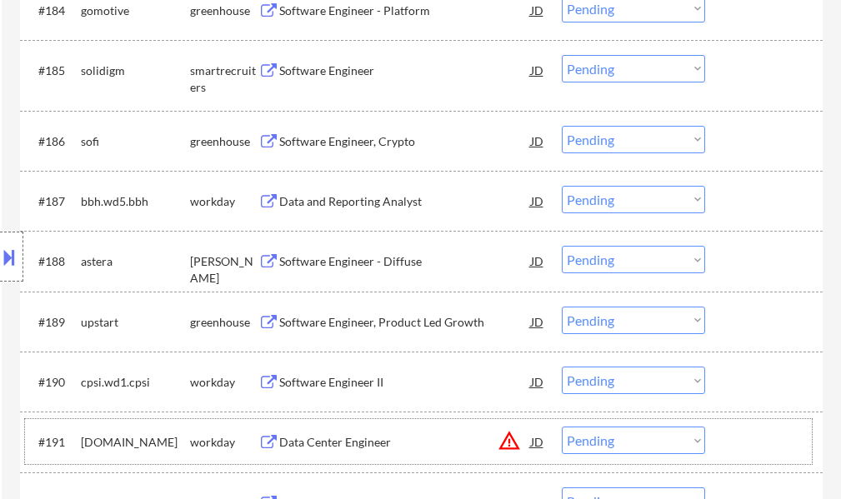
click at [363, 262] on div "Software Engineer - Diffuse" at bounding box center [405, 261] width 252 height 17
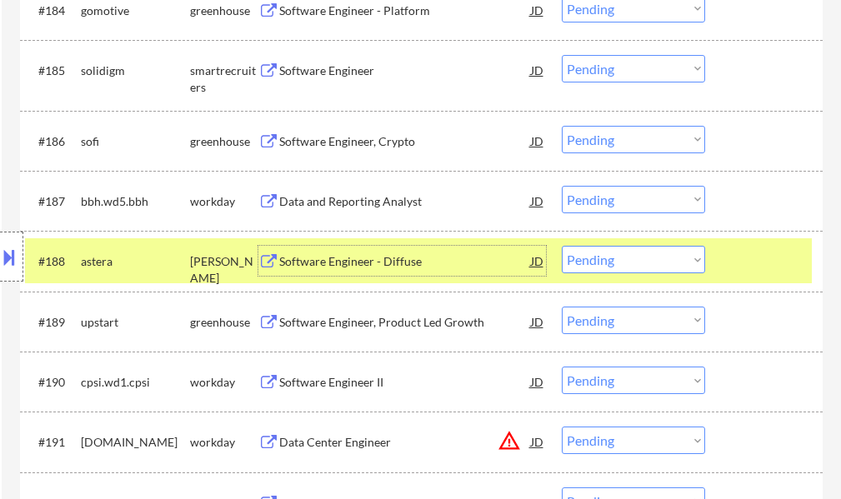
click at [616, 269] on select "Choose an option... Pending Applied Excluded (Questions) Excluded (Expired) Exc…" at bounding box center [633, 260] width 143 height 28
click at [562, 246] on select "Choose an option... Pending Applied Excluded (Questions) Excluded (Expired) Exc…" at bounding box center [633, 260] width 143 height 28
click at [753, 254] on div at bounding box center [765, 261] width 73 height 30
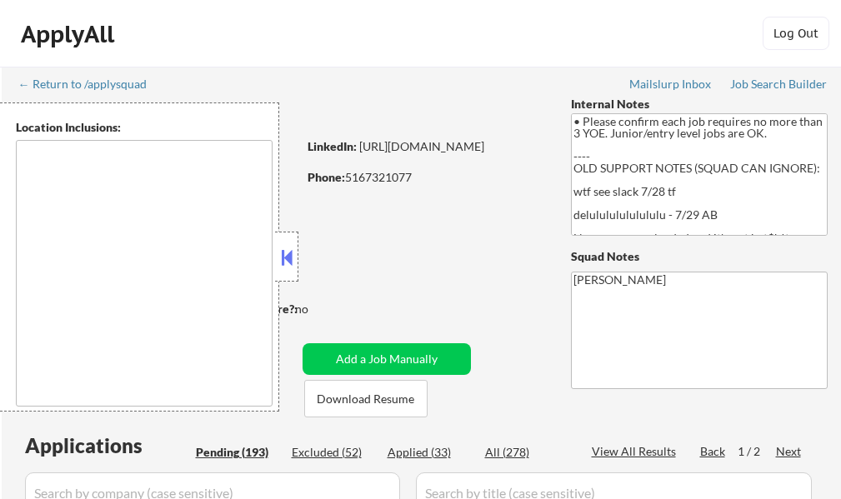
type textarea "[US_STATE], [GEOGRAPHIC_DATA] [GEOGRAPHIC_DATA], [GEOGRAPHIC_DATA] [GEOGRAPHIC_…"
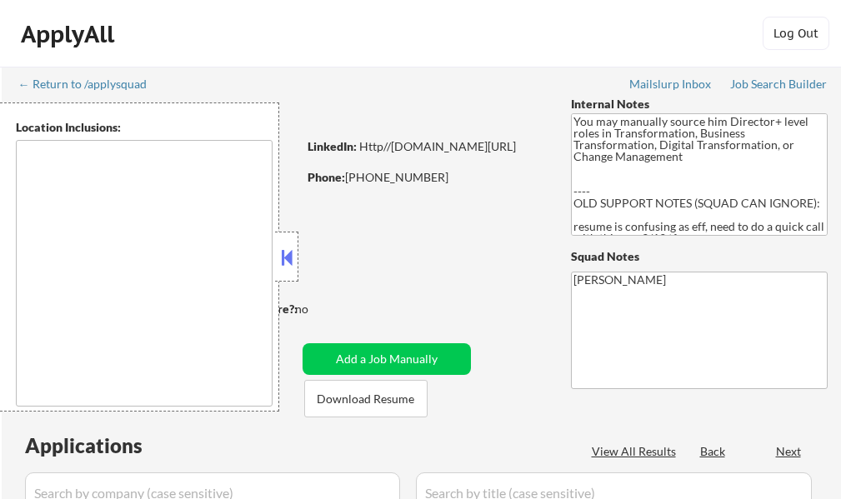
select select ""pending""
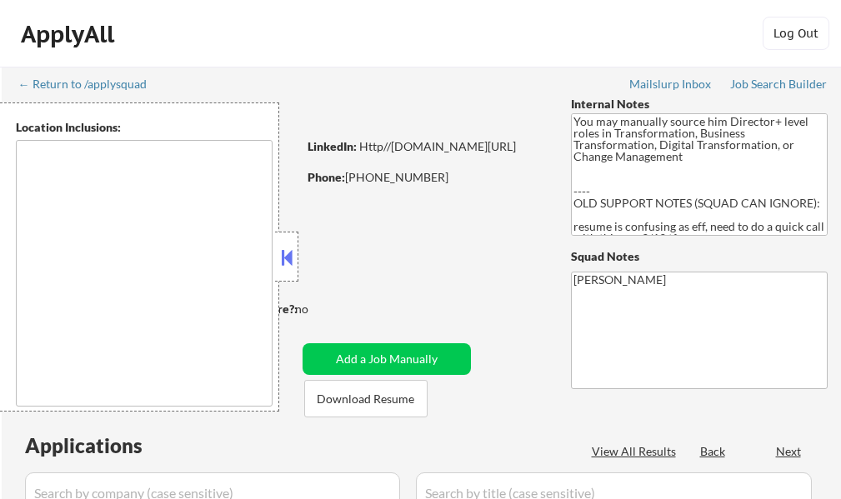
select select ""pending""
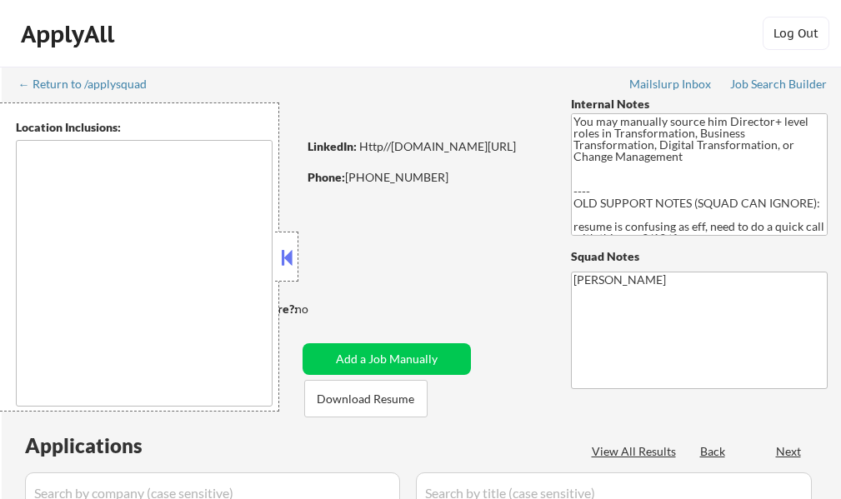
select select ""pending""
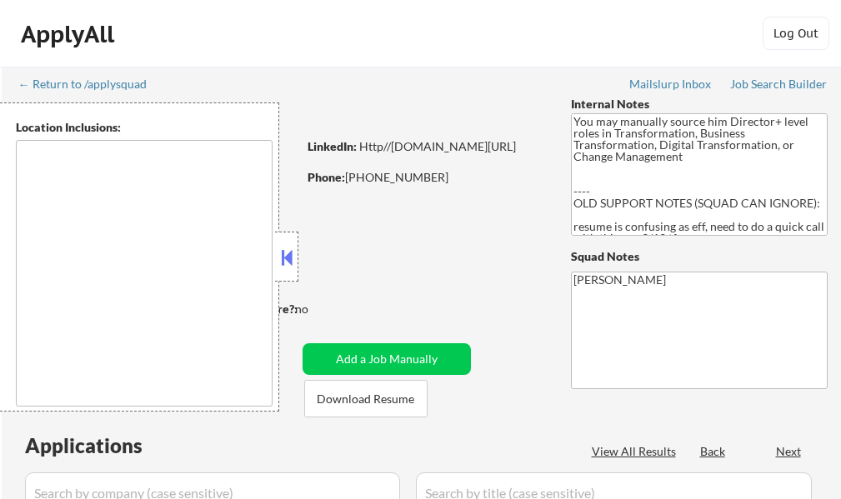
select select ""pending""
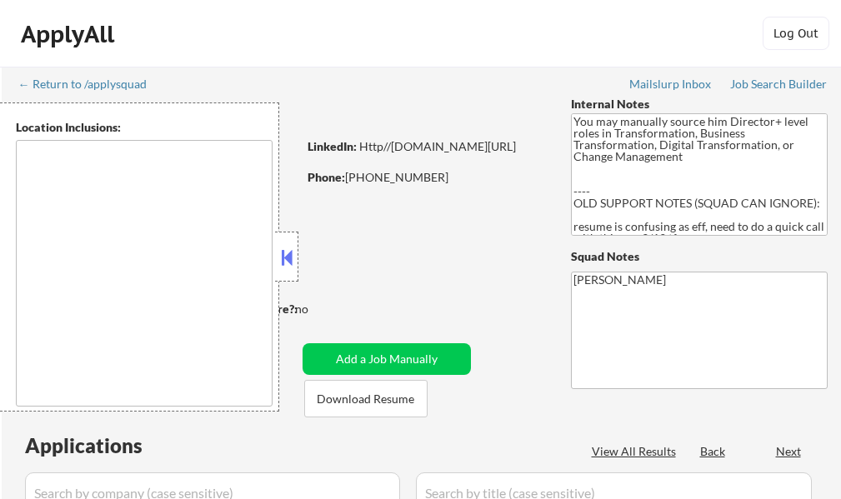
select select ""pending""
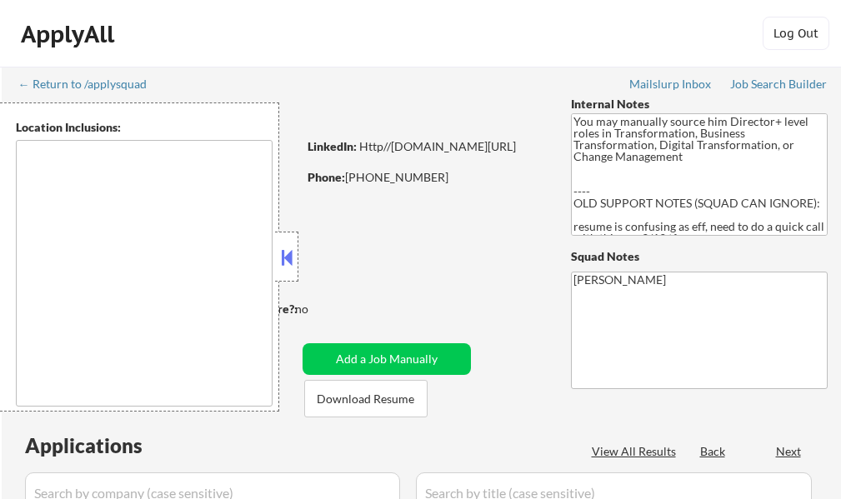
select select ""pending""
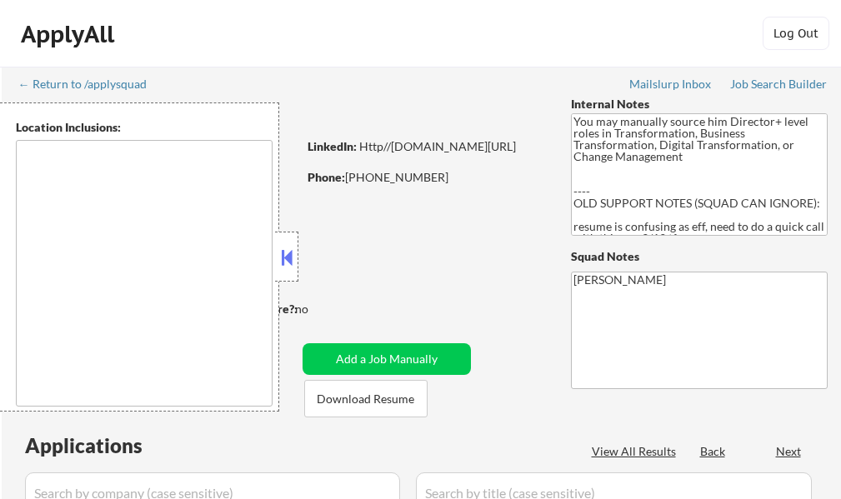
select select ""pending""
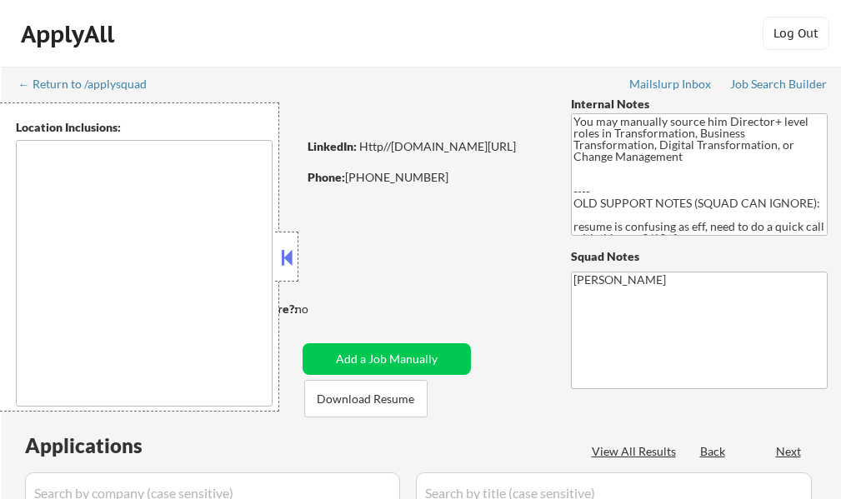
select select ""pending""
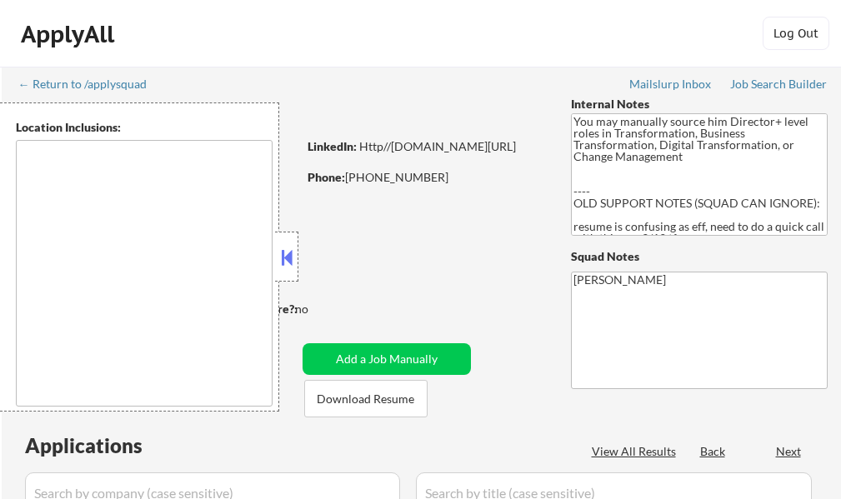
select select ""pending""
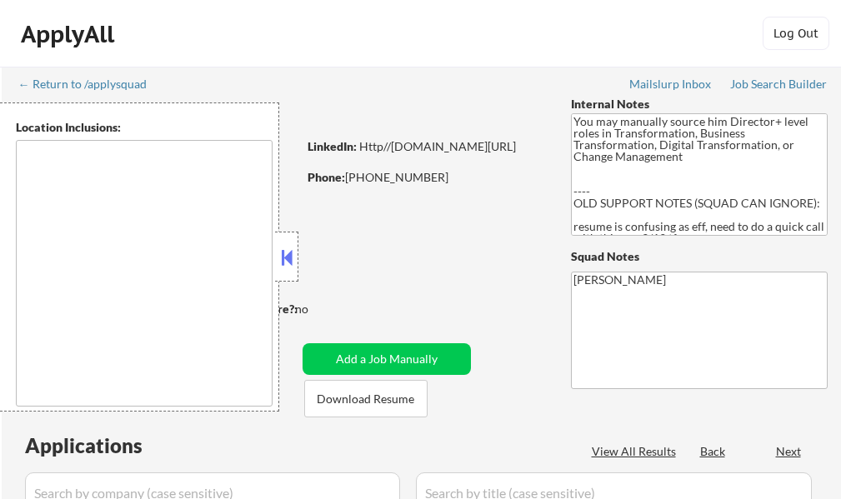
select select ""pending""
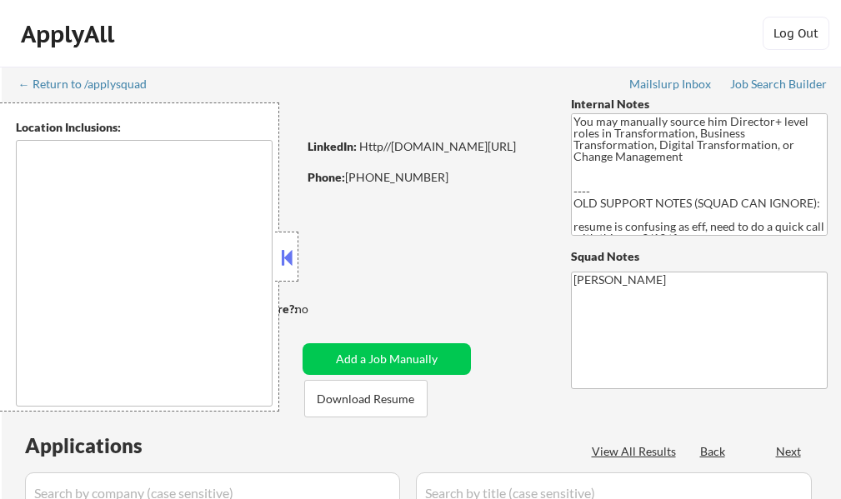
select select ""pending""
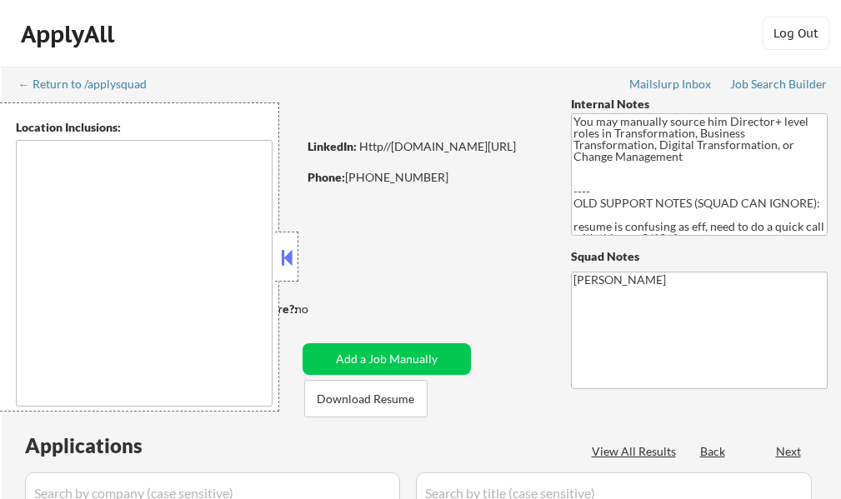
select select ""pending""
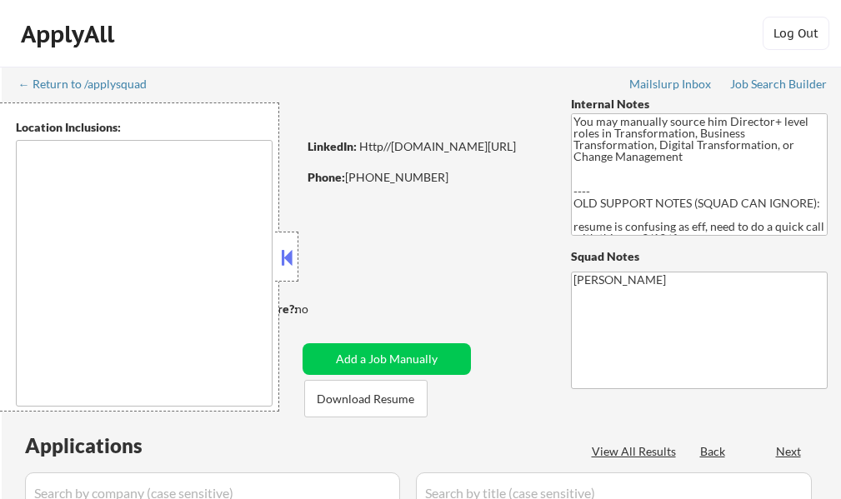
select select ""pending""
type textarea "[GEOGRAPHIC_DATA], [GEOGRAPHIC_DATA], [GEOGRAPHIC_DATA] [GEOGRAPHIC_DATA], [GEO…"
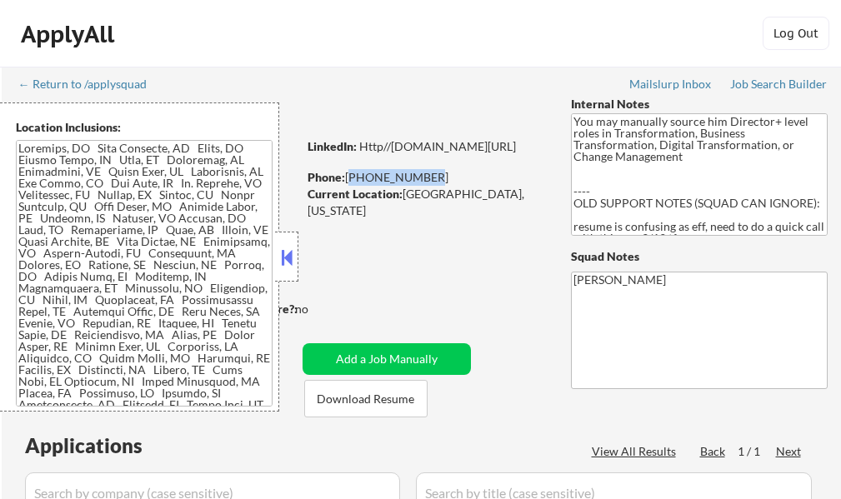
click at [347, 173] on div "Phone: [PHONE_NUMBER]" at bounding box center [426, 177] width 236 height 17
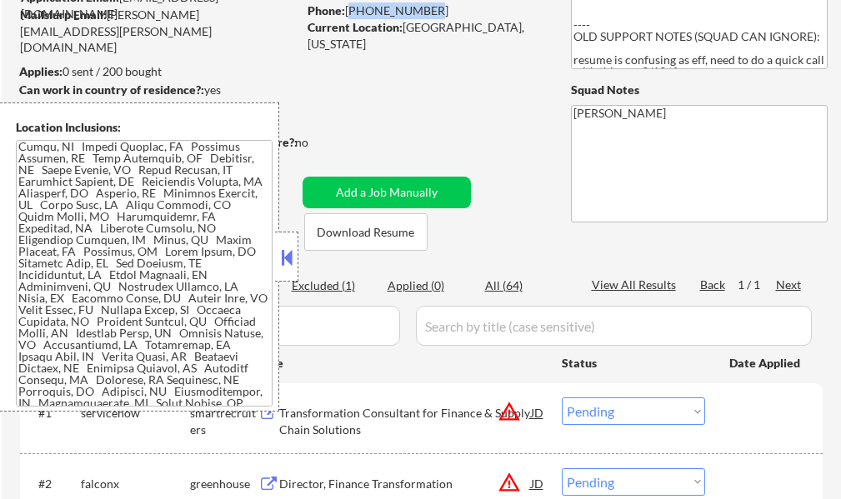
scroll to position [870, 0]
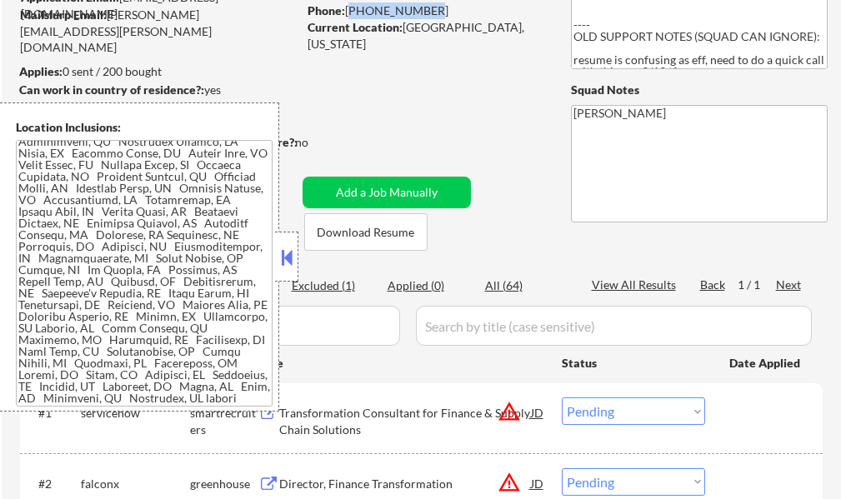
click at [174, 225] on textarea at bounding box center [144, 273] width 257 height 267
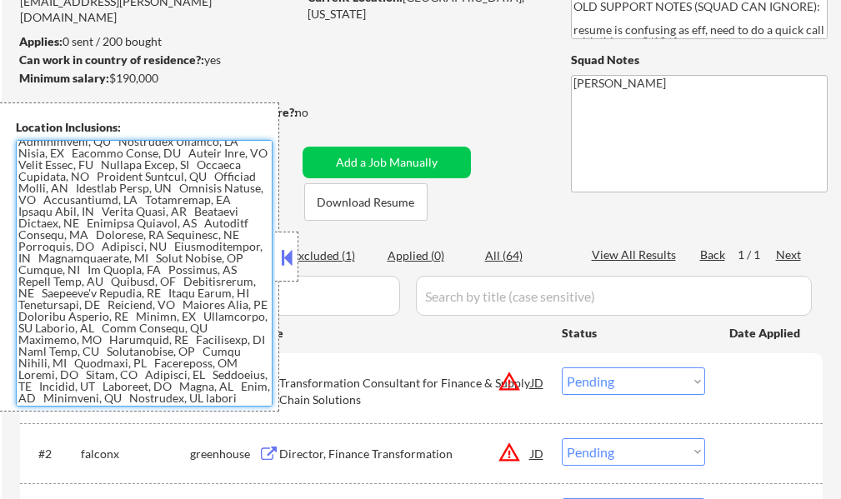
scroll to position [167, 0]
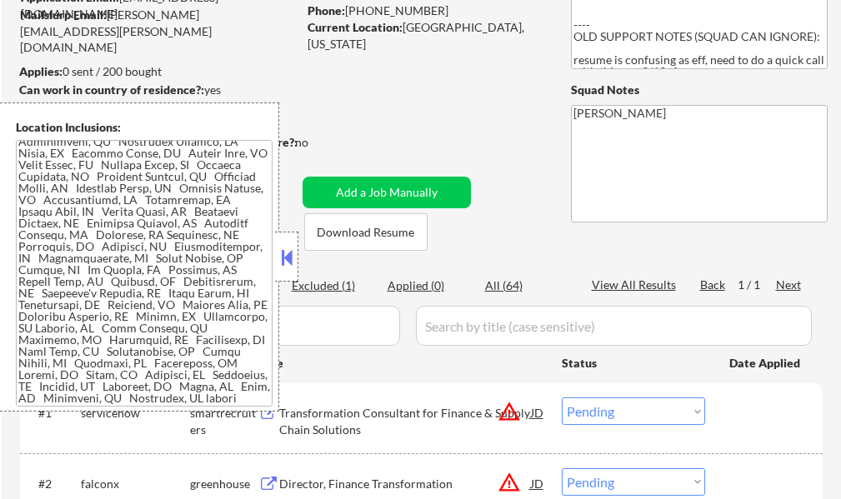
click at [292, 255] on button at bounding box center [287, 257] width 18 height 25
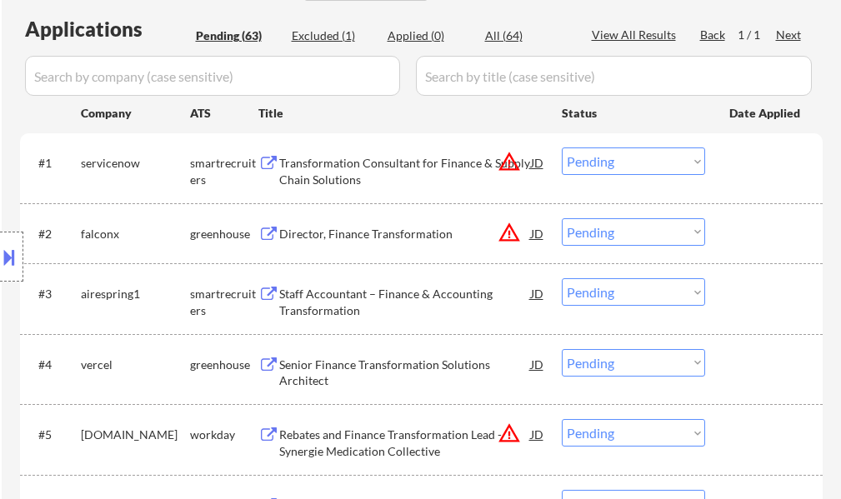
scroll to position [333, 0]
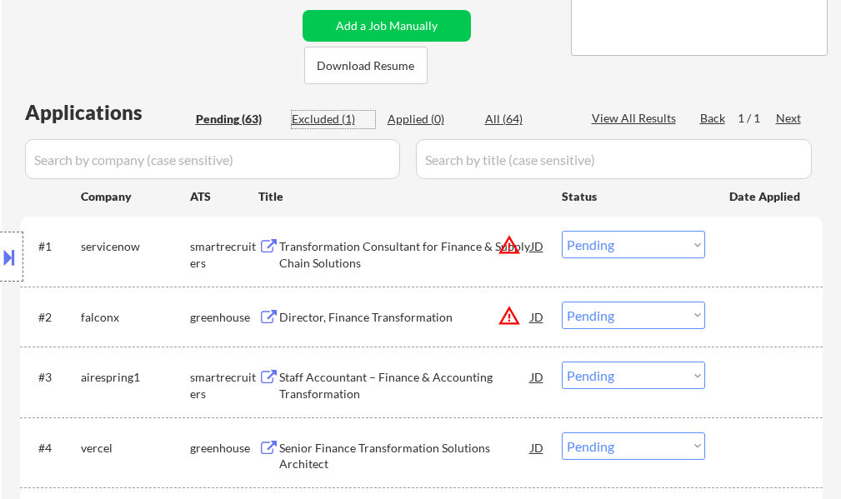
click at [337, 111] on div "Excluded (1)" at bounding box center [333, 119] width 83 height 17
select select ""excluded__blocklist_""
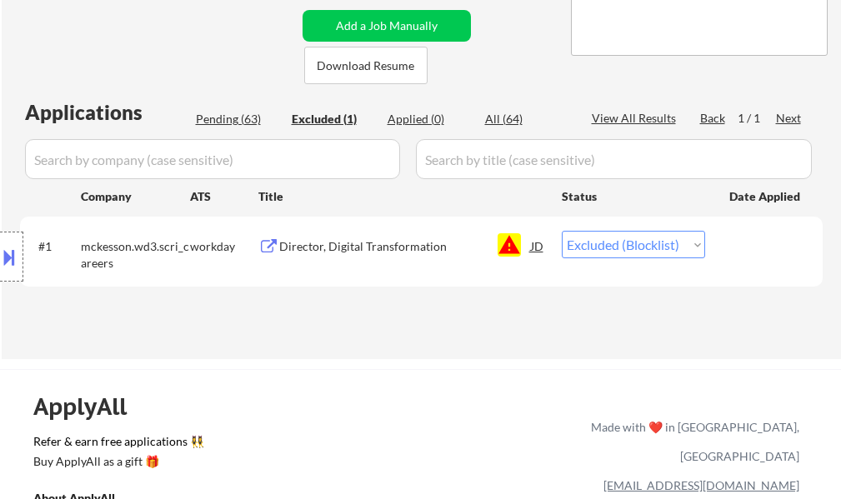
click at [229, 113] on div "Location Inclusions:" at bounding box center [149, 257] width 298 height 309
click at [229, 120] on div "Location Inclusions:" at bounding box center [149, 257] width 298 height 309
click at [245, 129] on div "Location Inclusions:" at bounding box center [149, 257] width 298 height 309
click at [246, 124] on div "Location Inclusions:" at bounding box center [149, 257] width 298 height 309
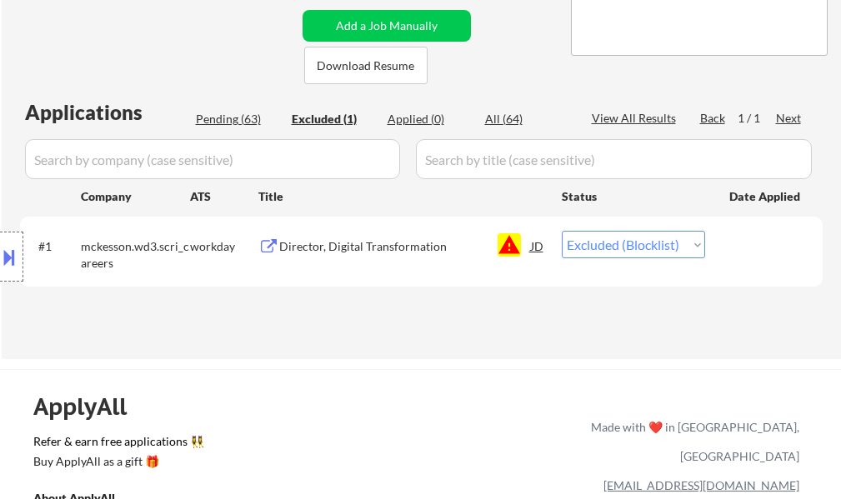
click at [246, 124] on div "Location Inclusions:" at bounding box center [149, 257] width 298 height 309
click at [248, 109] on div "Location Inclusions:" at bounding box center [149, 257] width 298 height 309
click at [248, 112] on div "Location Inclusions:" at bounding box center [149, 257] width 298 height 309
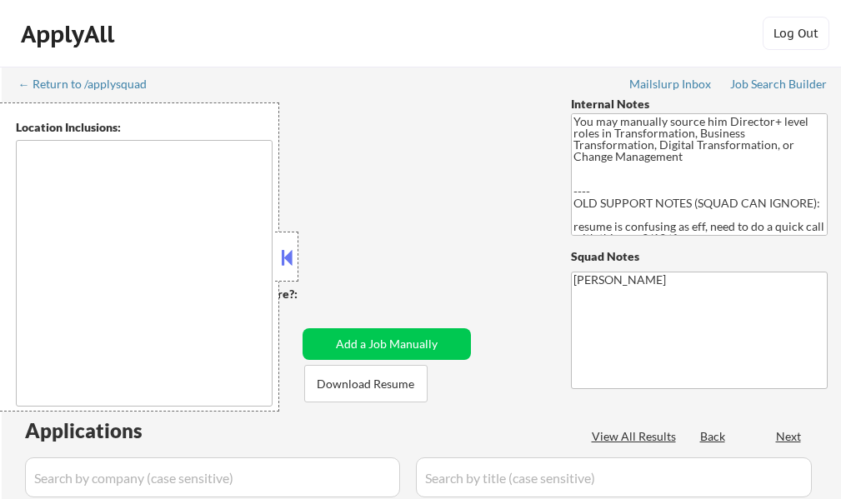
select select ""pending""
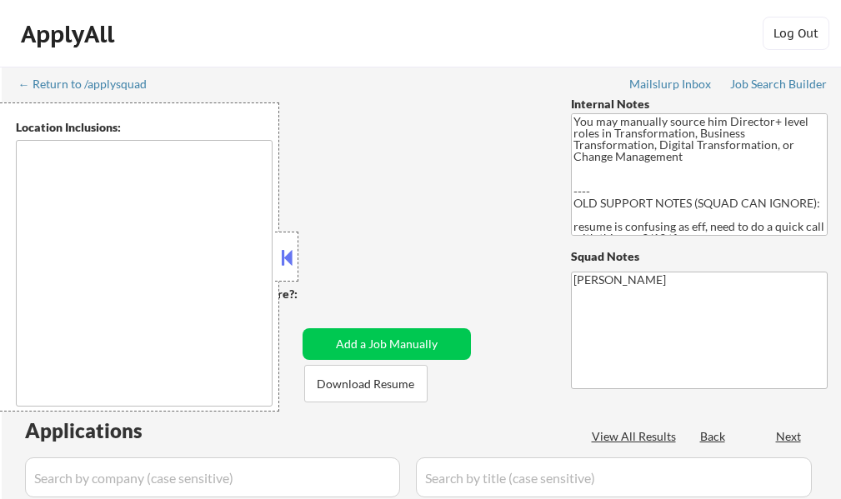
select select ""pending""
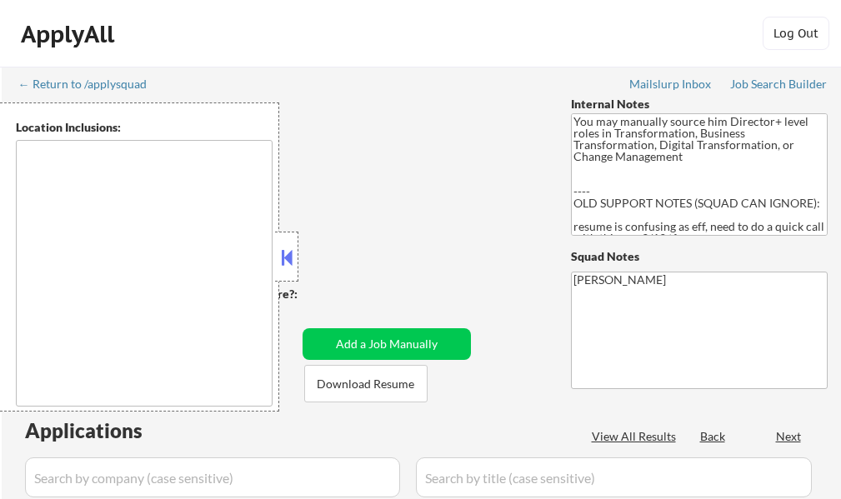
select select ""pending""
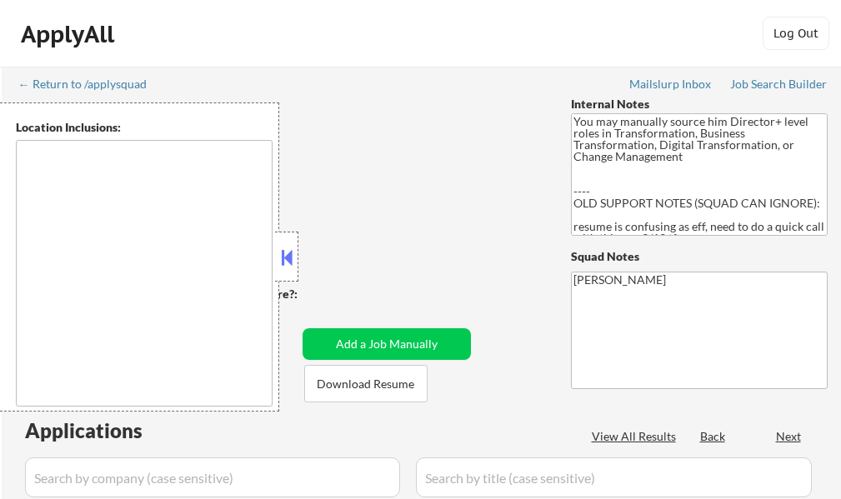
select select ""pending""
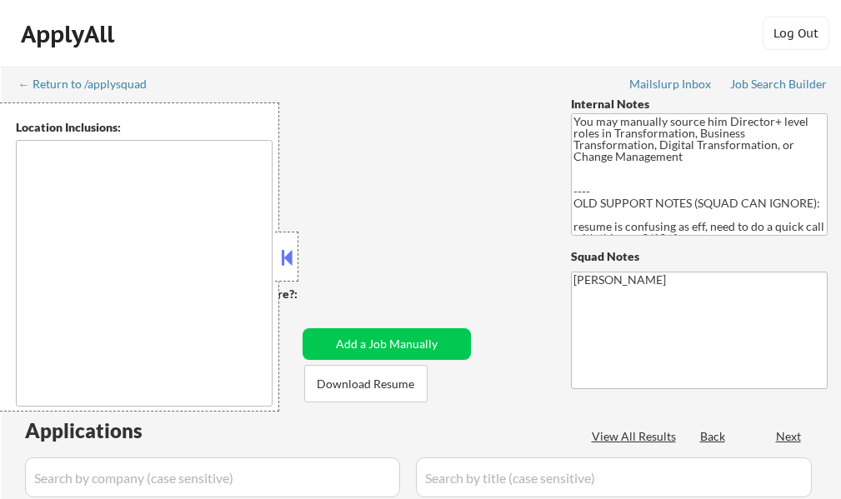
select select ""pending""
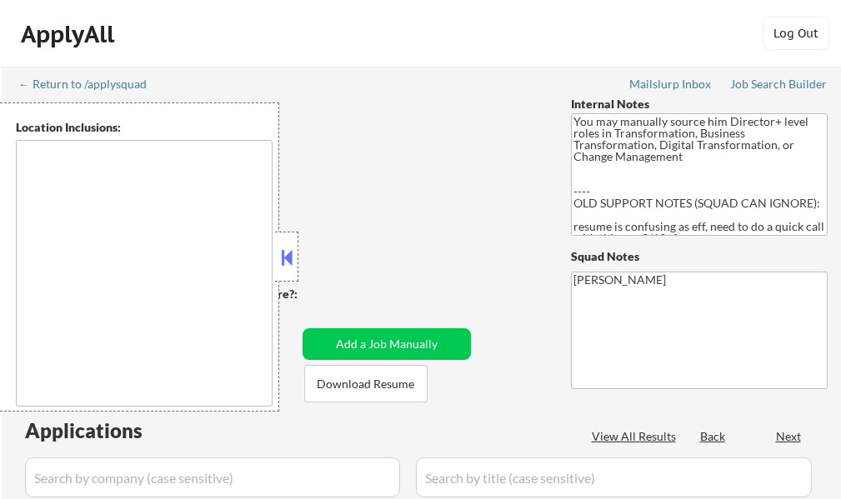
select select ""pending""
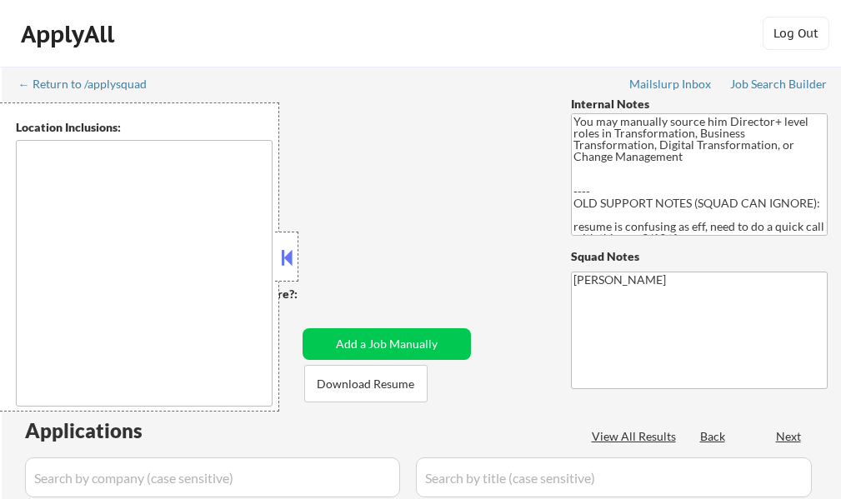
select select ""pending""
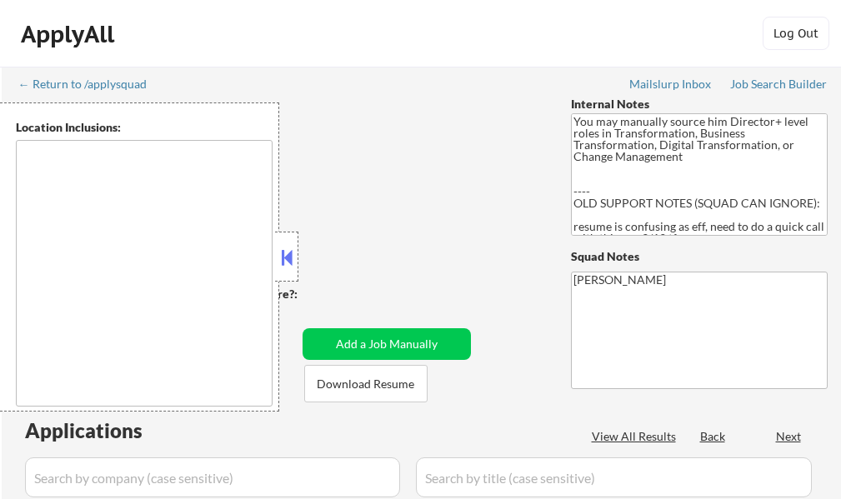
select select ""pending""
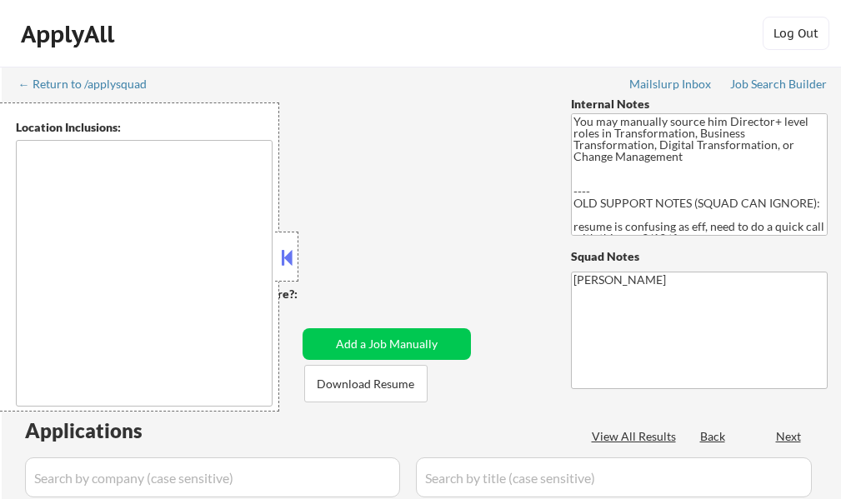
select select ""pending""
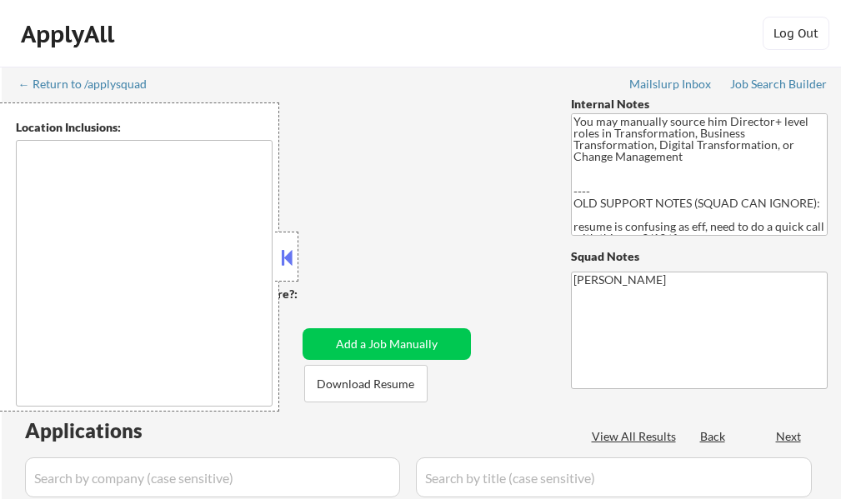
select select ""pending""
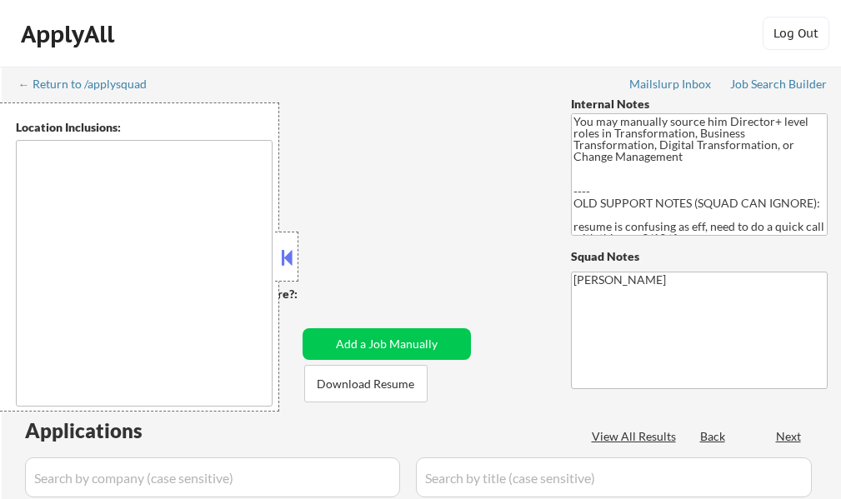
select select ""pending""
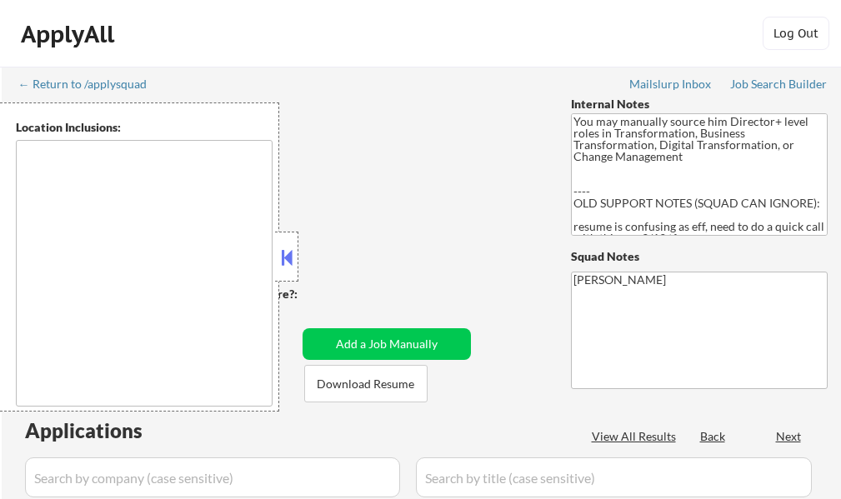
select select ""pending""
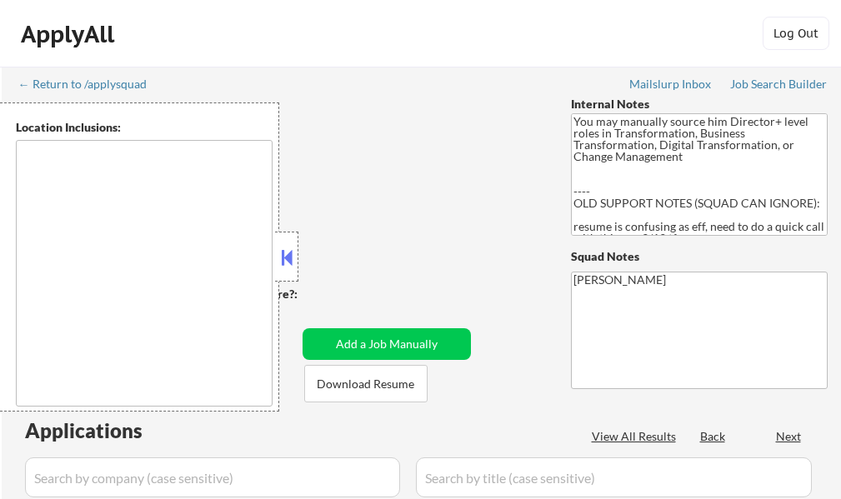
select select ""pending""
type textarea "[GEOGRAPHIC_DATA], [GEOGRAPHIC_DATA], [GEOGRAPHIC_DATA] [GEOGRAPHIC_DATA], [GEO…"
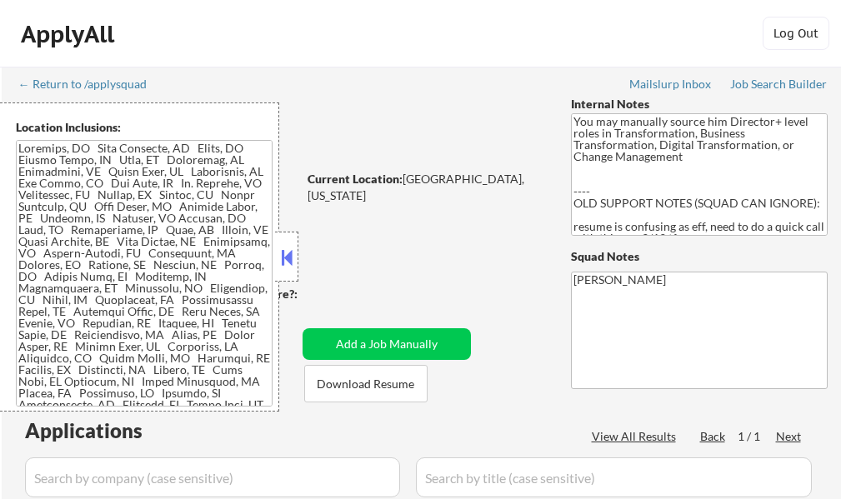
click at [290, 253] on button at bounding box center [287, 257] width 18 height 25
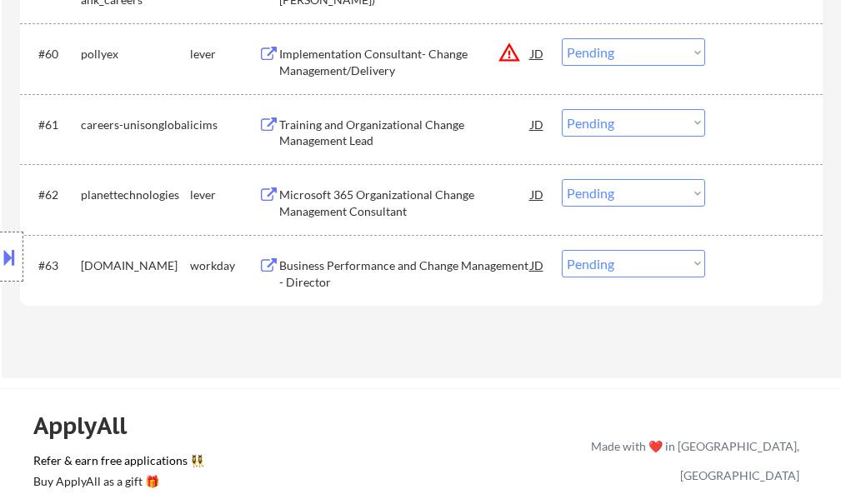
scroll to position [4407, 0]
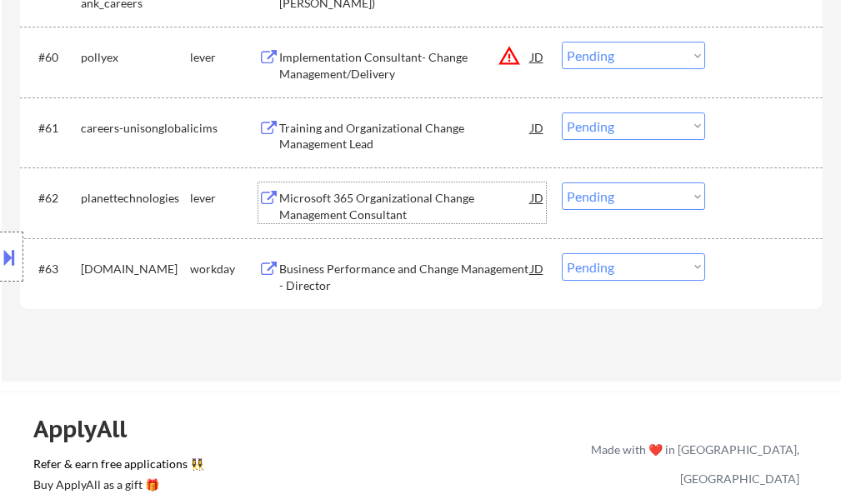
click at [348, 199] on div "Microsoft 365 Organizational Change Management Consultant" at bounding box center [405, 206] width 252 height 33
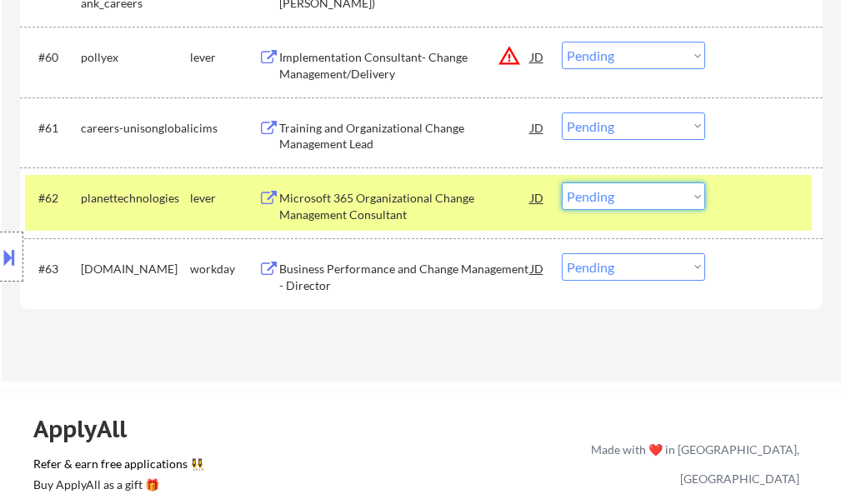
click at [597, 205] on select "Choose an option... Pending Applied Excluded (Questions) Excluded (Expired) Exc…" at bounding box center [633, 197] width 143 height 28
click at [562, 183] on select "Choose an option... Pending Applied Excluded (Questions) Excluded (Expired) Exc…" at bounding box center [633, 197] width 143 height 28
click at [737, 212] on div at bounding box center [765, 198] width 73 height 30
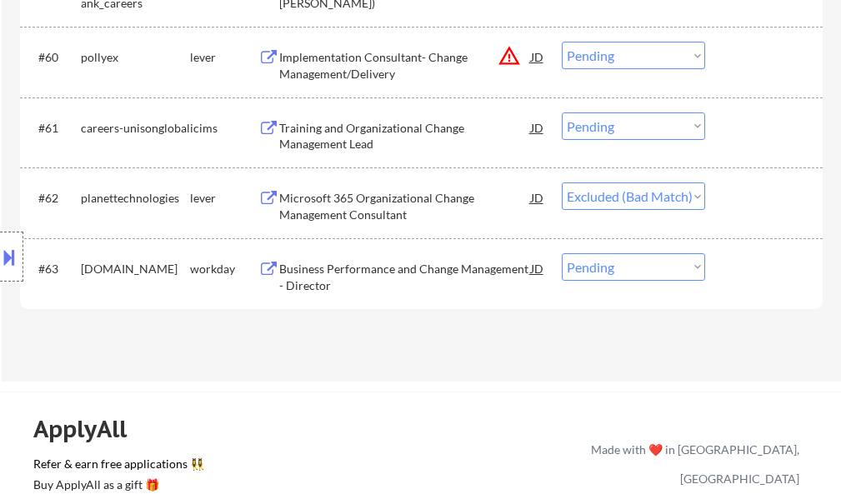
select select ""pending""
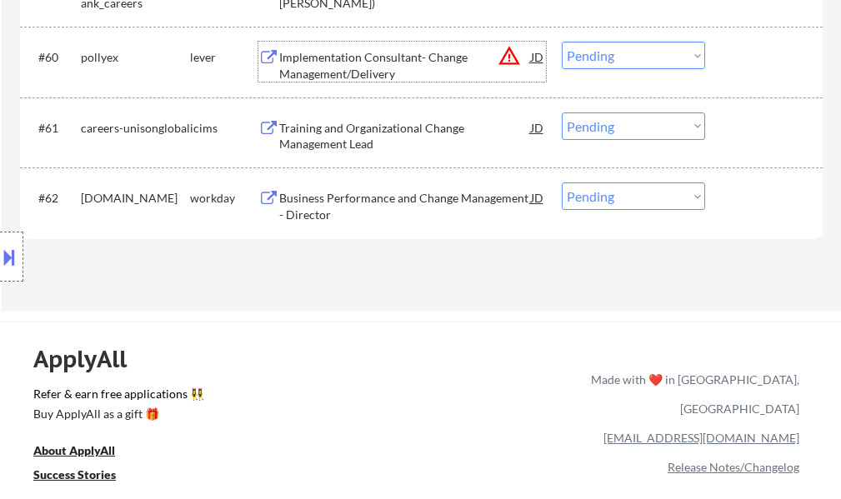
click at [409, 70] on div "Implementation Consultant- Change Management/Delivery" at bounding box center [405, 65] width 252 height 33
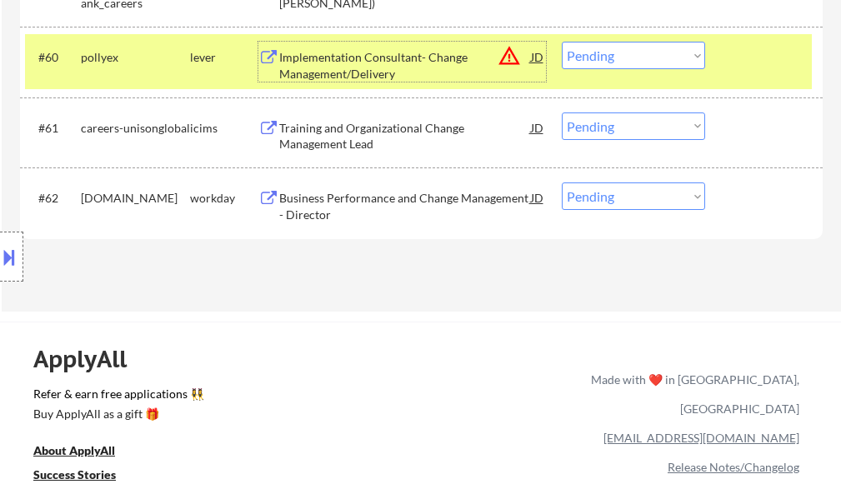
click at [586, 48] on select "Choose an option... Pending Applied Excluded (Questions) Excluded (Expired) Exc…" at bounding box center [633, 56] width 143 height 28
click at [562, 42] on select "Choose an option... Pending Applied Excluded (Questions) Excluded (Expired) Exc…" at bounding box center [633, 56] width 143 height 28
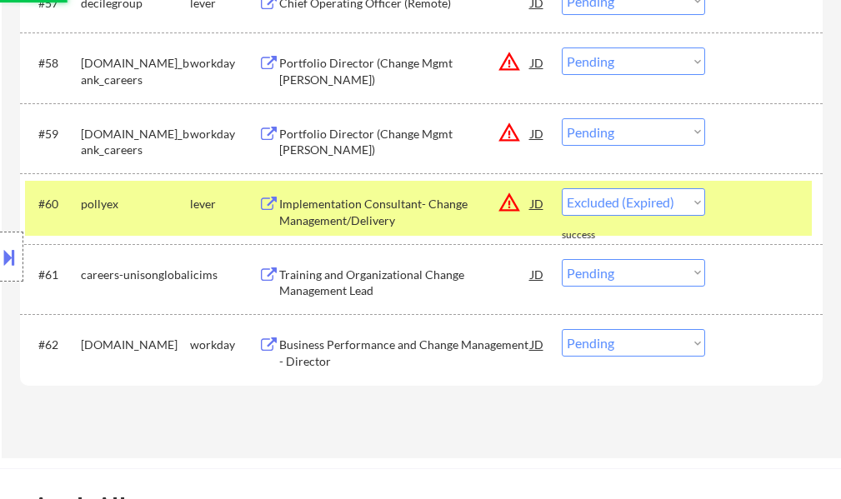
scroll to position [4241, 0]
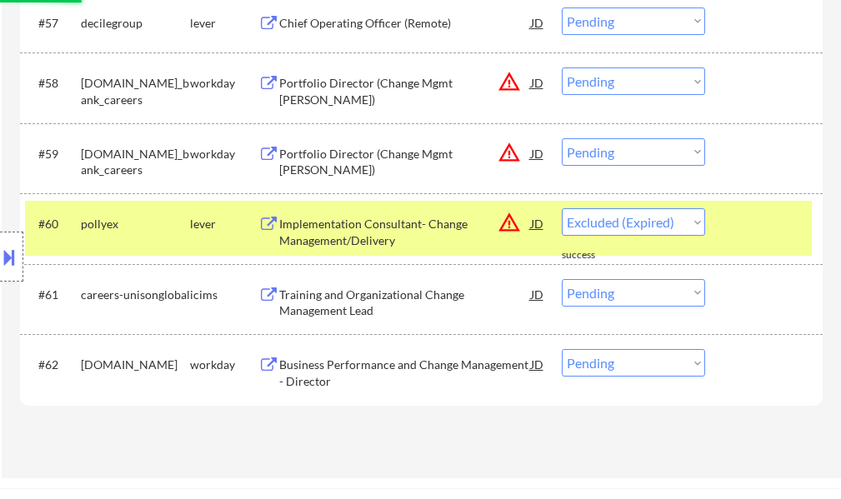
select select ""pending""
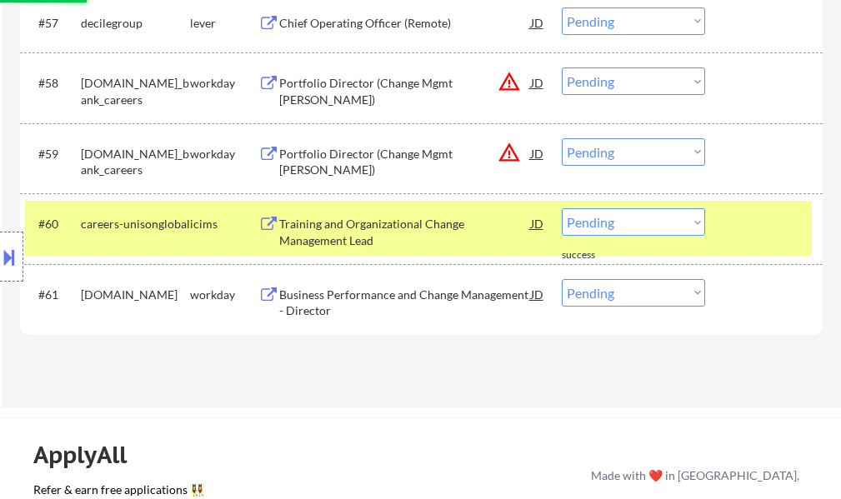
click at [728, 224] on div "#60 careers-unisonglobal icims Training and Organizational Change Management Le…" at bounding box center [418, 228] width 787 height 55
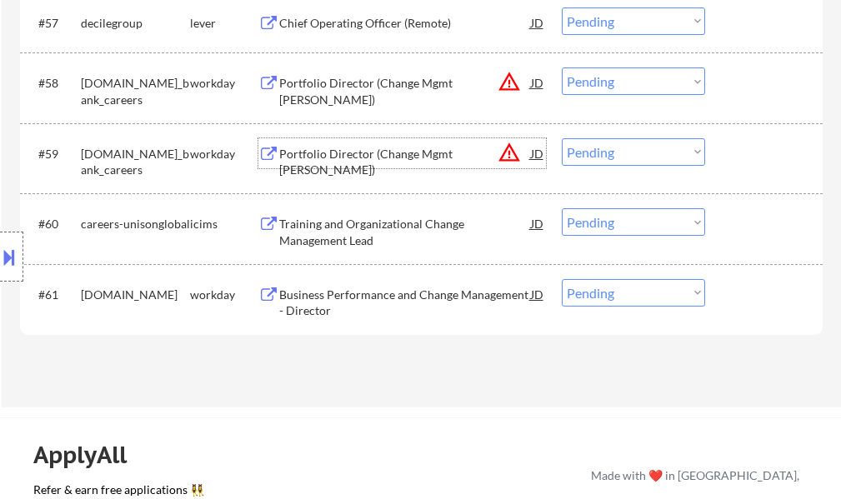
click at [411, 158] on div "Portfolio Director (Change Mgmt CoE)" at bounding box center [405, 162] width 252 height 33
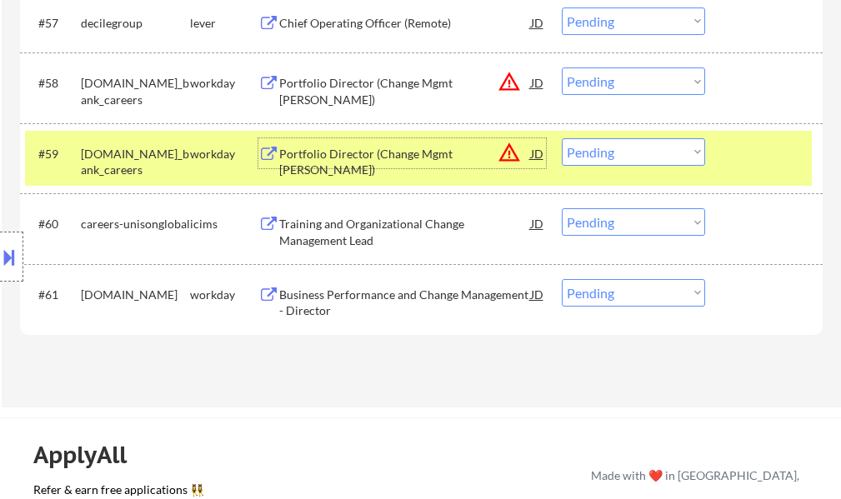
click at [654, 160] on select "Choose an option... Pending Applied Excluded (Questions) Excluded (Expired) Exc…" at bounding box center [633, 152] width 143 height 28
click at [562, 138] on select "Choose an option... Pending Applied Excluded (Questions) Excluded (Expired) Exc…" at bounding box center [633, 152] width 143 height 28
click at [736, 158] on div at bounding box center [765, 153] width 73 height 30
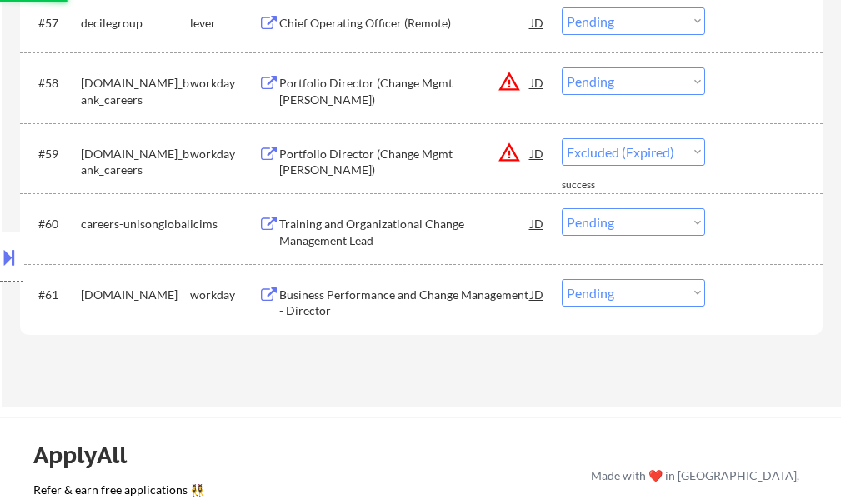
select select ""pending""
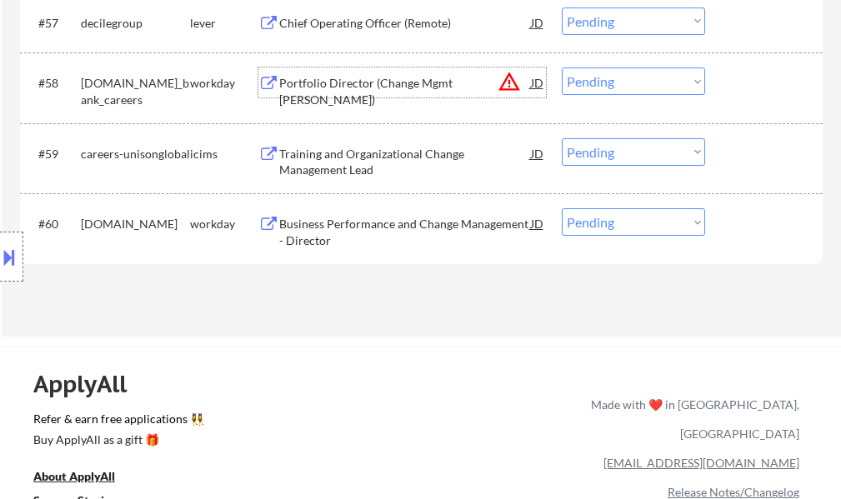
click at [336, 83] on div "Portfolio Director (Change Mgmt COE)" at bounding box center [405, 91] width 252 height 33
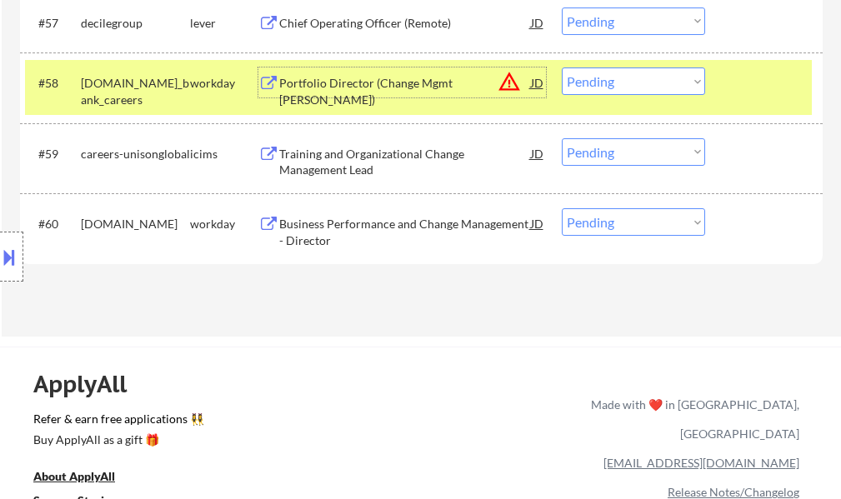
click at [574, 81] on select "Choose an option... Pending Applied Excluded (Questions) Excluded (Expired) Exc…" at bounding box center [633, 82] width 143 height 28
click at [562, 68] on select "Choose an option... Pending Applied Excluded (Questions) Excluded (Expired) Exc…" at bounding box center [633, 82] width 143 height 28
select select ""pending""
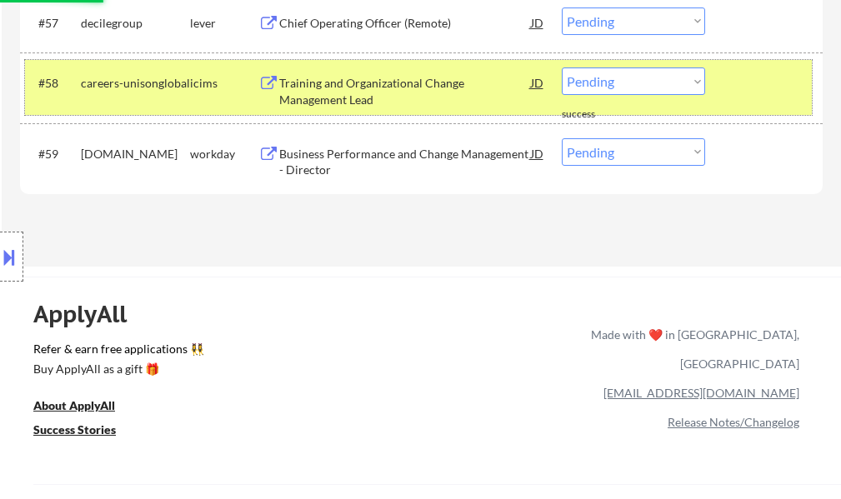
click at [733, 93] on div at bounding box center [765, 83] width 73 height 30
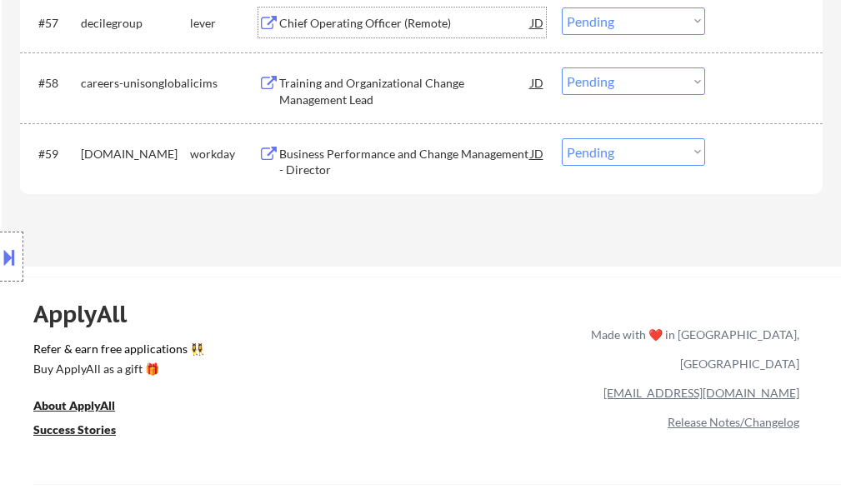
click at [376, 27] on div "Chief Operating Officer (Remote)" at bounding box center [405, 23] width 252 height 17
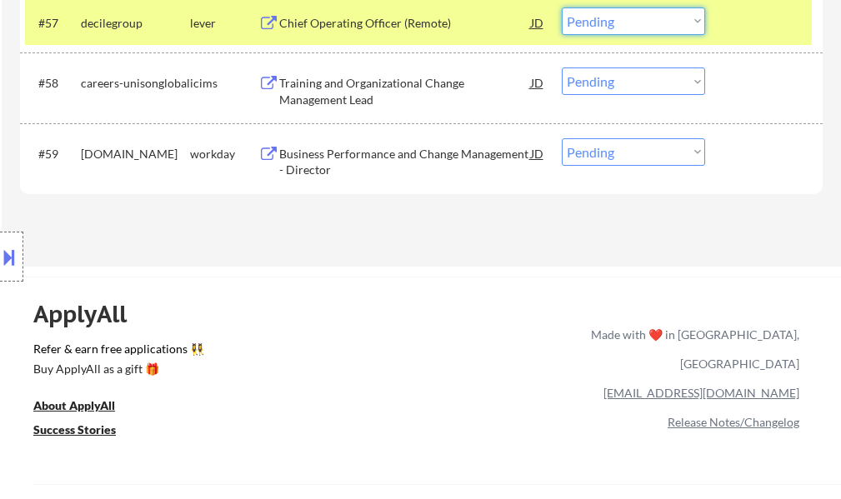
click at [619, 18] on select "Choose an option... Pending Applied Excluded (Questions) Excluded (Expired) Exc…" at bounding box center [633, 22] width 143 height 28
click at [562, 8] on select "Choose an option... Pending Applied Excluded (Questions) Excluded (Expired) Exc…" at bounding box center [633, 22] width 143 height 28
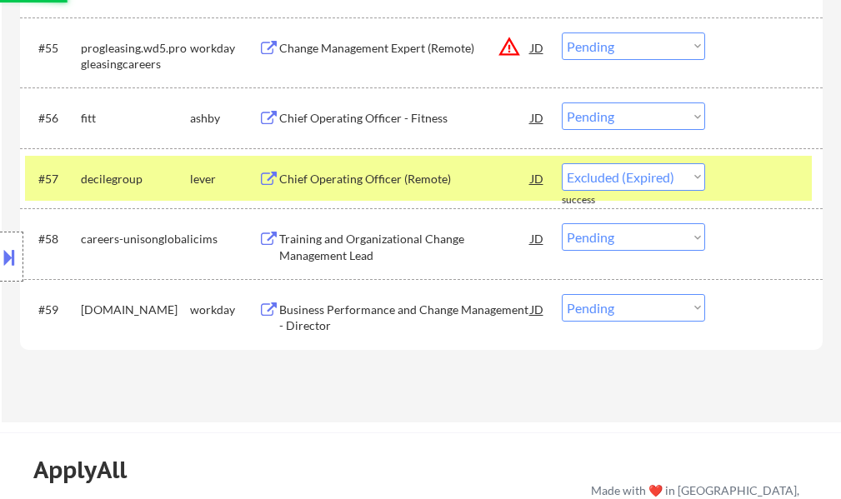
scroll to position [4074, 0]
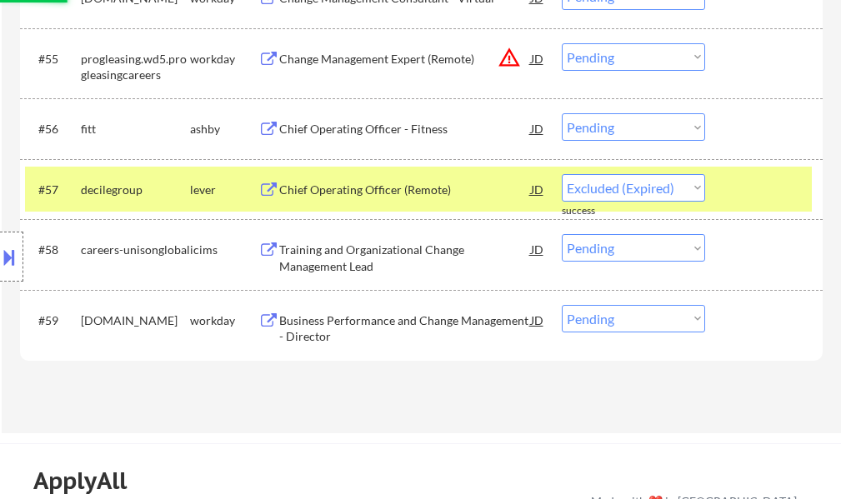
select select ""pending""
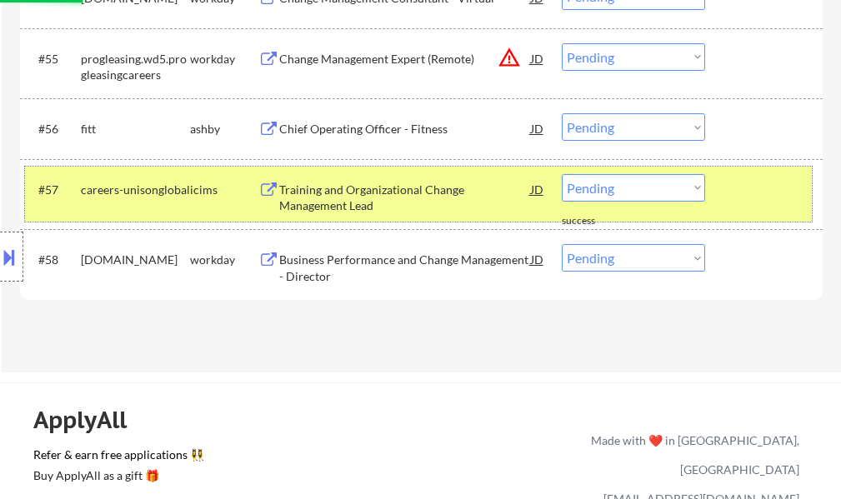
click at [737, 187] on div at bounding box center [765, 189] width 73 height 30
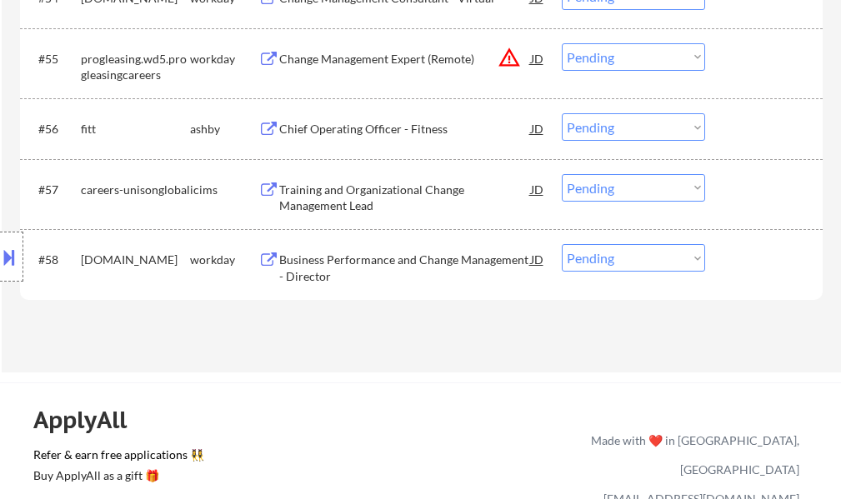
click at [389, 142] on div "Chief Operating Officer - Fitness" at bounding box center [405, 128] width 252 height 30
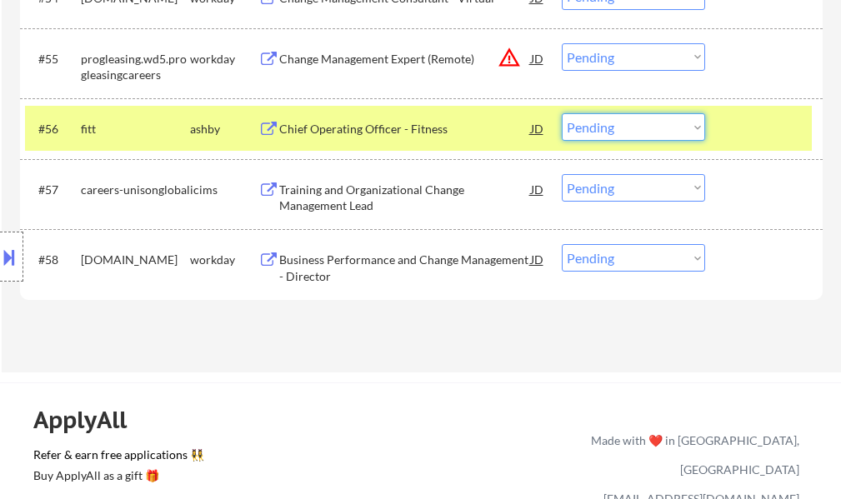
click at [598, 124] on select "Choose an option... Pending Applied Excluded (Questions) Excluded (Expired) Exc…" at bounding box center [633, 127] width 143 height 28
click at [562, 113] on select "Choose an option... Pending Applied Excluded (Questions) Excluded (Expired) Exc…" at bounding box center [633, 127] width 143 height 28
click at [782, 123] on div at bounding box center [765, 128] width 73 height 30
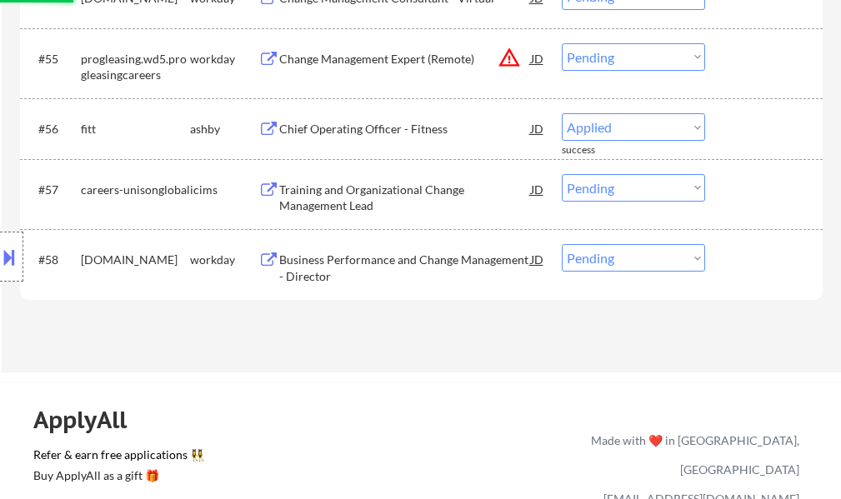
select select ""pending""
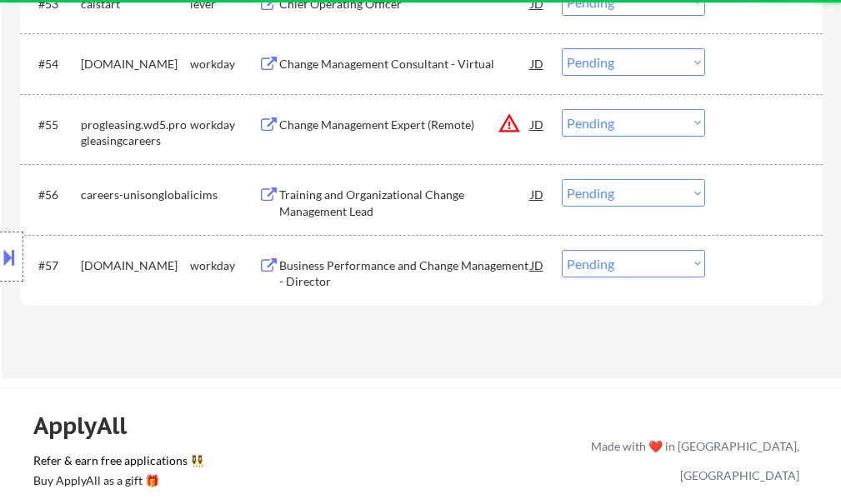
scroll to position [3907, 0]
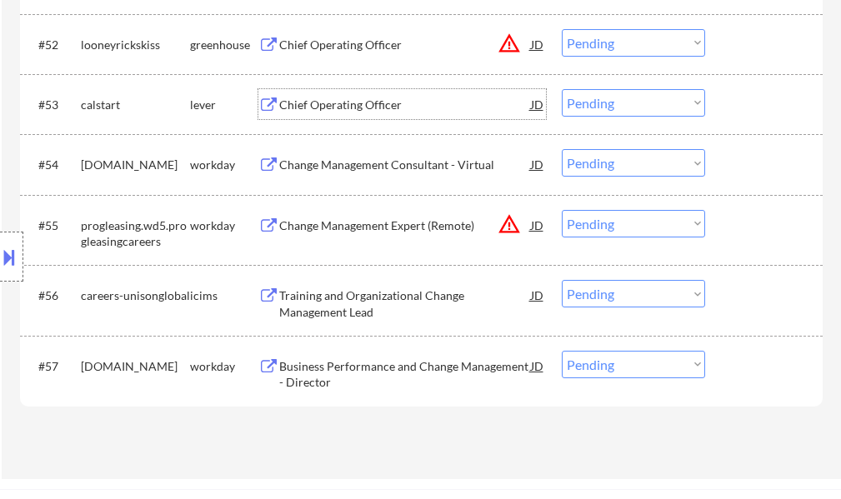
click at [305, 107] on div "Chief Operating Officer" at bounding box center [405, 105] width 252 height 17
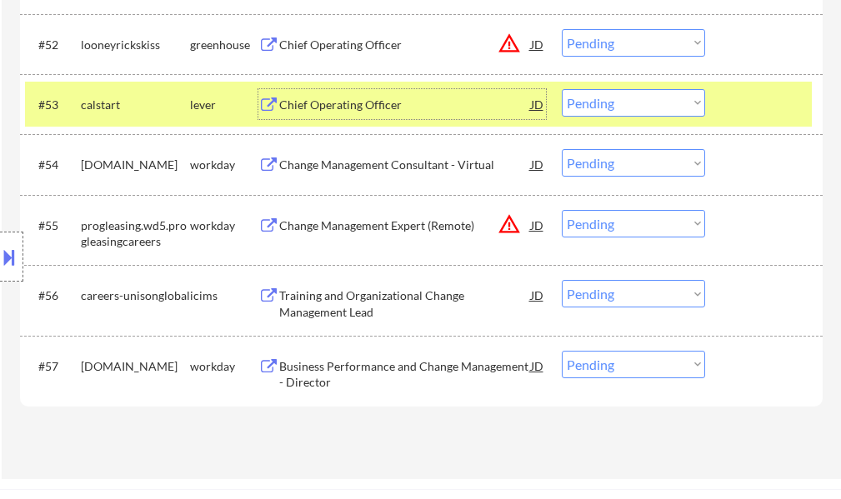
click at [624, 104] on select "Choose an option... Pending Applied Excluded (Questions) Excluded (Expired) Exc…" at bounding box center [633, 103] width 143 height 28
click at [562, 89] on select "Choose an option... Pending Applied Excluded (Questions) Excluded (Expired) Exc…" at bounding box center [633, 103] width 143 height 28
click at [774, 103] on div at bounding box center [765, 104] width 73 height 30
select select ""pending""
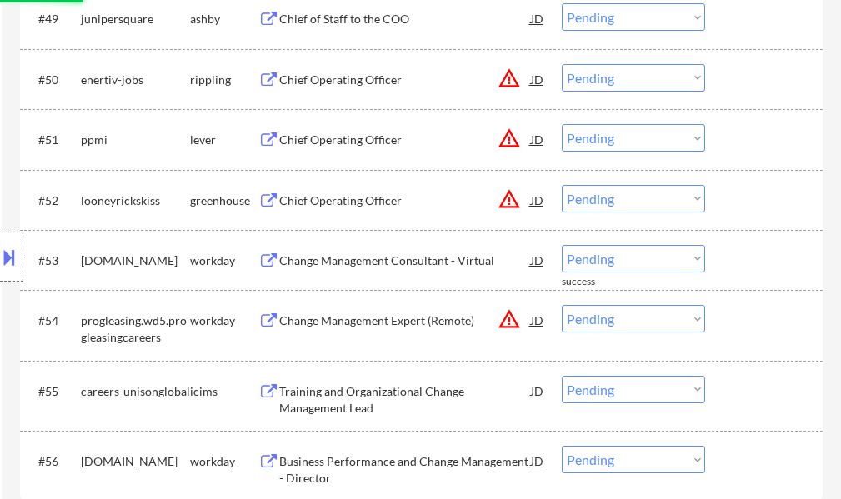
scroll to position [3741, 0]
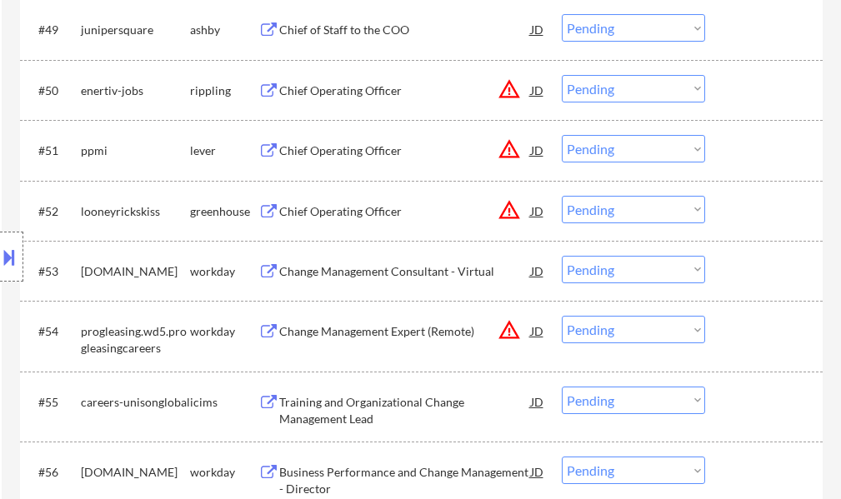
click at [328, 211] on div "Chief Operating Officer" at bounding box center [405, 211] width 252 height 17
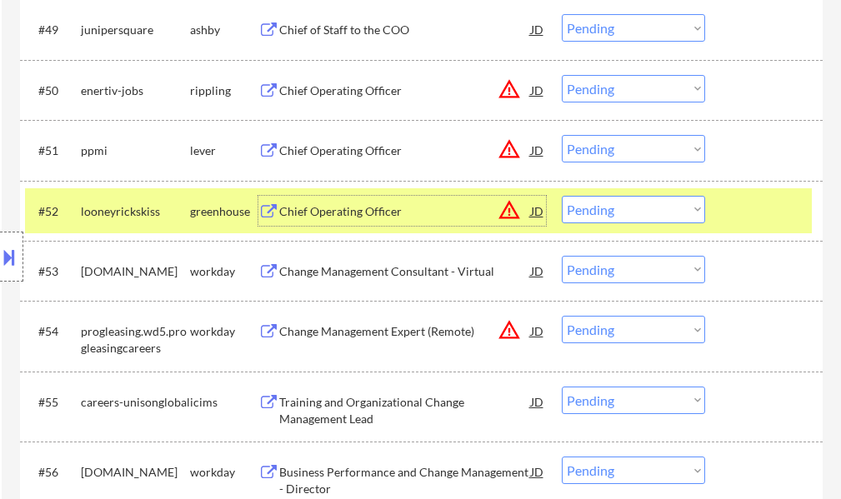
click at [584, 215] on select "Choose an option... Pending Applied Excluded (Questions) Excluded (Expired) Exc…" at bounding box center [633, 210] width 143 height 28
click at [562, 196] on select "Choose an option... Pending Applied Excluded (Questions) Excluded (Expired) Exc…" at bounding box center [633, 210] width 143 height 28
click at [761, 215] on div at bounding box center [765, 211] width 73 height 30
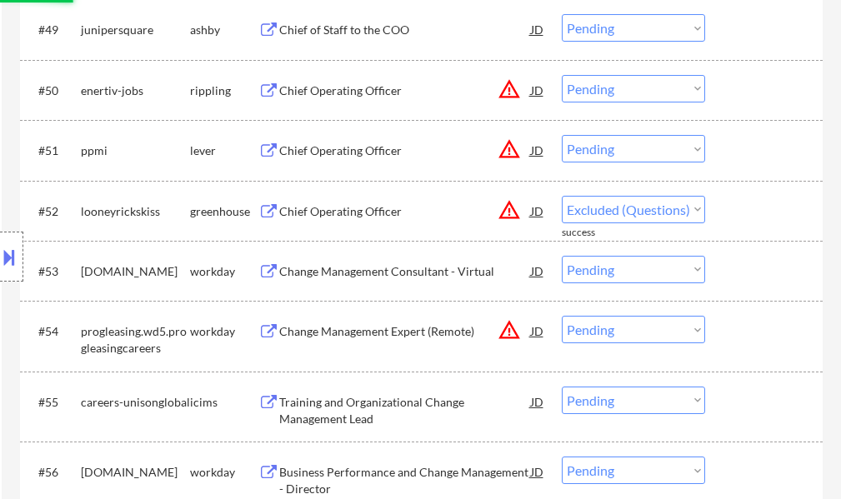
select select ""pending""
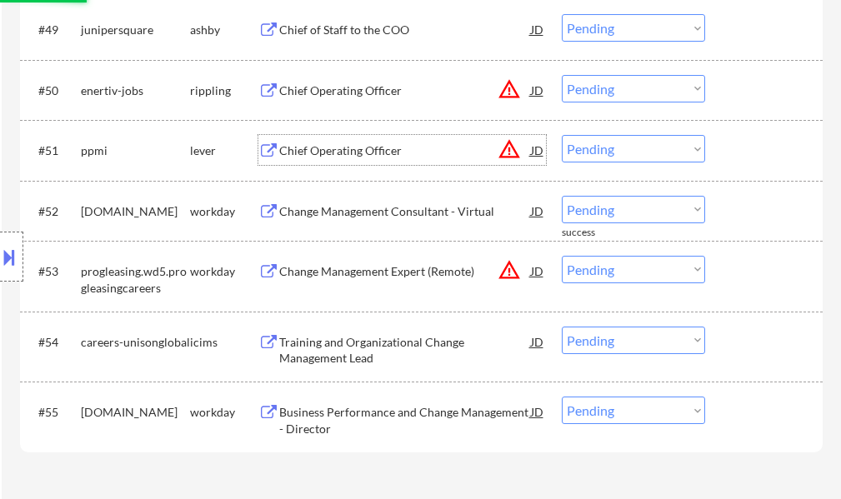
click at [309, 143] on div "Chief Operating Officer" at bounding box center [405, 151] width 252 height 17
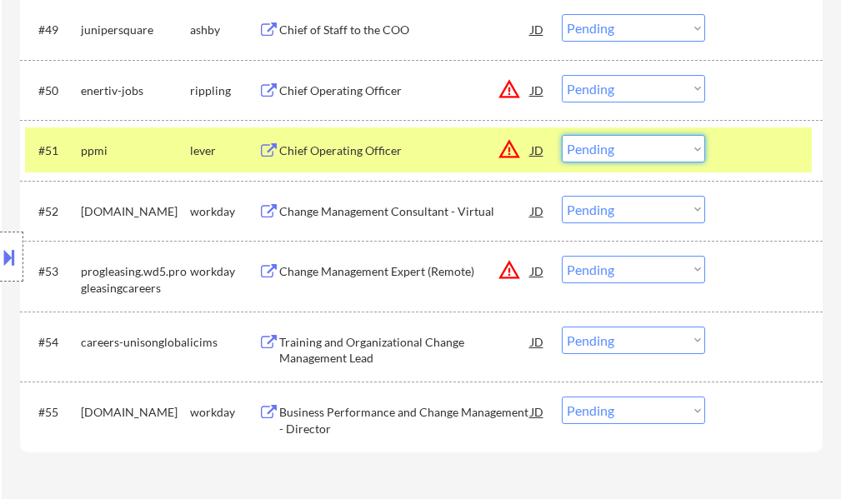
click at [578, 149] on select "Choose an option... Pending Applied Excluded (Questions) Excluded (Expired) Exc…" at bounding box center [633, 149] width 143 height 28
click at [562, 135] on select "Choose an option... Pending Applied Excluded (Questions) Excluded (Expired) Exc…" at bounding box center [633, 149] width 143 height 28
click at [747, 160] on div at bounding box center [765, 150] width 73 height 30
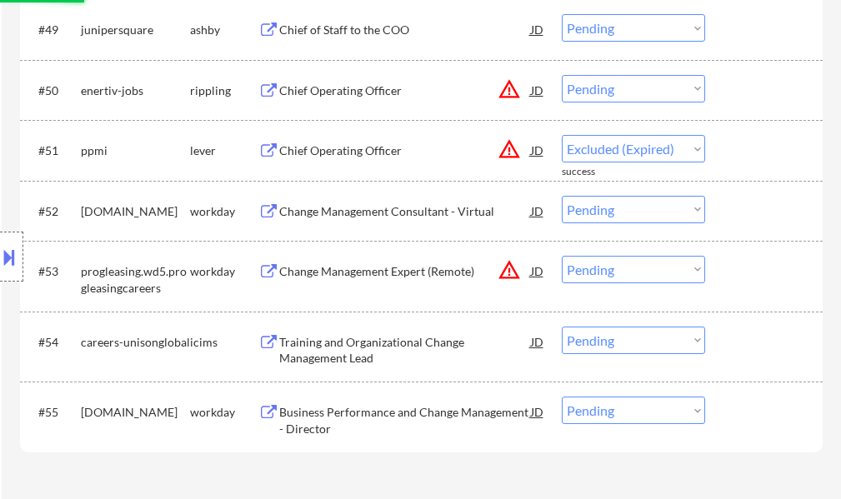
select select ""pending""
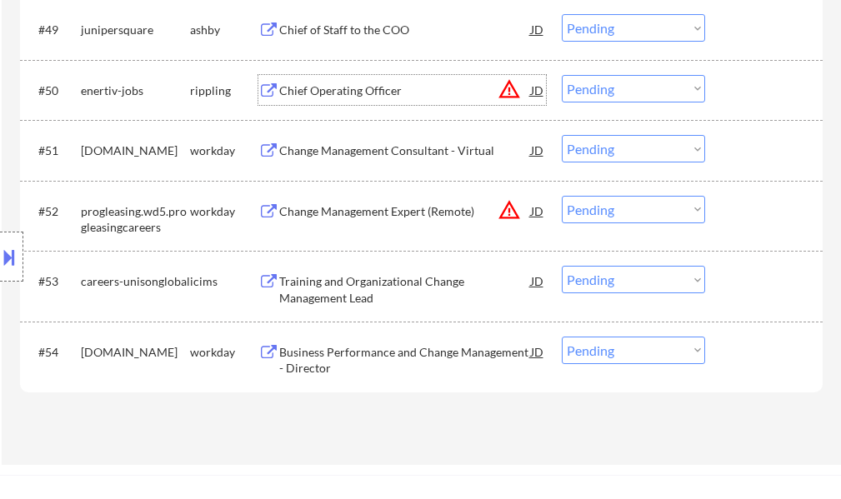
click at [323, 93] on div "Chief Operating Officer" at bounding box center [405, 91] width 252 height 17
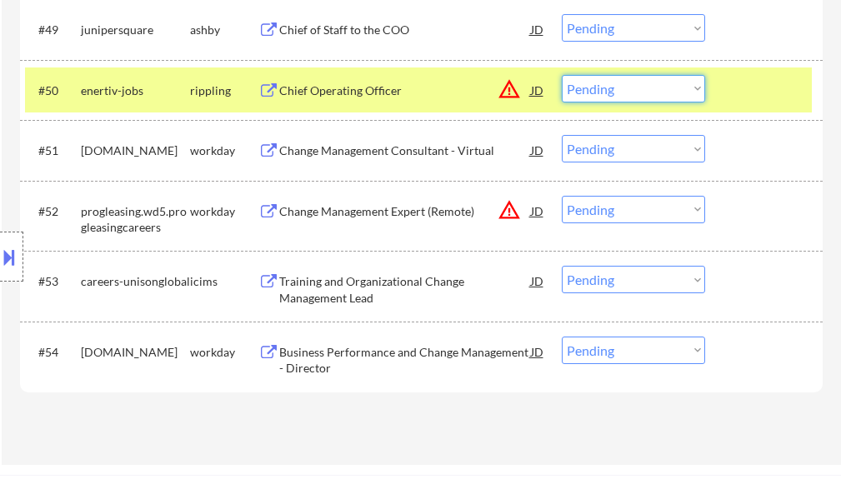
click at [600, 90] on select "Choose an option... Pending Applied Excluded (Questions) Excluded (Expired) Exc…" at bounding box center [633, 89] width 143 height 28
click at [562, 75] on select "Choose an option... Pending Applied Excluded (Questions) Excluded (Expired) Exc…" at bounding box center [633, 89] width 143 height 28
click at [732, 98] on div at bounding box center [765, 90] width 73 height 30
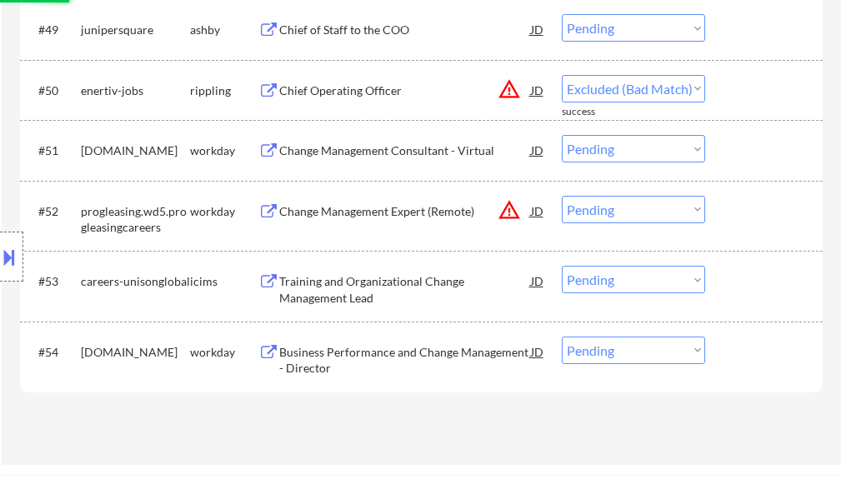
select select ""pending""
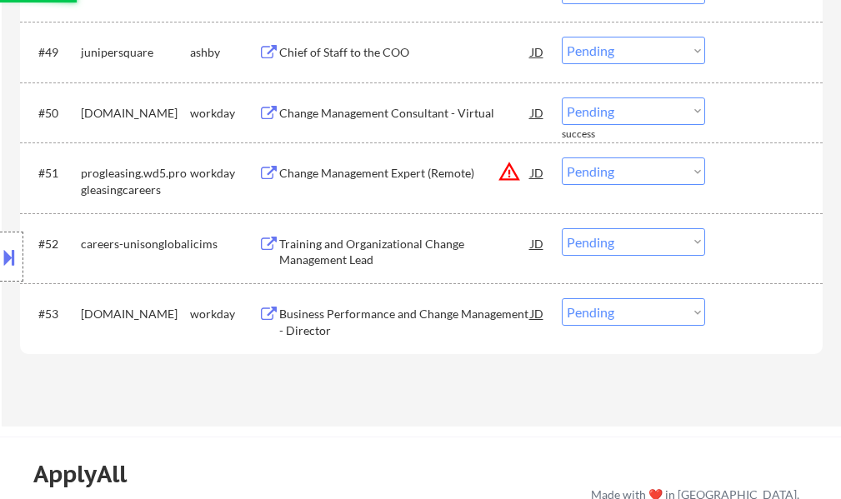
scroll to position [3657, 0]
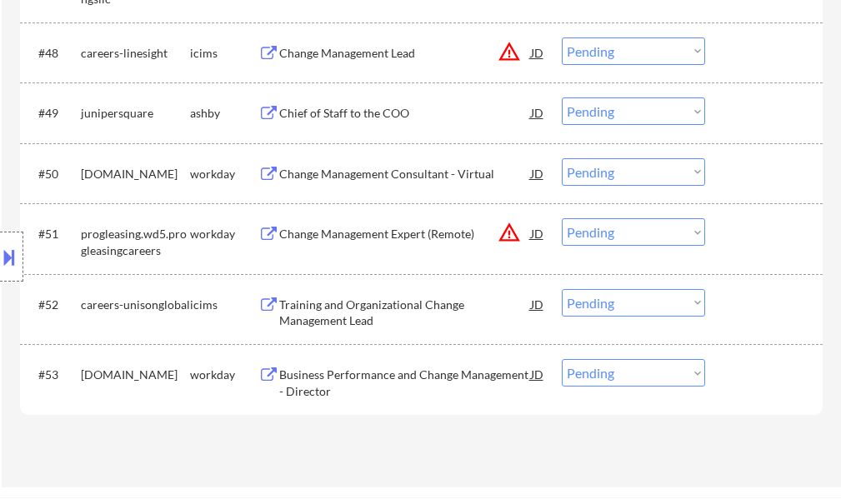
click at [303, 122] on div "Chief of Staff to the COO" at bounding box center [405, 113] width 252 height 30
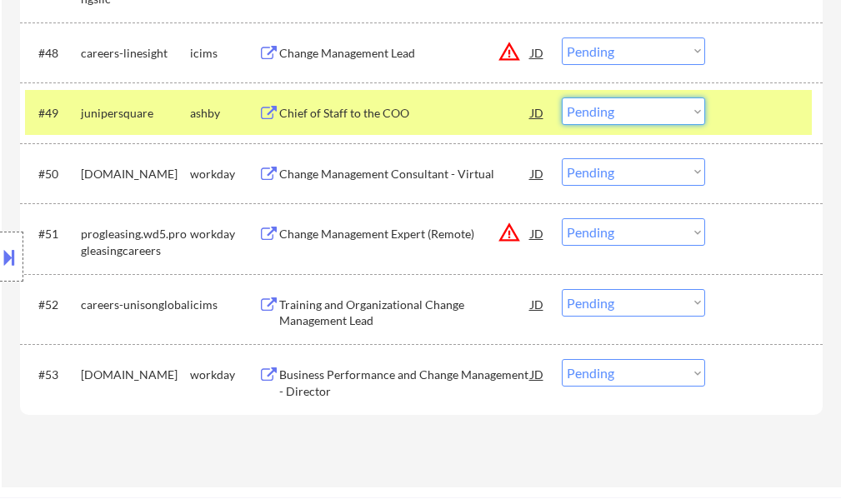
click at [666, 113] on select "Choose an option... Pending Applied Excluded (Questions) Excluded (Expired) Exc…" at bounding box center [633, 112] width 143 height 28
click at [562, 98] on select "Choose an option... Pending Applied Excluded (Questions) Excluded (Expired) Exc…" at bounding box center [633, 112] width 143 height 28
click at [740, 128] on div at bounding box center [765, 113] width 73 height 30
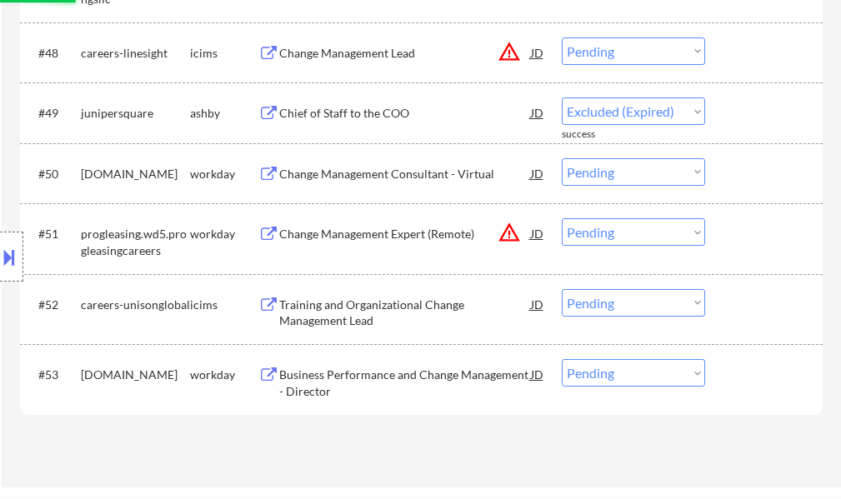
select select ""pending""
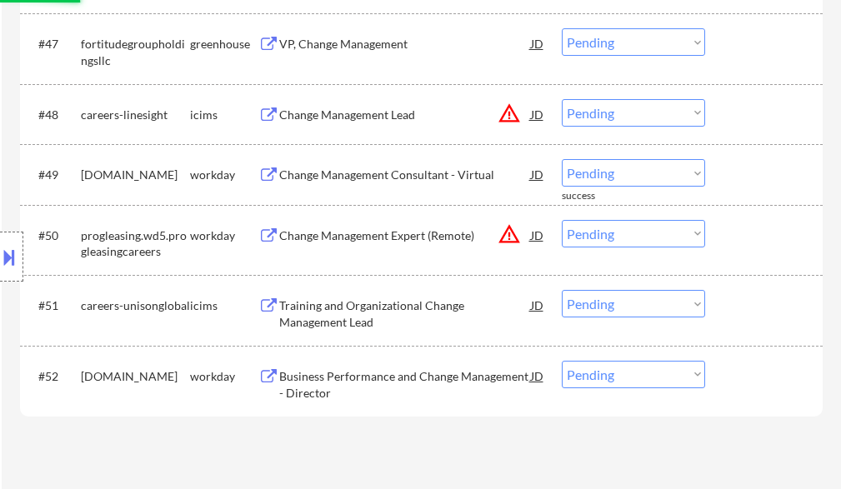
scroll to position [3491, 0]
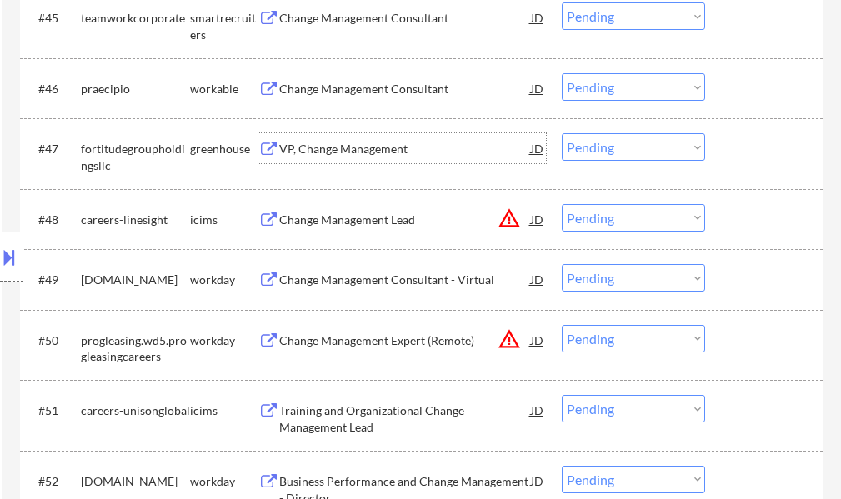
click at [355, 148] on div "VP, Change Management" at bounding box center [405, 149] width 252 height 17
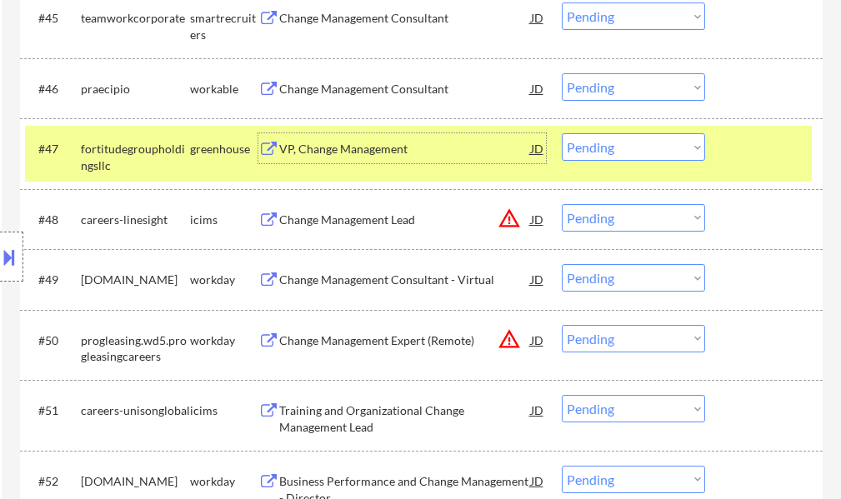
click at [593, 151] on select "Choose an option... Pending Applied Excluded (Questions) Excluded (Expired) Exc…" at bounding box center [633, 147] width 143 height 28
click at [562, 133] on select "Choose an option... Pending Applied Excluded (Questions) Excluded (Expired) Exc…" at bounding box center [633, 147] width 143 height 28
click at [729, 154] on div at bounding box center [765, 148] width 73 height 30
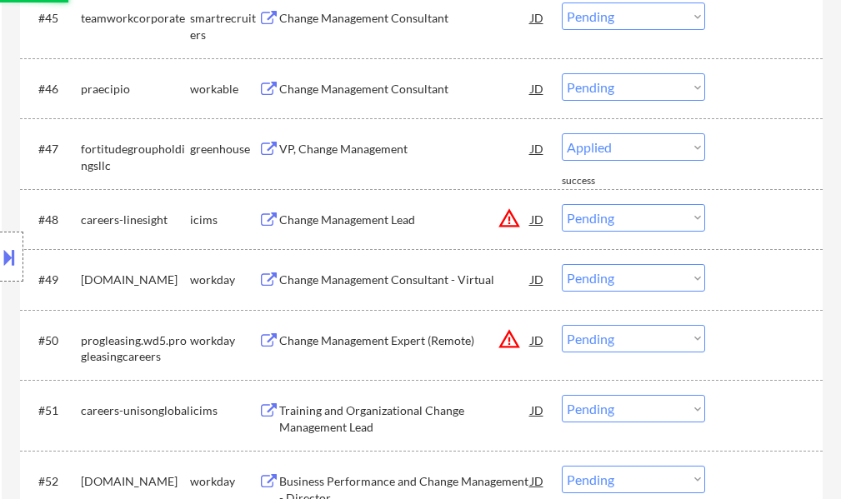
select select ""pending""
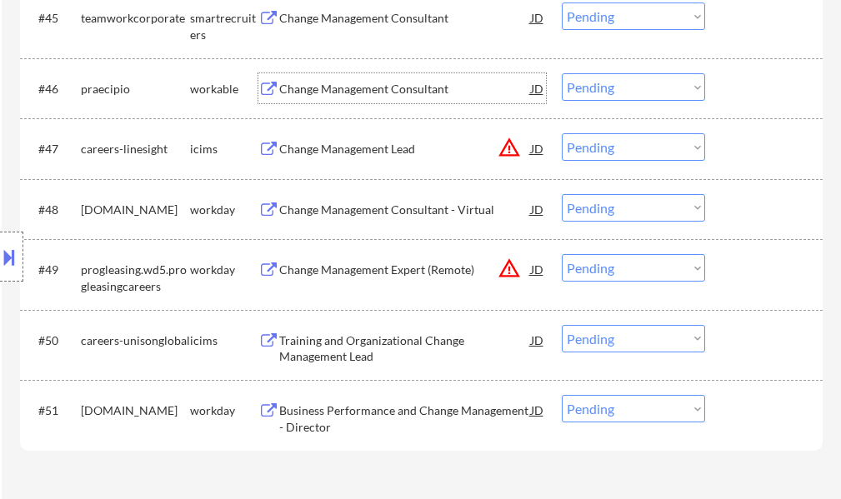
click at [377, 81] on div "Change Management Consultant" at bounding box center [405, 89] width 252 height 17
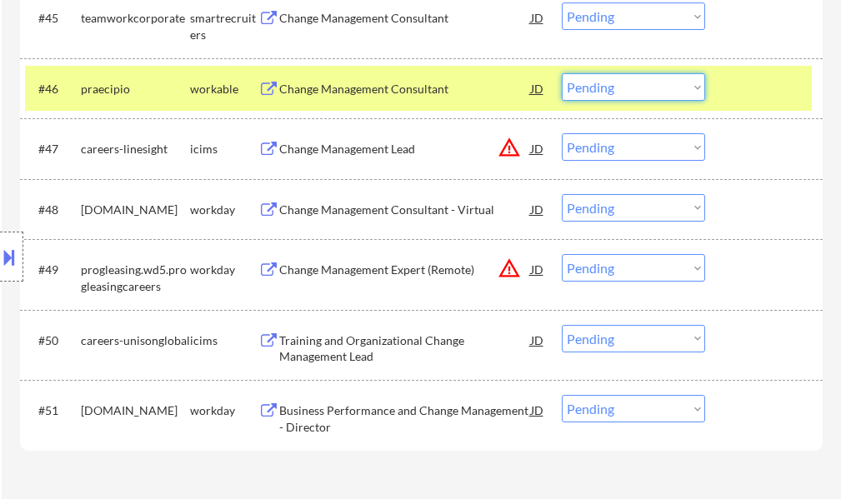
click at [598, 82] on select "Choose an option... Pending Applied Excluded (Questions) Excluded (Expired) Exc…" at bounding box center [633, 87] width 143 height 28
click at [562, 73] on select "Choose an option... Pending Applied Excluded (Questions) Excluded (Expired) Exc…" at bounding box center [633, 87] width 143 height 28
click at [757, 76] on div at bounding box center [765, 88] width 73 height 30
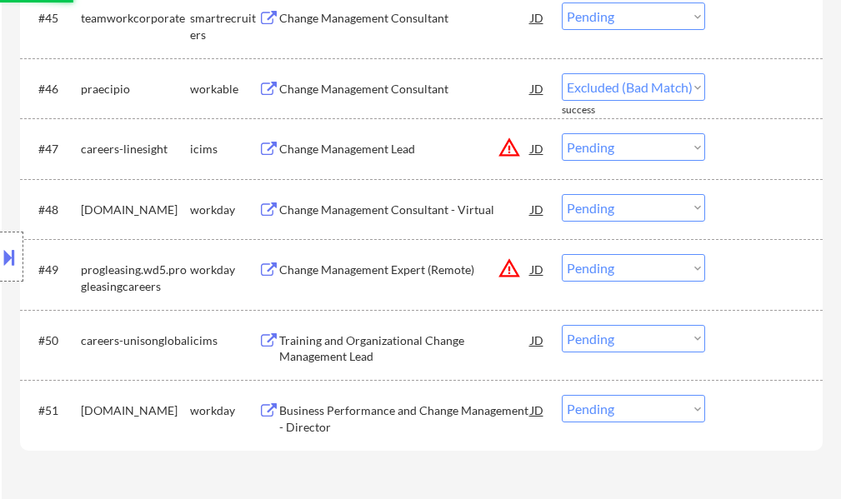
select select ""pending""
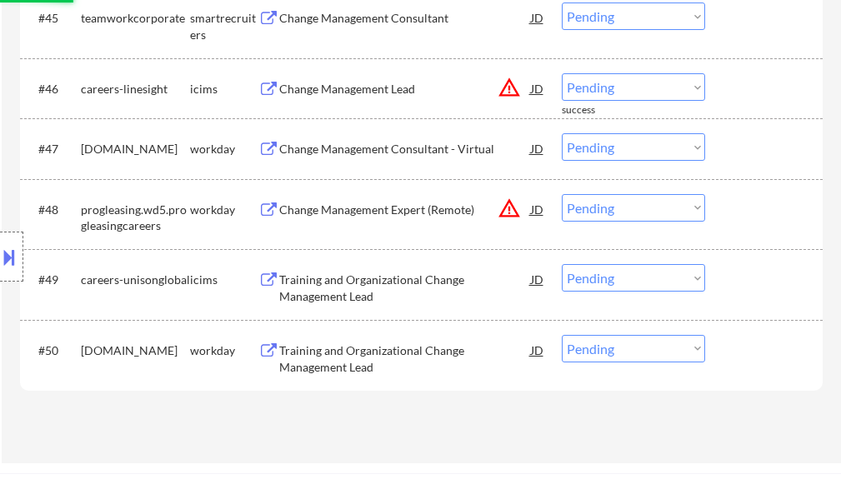
scroll to position [3407, 0]
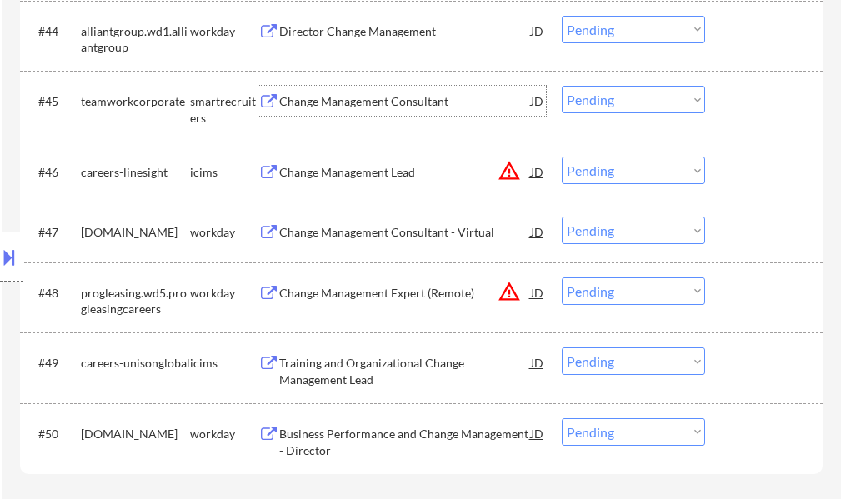
click at [343, 99] on div "Change Management Consultant" at bounding box center [405, 101] width 252 height 17
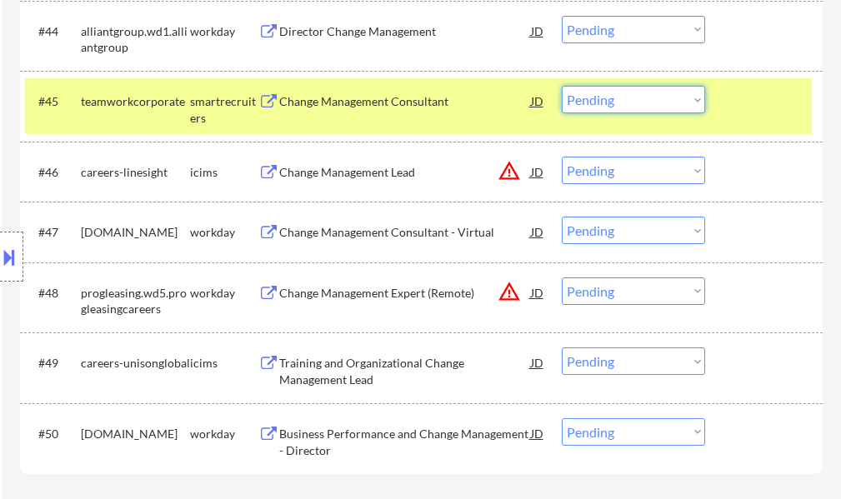
click at [593, 99] on select "Choose an option... Pending Applied Excluded (Questions) Excluded (Expired) Exc…" at bounding box center [633, 100] width 143 height 28
click at [562, 86] on select "Choose an option... Pending Applied Excluded (Questions) Excluded (Expired) Exc…" at bounding box center [633, 100] width 143 height 28
select select ""pending""
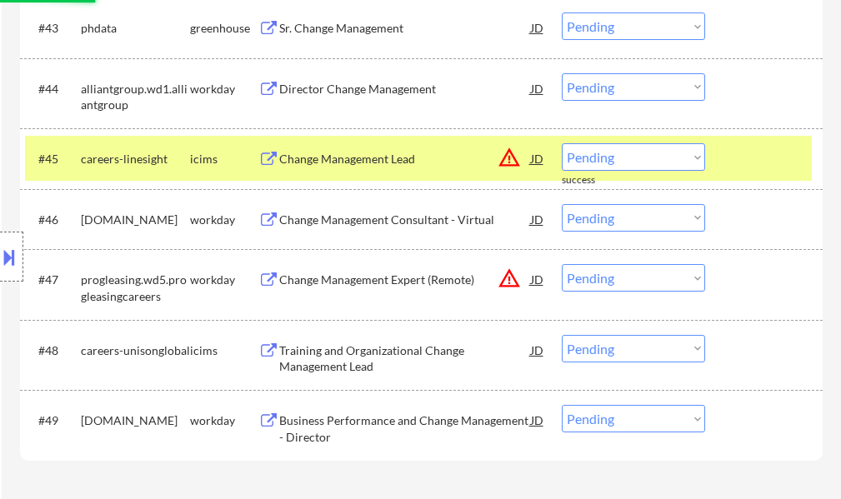
scroll to position [3324, 0]
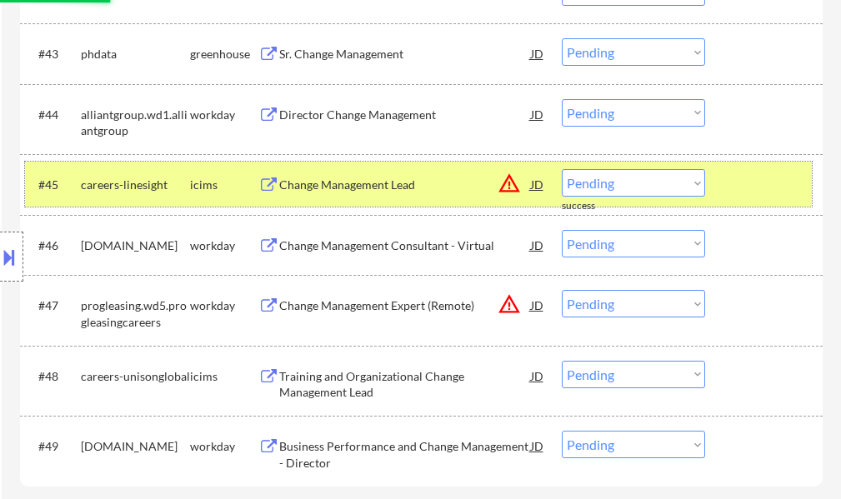
click at [733, 178] on div at bounding box center [765, 184] width 73 height 30
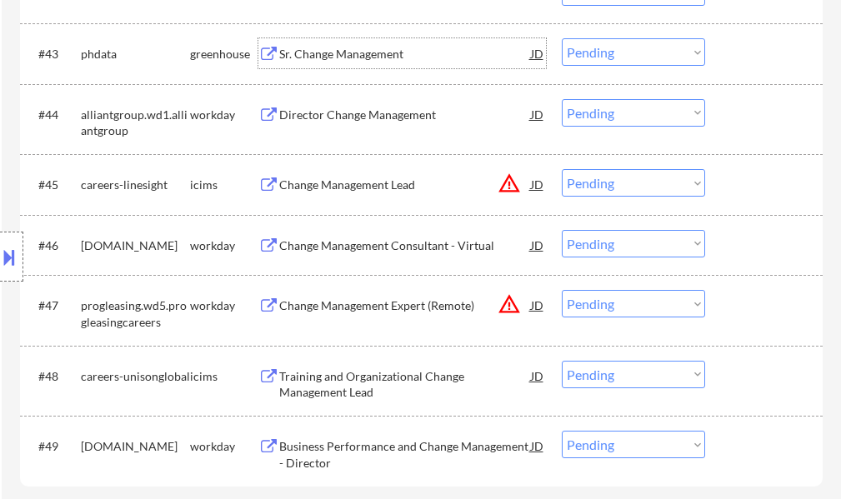
click at [329, 54] on div "Sr. Change Management" at bounding box center [405, 54] width 252 height 17
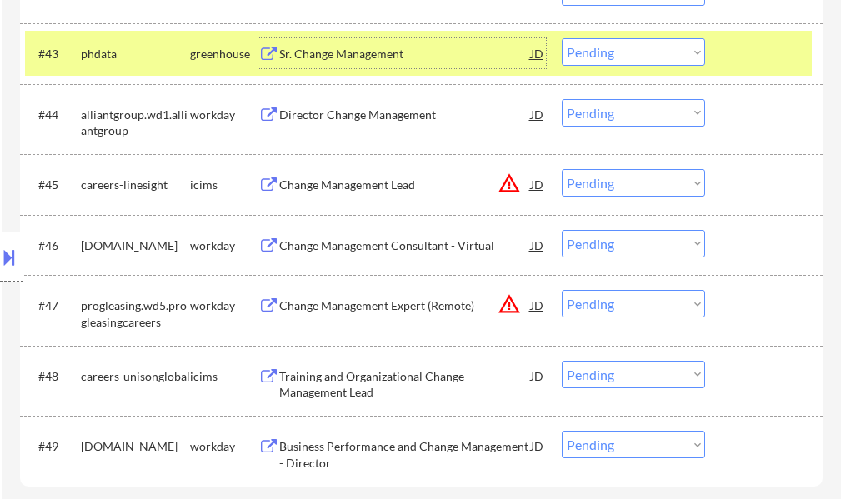
click at [584, 48] on select "Choose an option... Pending Applied Excluded (Questions) Excluded (Expired) Exc…" at bounding box center [633, 52] width 143 height 28
click at [562, 38] on select "Choose an option... Pending Applied Excluded (Questions) Excluded (Expired) Exc…" at bounding box center [633, 52] width 143 height 28
click at [730, 58] on div at bounding box center [765, 53] width 73 height 30
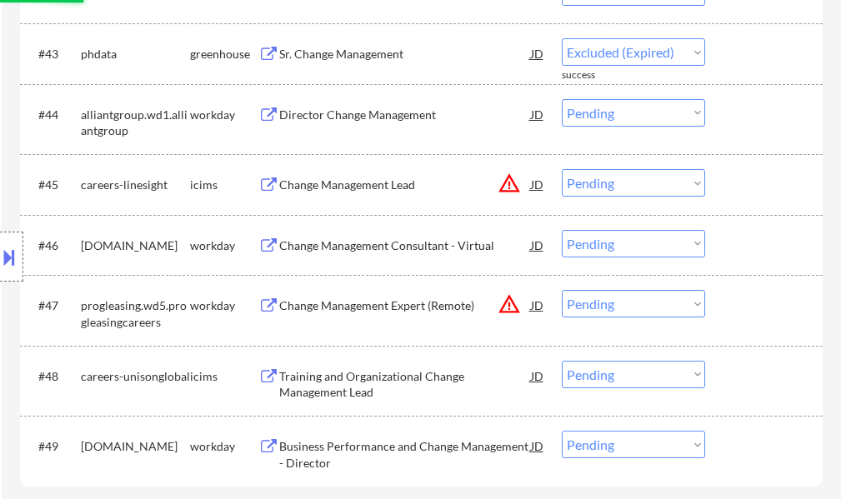
select select ""pending""
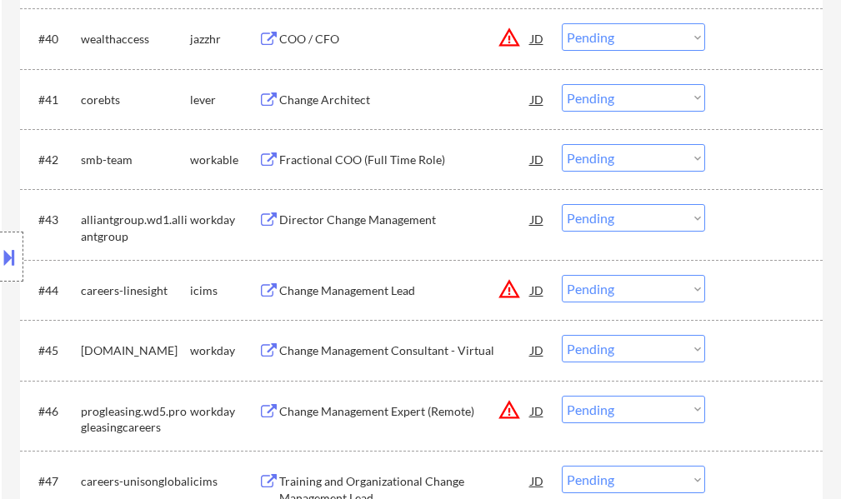
scroll to position [3157, 0]
click at [353, 168] on div "Fractional COO (Full Time Role)" at bounding box center [405, 161] width 252 height 17
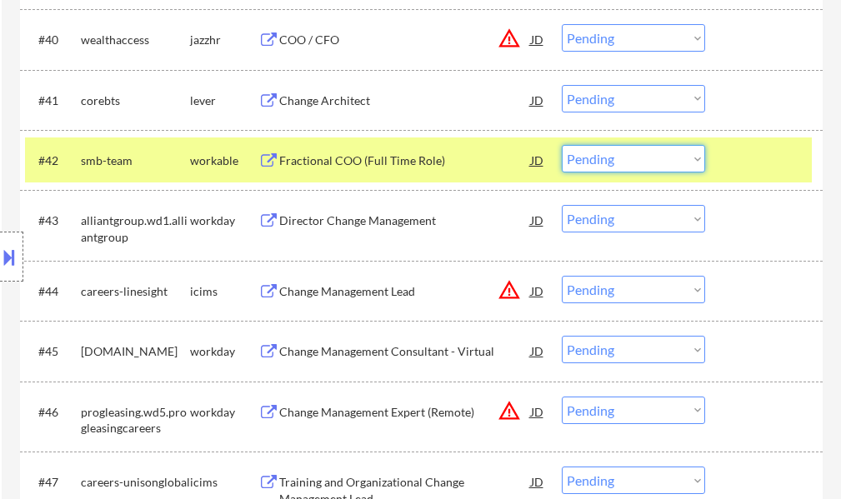
click at [572, 159] on select "Choose an option... Pending Applied Excluded (Questions) Excluded (Expired) Exc…" at bounding box center [633, 159] width 143 height 28
click at [562, 145] on select "Choose an option... Pending Applied Excluded (Questions) Excluded (Expired) Exc…" at bounding box center [633, 159] width 143 height 28
click at [756, 167] on div at bounding box center [765, 160] width 73 height 30
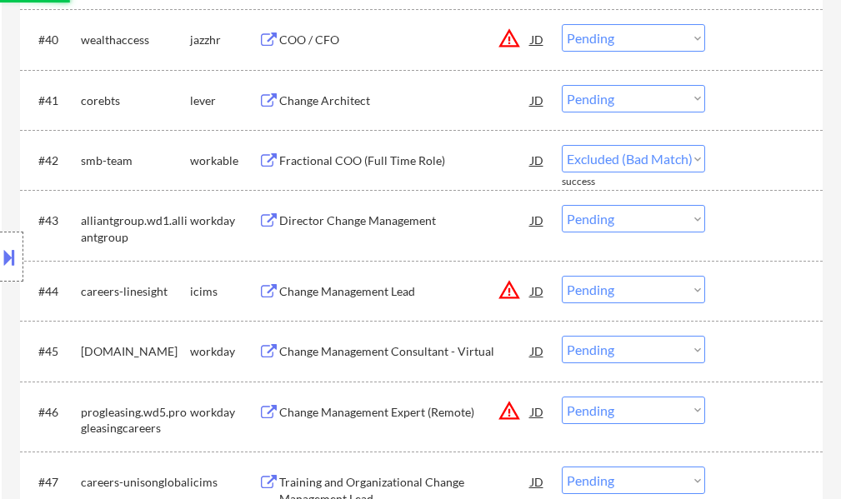
select select ""pending""
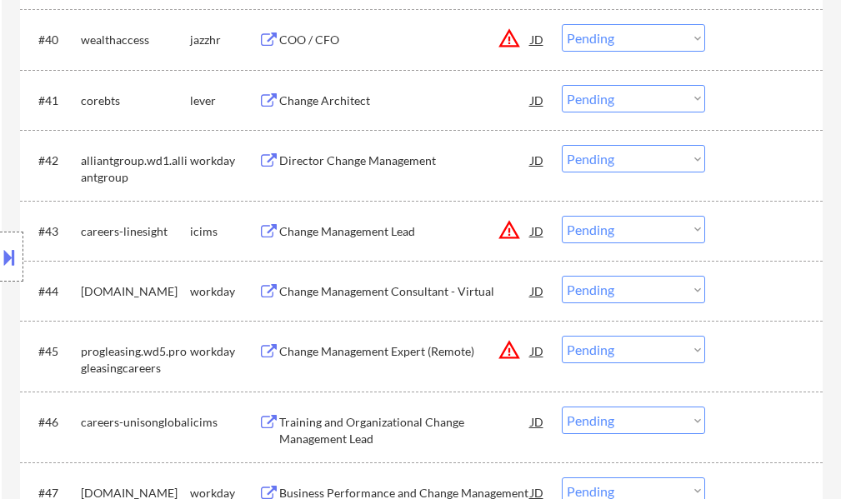
click at [347, 95] on div "Change Architect" at bounding box center [405, 101] width 252 height 17
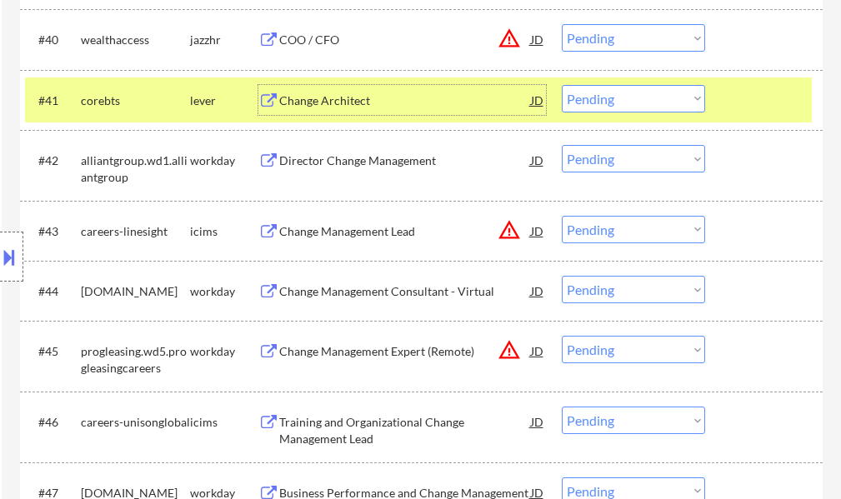
click at [583, 98] on select "Choose an option... Pending Applied Excluded (Questions) Excluded (Expired) Exc…" at bounding box center [633, 99] width 143 height 28
click at [562, 85] on select "Choose an option... Pending Applied Excluded (Questions) Excluded (Expired) Exc…" at bounding box center [633, 99] width 143 height 28
click at [740, 83] on div "#41 corebts lever Change Architect JD Choose an option... Pending Applied Exclu…" at bounding box center [418, 100] width 787 height 45
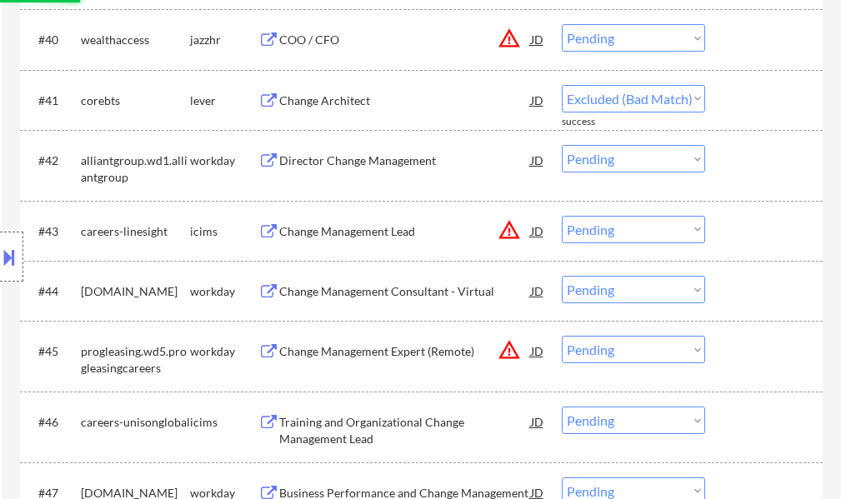
select select ""pending""
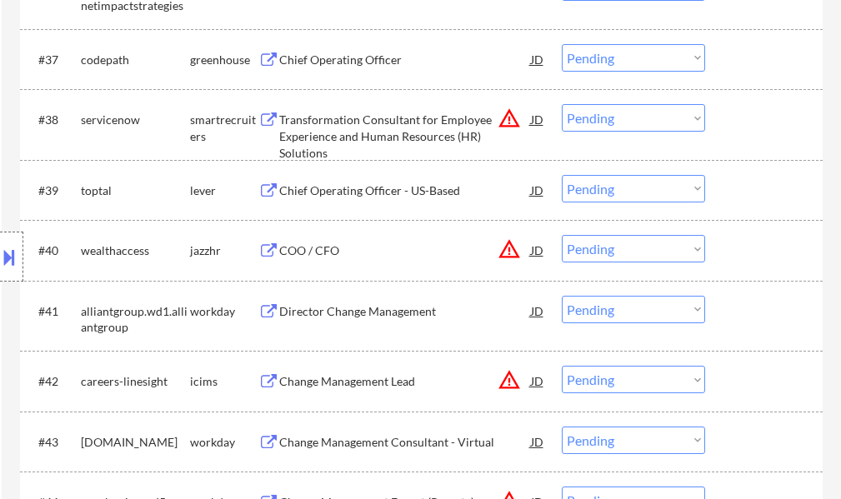
scroll to position [2907, 0]
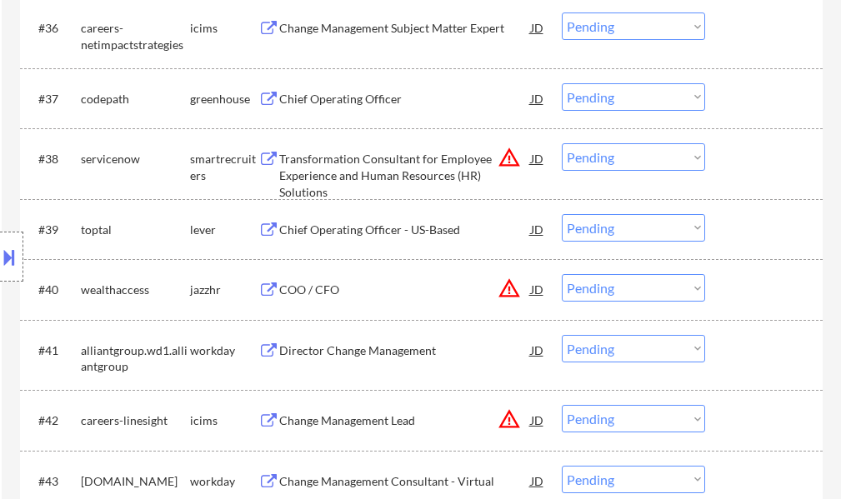
click at [308, 283] on div "COO / CFO" at bounding box center [405, 290] width 252 height 17
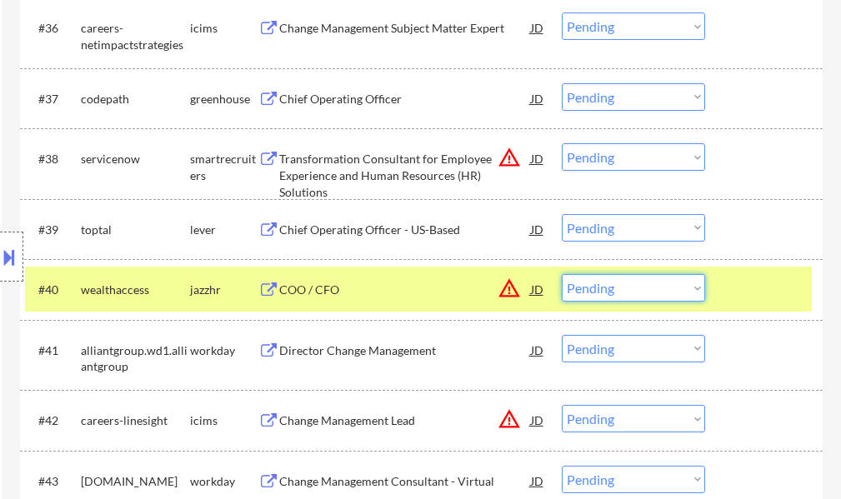
click at [611, 298] on select "Choose an option... Pending Applied Excluded (Questions) Excluded (Expired) Exc…" at bounding box center [633, 288] width 143 height 28
click at [562, 274] on select "Choose an option... Pending Applied Excluded (Questions) Excluded (Expired) Exc…" at bounding box center [633, 288] width 143 height 28
click at [752, 305] on div "#40 wealthaccess jazzhr COO / CFO JD warning_amber Choose an option... Pending …" at bounding box center [418, 289] width 787 height 45
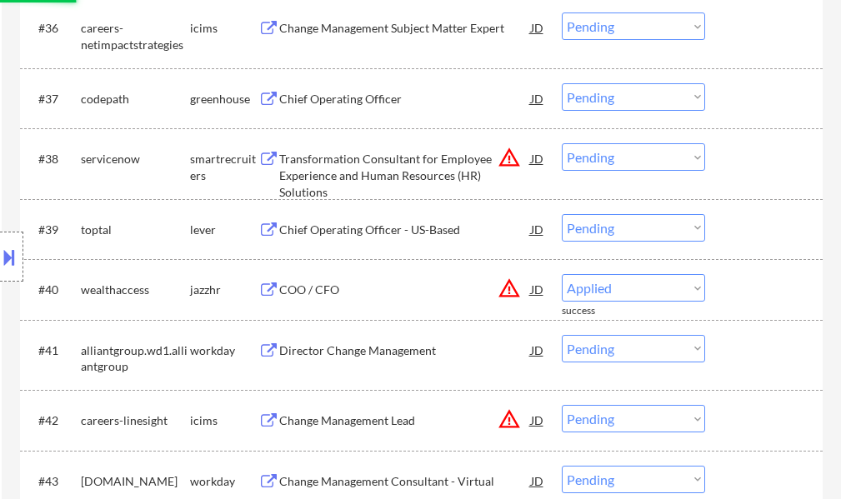
select select ""pending""
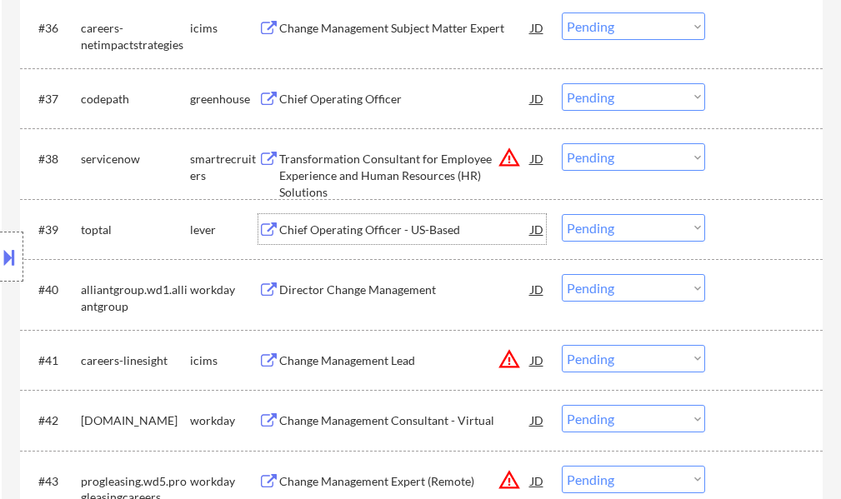
click at [341, 231] on div "Chief Operating Officer - US-Based" at bounding box center [405, 230] width 252 height 17
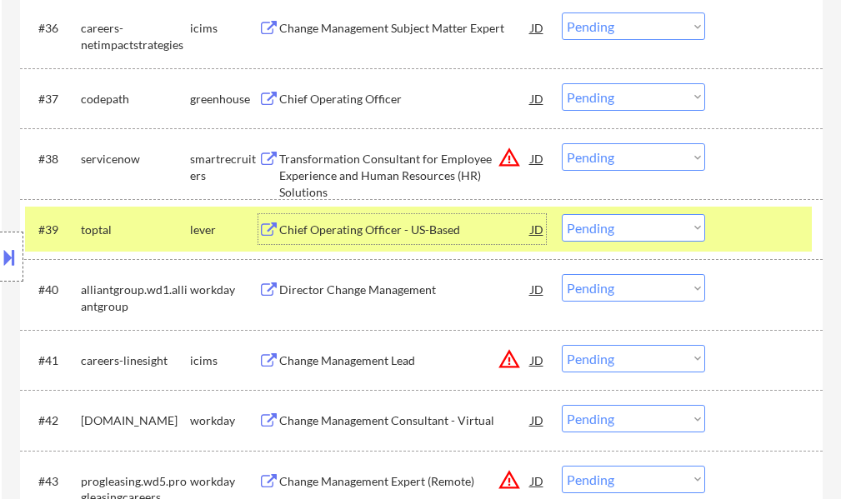
click at [648, 229] on select "Choose an option... Pending Applied Excluded (Questions) Excluded (Expired) Exc…" at bounding box center [633, 228] width 143 height 28
click at [562, 214] on select "Choose an option... Pending Applied Excluded (Questions) Excluded (Expired) Exc…" at bounding box center [633, 228] width 143 height 28
click at [749, 230] on div at bounding box center [765, 229] width 73 height 30
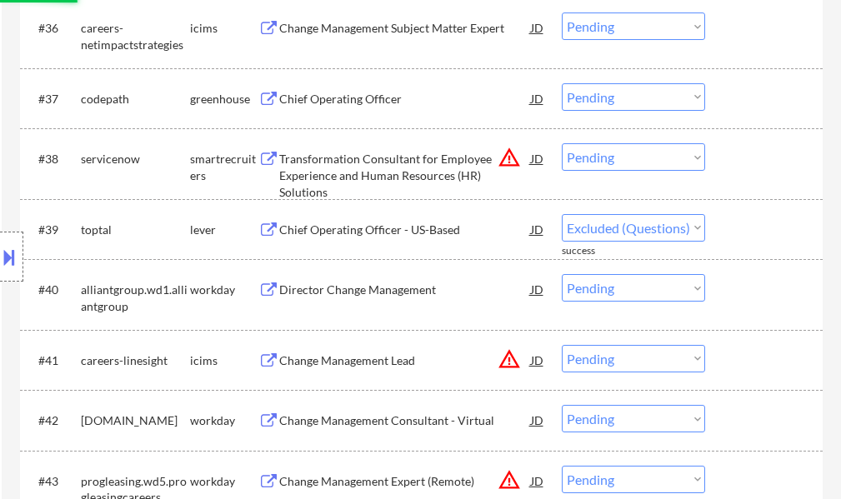
select select ""pending""
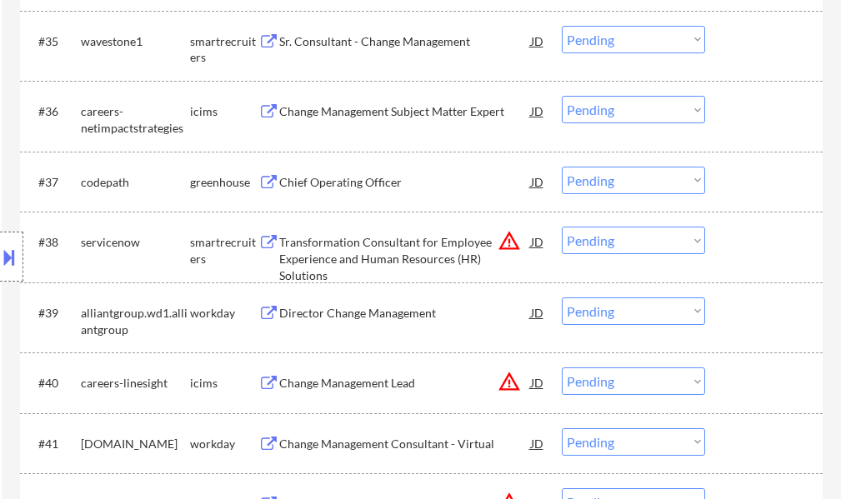
scroll to position [2740, 0]
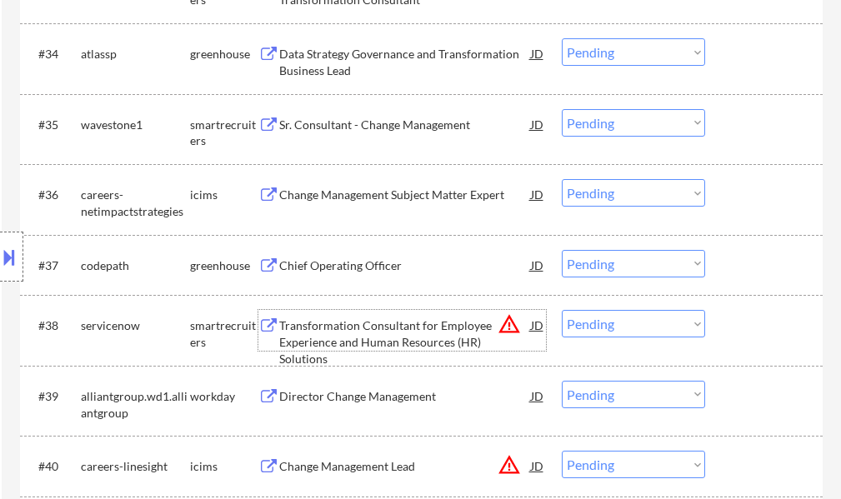
click at [426, 336] on div "Transformation Consultant for Employee Experience and Human Resources (HR) Solu…" at bounding box center [405, 342] width 252 height 49
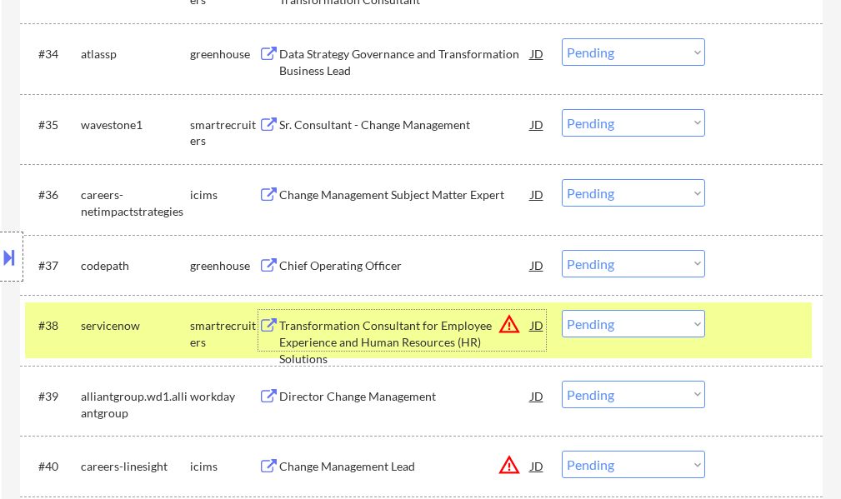
click at [638, 327] on select "Choose an option... Pending Applied Excluded (Questions) Excluded (Expired) Exc…" at bounding box center [633, 324] width 143 height 28
click at [562, 310] on select "Choose an option... Pending Applied Excluded (Questions) Excluded (Expired) Exc…" at bounding box center [633, 324] width 143 height 28
click at [756, 347] on div "#38 servicenow smartrecruiters Transformation Consultant for Employee Experienc…" at bounding box center [418, 330] width 787 height 55
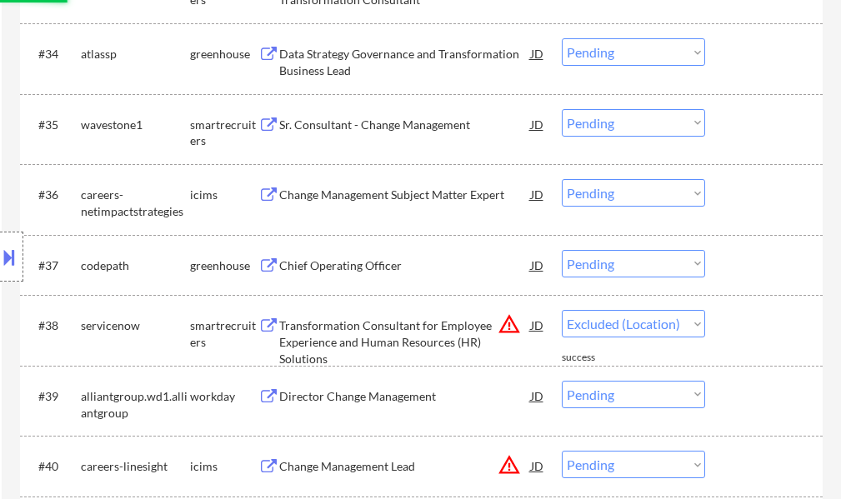
select select ""pending""
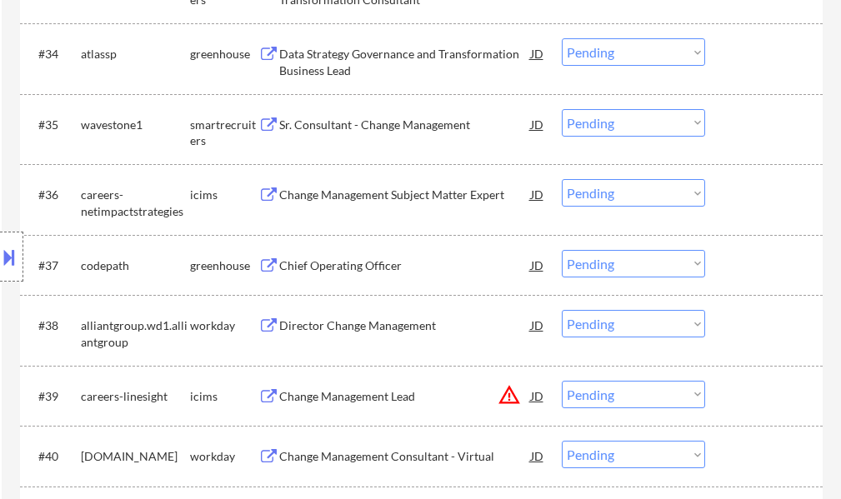
click at [328, 271] on div "Chief Operating Officer" at bounding box center [405, 266] width 252 height 17
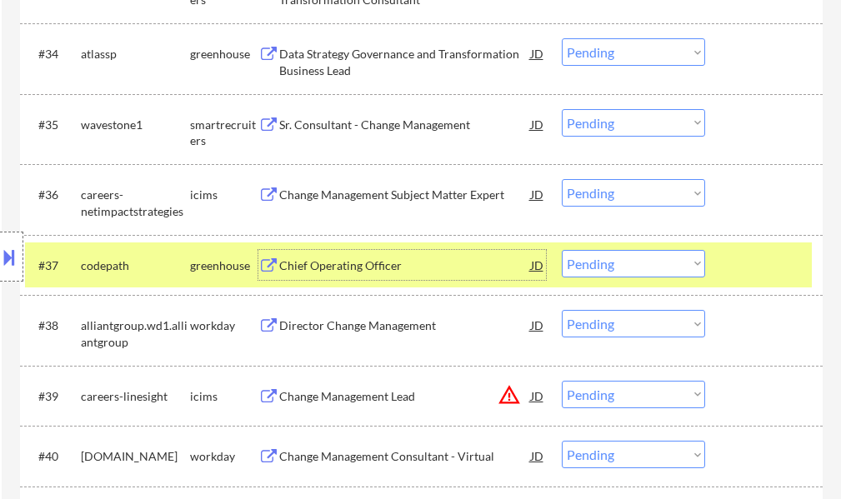
click at [628, 254] on select "Choose an option... Pending Applied Excluded (Questions) Excluded (Expired) Exc…" at bounding box center [633, 264] width 143 height 28
click at [562, 250] on select "Choose an option... Pending Applied Excluded (Questions) Excluded (Expired) Exc…" at bounding box center [633, 264] width 143 height 28
click at [732, 271] on div at bounding box center [765, 265] width 73 height 30
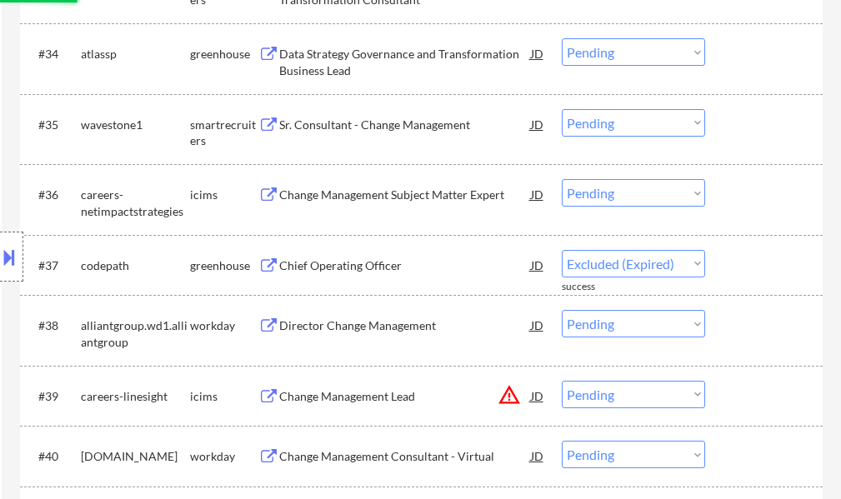
select select ""pending""
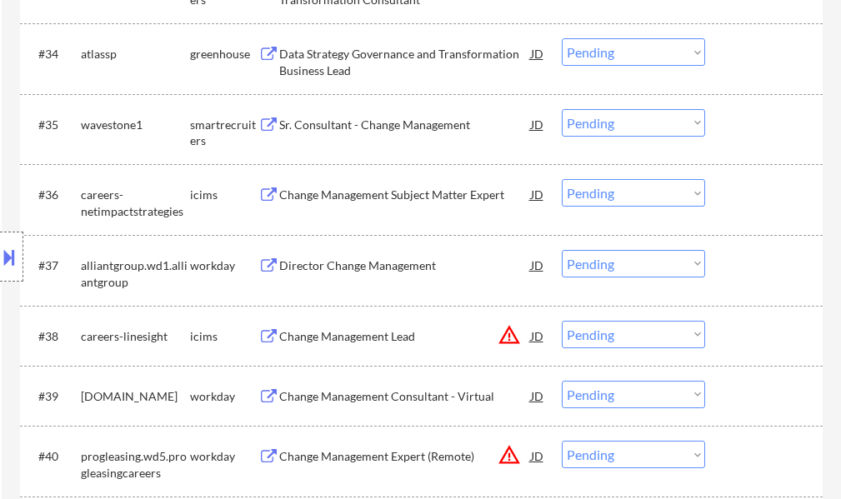
click at [342, 124] on div "Sr. Consultant - Change Management" at bounding box center [405, 125] width 252 height 17
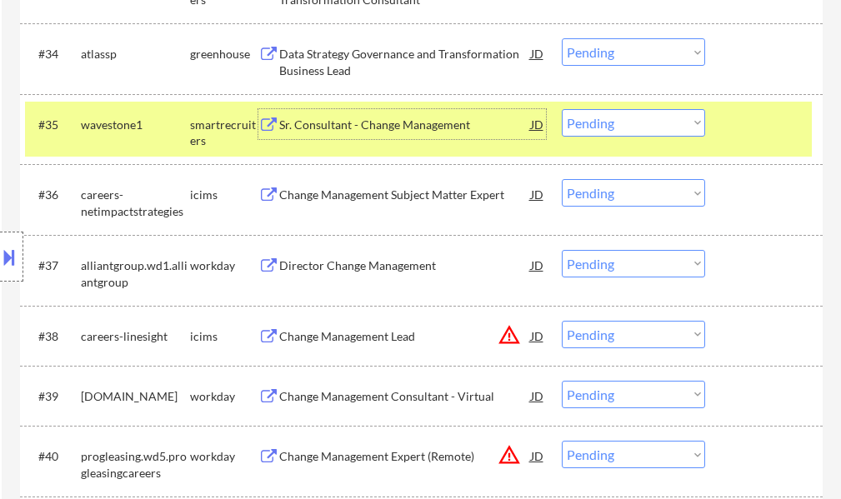
click at [588, 133] on select "Choose an option... Pending Applied Excluded (Questions) Excluded (Expired) Exc…" at bounding box center [633, 123] width 143 height 28
click at [562, 109] on select "Choose an option... Pending Applied Excluded (Questions) Excluded (Expired) Exc…" at bounding box center [633, 123] width 143 height 28
click at [745, 128] on div at bounding box center [765, 124] width 73 height 30
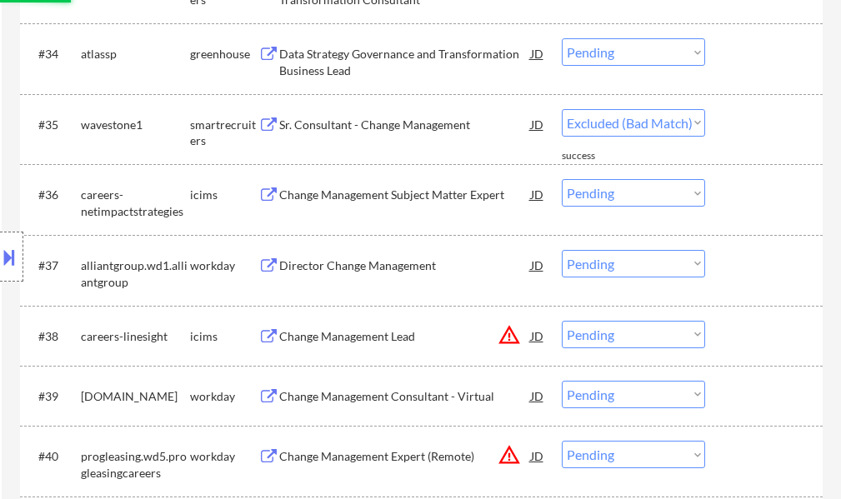
select select ""pending""
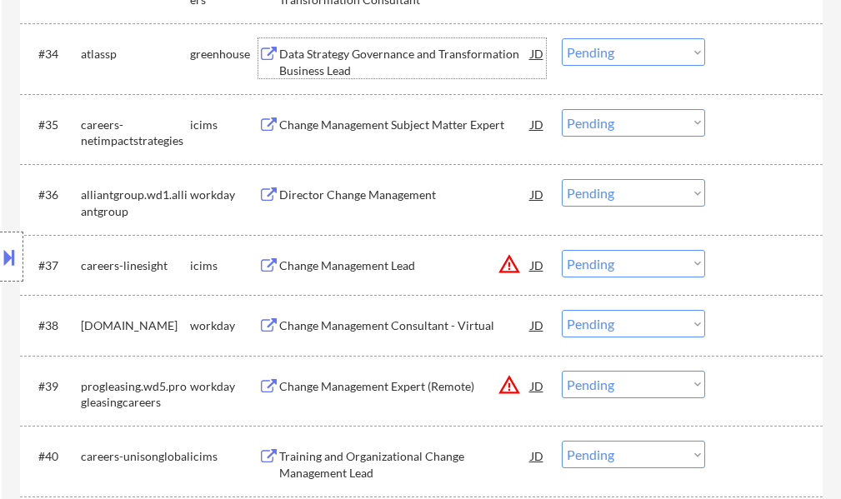
click at [404, 60] on div "Data Strategy Governance and Transformation Business Lead" at bounding box center [405, 62] width 252 height 33
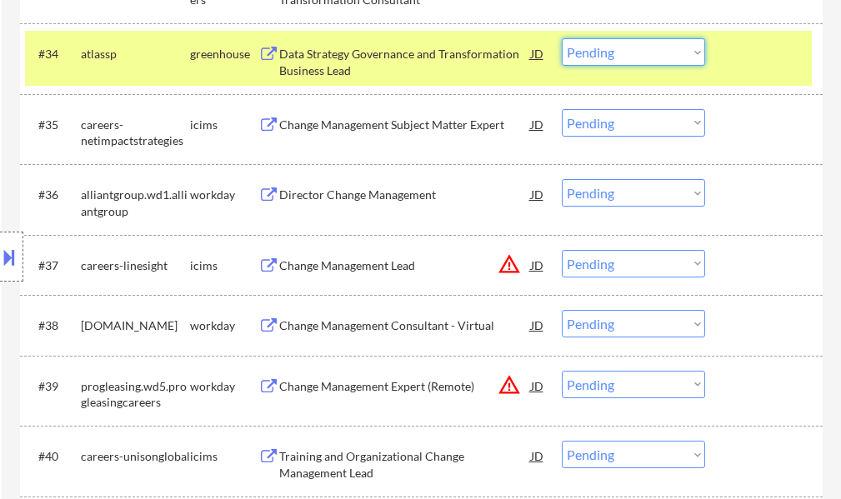
click at [604, 51] on select "Choose an option... Pending Applied Excluded (Questions) Excluded (Expired) Exc…" at bounding box center [633, 52] width 143 height 28
click at [562, 38] on select "Choose an option... Pending Applied Excluded (Questions) Excluded (Expired) Exc…" at bounding box center [633, 52] width 143 height 28
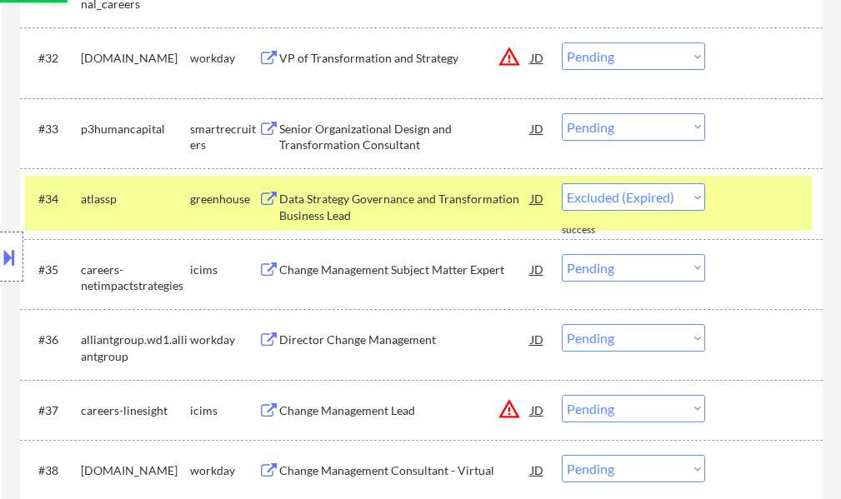
scroll to position [2574, 0]
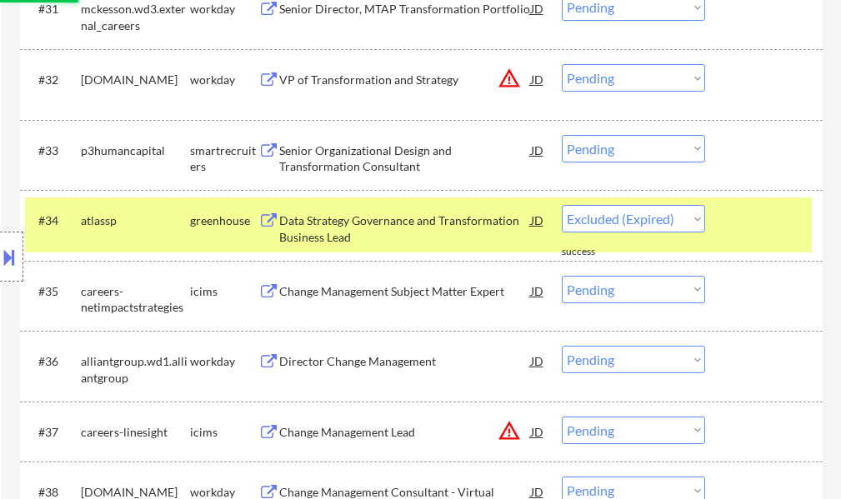
select select ""pending""
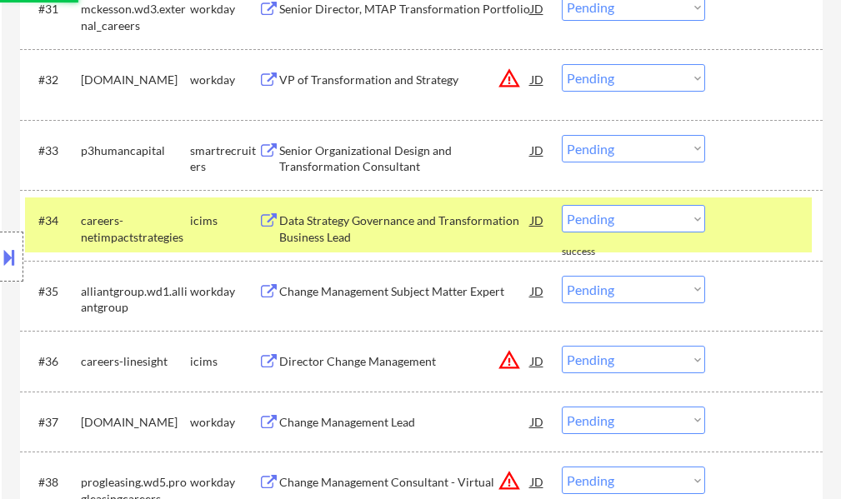
click at [753, 232] on div at bounding box center [765, 220] width 73 height 30
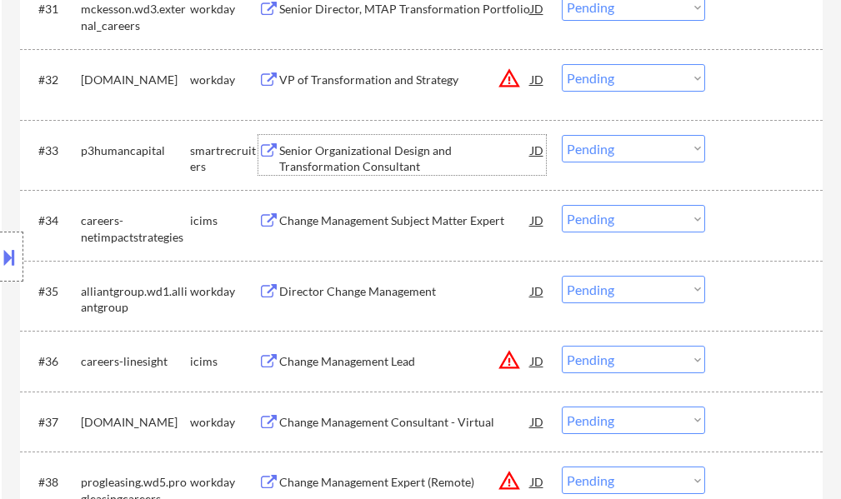
click at [356, 168] on div "Senior Organizational Design and Transformation Consultant" at bounding box center [405, 159] width 252 height 33
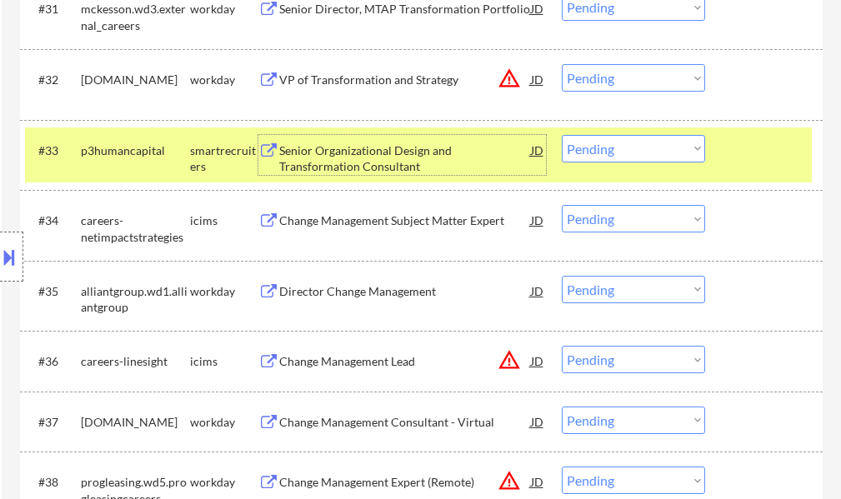
click at [577, 143] on select "Choose an option... Pending Applied Excluded (Questions) Excluded (Expired) Exc…" at bounding box center [633, 149] width 143 height 28
click at [562, 135] on select "Choose an option... Pending Applied Excluded (Questions) Excluded (Expired) Exc…" at bounding box center [633, 149] width 143 height 28
click at [733, 166] on div "#33 p3humancapital smartrecruiters Senior Organizational Design and Transformat…" at bounding box center [418, 155] width 787 height 55
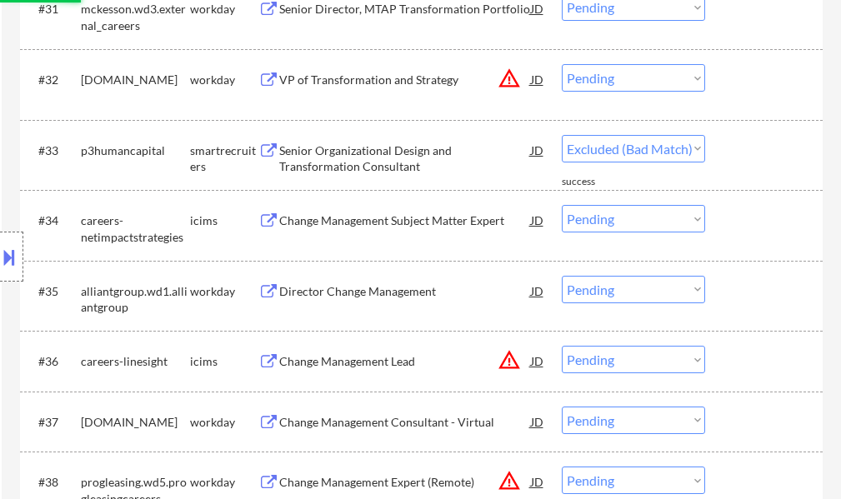
select select ""pending""
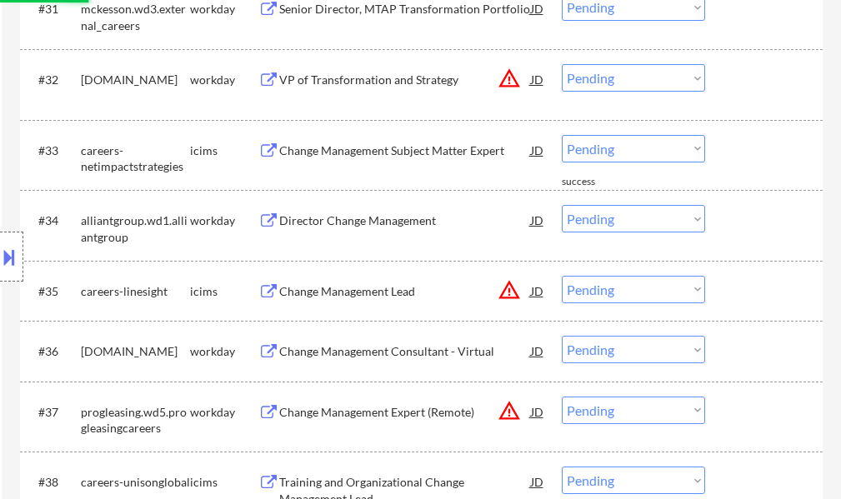
scroll to position [2407, 0]
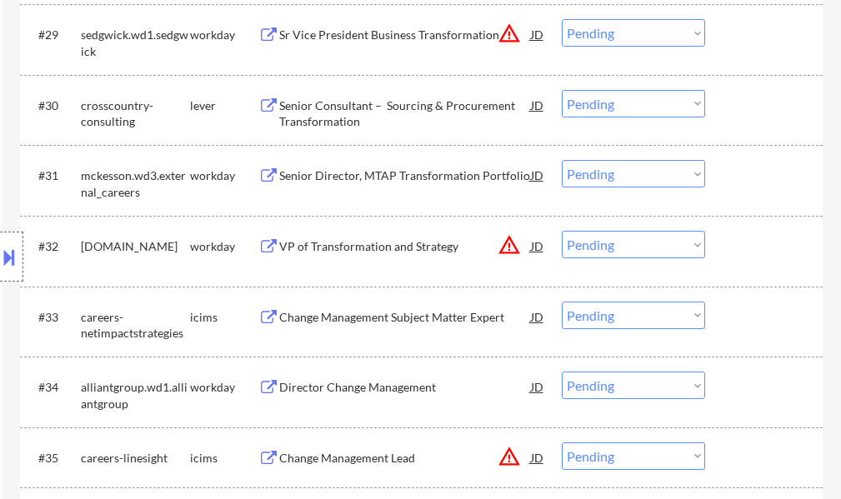
click at [352, 113] on div "Senior Consultant – Sourcing & Procurement Transformation" at bounding box center [405, 114] width 252 height 33
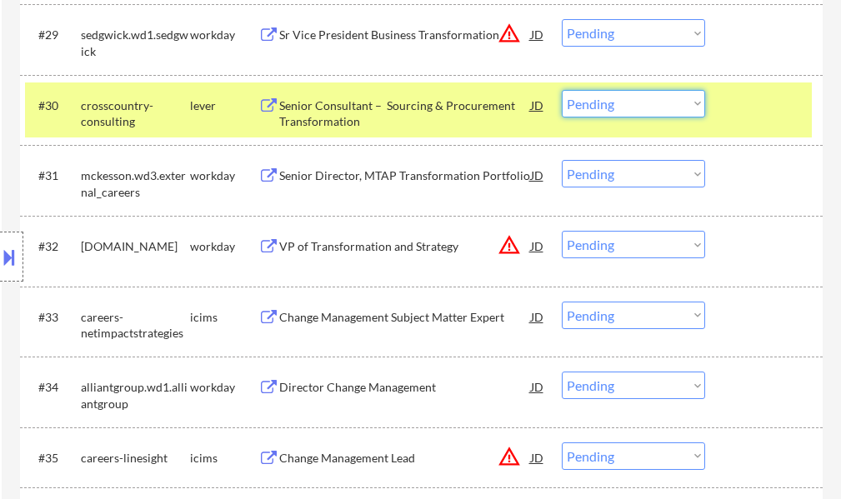
click at [583, 96] on select "Choose an option... Pending Applied Excluded (Questions) Excluded (Expired) Exc…" at bounding box center [633, 104] width 143 height 28
click at [562, 90] on select "Choose an option... Pending Applied Excluded (Questions) Excluded (Expired) Exc…" at bounding box center [633, 104] width 143 height 28
click at [751, 103] on div at bounding box center [765, 105] width 73 height 30
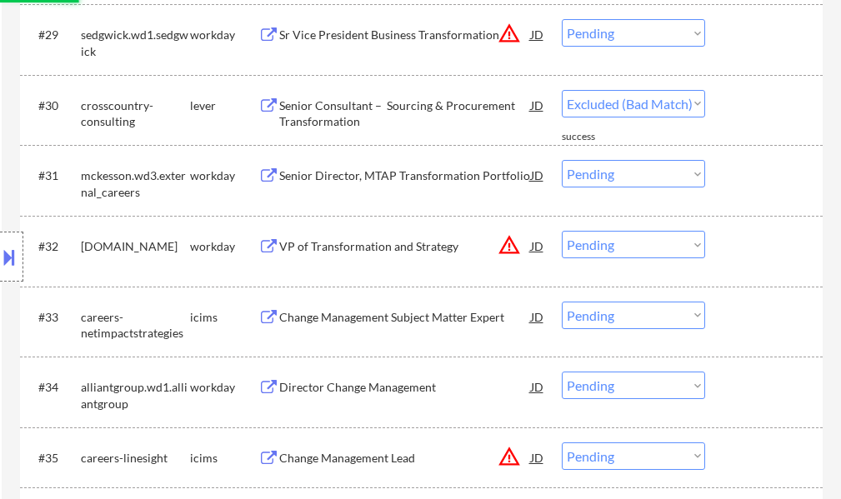
select select ""pending""
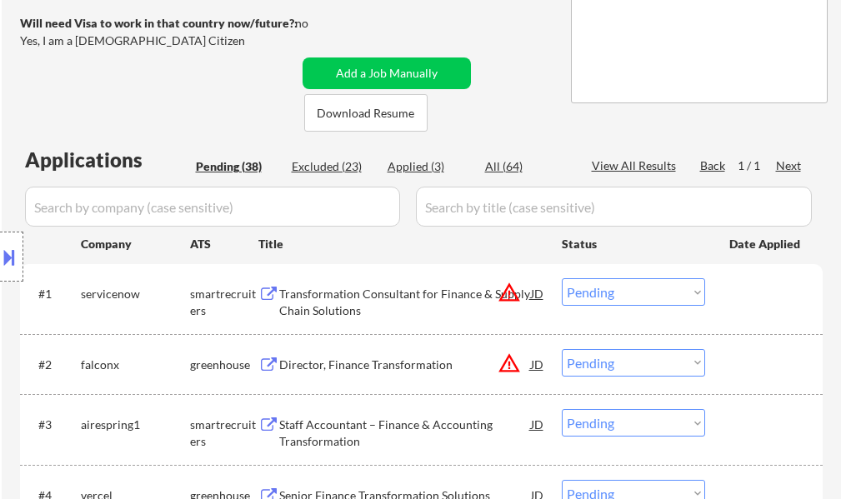
scroll to position [323, 0]
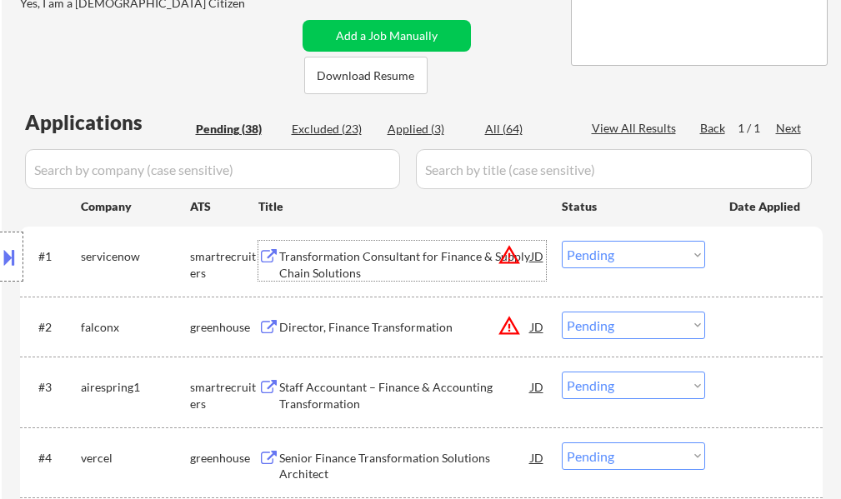
click at [319, 277] on div "Transformation Consultant for Finance & Supply Chain Solutions" at bounding box center [405, 264] width 252 height 33
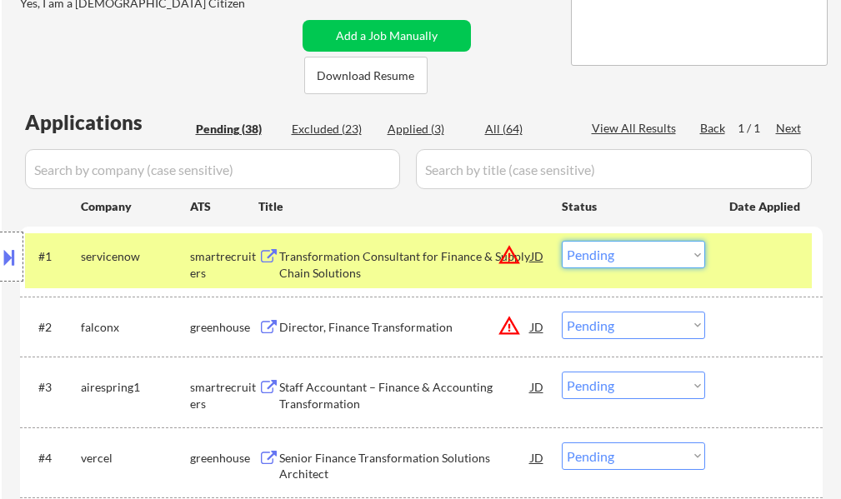
click at [626, 261] on select "Choose an option... Pending Applied Excluded (Questions) Excluded (Expired) Exc…" at bounding box center [633, 255] width 143 height 28
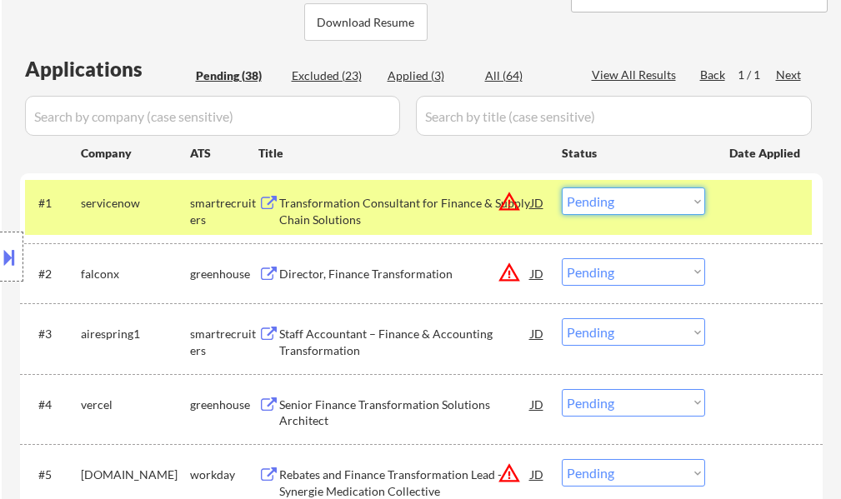
scroll to position [407, 0]
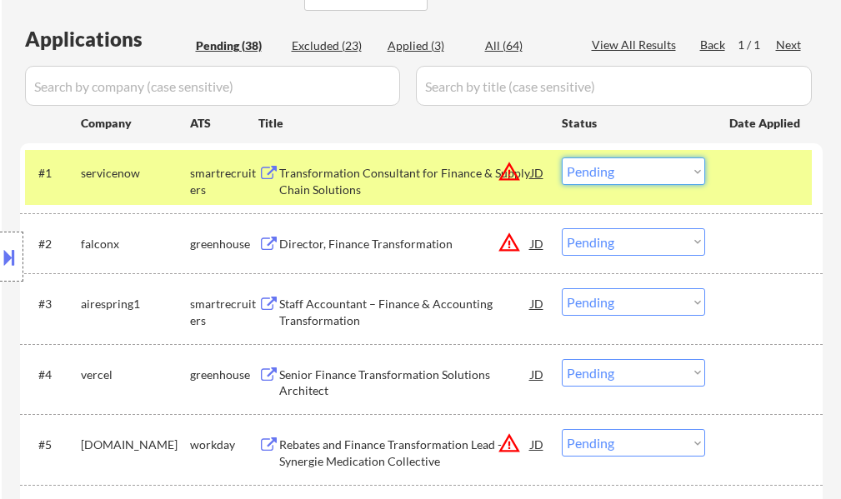
click at [641, 172] on select "Choose an option... Pending Applied Excluded (Questions) Excluded (Expired) Exc…" at bounding box center [633, 172] width 143 height 28
click at [562, 158] on select "Choose an option... Pending Applied Excluded (Questions) Excluded (Expired) Exc…" at bounding box center [633, 172] width 143 height 28
click at [737, 184] on div at bounding box center [765, 173] width 73 height 30
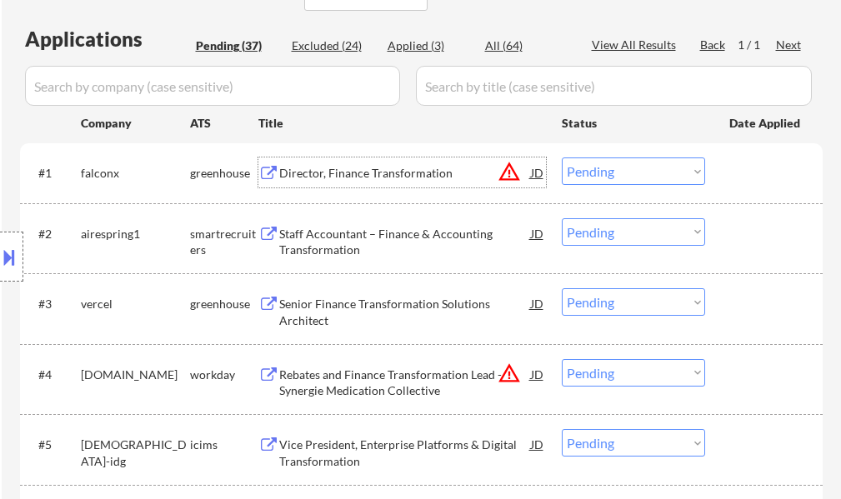
click at [333, 177] on div "Director, Finance Transformation" at bounding box center [405, 173] width 252 height 17
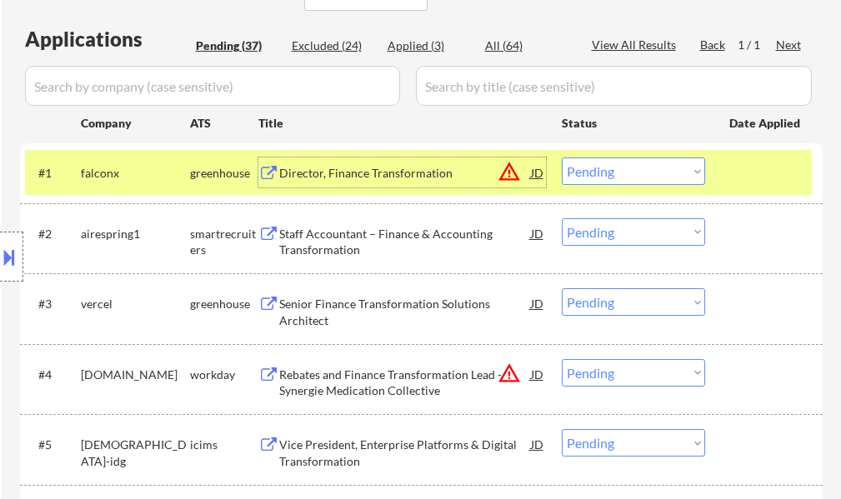
click at [614, 172] on select "Choose an option... Pending Applied Excluded (Questions) Excluded (Expired) Exc…" at bounding box center [633, 172] width 143 height 28
click at [562, 158] on select "Choose an option... Pending Applied Excluded (Questions) Excluded (Expired) Exc…" at bounding box center [633, 172] width 143 height 28
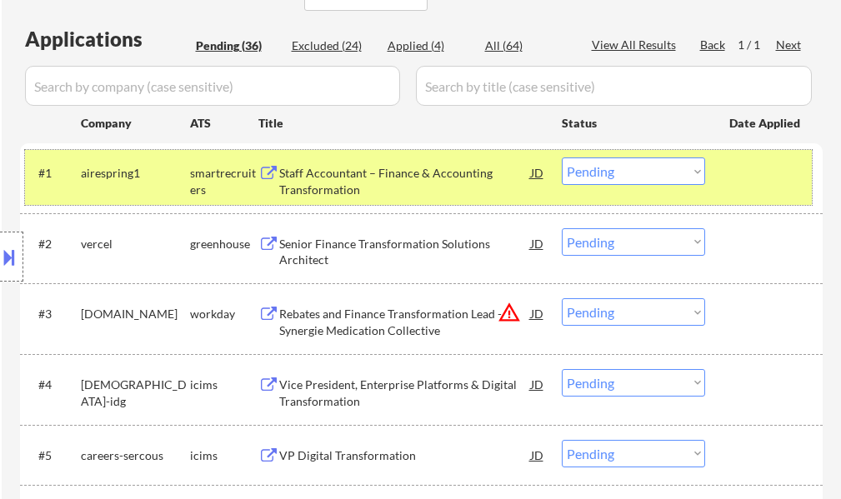
click at [758, 187] on div at bounding box center [765, 173] width 73 height 30
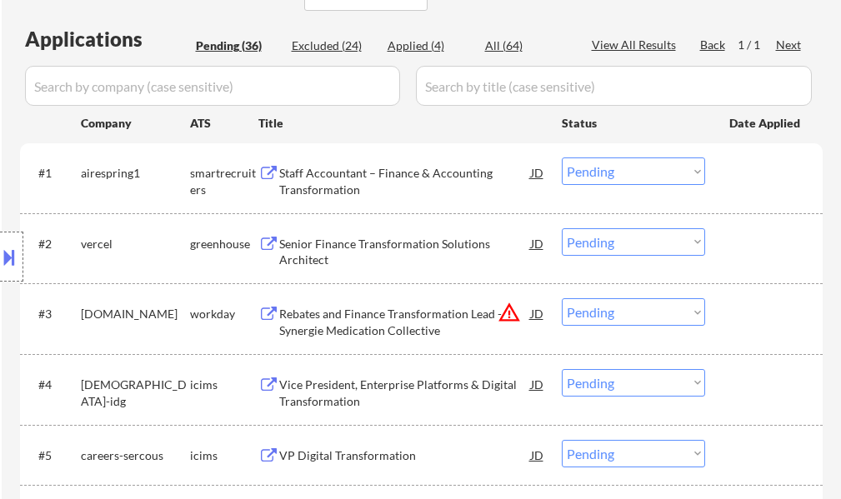
click at [397, 174] on div "Staff Accountant – Finance & Accounting Transformation" at bounding box center [405, 181] width 252 height 33
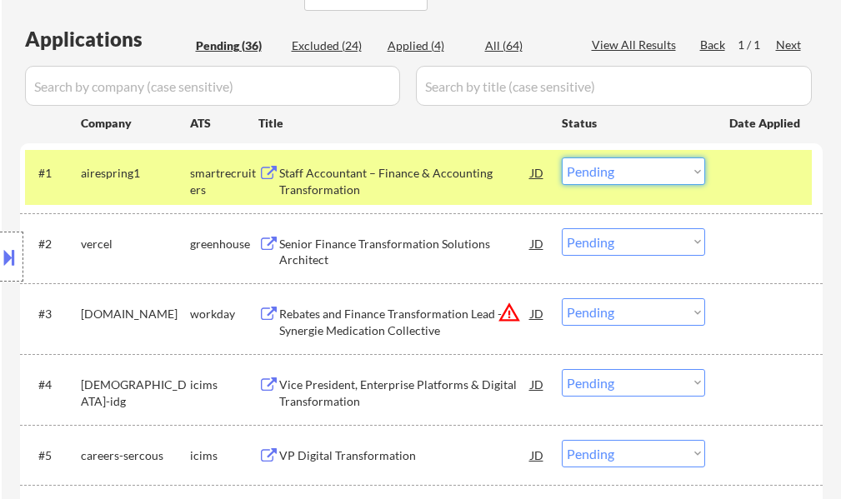
click at [645, 178] on select "Choose an option... Pending Applied Excluded (Questions) Excluded (Expired) Exc…" at bounding box center [633, 172] width 143 height 28
click at [562, 158] on select "Choose an option... Pending Applied Excluded (Questions) Excluded (Expired) Exc…" at bounding box center [633, 172] width 143 height 28
click at [742, 189] on div "#1 airespring1 smartrecruiters Staff Accountant – Finance & Accounting Transfor…" at bounding box center [418, 177] width 787 height 55
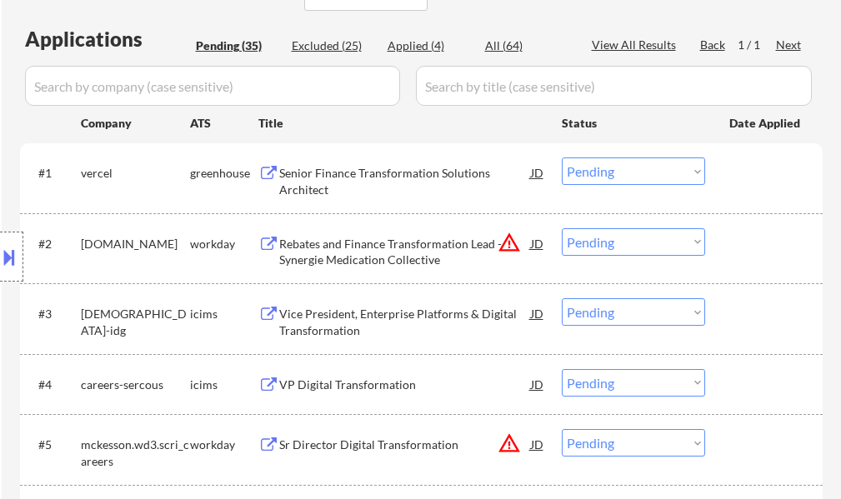
click at [293, 183] on div "Location Inclusions:" at bounding box center [149, 257] width 298 height 309
click at [307, 184] on div "Senior Finance Transformation Solutions Architect" at bounding box center [405, 181] width 252 height 33
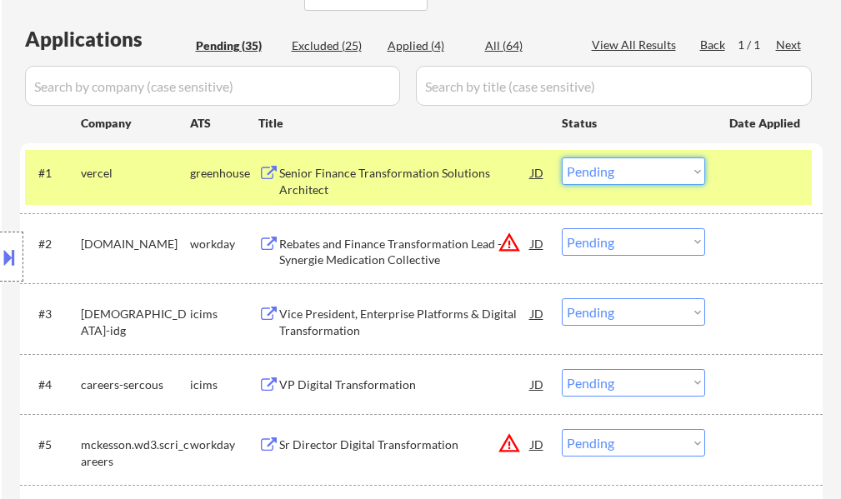
click at [616, 168] on select "Choose an option... Pending Applied Excluded (Questions) Excluded (Expired) Exc…" at bounding box center [633, 172] width 143 height 28
click at [562, 158] on select "Choose an option... Pending Applied Excluded (Questions) Excluded (Expired) Exc…" at bounding box center [633, 172] width 143 height 28
click at [743, 188] on div "#1 vercel greenhouse Senior Finance Transformation Solutions Architect JD warni…" at bounding box center [418, 177] width 787 height 55
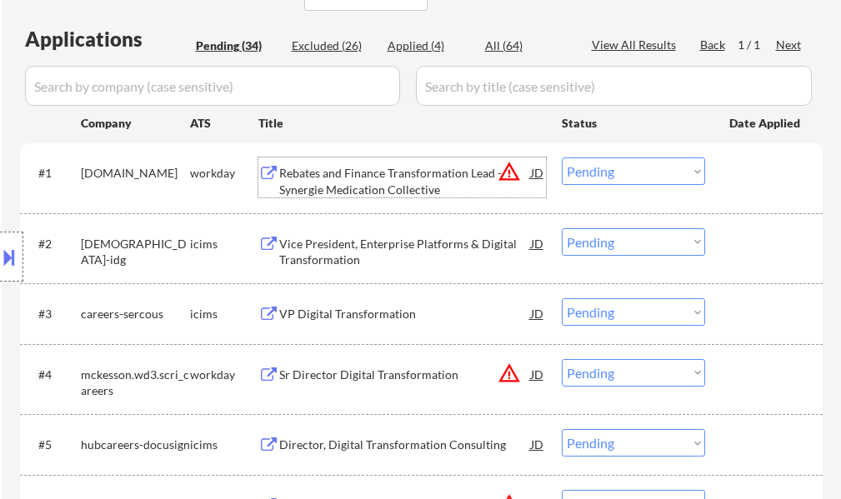
click at [405, 174] on div "Rebates and Finance Transformation Lead - Synergie Medication Collective" at bounding box center [405, 181] width 252 height 33
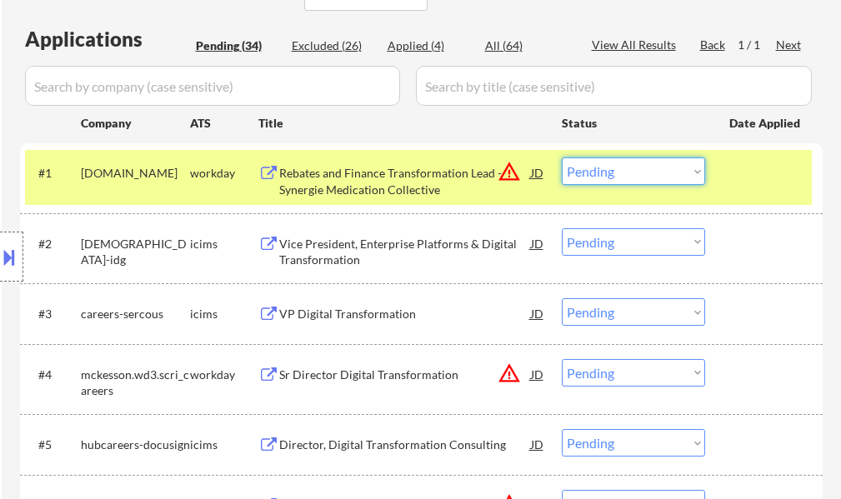
click at [653, 177] on select "Choose an option... Pending Applied Excluded (Questions) Excluded (Expired) Exc…" at bounding box center [633, 172] width 143 height 28
click at [562, 158] on select "Choose an option... Pending Applied Excluded (Questions) Excluded (Expired) Exc…" at bounding box center [633, 172] width 143 height 28
click at [740, 186] on div at bounding box center [765, 173] width 73 height 30
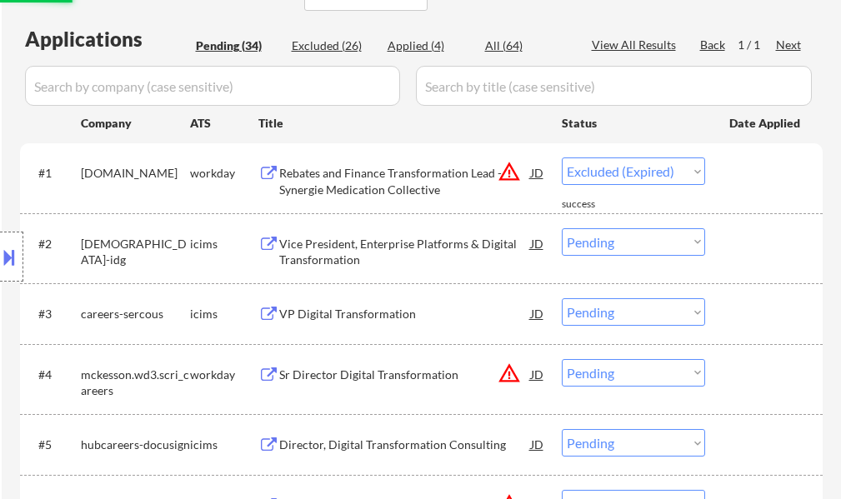
select select ""pending""
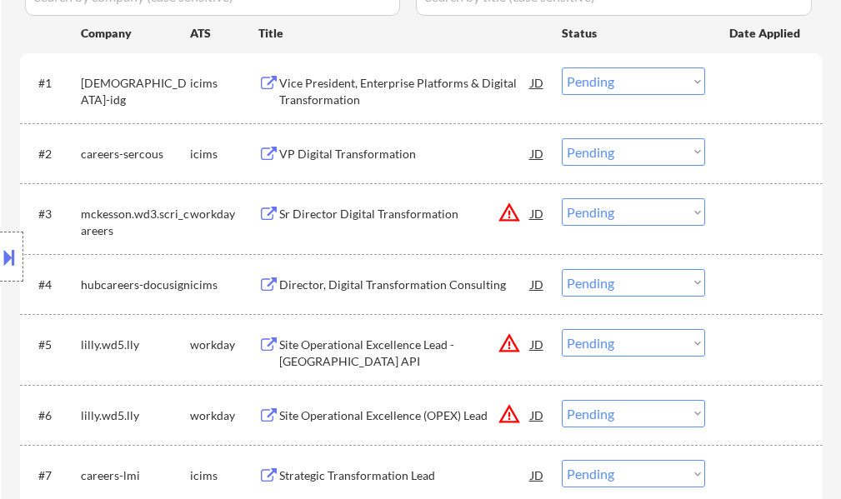
scroll to position [490, 0]
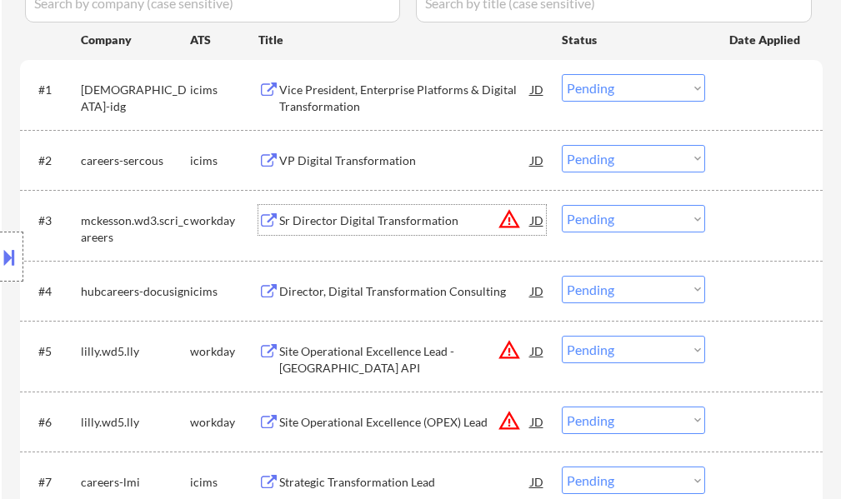
click at [353, 228] on div "Sr Director Digital Transformation" at bounding box center [405, 221] width 252 height 17
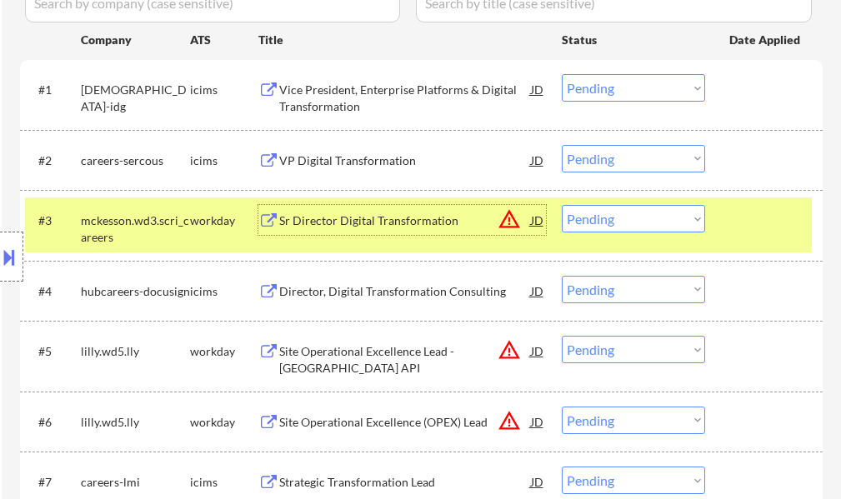
click at [620, 221] on select "Choose an option... Pending Applied Excluded (Questions) Excluded (Expired) Exc…" at bounding box center [633, 219] width 143 height 28
click at [562, 205] on select "Choose an option... Pending Applied Excluded (Questions) Excluded (Expired) Exc…" at bounding box center [633, 219] width 143 height 28
click at [737, 221] on div at bounding box center [765, 220] width 73 height 30
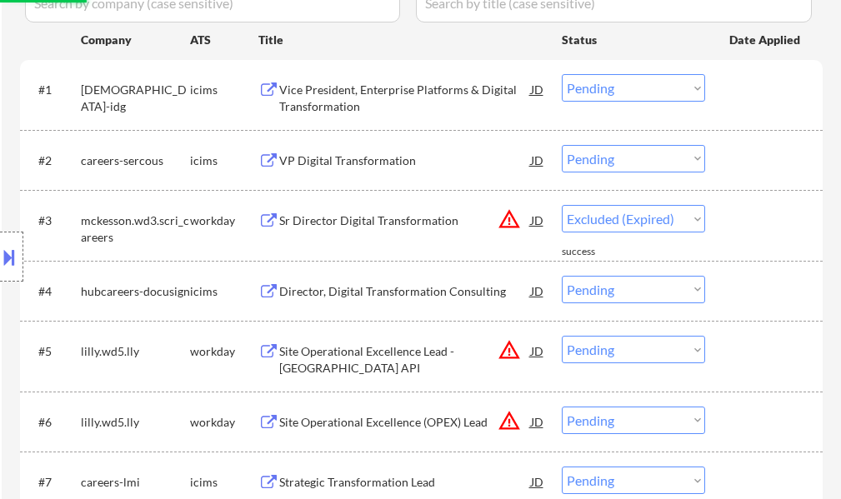
select select ""pending""
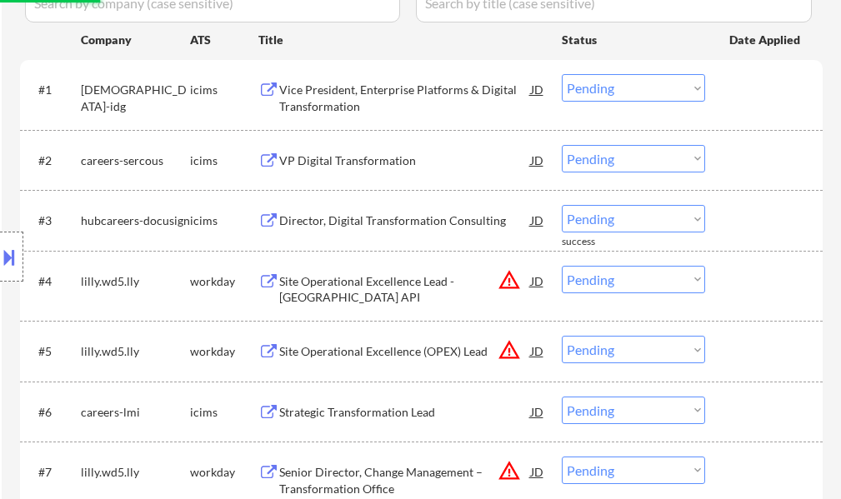
click at [363, 278] on div "Site Operational Excellence Lead - Indianapolis API" at bounding box center [405, 289] width 252 height 33
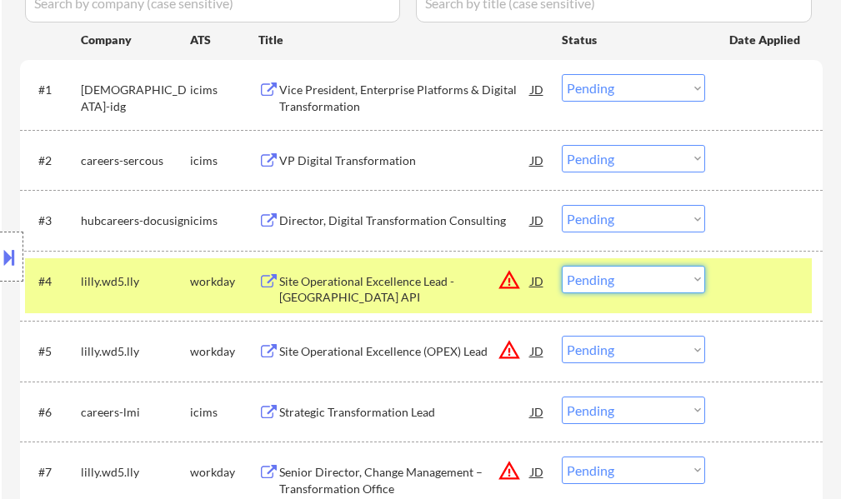
click at [626, 274] on select "Choose an option... Pending Applied Excluded (Questions) Excluded (Expired) Exc…" at bounding box center [633, 280] width 143 height 28
click at [562, 266] on select "Choose an option... Pending Applied Excluded (Questions) Excluded (Expired) Exc…" at bounding box center [633, 280] width 143 height 28
click at [750, 293] on div at bounding box center [765, 281] width 73 height 30
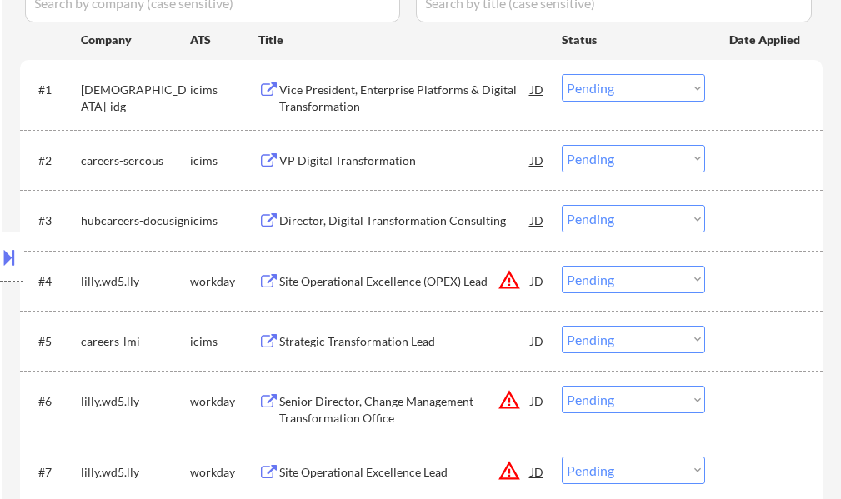
click at [428, 283] on div "Site Operational Excellence (OPEX) Lead" at bounding box center [405, 281] width 252 height 17
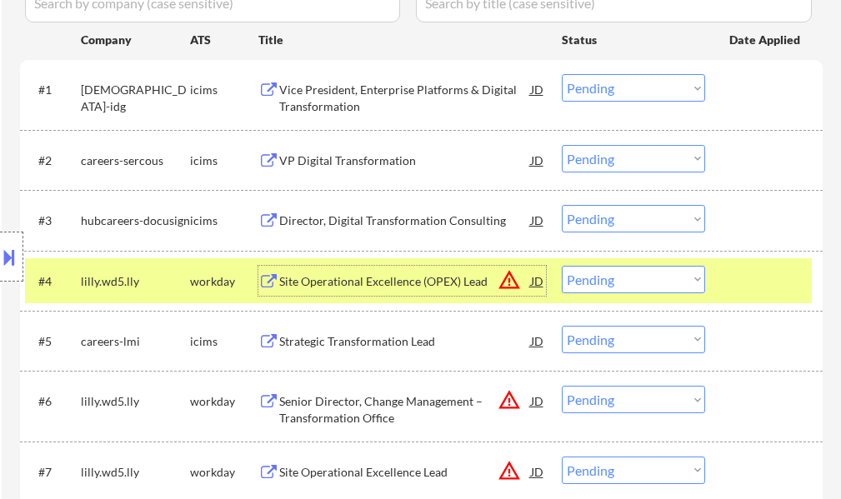
click at [606, 282] on select "Choose an option... Pending Applied Excluded (Questions) Excluded (Expired) Exc…" at bounding box center [633, 280] width 143 height 28
click at [562, 266] on select "Choose an option... Pending Applied Excluded (Questions) Excluded (Expired) Exc…" at bounding box center [633, 280] width 143 height 28
select select ""pending""
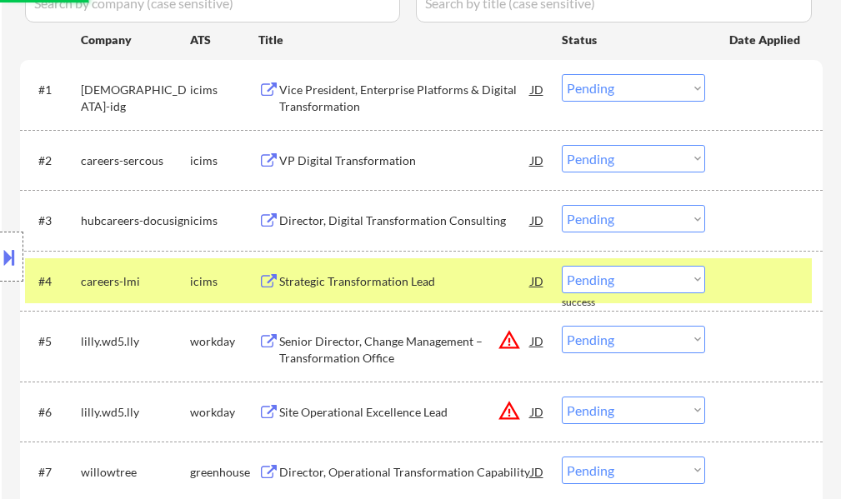
click at [747, 282] on div at bounding box center [765, 281] width 73 height 30
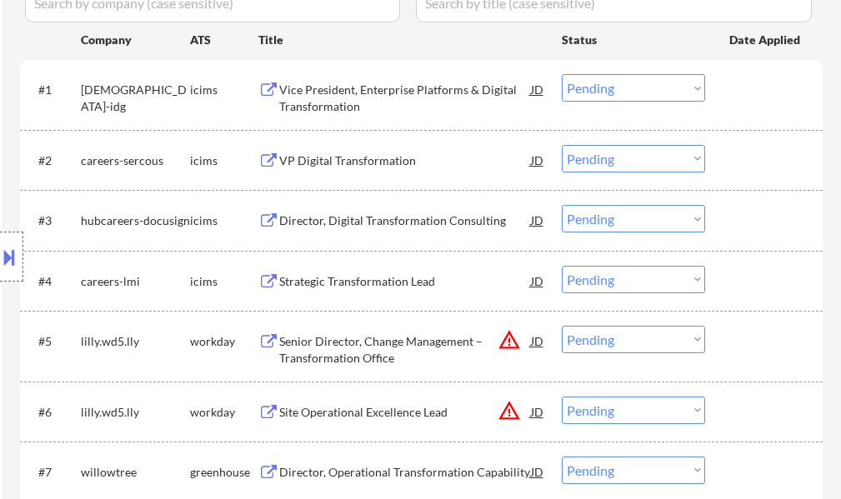
click at [310, 334] on div "Senior Director, Change Management – Transformation Office" at bounding box center [405, 349] width 252 height 33
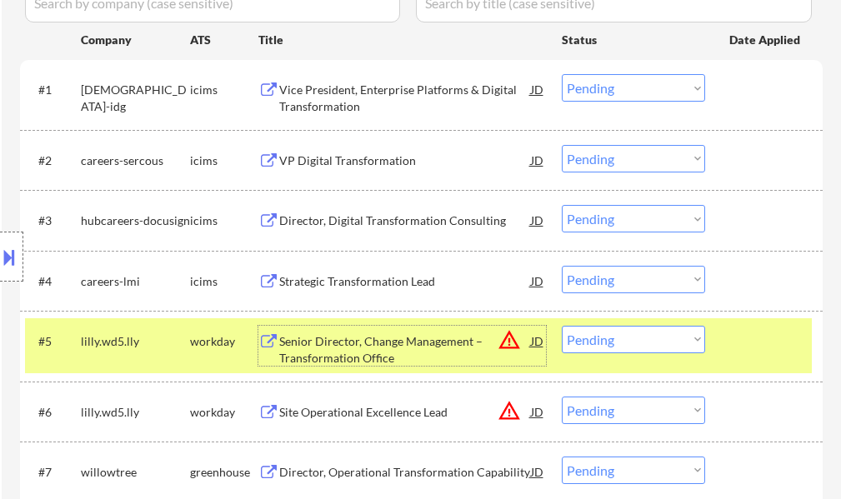
click at [610, 341] on select "Choose an option... Pending Applied Excluded (Questions) Excluded (Expired) Exc…" at bounding box center [633, 340] width 143 height 28
click at [562, 326] on select "Choose an option... Pending Applied Excluded (Questions) Excluded (Expired) Exc…" at bounding box center [633, 340] width 143 height 28
click at [752, 365] on div "#5 lilly.wd5.lly workday Senior Director, Change Management – Transformation Of…" at bounding box center [418, 345] width 787 height 55
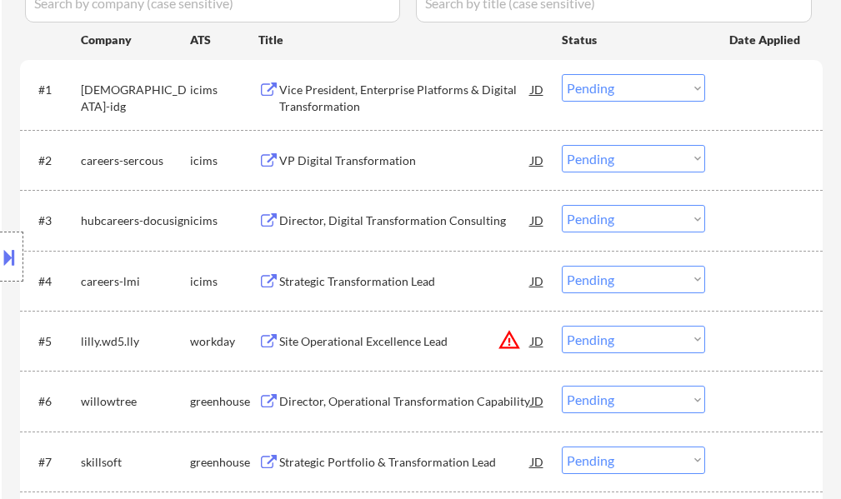
click at [393, 348] on div "Site Operational Excellence Lead" at bounding box center [405, 341] width 252 height 17
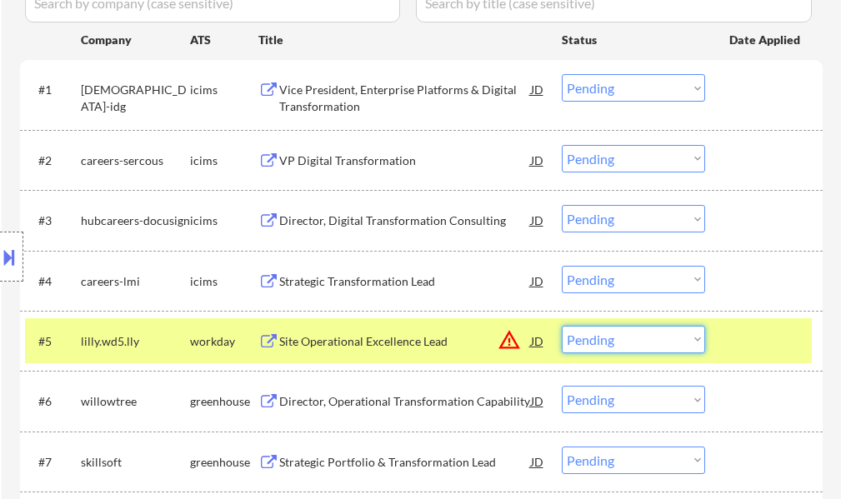
click at [608, 344] on select "Choose an option... Pending Applied Excluded (Questions) Excluded (Expired) Exc…" at bounding box center [633, 340] width 143 height 28
click at [562, 326] on select "Choose an option... Pending Applied Excluded (Questions) Excluded (Expired) Exc…" at bounding box center [633, 340] width 143 height 28
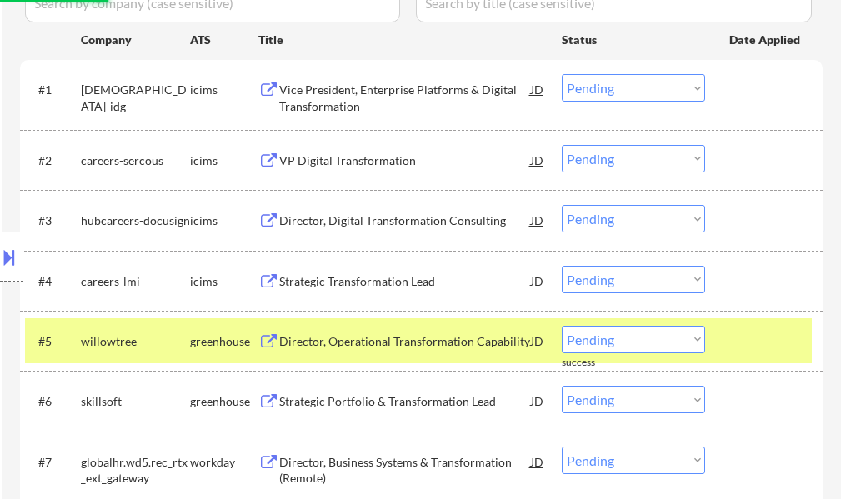
click at [763, 337] on div at bounding box center [765, 341] width 73 height 30
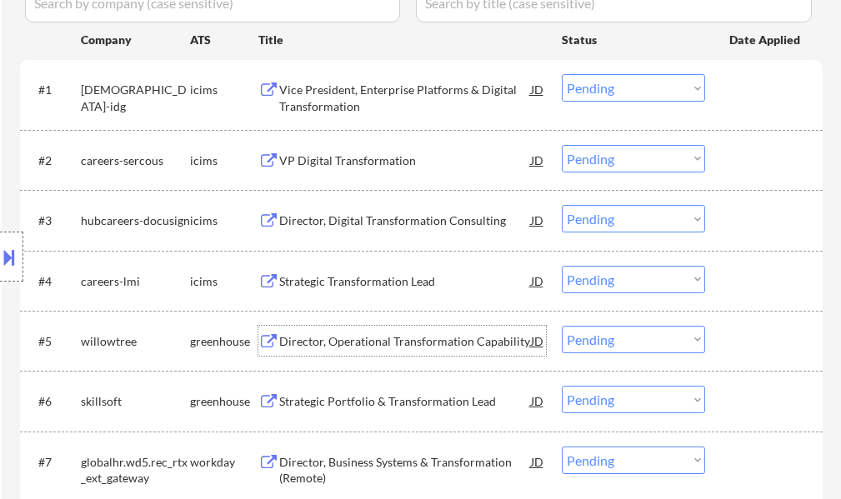
click at [491, 336] on div "Director, Operational Transformation Capability" at bounding box center [405, 341] width 252 height 17
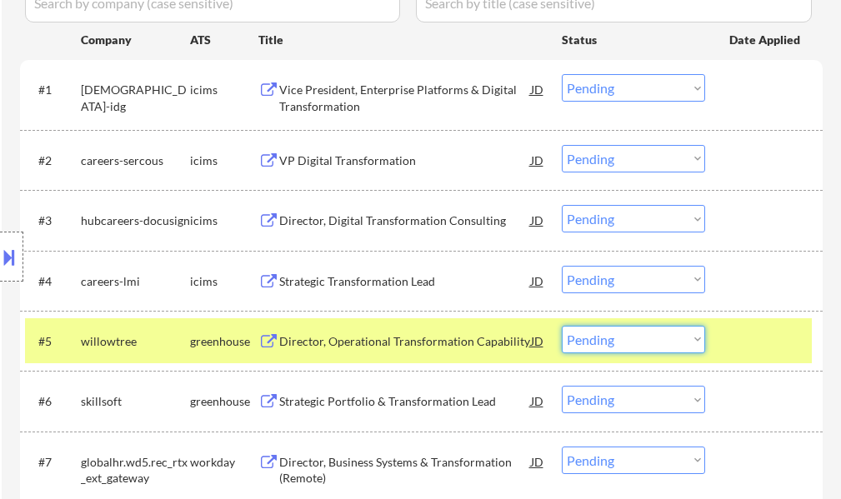
click at [588, 338] on select "Choose an option... Pending Applied Excluded (Questions) Excluded (Expired) Exc…" at bounding box center [633, 340] width 143 height 28
click at [562, 326] on select "Choose an option... Pending Applied Excluded (Questions) Excluded (Expired) Exc…" at bounding box center [633, 340] width 143 height 28
click at [748, 346] on div at bounding box center [765, 341] width 73 height 30
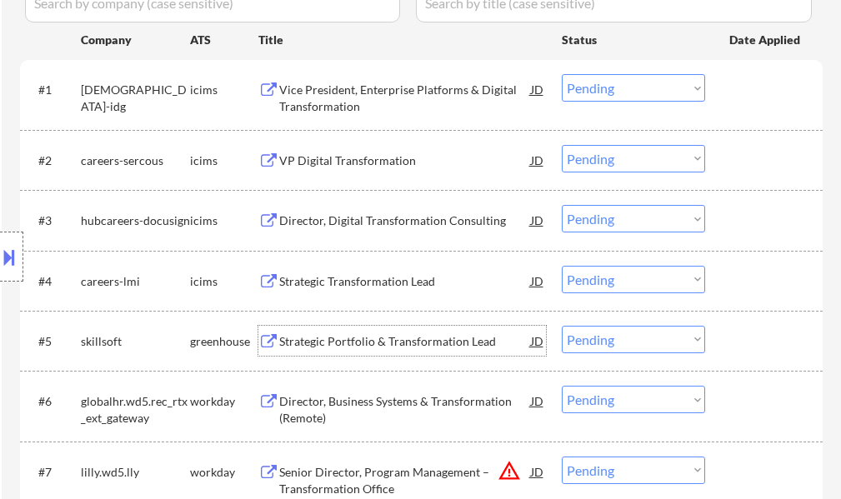
click at [354, 334] on div "Strategic Portfolio & Transformation Lead" at bounding box center [405, 341] width 252 height 17
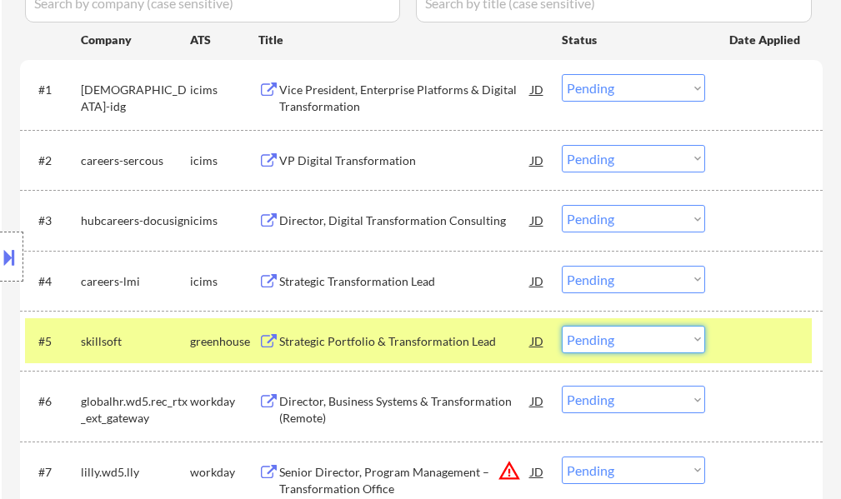
click at [618, 340] on select "Choose an option... Pending Applied Excluded (Questions) Excluded (Expired) Exc…" at bounding box center [633, 340] width 143 height 28
click at [562, 326] on select "Choose an option... Pending Applied Excluded (Questions) Excluded (Expired) Exc…" at bounding box center [633, 340] width 143 height 28
click at [733, 335] on div at bounding box center [765, 341] width 73 height 30
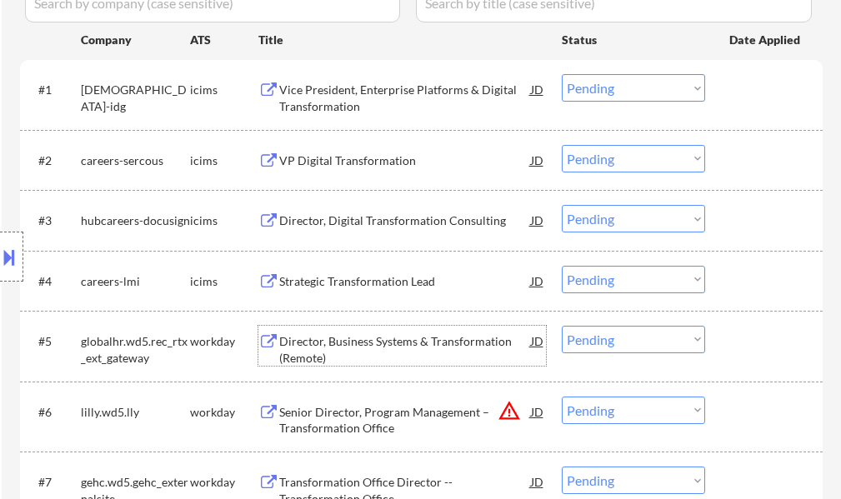
click at [347, 337] on div "Director, Business Systems & Transformation (Remote)" at bounding box center [405, 349] width 252 height 33
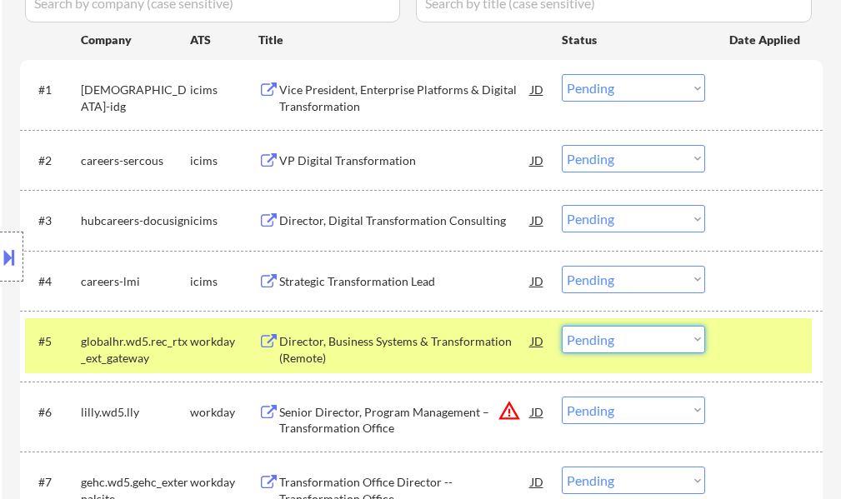
click at [627, 338] on select "Choose an option... Pending Applied Excluded (Questions) Excluded (Expired) Exc…" at bounding box center [633, 340] width 143 height 28
click at [562, 326] on select "Choose an option... Pending Applied Excluded (Questions) Excluded (Expired) Exc…" at bounding box center [633, 340] width 143 height 28
click at [738, 343] on div at bounding box center [765, 341] width 73 height 30
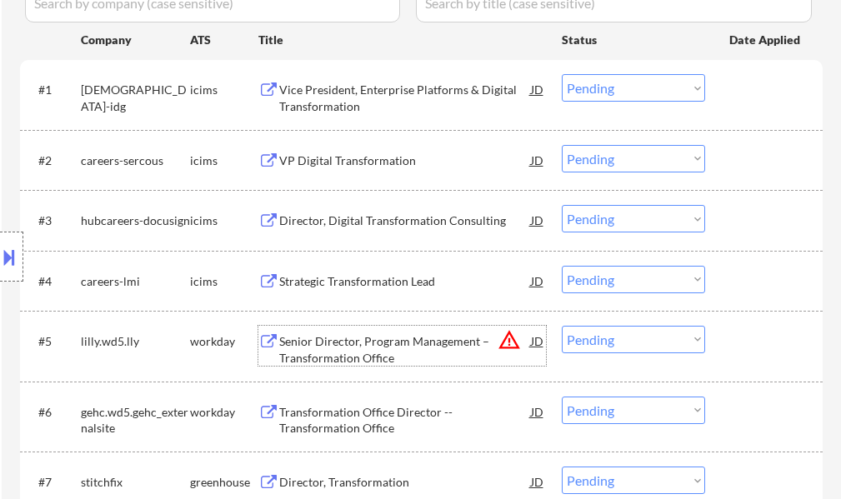
click at [393, 352] on div "Senior Director, Program Management – Transformation Office" at bounding box center [405, 349] width 252 height 33
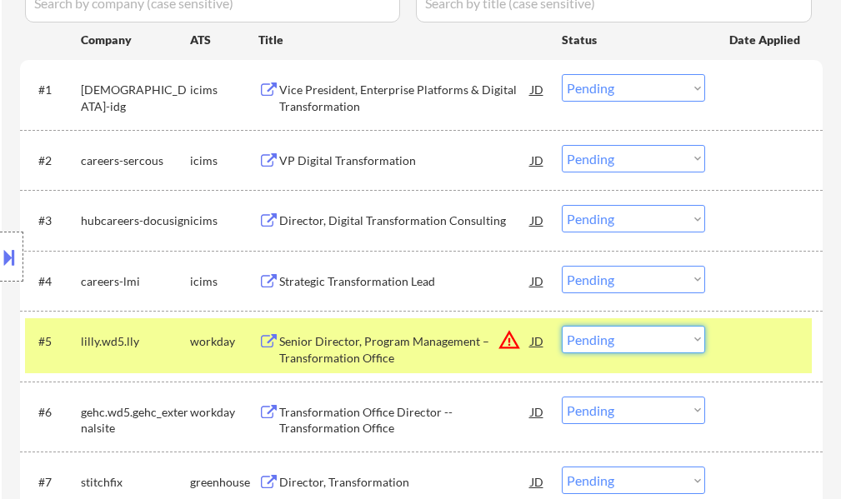
click at [648, 343] on select "Choose an option... Pending Applied Excluded (Questions) Excluded (Expired) Exc…" at bounding box center [633, 340] width 143 height 28
click at [562, 326] on select "Choose an option... Pending Applied Excluded (Questions) Excluded (Expired) Exc…" at bounding box center [633, 340] width 143 height 28
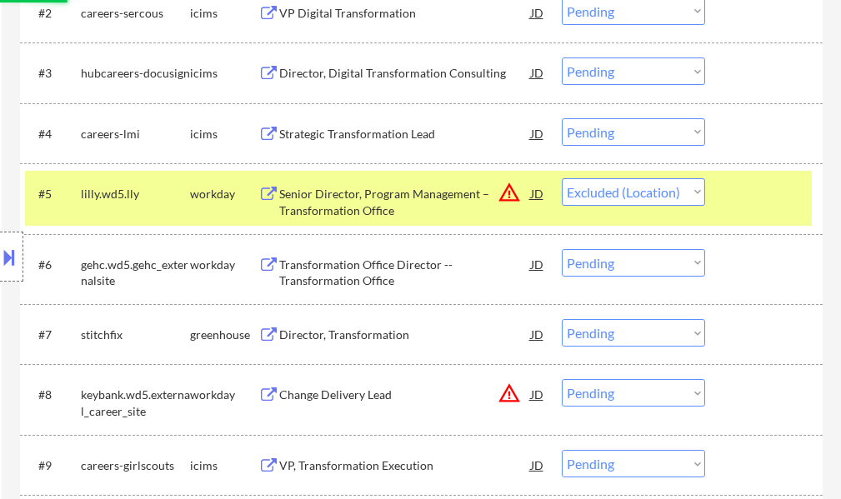
scroll to position [657, 0]
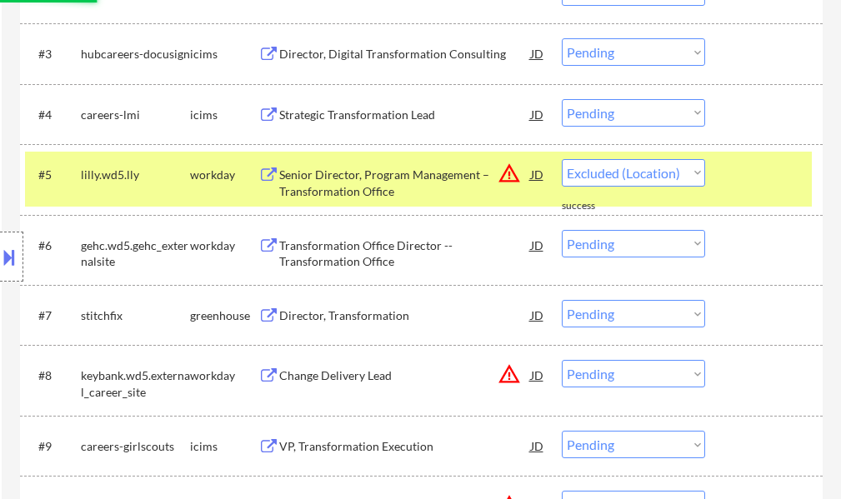
select select ""pending""
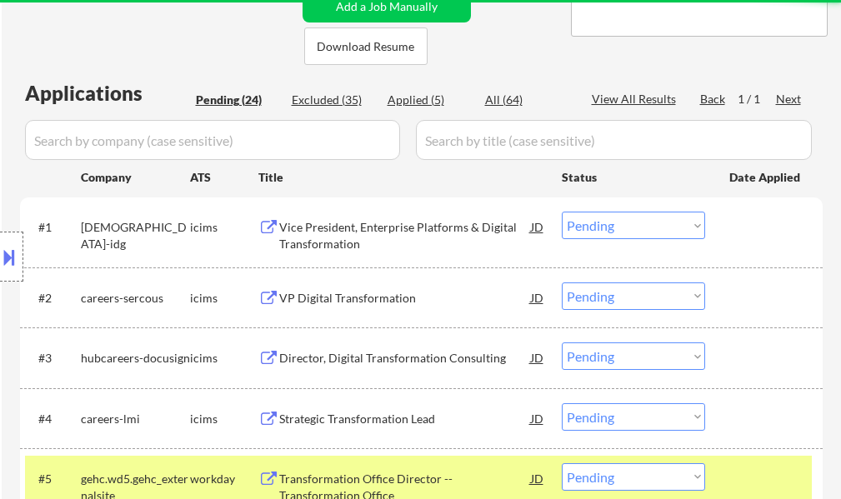
scroll to position [323, 0]
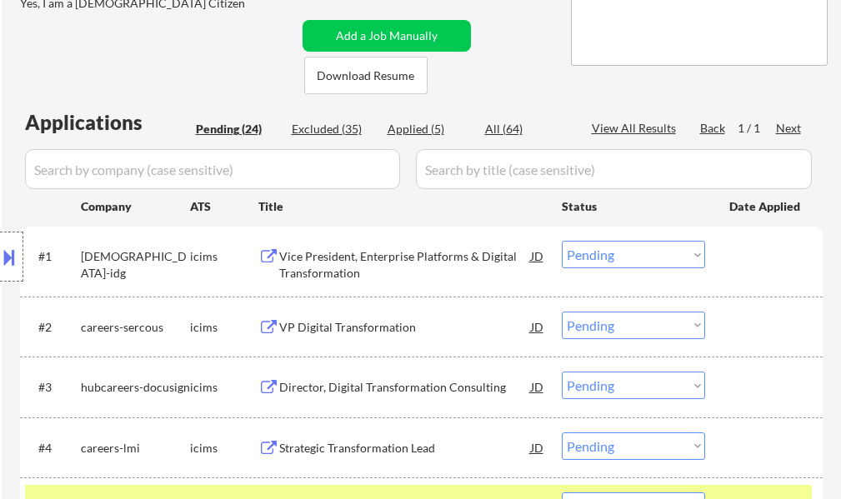
click at [13, 255] on button at bounding box center [9, 257] width 18 height 28
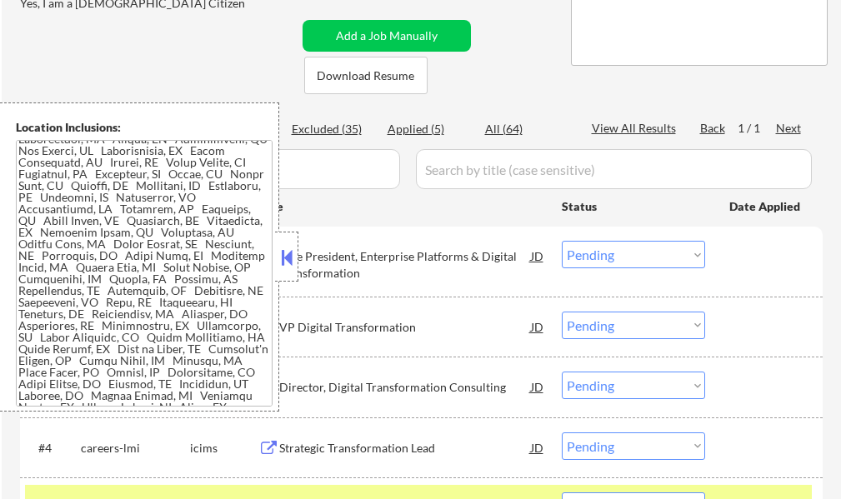
scroll to position [250, 0]
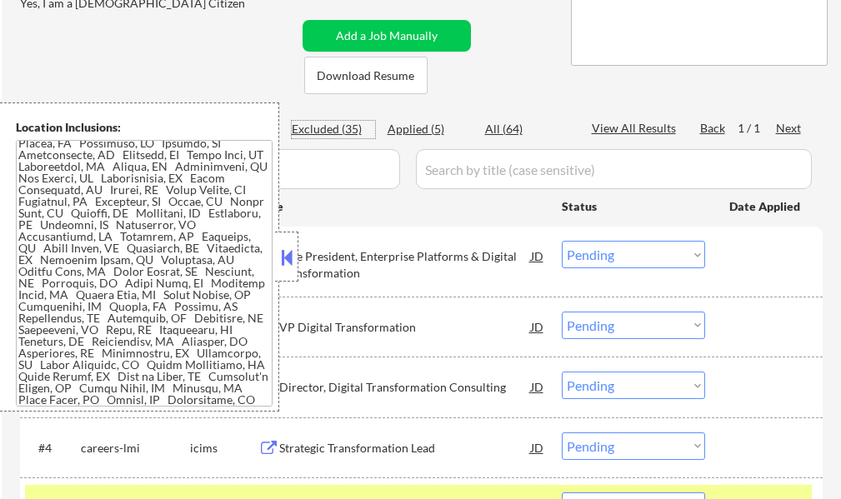
click at [348, 128] on div "Excluded (35)" at bounding box center [333, 129] width 83 height 17
select select ""excluded__bad_match_""
select select ""excluded__expired_""
select select ""excluded__bad_match_""
select select ""excluded__expired_""
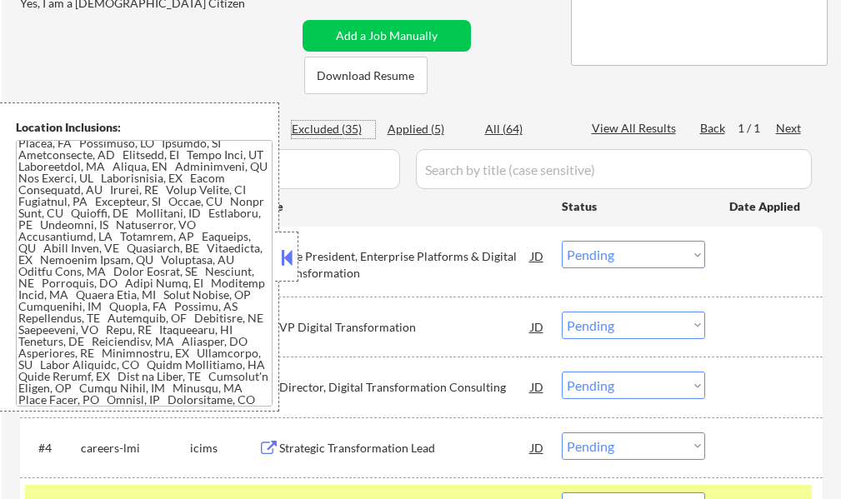
select select ""excluded__blocklist_""
select select ""excluded__expired_""
select select ""excluded__location_""
select select ""excluded__expired_""
select select ""excluded__location_""
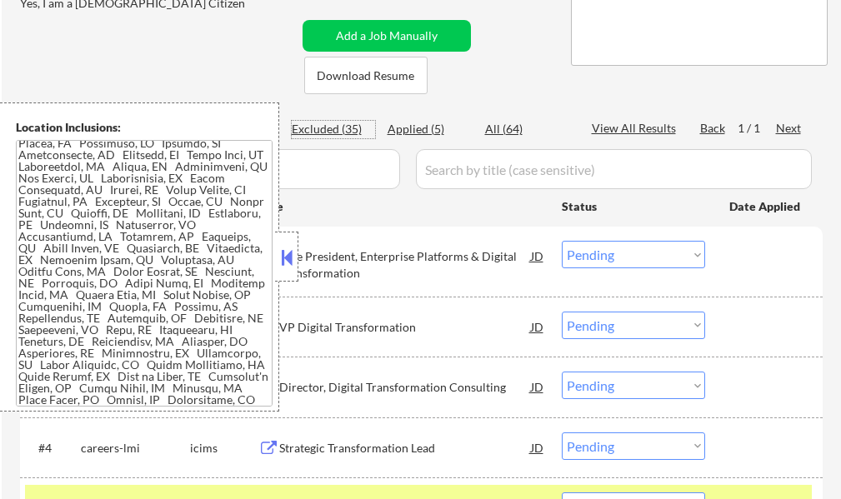
select select ""excluded__location_""
select select ""excluded__salary_""
select select ""excluded__expired_""
select select ""excluded__location_""
select select ""excluded__bad_match_""
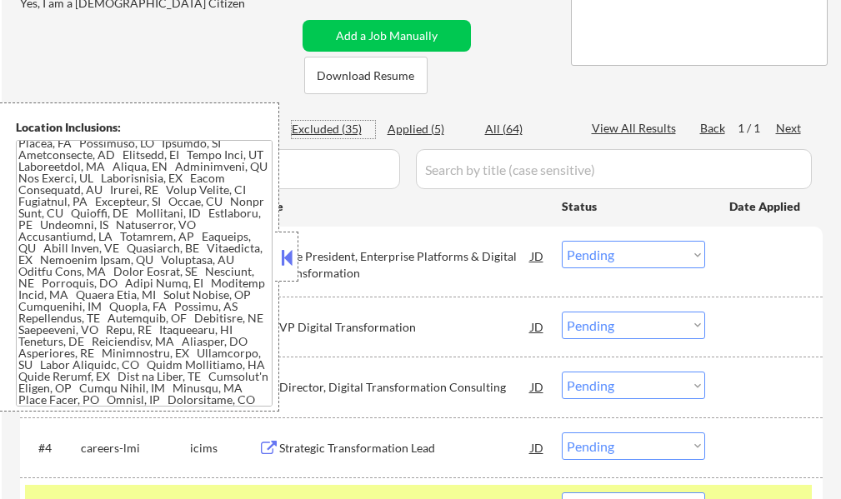
select select ""excluded__bad_match_""
select select ""excluded__expired_""
select select ""excluded__bad_match_""
select select ""excluded__expired_""
select select ""excluded__location_""
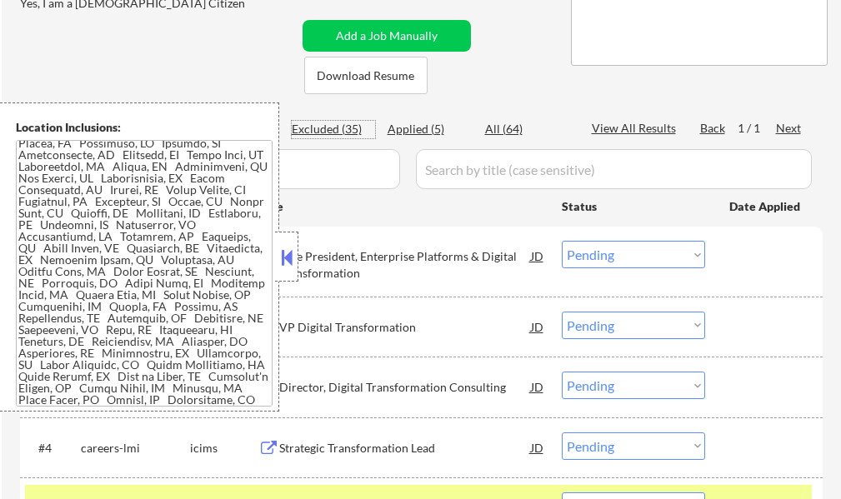
select select ""excluded""
select select ""excluded__bad_match_""
select select ""excluded__expired_""
select select ""excluded__bad_match_""
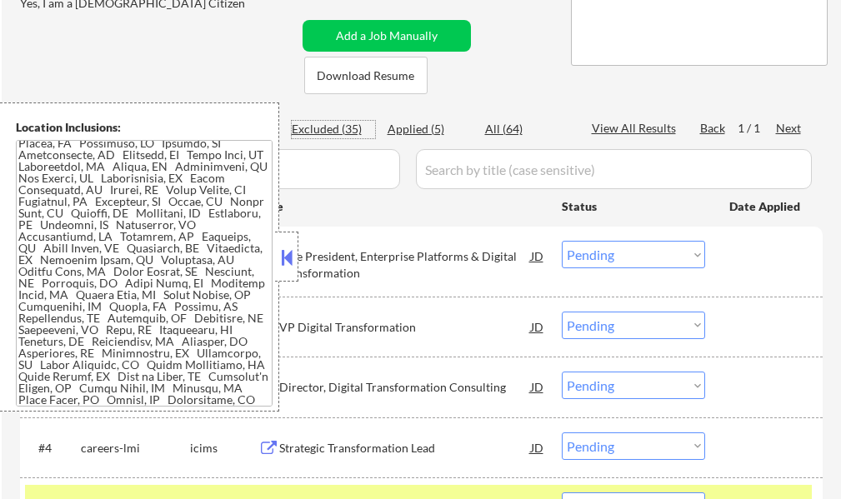
select select ""excluded__bad_match_""
select select ""excluded__expired_""
select select ""excluded__bad_match_""
select select ""excluded__expired_""
select select ""excluded""
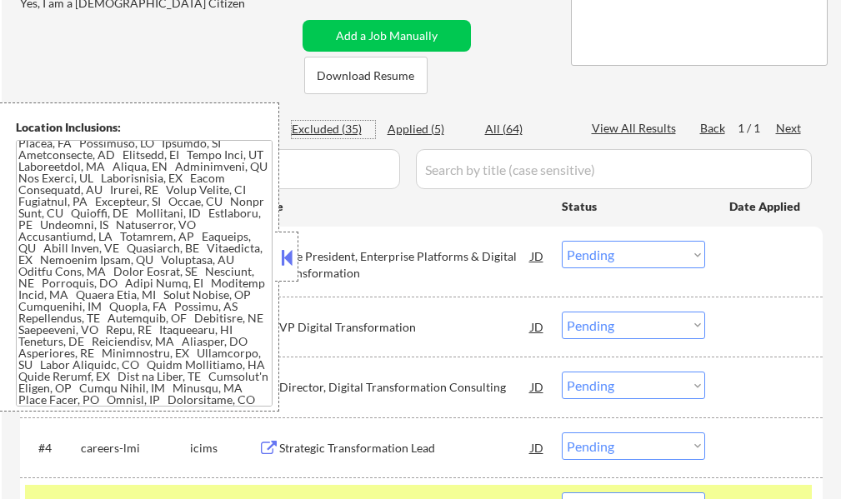
select select ""excluded""
select select ""excluded__expired_""
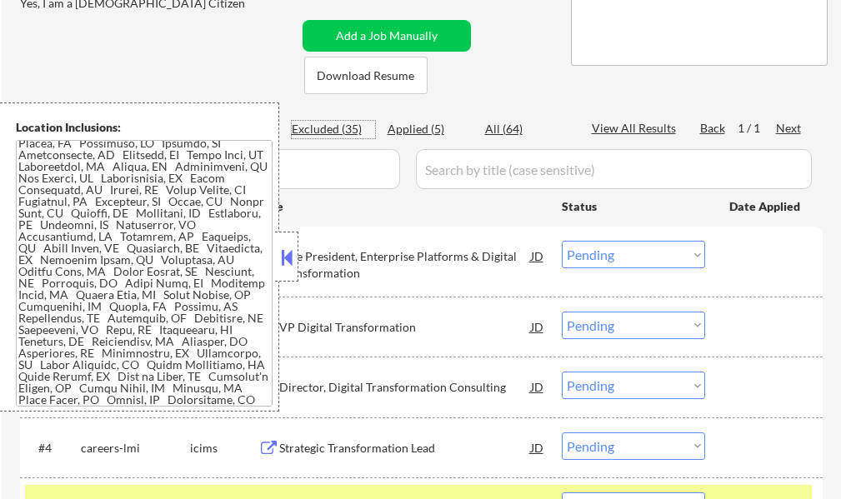
select select ""excluded__bad_match_""
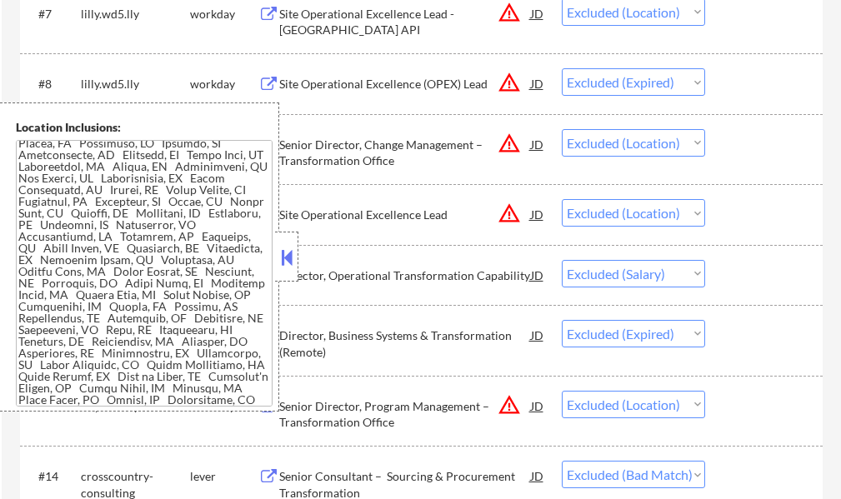
scroll to position [990, 0]
click at [368, 25] on div "Site Operational Excellence Lead - Indianapolis API" at bounding box center [405, 21] width 252 height 33
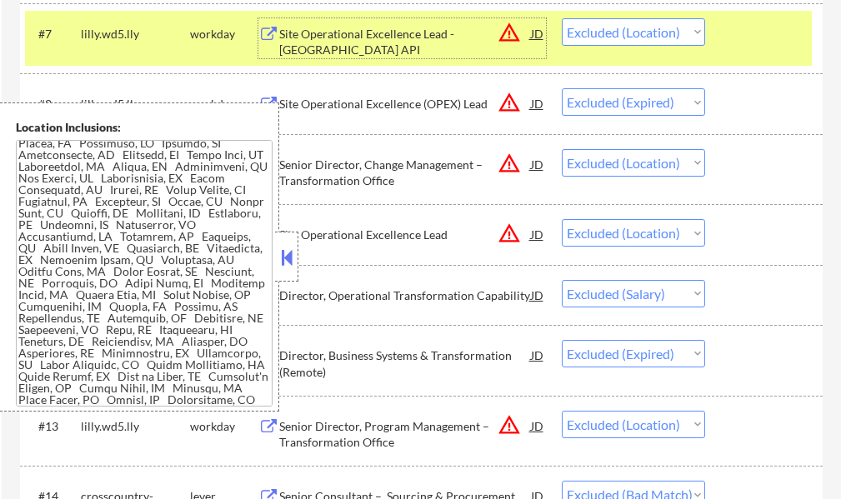
scroll to position [907, 0]
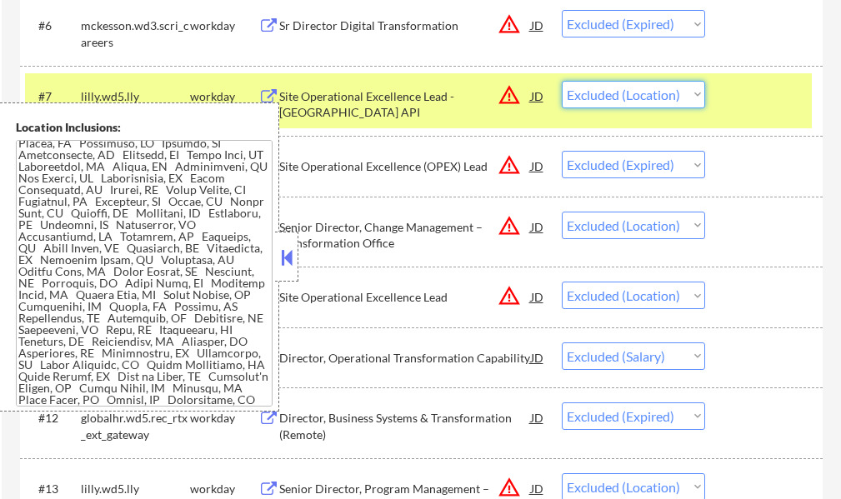
click at [605, 102] on select "Choose an option... Pending Applied Excluded (Questions) Excluded (Expired) Exc…" at bounding box center [633, 95] width 143 height 28
select select ""excluded__bad_match_""
click at [562, 81] on select "Choose an option... Pending Applied Excluded (Questions) Excluded (Expired) Exc…" at bounding box center [633, 95] width 143 height 28
click at [278, 253] on button at bounding box center [287, 257] width 18 height 25
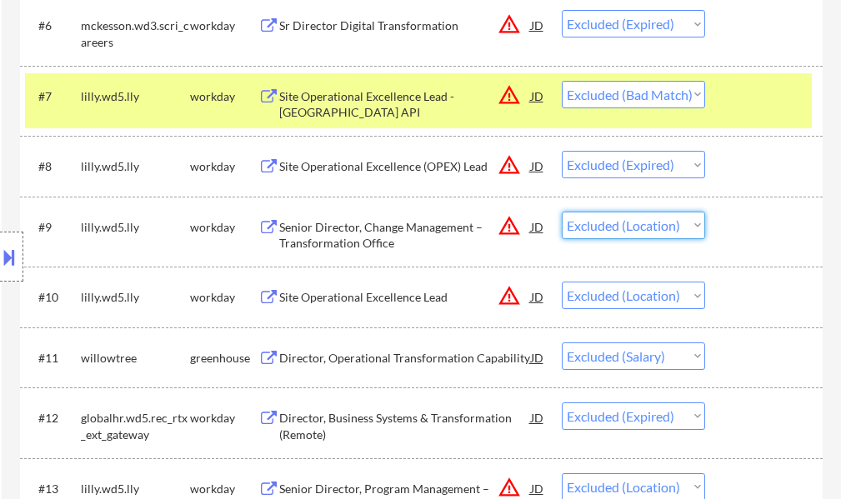
click at [606, 225] on select "Choose an option... Pending Applied Excluded (Questions) Excluded (Expired) Exc…" at bounding box center [633, 226] width 143 height 28
select select ""excluded__bad_match_""
click at [562, 212] on select "Choose an option... Pending Applied Excluded (Questions) Excluded (Expired) Exc…" at bounding box center [633, 226] width 143 height 28
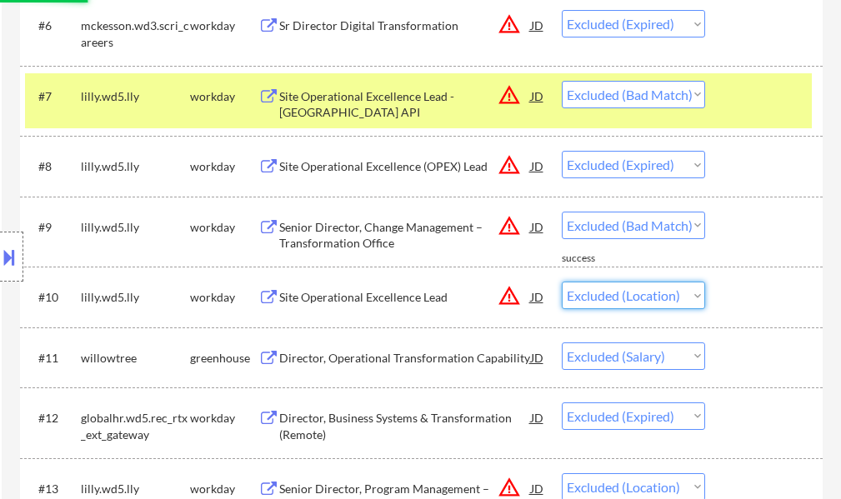
click at [632, 298] on select "Choose an option... Pending Applied Excluded (Questions) Excluded (Expired) Exc…" at bounding box center [633, 296] width 143 height 28
select select ""excluded__bad_match_""
click at [562, 282] on select "Choose an option... Pending Applied Excluded (Questions) Excluded (Expired) Exc…" at bounding box center [633, 296] width 143 height 28
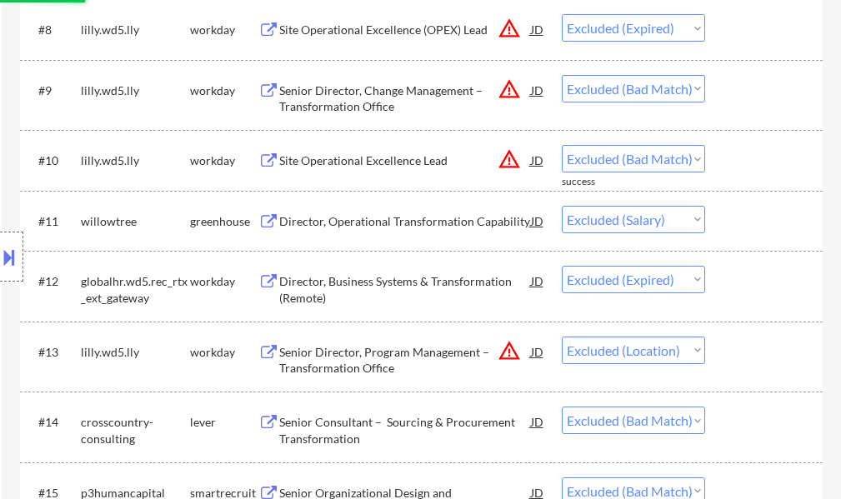
scroll to position [1073, 0]
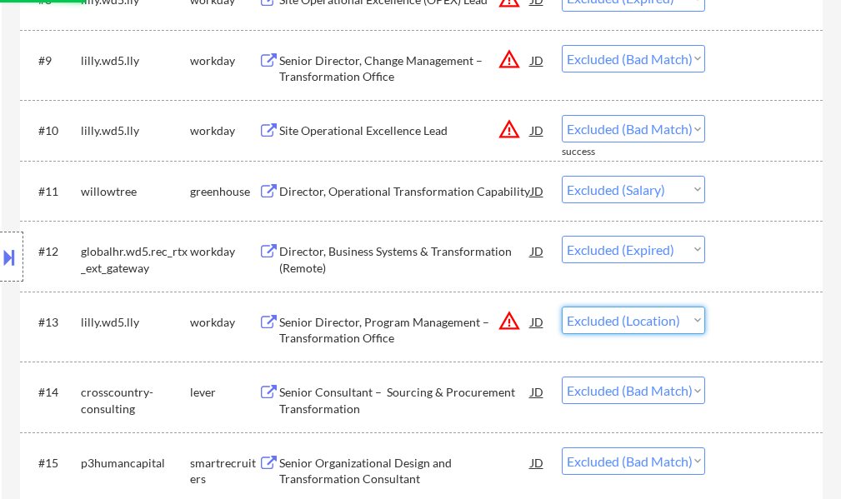
click at [598, 330] on select "Choose an option... Pending Applied Excluded (Questions) Excluded (Expired) Exc…" at bounding box center [633, 321] width 143 height 28
select select ""excluded__bad_match_""
click at [562, 307] on select "Choose an option... Pending Applied Excluded (Questions) Excluded (Expired) Exc…" at bounding box center [633, 321] width 143 height 28
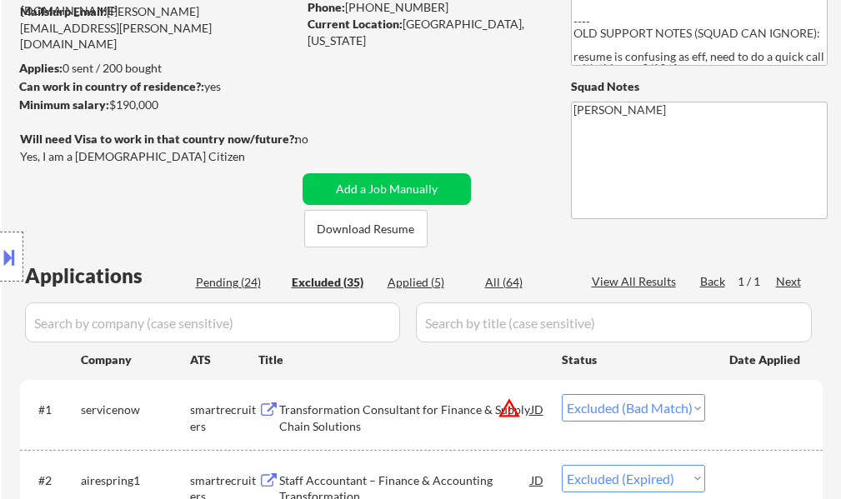
scroll to position [157, 0]
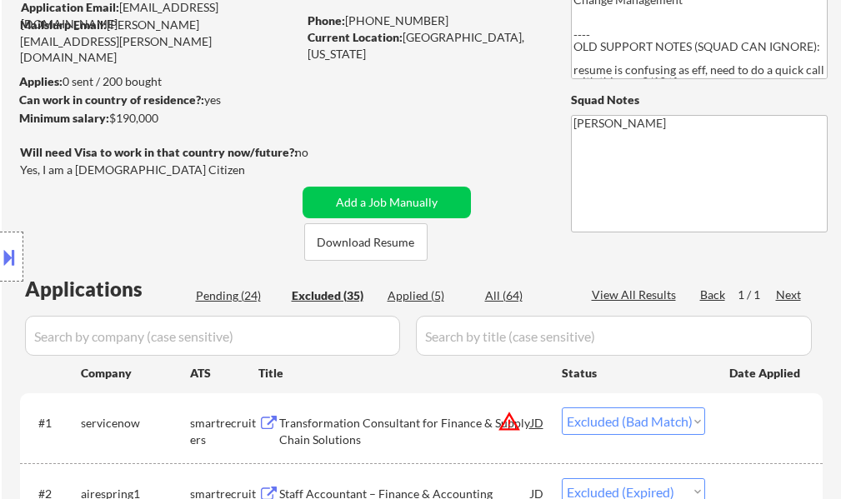
click at [241, 298] on div "Location Inclusions:" at bounding box center [149, 257] width 298 height 309
click at [238, 297] on div "Location Inclusions:" at bounding box center [149, 257] width 298 height 309
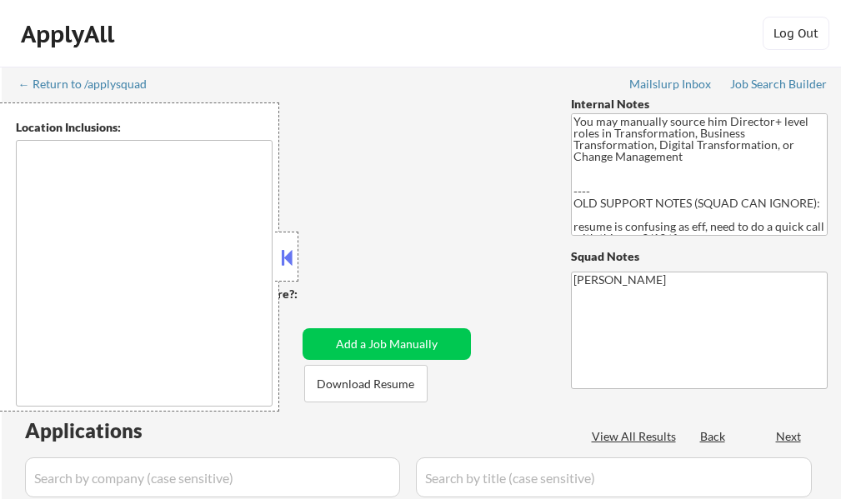
select select ""pending""
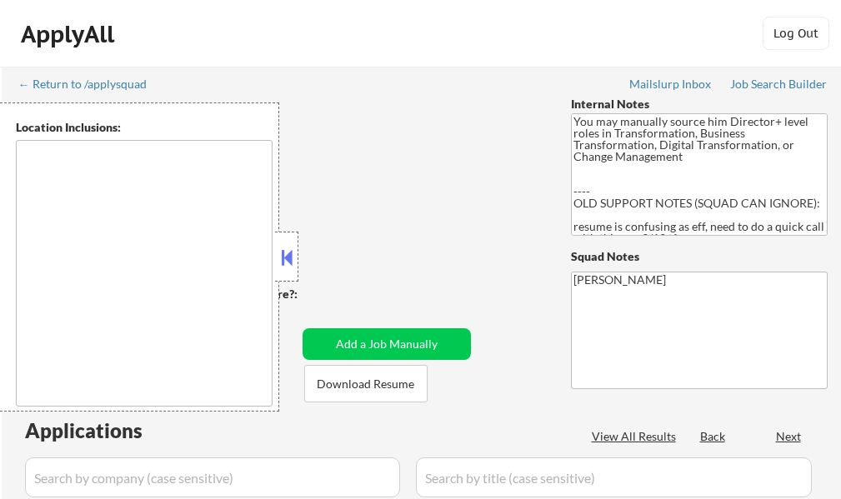
select select ""pending""
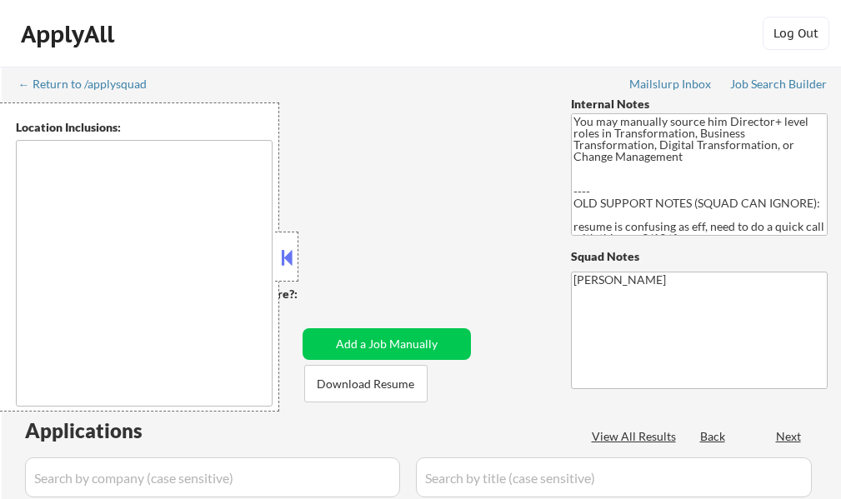
select select ""pending""
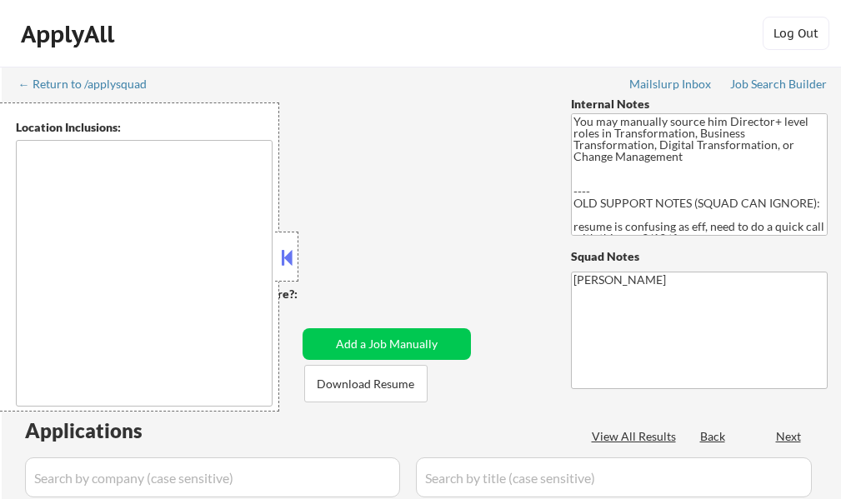
select select ""pending""
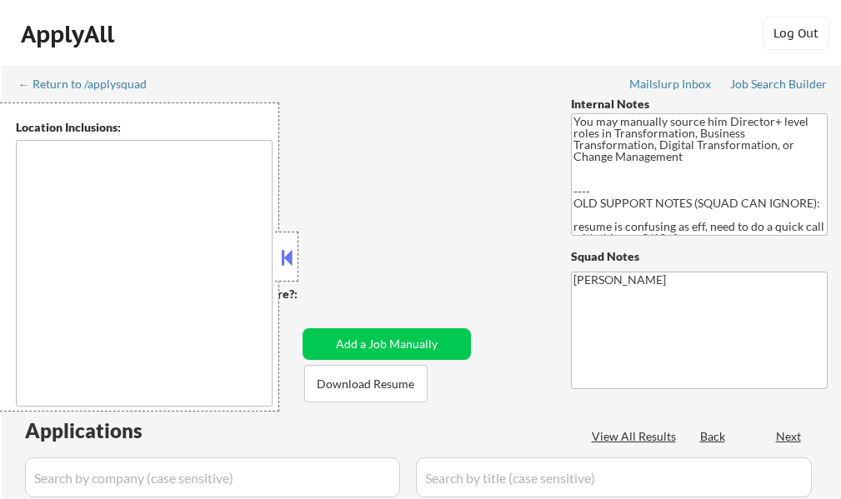
select select ""pending""
type textarea "[GEOGRAPHIC_DATA], [GEOGRAPHIC_DATA], [GEOGRAPHIC_DATA] [GEOGRAPHIC_DATA], [GEO…"
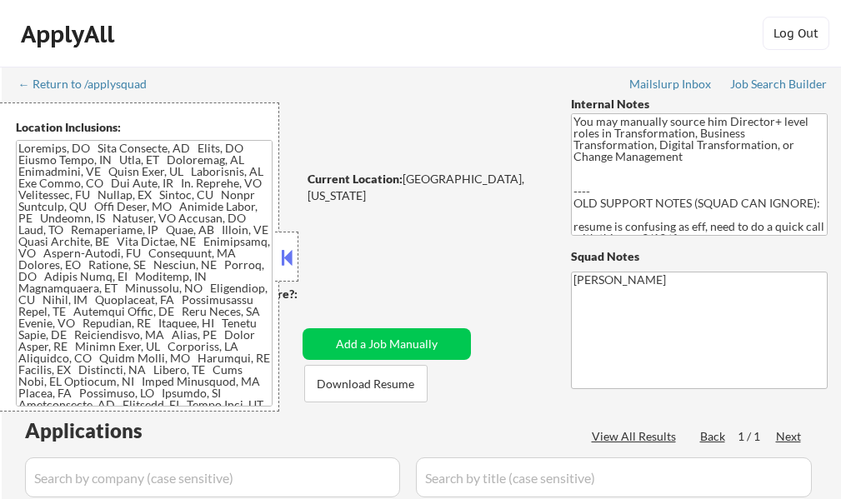
click at [281, 257] on button at bounding box center [287, 257] width 18 height 25
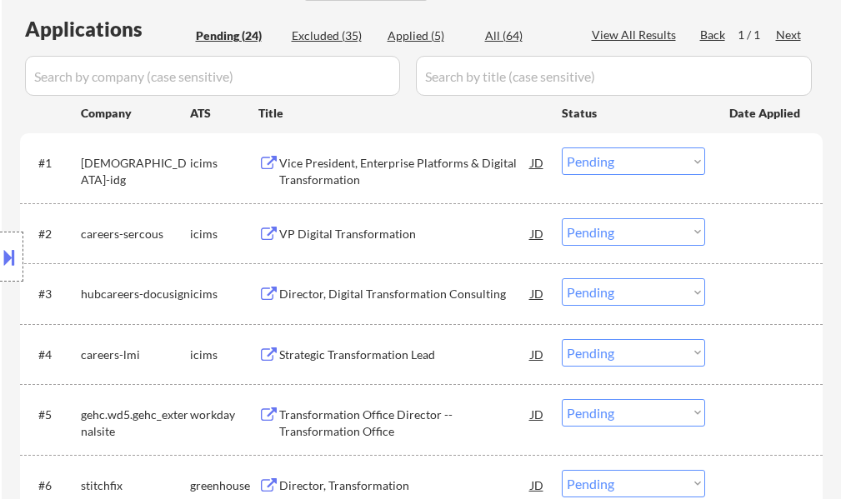
scroll to position [583, 0]
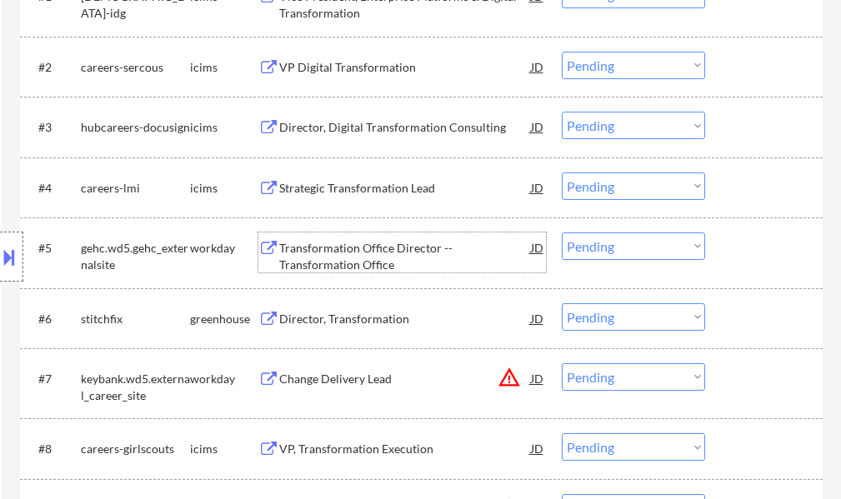
click at [314, 245] on div "Transformation Office Director -- Transformation Office" at bounding box center [405, 256] width 252 height 33
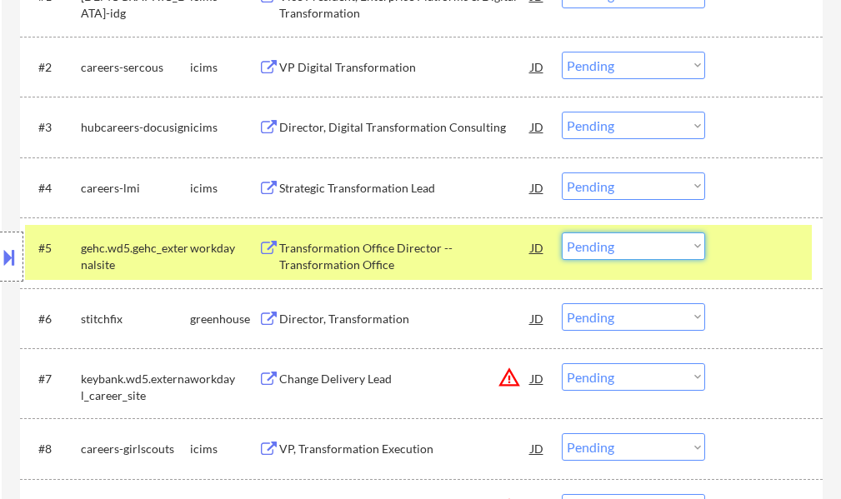
click at [668, 250] on select "Choose an option... Pending Applied Excluded (Questions) Excluded (Expired) Exc…" at bounding box center [633, 247] width 143 height 28
click at [562, 233] on select "Choose an option... Pending Applied Excluded (Questions) Excluded (Expired) Exc…" at bounding box center [633, 247] width 143 height 28
click at [751, 248] on div at bounding box center [765, 248] width 73 height 30
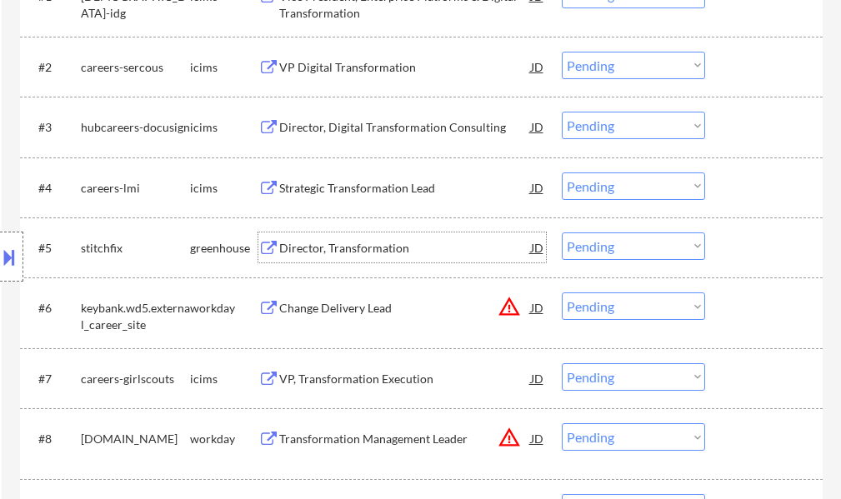
click at [368, 250] on div "Director, Transformation" at bounding box center [405, 248] width 252 height 17
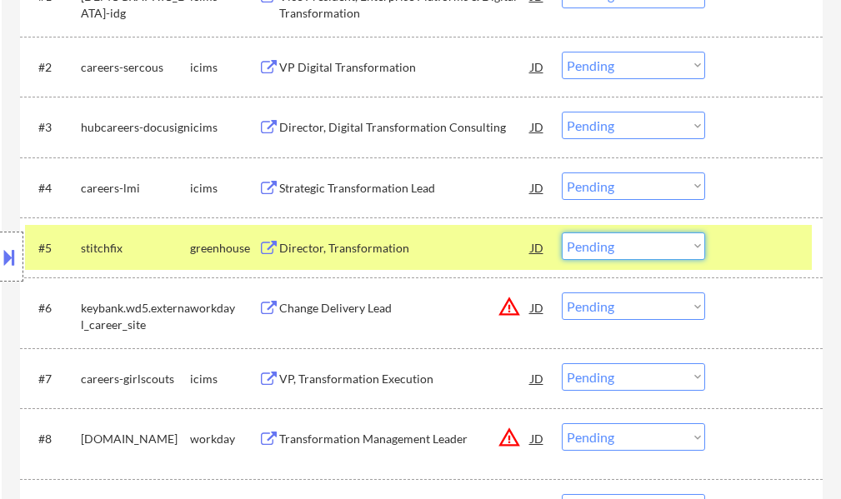
click at [642, 246] on select "Choose an option... Pending Applied Excluded (Questions) Excluded (Expired) Exc…" at bounding box center [633, 247] width 143 height 28
click at [562, 233] on select "Choose an option... Pending Applied Excluded (Questions) Excluded (Expired) Exc…" at bounding box center [633, 247] width 143 height 28
click at [738, 254] on div at bounding box center [765, 248] width 73 height 30
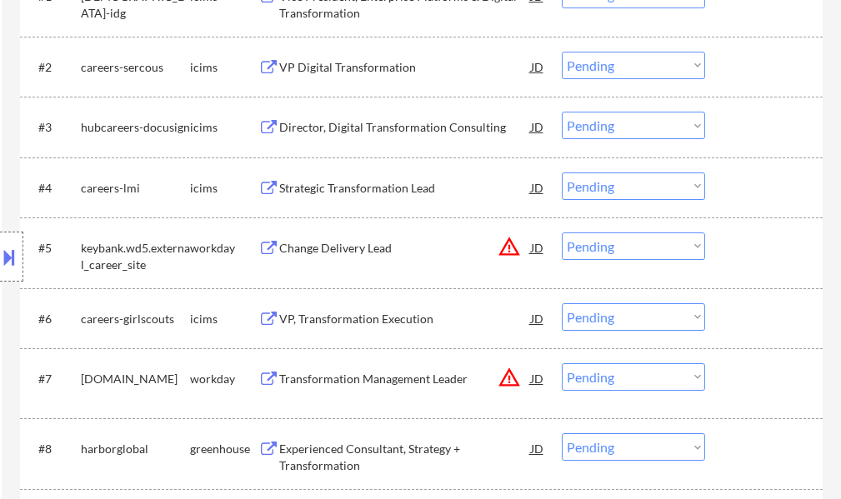
click at [341, 256] on div "Change Delivery Lead" at bounding box center [405, 248] width 252 height 17
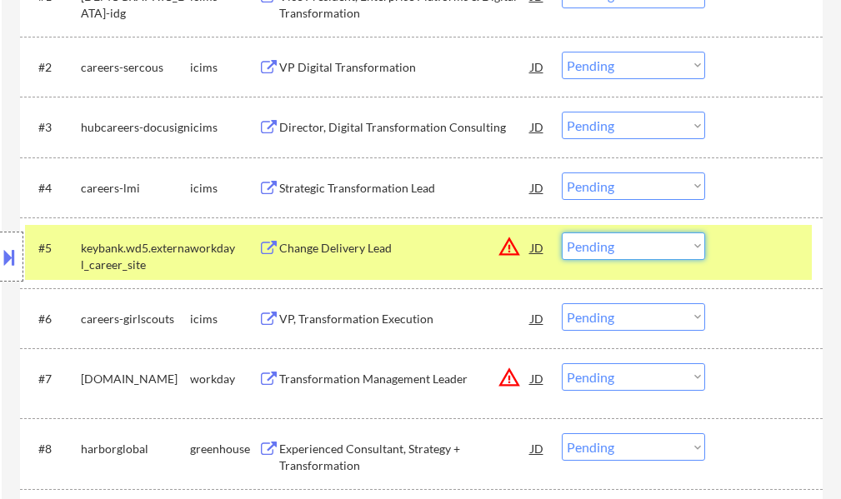
click at [645, 244] on select "Choose an option... Pending Applied Excluded (Questions) Excluded (Expired) Exc…" at bounding box center [633, 247] width 143 height 28
click at [562, 233] on select "Choose an option... Pending Applied Excluded (Questions) Excluded (Expired) Exc…" at bounding box center [633, 247] width 143 height 28
click at [754, 248] on div at bounding box center [765, 248] width 73 height 30
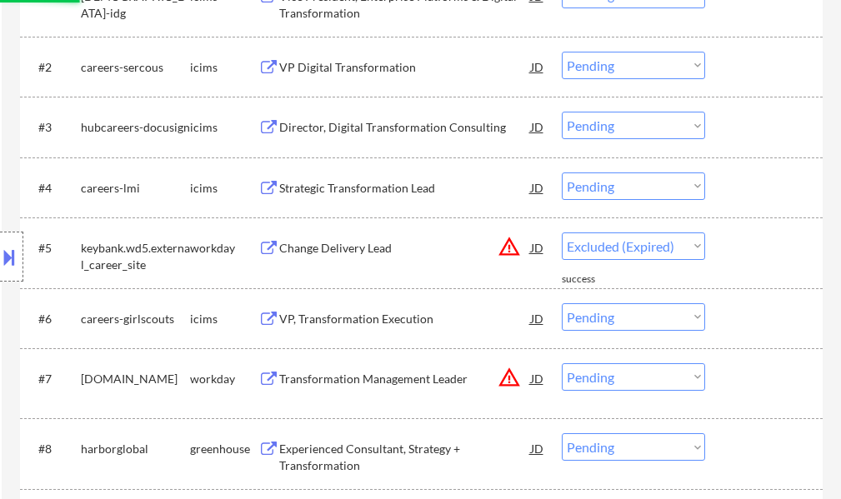
select select ""pending""
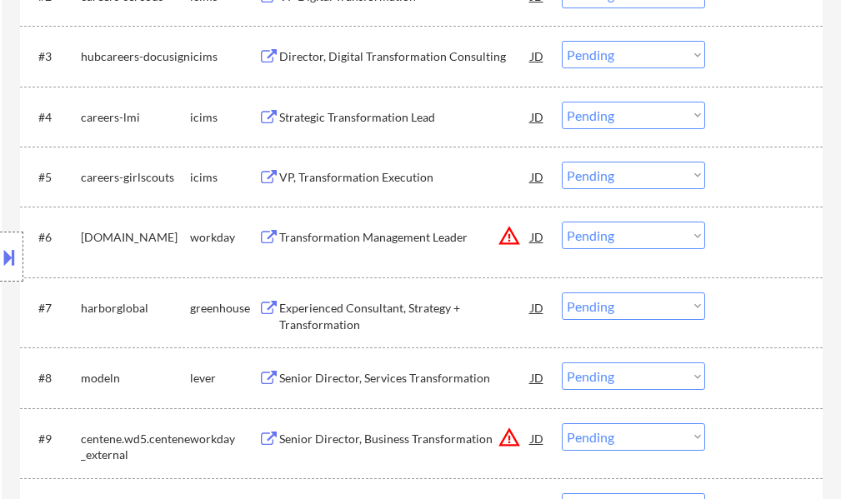
scroll to position [667, 0]
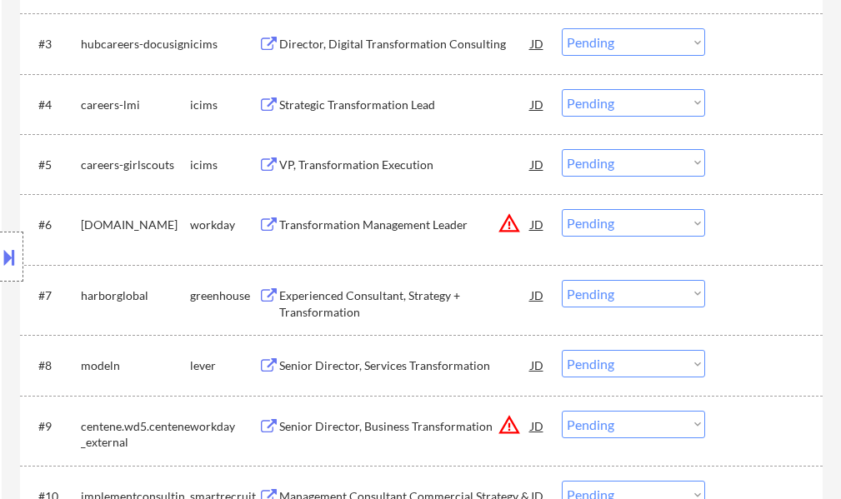
click at [350, 238] on div "Transformation Management Leader" at bounding box center [405, 224] width 252 height 30
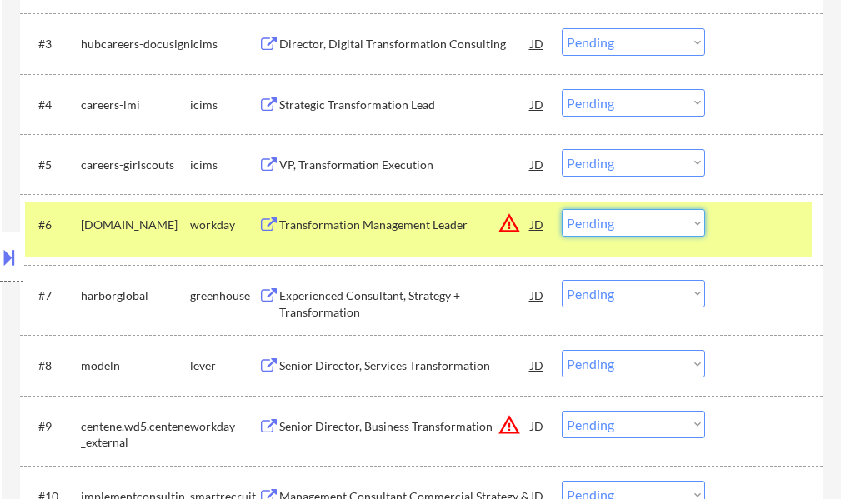
click at [604, 223] on select "Choose an option... Pending Applied Excluded (Questions) Excluded (Expired) Exc…" at bounding box center [633, 223] width 143 height 28
click at [562, 209] on select "Choose an option... Pending Applied Excluded (Questions) Excluded (Expired) Exc…" at bounding box center [633, 223] width 143 height 28
click at [732, 232] on div at bounding box center [765, 224] width 73 height 30
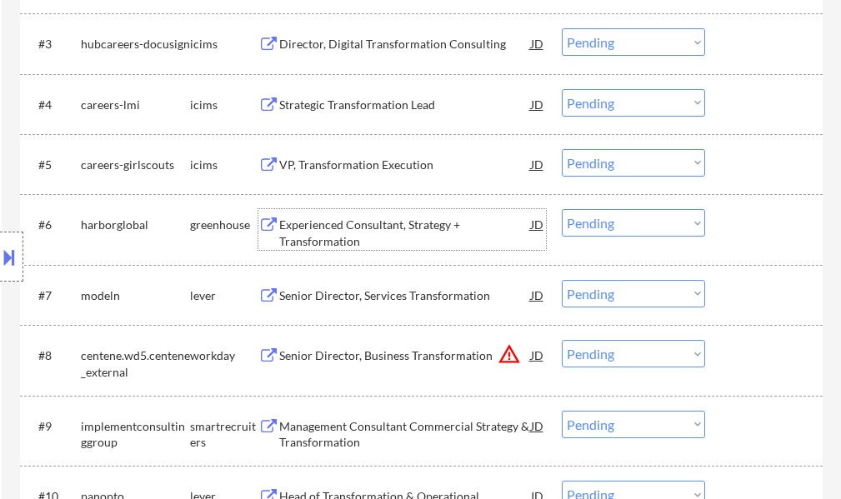
click at [341, 228] on div "Experienced Consultant, Strategy + Transformation" at bounding box center [405, 233] width 252 height 33
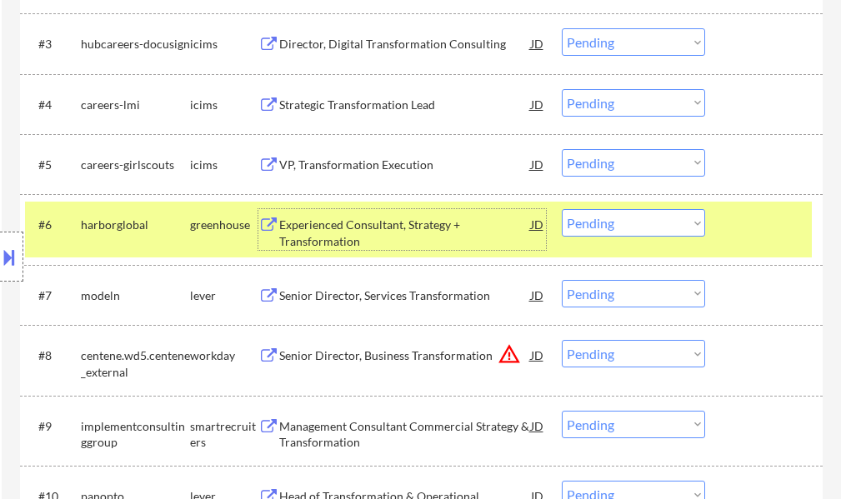
click at [608, 223] on select "Choose an option... Pending Applied Excluded (Questions) Excluded (Expired) Exc…" at bounding box center [633, 223] width 143 height 28
click at [562, 209] on select "Choose an option... Pending Applied Excluded (Questions) Excluded (Expired) Exc…" at bounding box center [633, 223] width 143 height 28
click at [728, 248] on div "#6 harborglobal greenhouse Experienced Consultant, Strategy + Transformation JD…" at bounding box center [418, 229] width 787 height 55
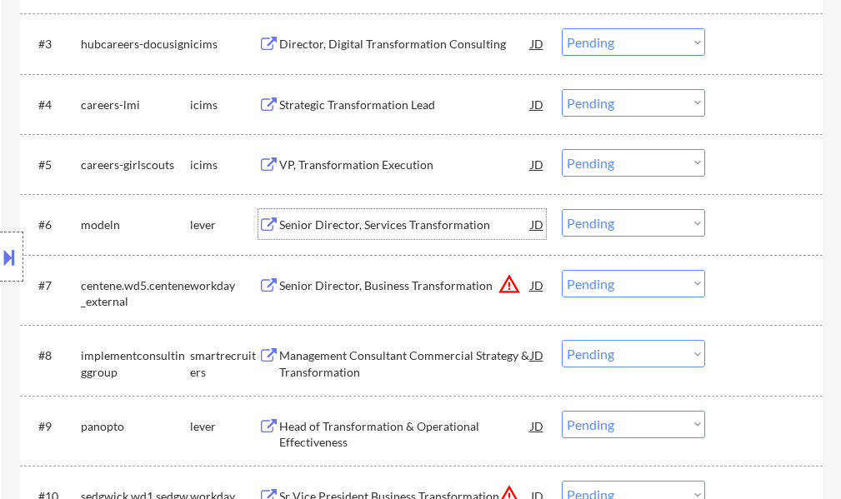
click at [323, 228] on div "Senior Director, Services Transformation" at bounding box center [405, 225] width 252 height 17
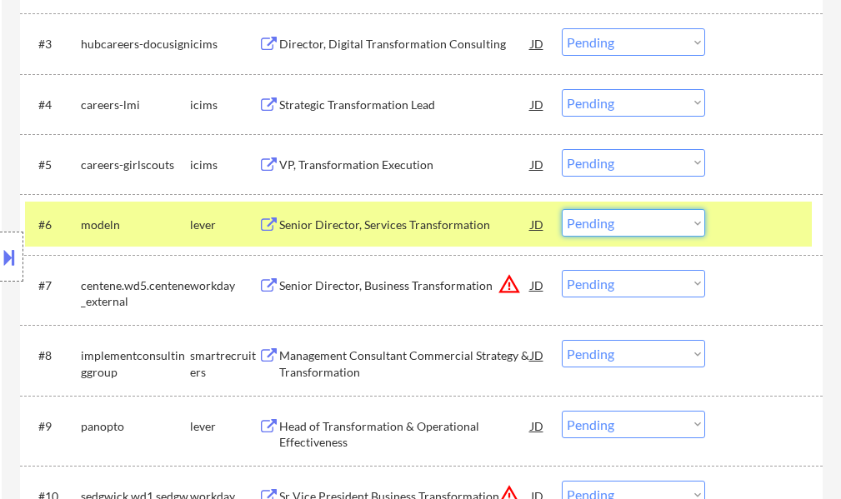
click at [581, 237] on select "Choose an option... Pending Applied Excluded (Questions) Excluded (Expired) Exc…" at bounding box center [633, 223] width 143 height 28
click at [562, 209] on select "Choose an option... Pending Applied Excluded (Questions) Excluded (Expired) Exc…" at bounding box center [633, 223] width 143 height 28
click at [738, 242] on div "#6 modeln lever Senior Director, Services Transformation JD warning_amber Choos…" at bounding box center [418, 224] width 787 height 45
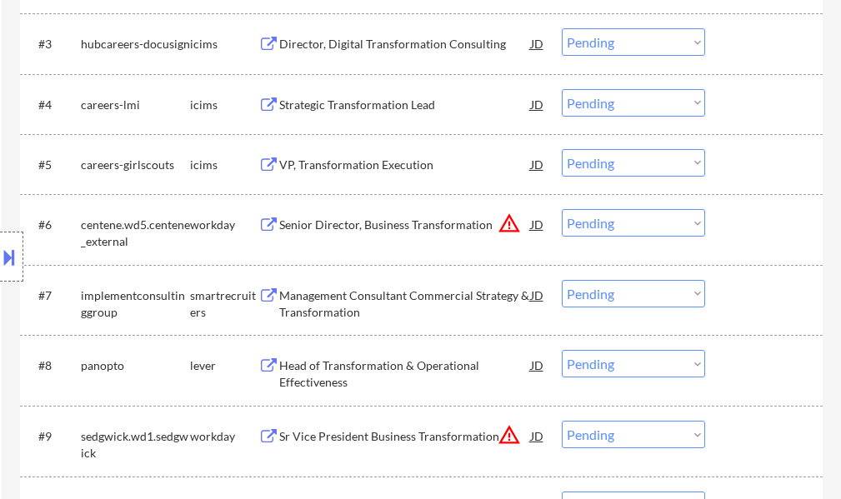
click at [413, 220] on div "Senior Director, Business Transformation" at bounding box center [405, 225] width 252 height 17
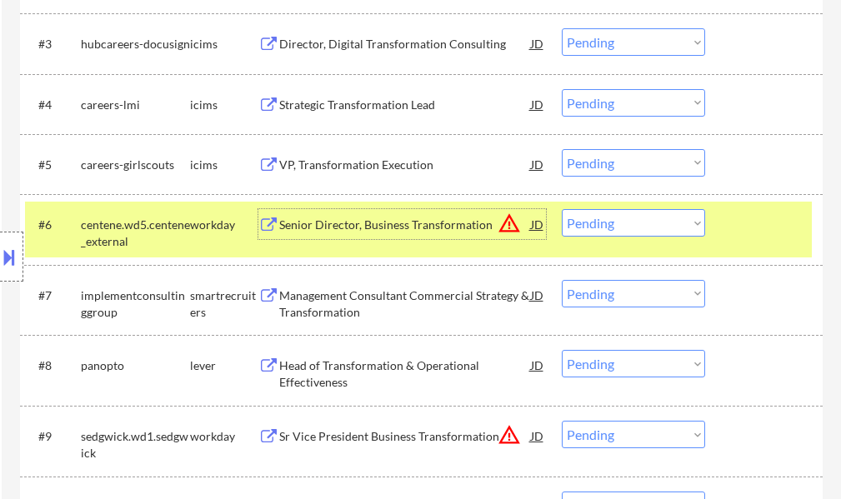
click at [587, 224] on select "Choose an option... Pending Applied Excluded (Questions) Excluded (Expired) Exc…" at bounding box center [633, 223] width 143 height 28
click at [562, 209] on select "Choose an option... Pending Applied Excluded (Questions) Excluded (Expired) Exc…" at bounding box center [633, 223] width 143 height 28
click at [748, 243] on div "#6 centene.wd5.centene_external workday Senior Director, Business Transformatio…" at bounding box center [418, 229] width 787 height 55
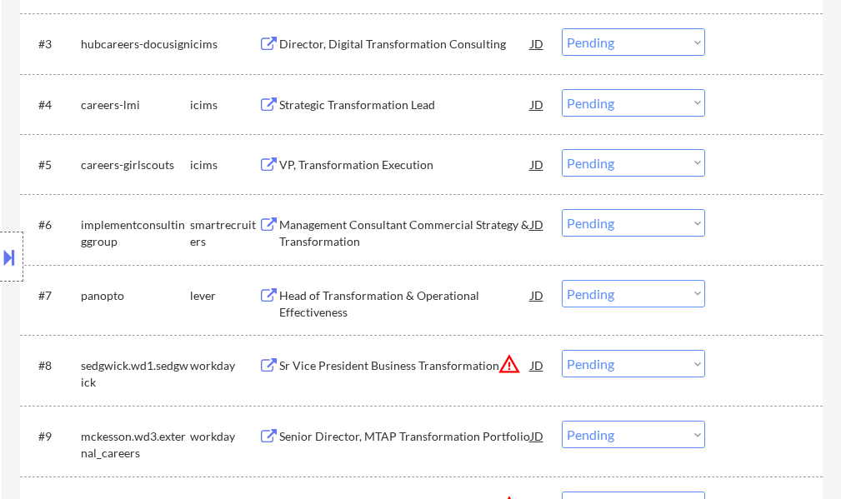
click at [307, 241] on div "Management Consultant Commercial Strategy & Transformation" at bounding box center [405, 233] width 252 height 33
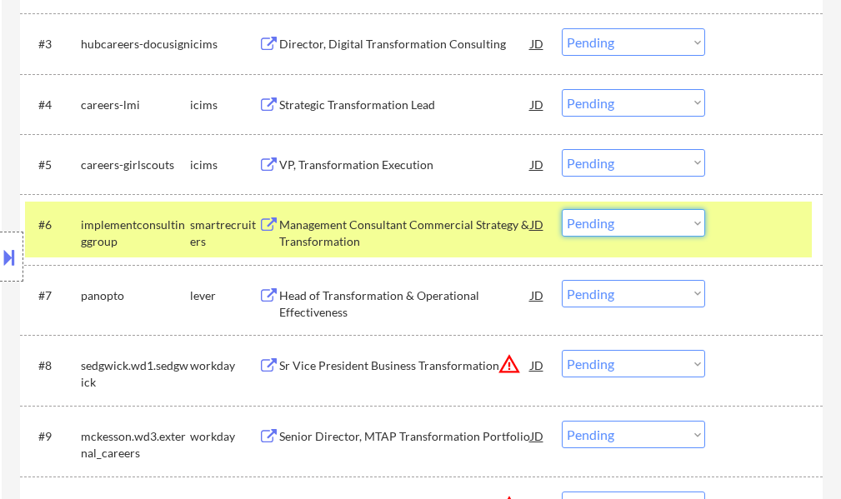
click at [598, 213] on select "Choose an option... Pending Applied Excluded (Questions) Excluded (Expired) Exc…" at bounding box center [633, 223] width 143 height 28
click at [562, 209] on select "Choose an option... Pending Applied Excluded (Questions) Excluded (Expired) Exc…" at bounding box center [633, 223] width 143 height 28
click at [735, 228] on div at bounding box center [765, 224] width 73 height 30
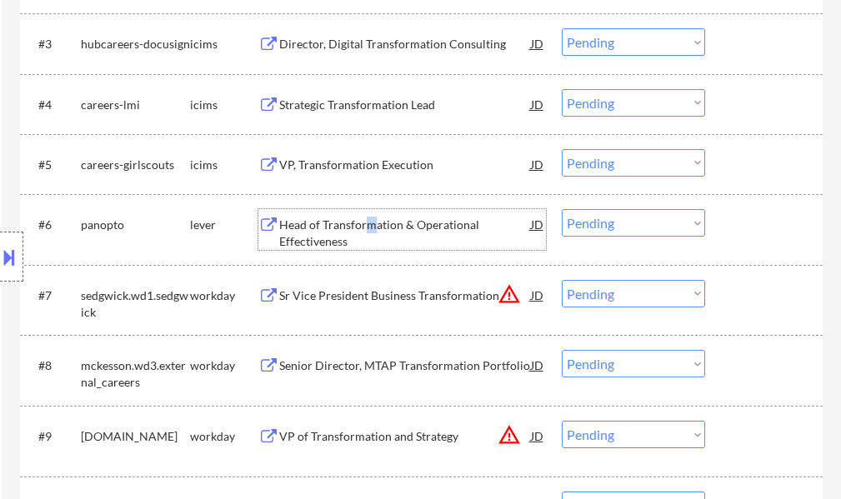
click at [369, 230] on div "Head of Transformation & Operational Effectiveness" at bounding box center [405, 233] width 252 height 33
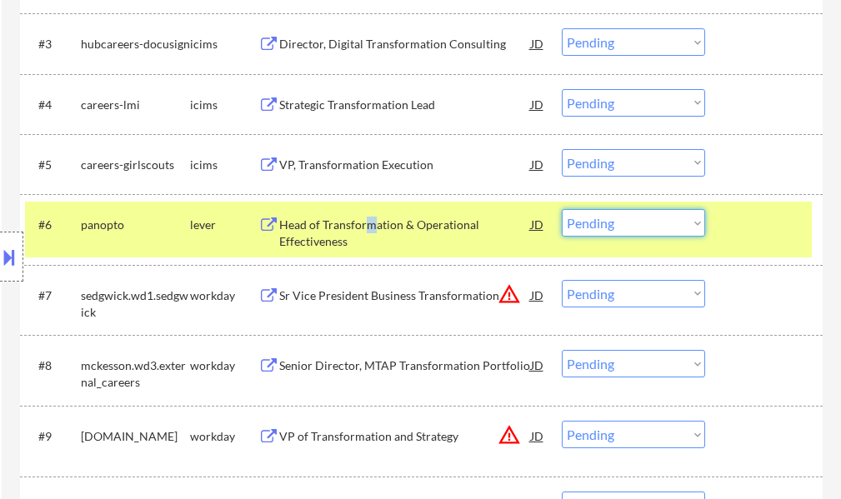
click at [595, 223] on select "Choose an option... Pending Applied Excluded (Questions) Excluded (Expired) Exc…" at bounding box center [633, 223] width 143 height 28
click at [562, 209] on select "Choose an option... Pending Applied Excluded (Questions) Excluded (Expired) Exc…" at bounding box center [633, 223] width 143 height 28
click at [777, 221] on div at bounding box center [765, 224] width 73 height 30
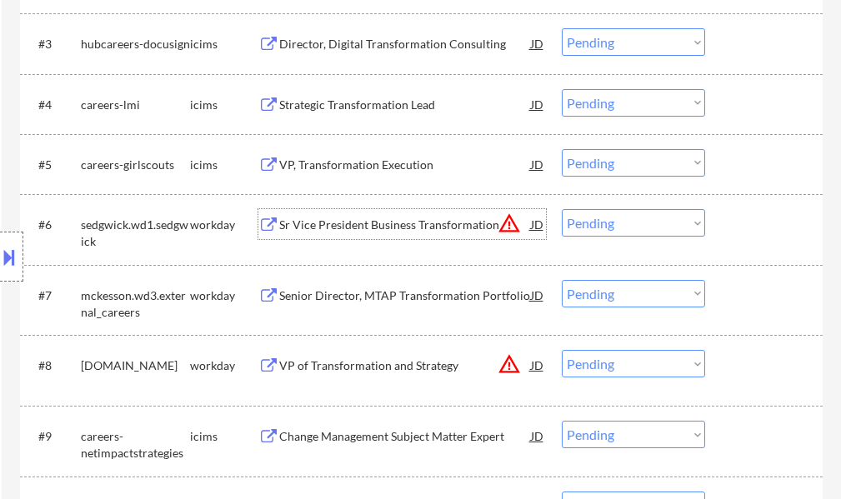
click at [366, 223] on div "Sr Vice President Business Transformation" at bounding box center [405, 225] width 252 height 17
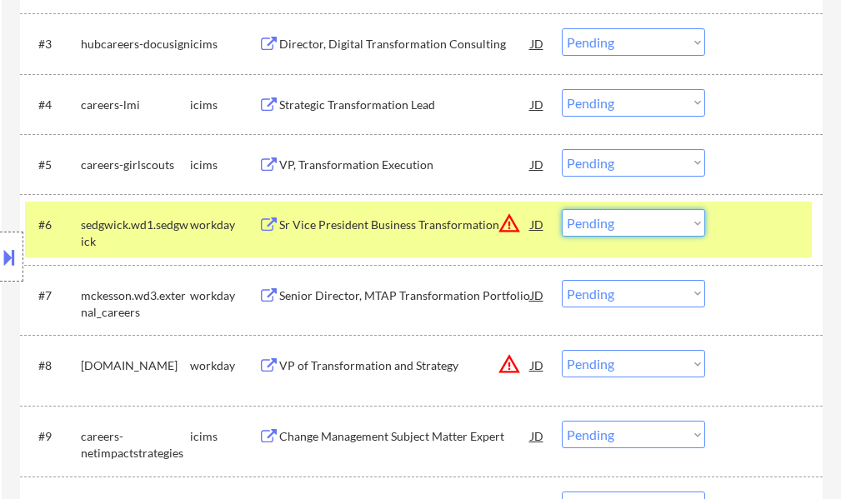
click at [603, 228] on select "Choose an option... Pending Applied Excluded (Questions) Excluded (Expired) Exc…" at bounding box center [633, 223] width 143 height 28
click at [562, 209] on select "Choose an option... Pending Applied Excluded (Questions) Excluded (Expired) Exc…" at bounding box center [633, 223] width 143 height 28
click at [752, 219] on div at bounding box center [765, 224] width 73 height 30
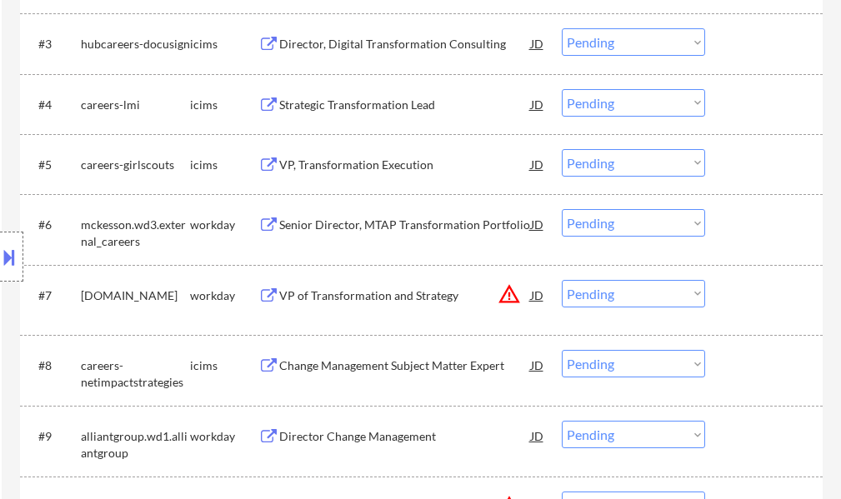
click at [421, 234] on div "Senior Director, MTAP Transformation Portfolio" at bounding box center [405, 224] width 252 height 30
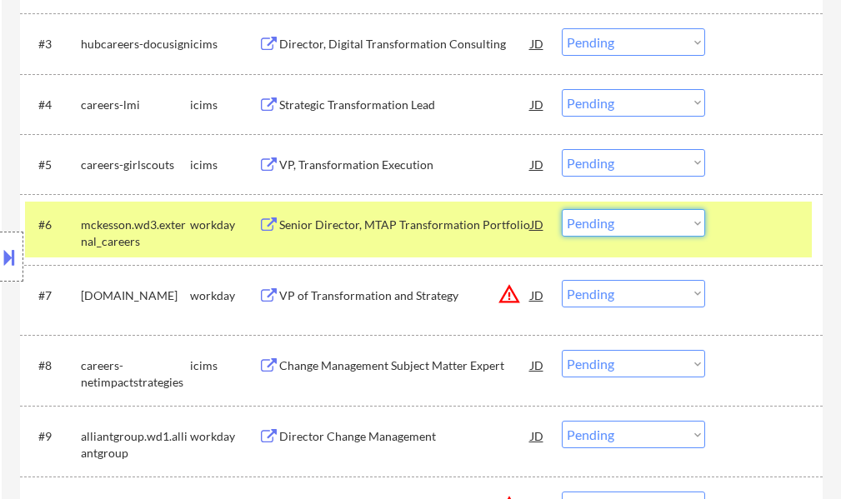
click at [618, 217] on select "Choose an option... Pending Applied Excluded (Questions) Excluded (Expired) Exc…" at bounding box center [633, 223] width 143 height 28
click at [562, 209] on select "Choose an option... Pending Applied Excluded (Questions) Excluded (Expired) Exc…" at bounding box center [633, 223] width 143 height 28
click at [744, 227] on div at bounding box center [765, 224] width 73 height 30
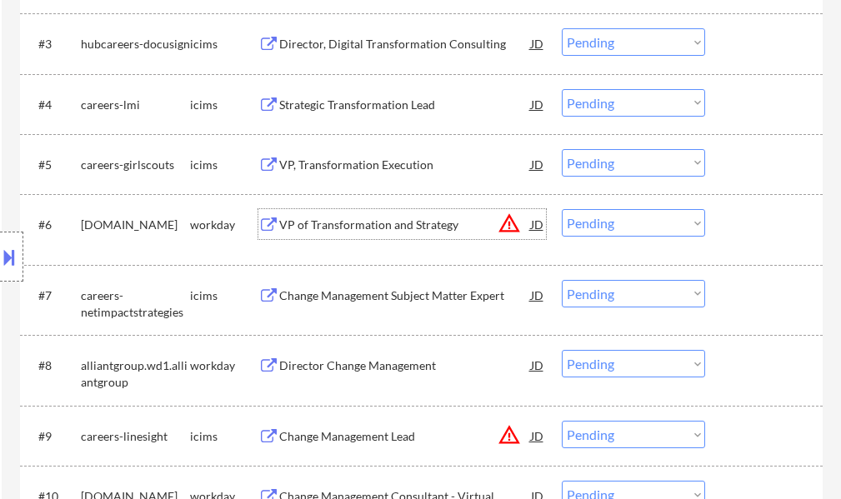
click at [416, 228] on div "VP of Transformation and Strategy" at bounding box center [405, 225] width 252 height 17
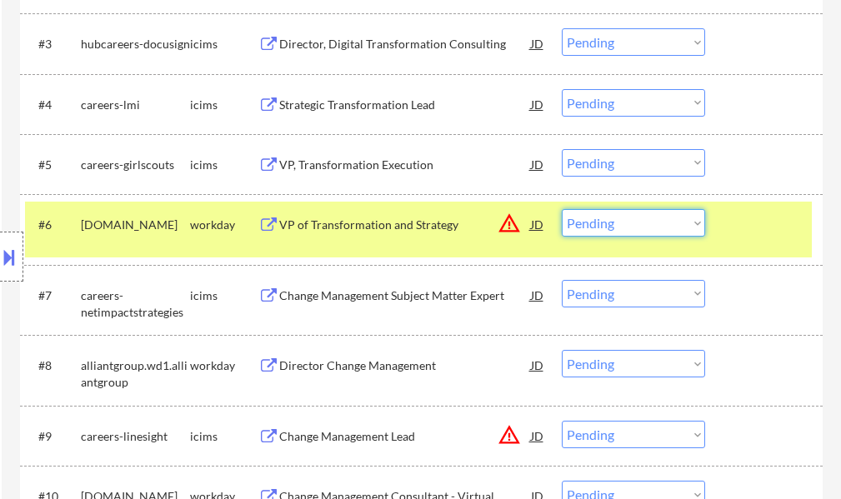
click at [643, 218] on select "Choose an option... Pending Applied Excluded (Questions) Excluded (Expired) Exc…" at bounding box center [633, 223] width 143 height 28
click at [562, 209] on select "Choose an option... Pending Applied Excluded (Questions) Excluded (Expired) Exc…" at bounding box center [633, 223] width 143 height 28
select select ""pending""
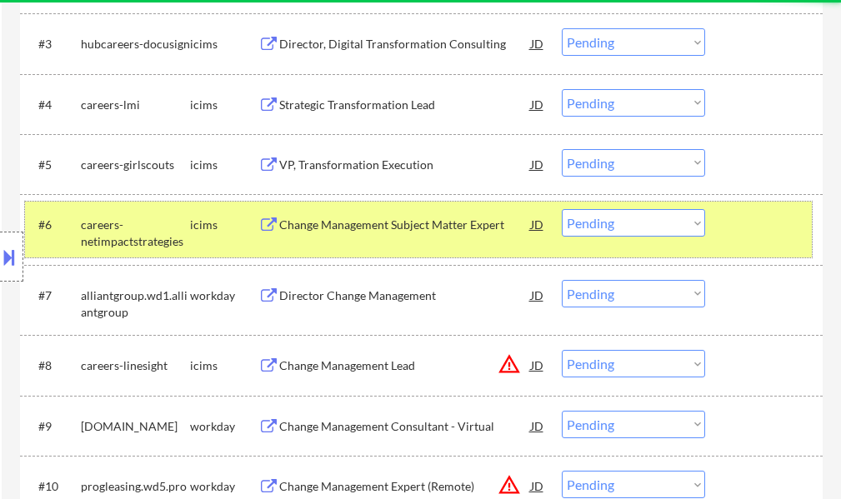
click at [762, 216] on div at bounding box center [765, 224] width 73 height 30
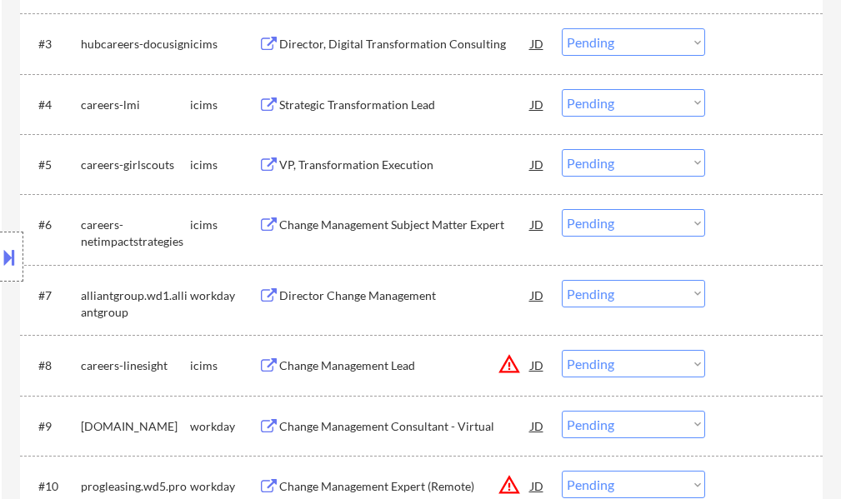
click at [348, 302] on div "Director Change Management" at bounding box center [405, 296] width 252 height 17
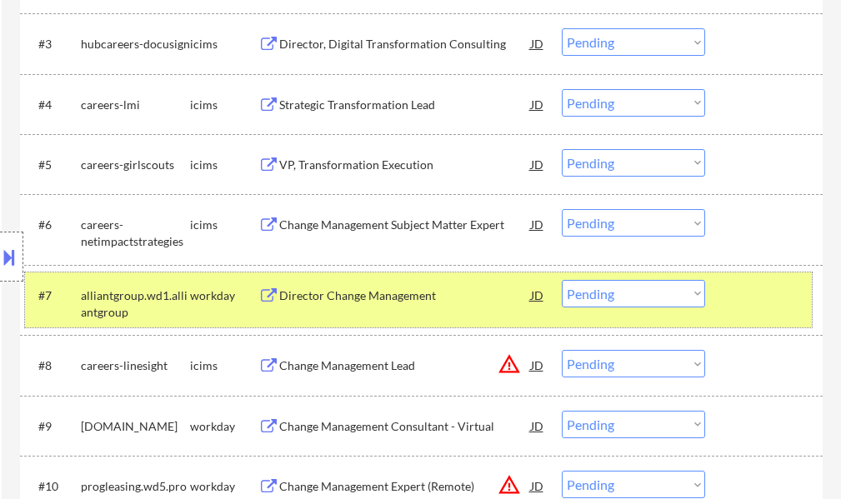
click at [754, 304] on div at bounding box center [765, 295] width 73 height 30
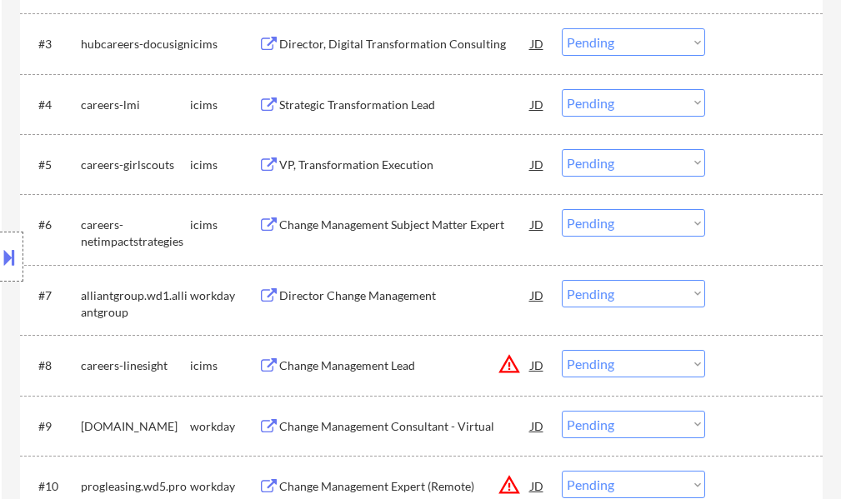
click at [279, 287] on div "Location Inclusions:" at bounding box center [149, 257] width 298 height 309
click at [278, 296] on div "Location Inclusions:" at bounding box center [149, 257] width 298 height 309
click at [341, 294] on div "Director Change Management" at bounding box center [405, 296] width 252 height 17
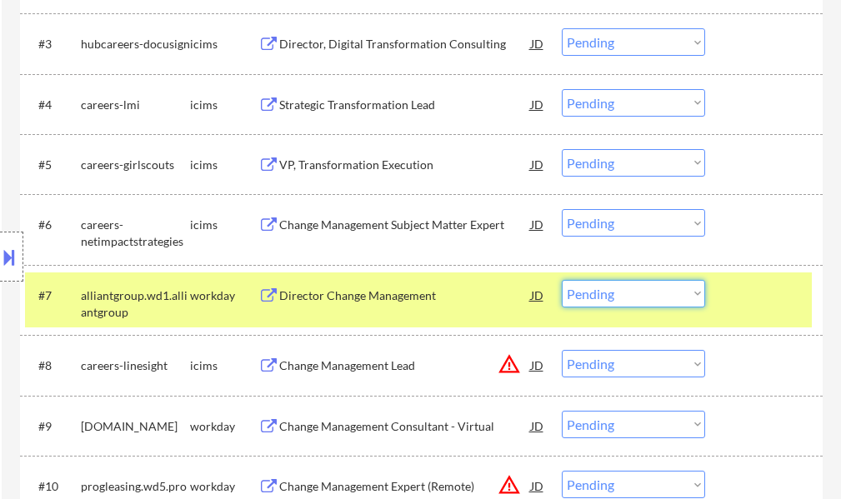
click at [593, 293] on select "Choose an option... Pending Applied Excluded (Questions) Excluded (Expired) Exc…" at bounding box center [633, 294] width 143 height 28
click at [562, 280] on select "Choose an option... Pending Applied Excluded (Questions) Excluded (Expired) Exc…" at bounding box center [633, 294] width 143 height 28
click at [767, 298] on div at bounding box center [765, 295] width 73 height 30
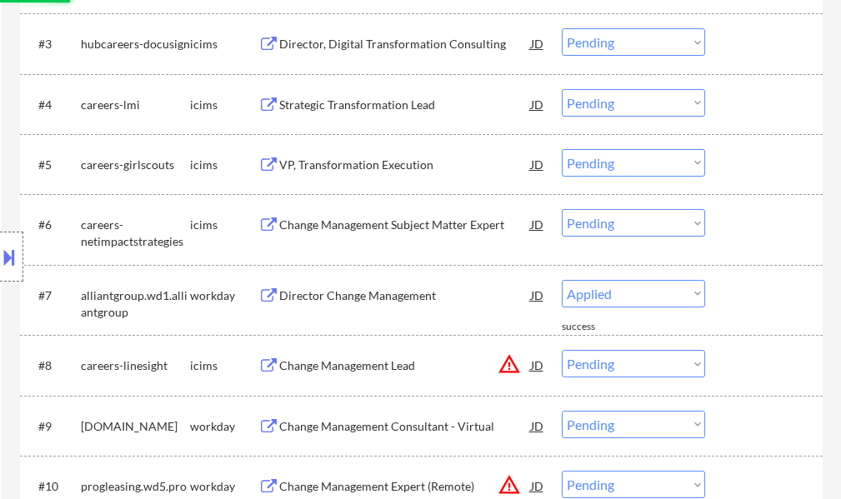
select select ""pending""
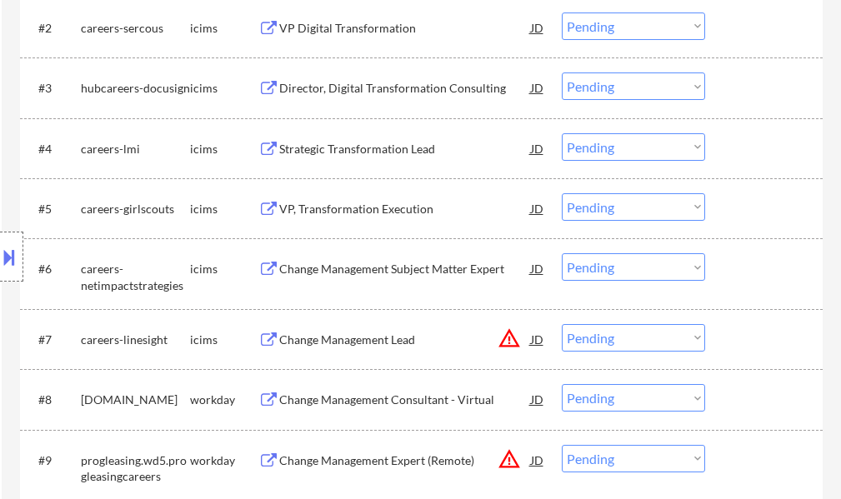
scroll to position [833, 0]
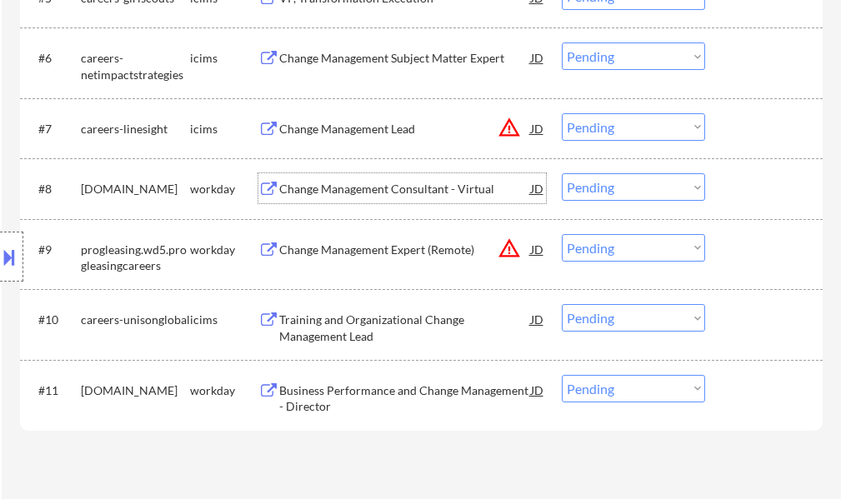
click at [324, 195] on div "Change Management Consultant - Virtual" at bounding box center [405, 189] width 252 height 17
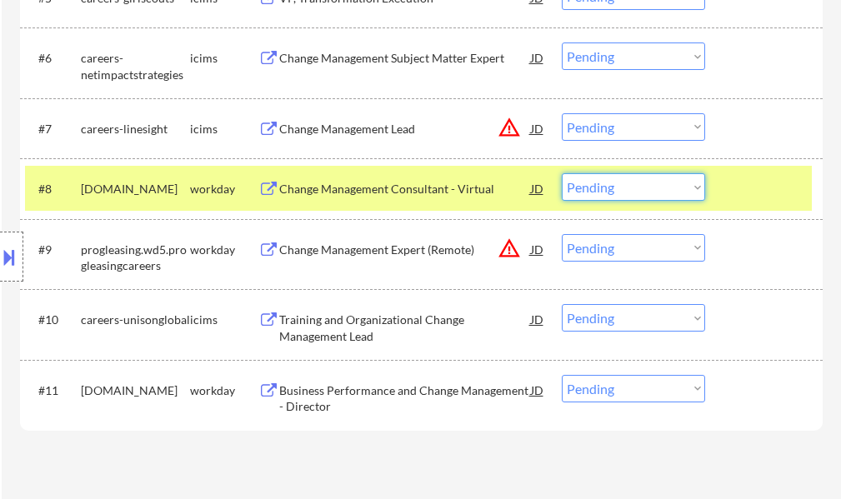
click at [569, 186] on select "Choose an option... Pending Applied Excluded (Questions) Excluded (Expired) Exc…" at bounding box center [633, 187] width 143 height 28
click at [562, 173] on select "Choose an option... Pending Applied Excluded (Questions) Excluded (Expired) Exc…" at bounding box center [633, 187] width 143 height 28
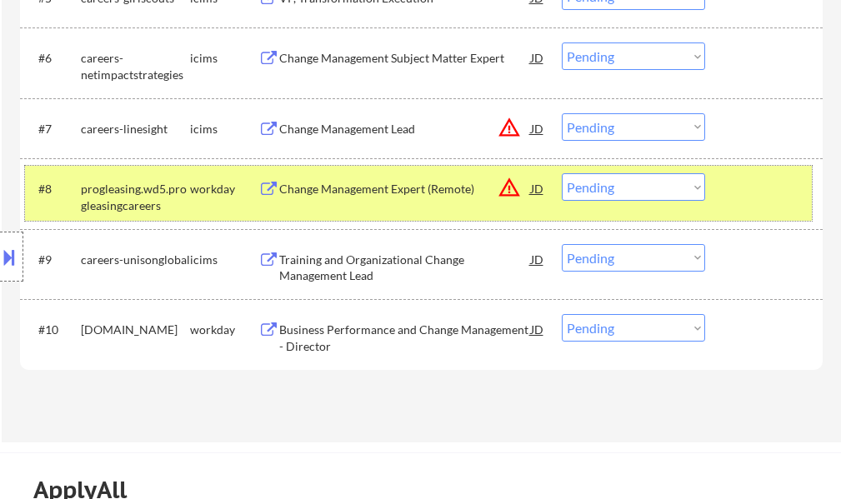
click at [748, 189] on div at bounding box center [765, 188] width 73 height 30
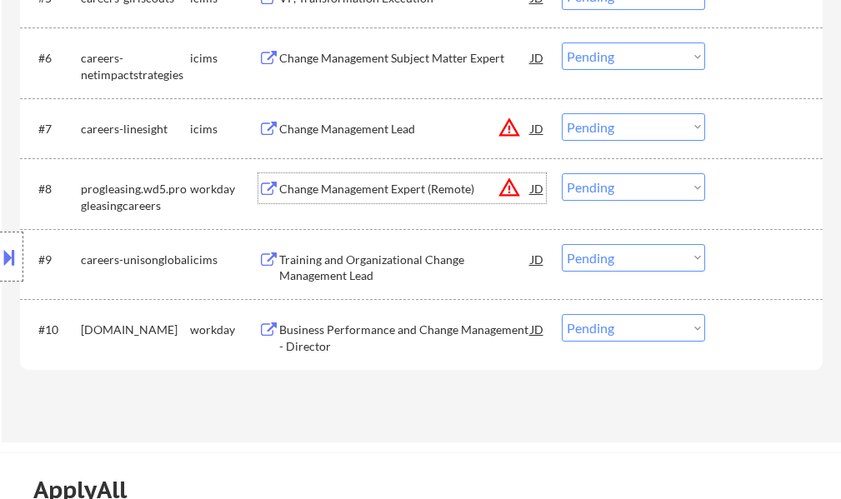
click at [337, 184] on div "Change Management Expert (Remote)" at bounding box center [405, 189] width 252 height 17
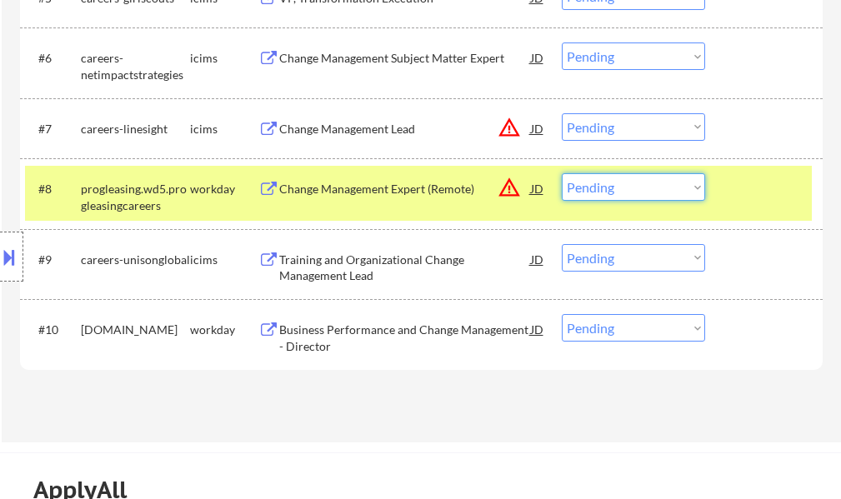
click at [636, 191] on select "Choose an option... Pending Applied Excluded (Questions) Excluded (Expired) Exc…" at bounding box center [633, 187] width 143 height 28
click at [562, 173] on select "Choose an option... Pending Applied Excluded (Questions) Excluded (Expired) Exc…" at bounding box center [633, 187] width 143 height 28
select select ""pending""
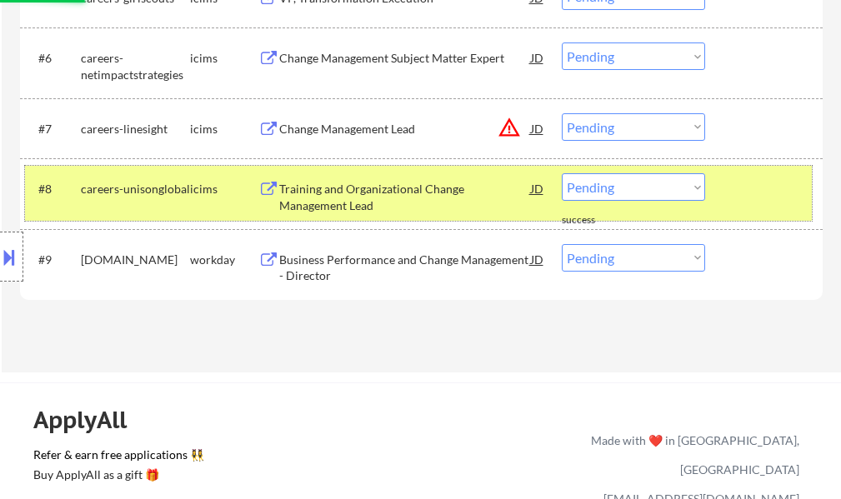
click at [764, 197] on div at bounding box center [765, 188] width 73 height 30
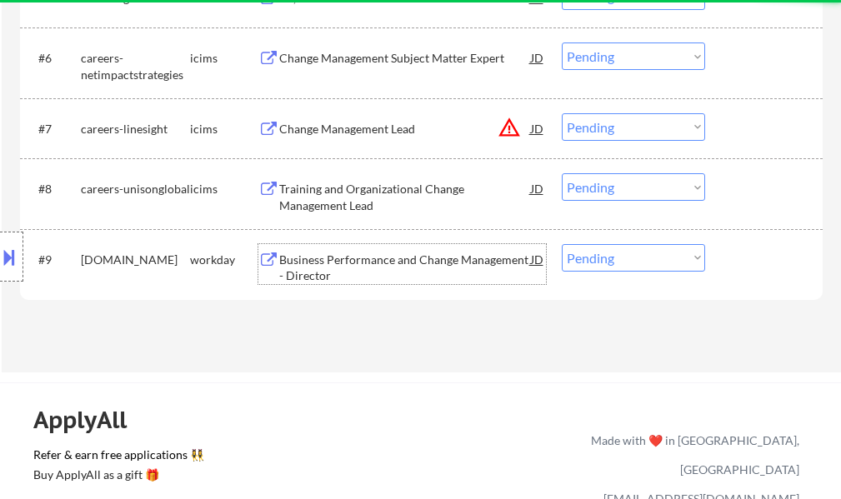
click at [383, 263] on div "Business Performance and Change Management - Director" at bounding box center [405, 268] width 252 height 33
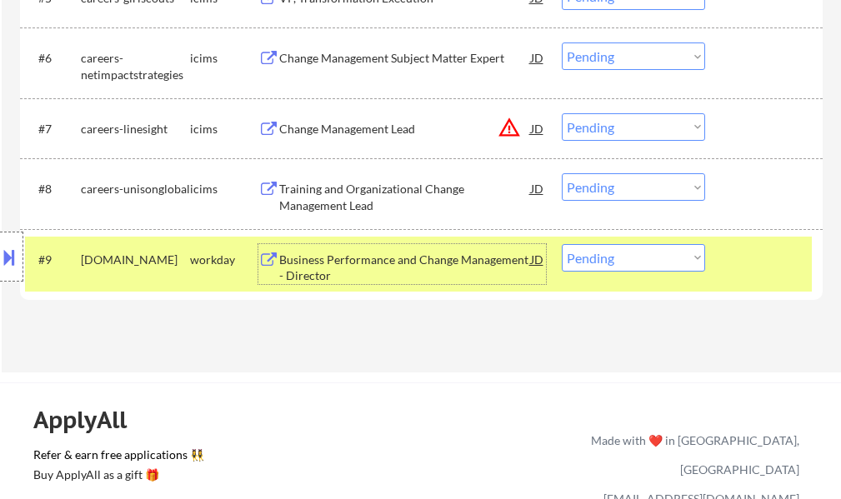
click at [607, 258] on select "Choose an option... Pending Applied Excluded (Questions) Excluded (Expired) Exc…" at bounding box center [633, 258] width 143 height 28
select select ""excluded__expired_""
click at [562, 244] on select "Choose an option... Pending Applied Excluded (Questions) Excluded (Expired) Exc…" at bounding box center [633, 258] width 143 height 28
click at [729, 268] on div at bounding box center [765, 259] width 73 height 30
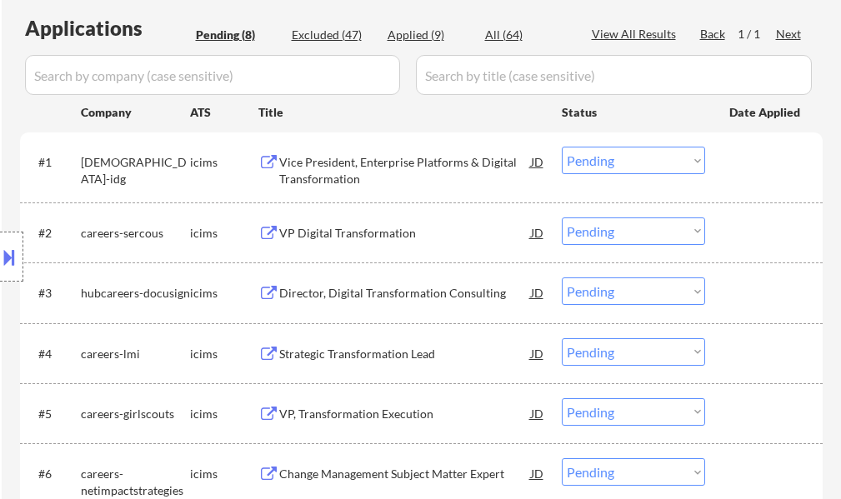
scroll to position [417, 0]
click at [320, 168] on div "Vice President, Enterprise Platforms & Digital Transformation" at bounding box center [405, 171] width 252 height 33
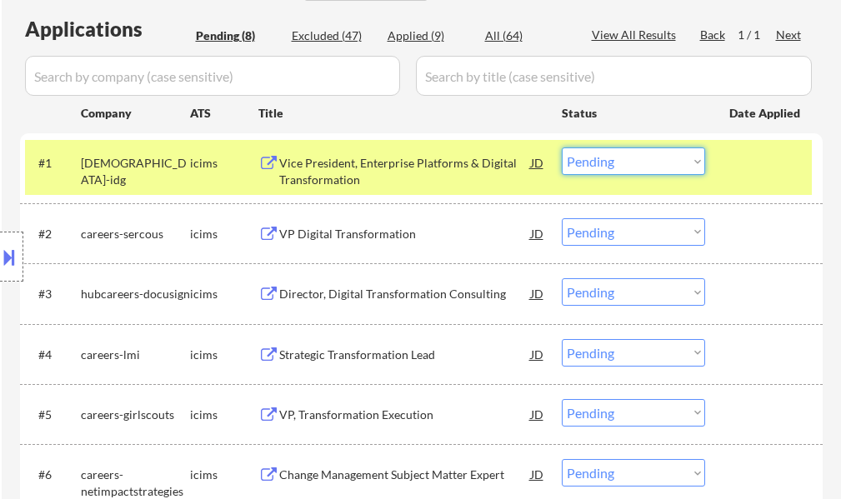
click at [629, 158] on select "Choose an option... Pending Applied Excluded (Questions) Excluded (Expired) Exc…" at bounding box center [633, 162] width 143 height 28
click at [562, 148] on select "Choose an option... Pending Applied Excluded (Questions) Excluded (Expired) Exc…" at bounding box center [633, 162] width 143 height 28
click at [766, 170] on div at bounding box center [765, 163] width 73 height 30
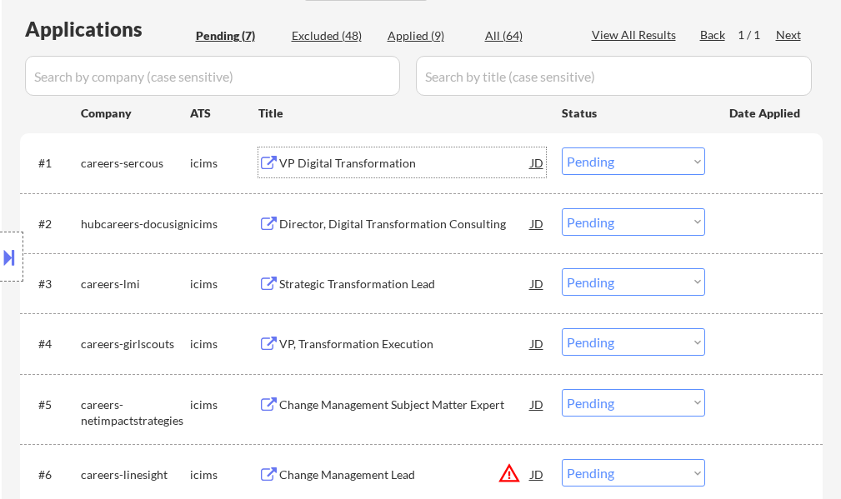
click at [368, 168] on div "VP Digital Transformation" at bounding box center [405, 163] width 252 height 17
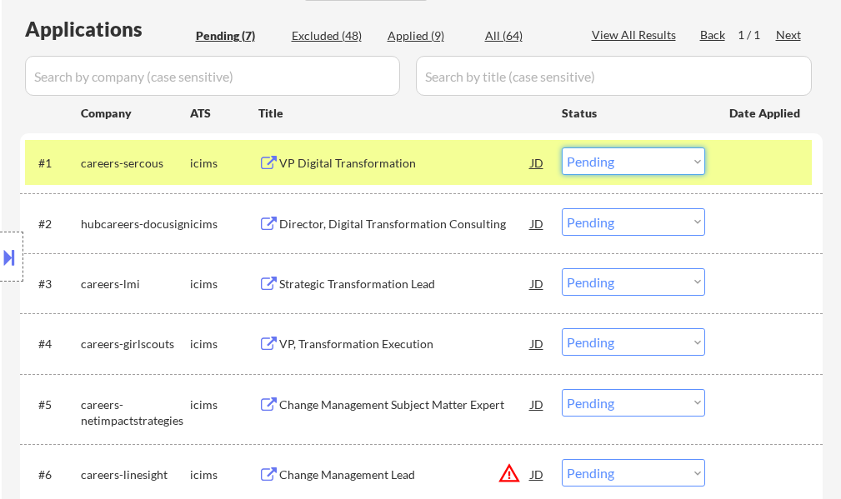
click at [600, 160] on select "Choose an option... Pending Applied Excluded (Questions) Excluded (Expired) Exc…" at bounding box center [633, 162] width 143 height 28
click at [562, 148] on select "Choose an option... Pending Applied Excluded (Questions) Excluded (Expired) Exc…" at bounding box center [633, 162] width 143 height 28
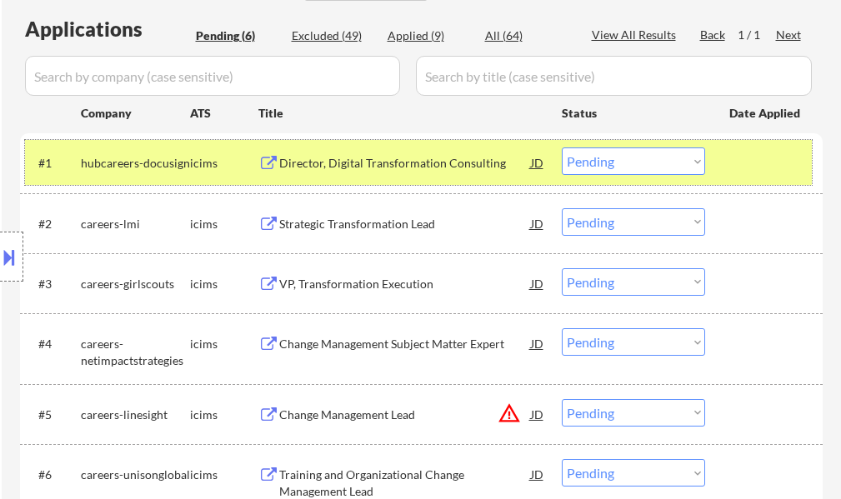
click at [758, 159] on div at bounding box center [765, 163] width 73 height 30
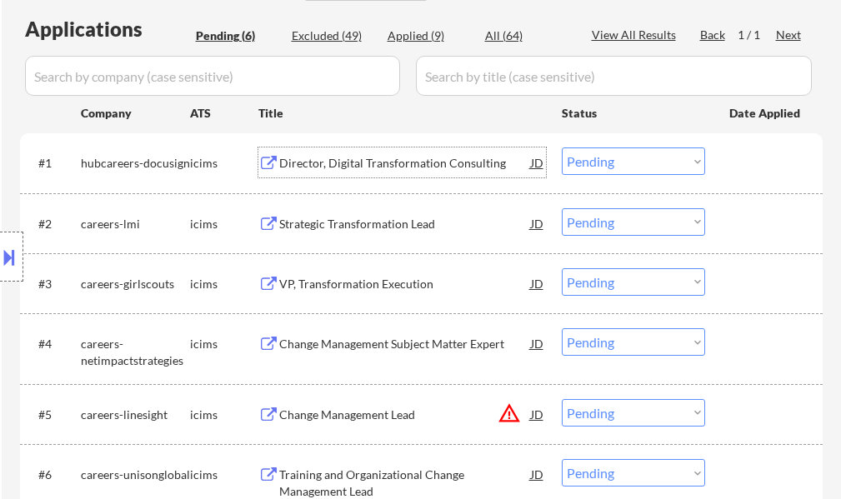
click at [459, 165] on div "Director, Digital Transformation Consulting" at bounding box center [405, 163] width 252 height 17
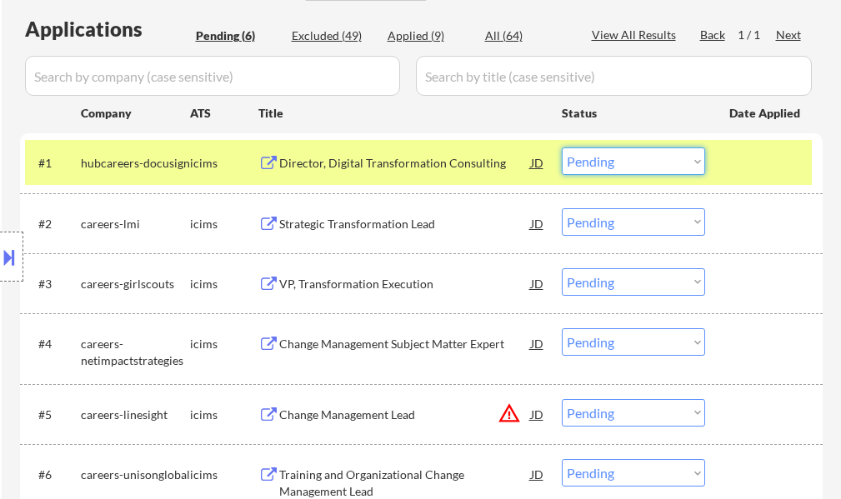
click at [653, 158] on select "Choose an option... Pending Applied Excluded (Questions) Excluded (Expired) Exc…" at bounding box center [633, 162] width 143 height 28
click at [562, 148] on select "Choose an option... Pending Applied Excluded (Questions) Excluded (Expired) Exc…" at bounding box center [633, 162] width 143 height 28
click at [745, 156] on div at bounding box center [765, 163] width 73 height 30
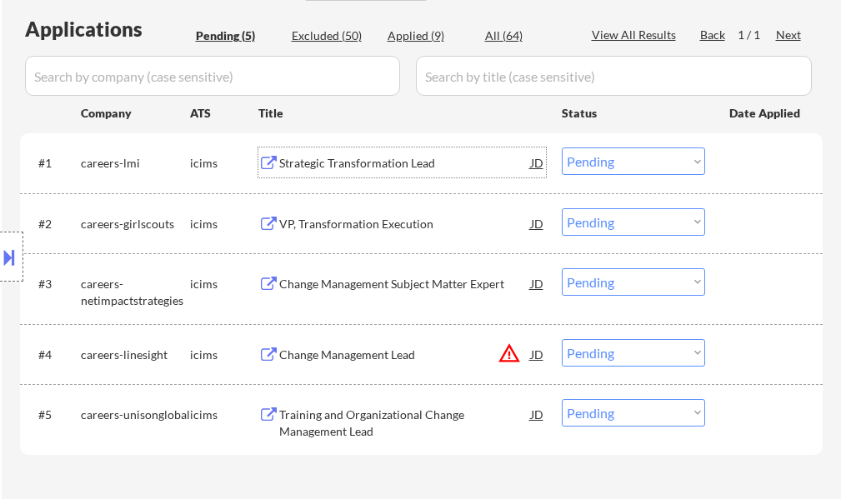
click at [407, 158] on div "Strategic Transformation Lead" at bounding box center [405, 163] width 252 height 17
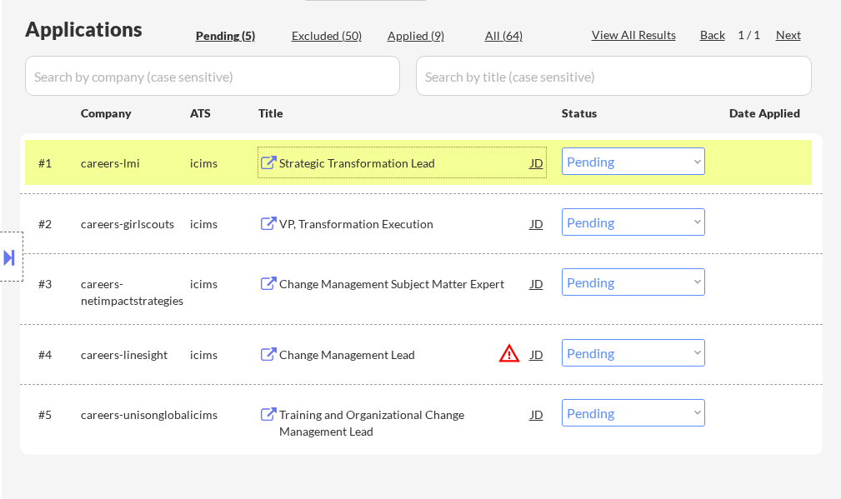
click at [604, 166] on select "Choose an option... Pending Applied Excluded (Questions) Excluded (Expired) Exc…" at bounding box center [633, 162] width 143 height 28
click at [562, 148] on select "Choose an option... Pending Applied Excluded (Questions) Excluded (Expired) Exc…" at bounding box center [633, 162] width 143 height 28
click at [757, 161] on div at bounding box center [765, 163] width 73 height 30
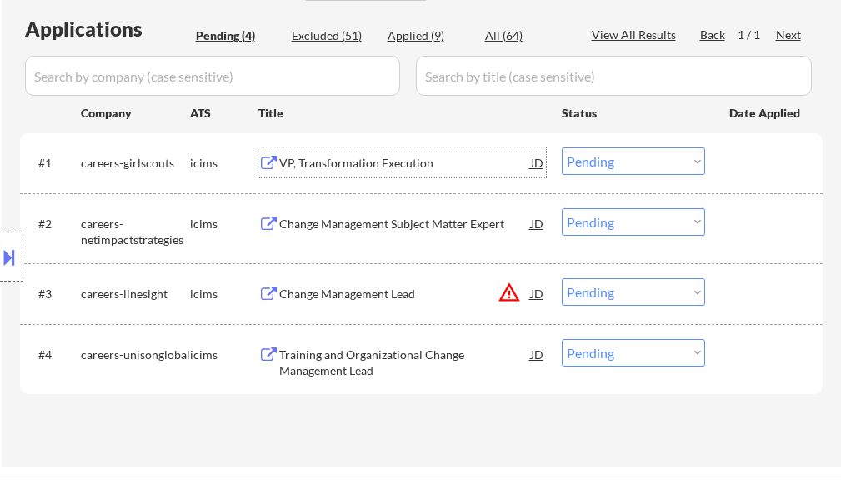
click at [409, 166] on div "VP, Transformation Execution" at bounding box center [405, 163] width 252 height 17
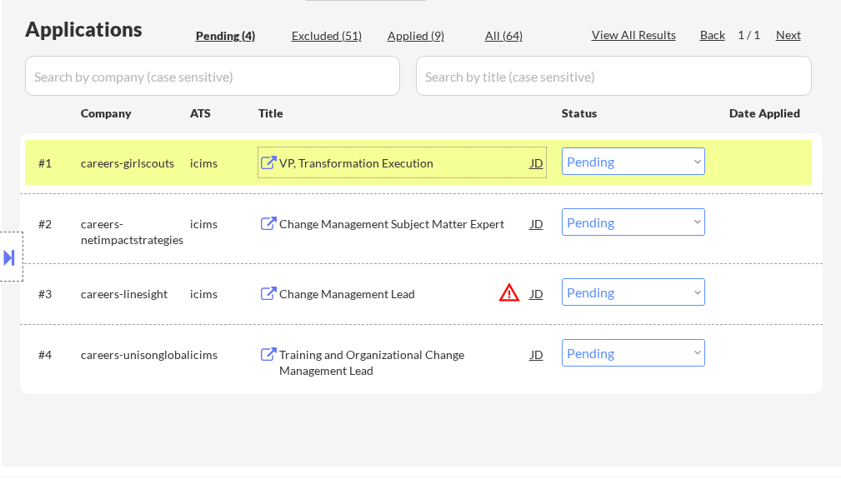
click at [618, 169] on select "Choose an option... Pending Applied Excluded (Questions) Excluded (Expired) Exc…" at bounding box center [633, 162] width 143 height 28
click at [562, 148] on select "Choose an option... Pending Applied Excluded (Questions) Excluded (Expired) Exc…" at bounding box center [633, 162] width 143 height 28
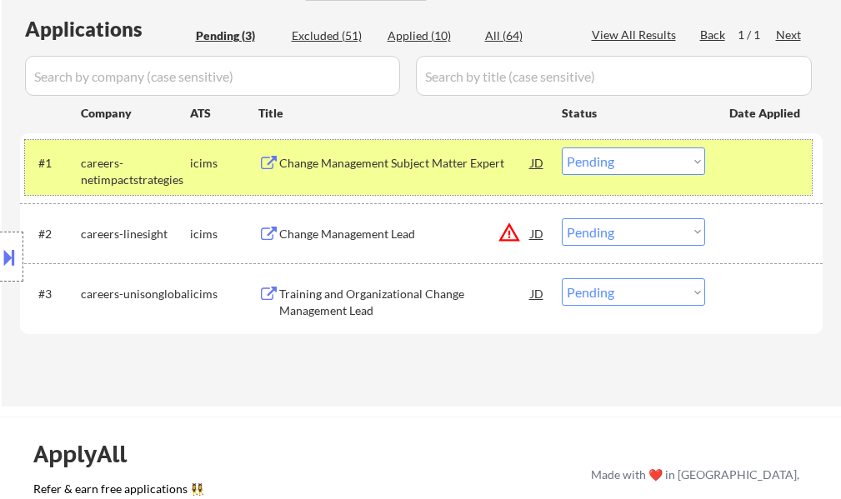
click at [739, 174] on div at bounding box center [765, 163] width 73 height 30
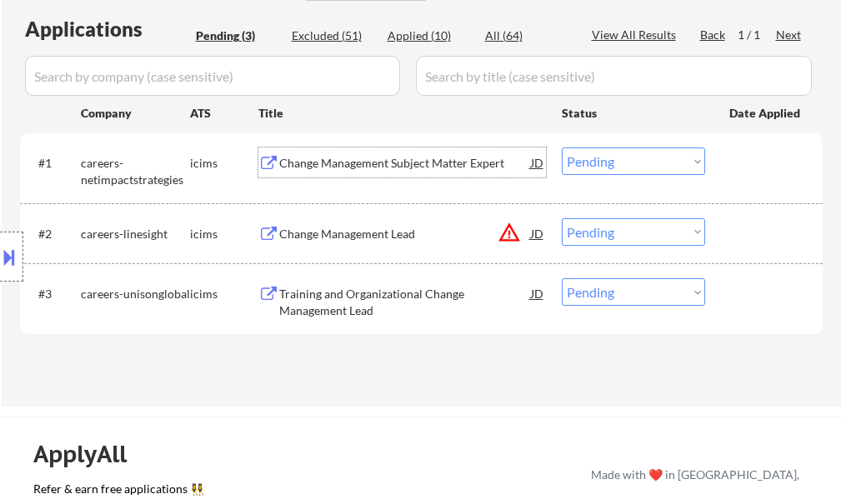
click at [370, 177] on div "Change Management Subject Matter Expert" at bounding box center [405, 163] width 252 height 30
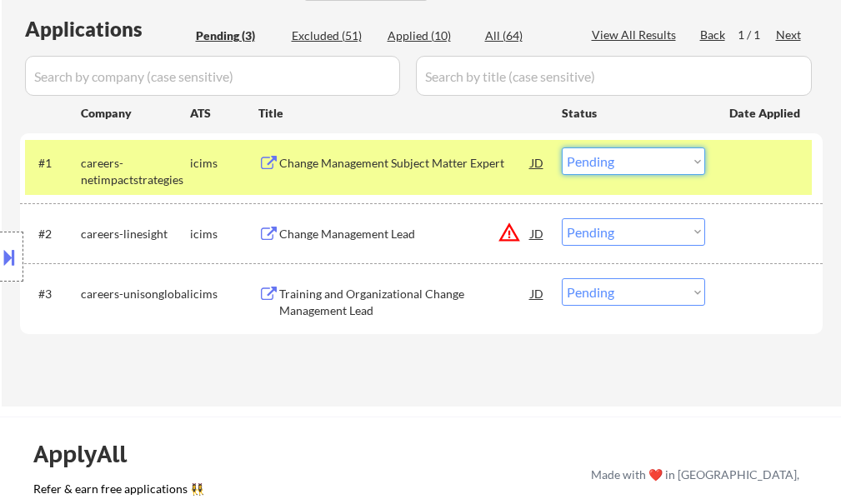
click at [595, 161] on select "Choose an option... Pending Applied Excluded (Questions) Excluded (Expired) Exc…" at bounding box center [633, 162] width 143 height 28
click at [562, 148] on select "Choose an option... Pending Applied Excluded (Questions) Excluded (Expired) Exc…" at bounding box center [633, 162] width 143 height 28
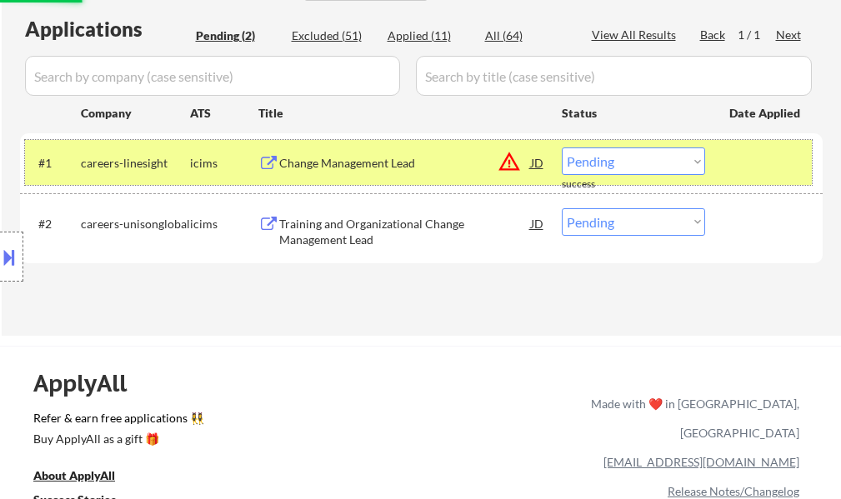
click at [739, 163] on div at bounding box center [765, 163] width 73 height 30
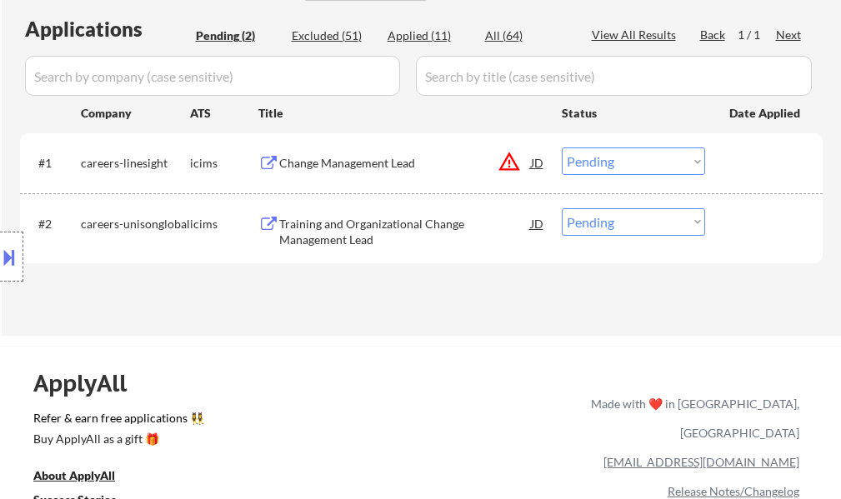
click at [382, 168] on div "Change Management Lead" at bounding box center [405, 163] width 252 height 17
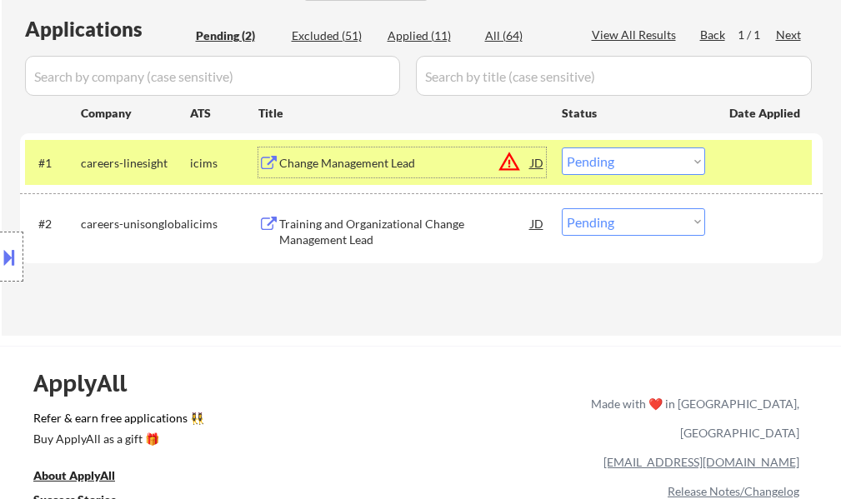
click at [591, 169] on select "Choose an option... Pending Applied Excluded (Questions) Excluded (Expired) Exc…" at bounding box center [633, 162] width 143 height 28
click at [562, 148] on select "Choose an option... Pending Applied Excluded (Questions) Excluded (Expired) Exc…" at bounding box center [633, 162] width 143 height 28
click at [738, 174] on div at bounding box center [765, 163] width 73 height 30
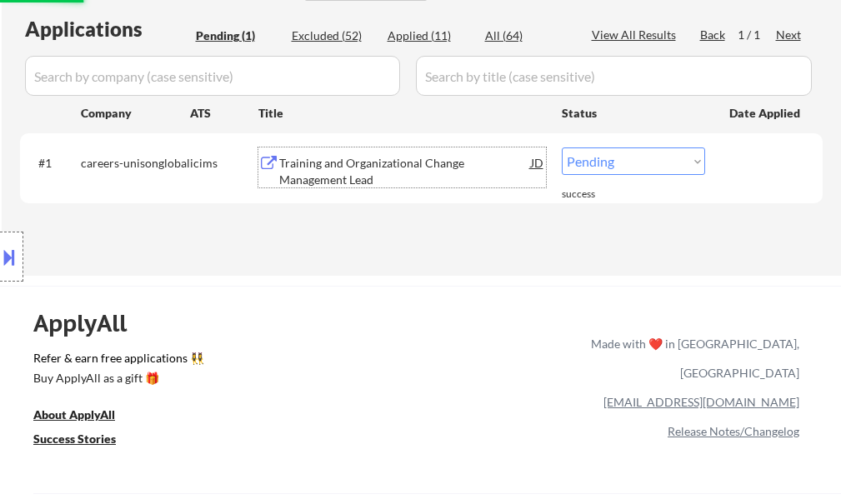
click at [437, 161] on div "Training and Organizational Change Management Lead" at bounding box center [405, 171] width 252 height 33
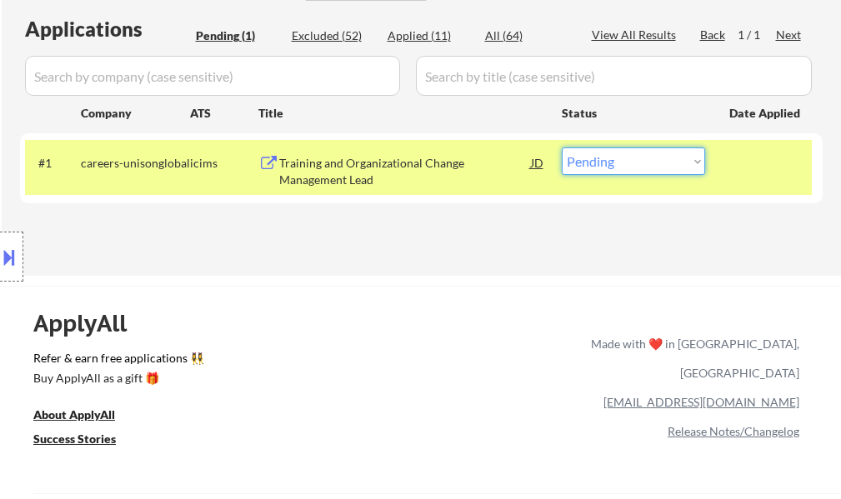
click at [608, 163] on select "Choose an option... Pending Applied Excluded (Questions) Excluded (Expired) Exc…" at bounding box center [633, 162] width 143 height 28
select select ""excluded__expired_""
click at [562, 148] on select "Choose an option... Pending Applied Excluded (Questions) Excluded (Expired) Exc…" at bounding box center [633, 162] width 143 height 28
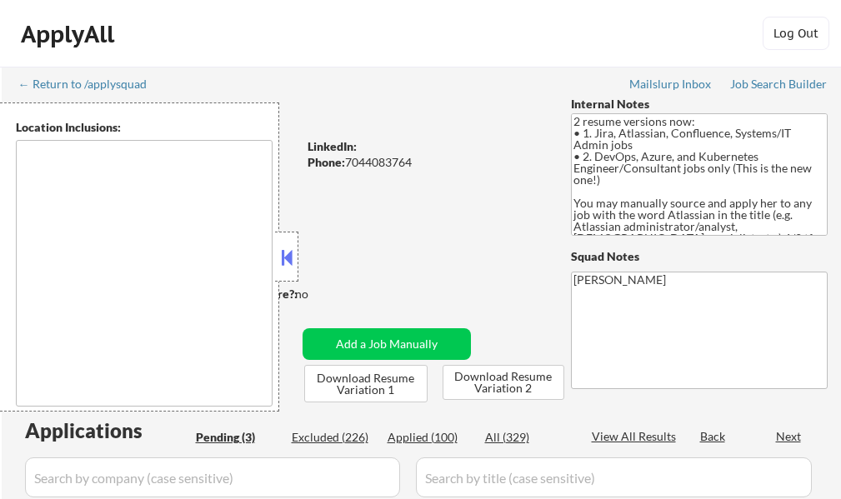
type textarea "[GEOGRAPHIC_DATA], [GEOGRAPHIC_DATA] [GEOGRAPHIC_DATA], [GEOGRAPHIC_DATA] [GEOG…"
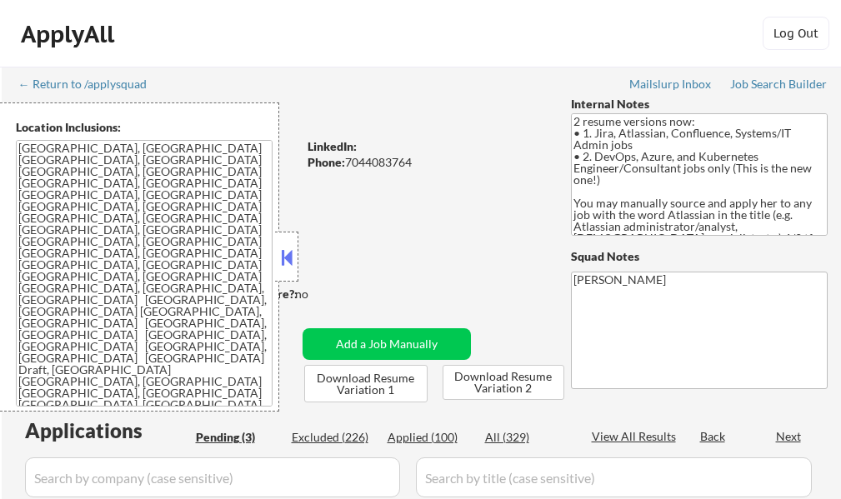
click at [293, 273] on div at bounding box center [286, 257] width 23 height 50
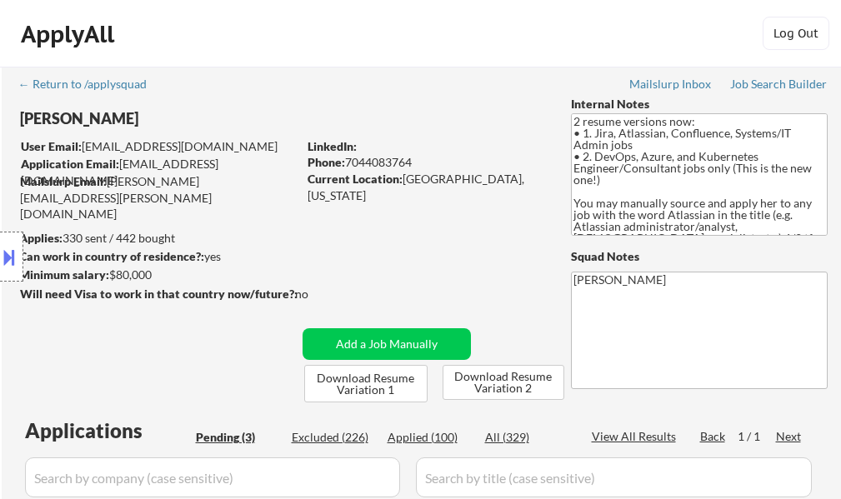
select select ""pending""
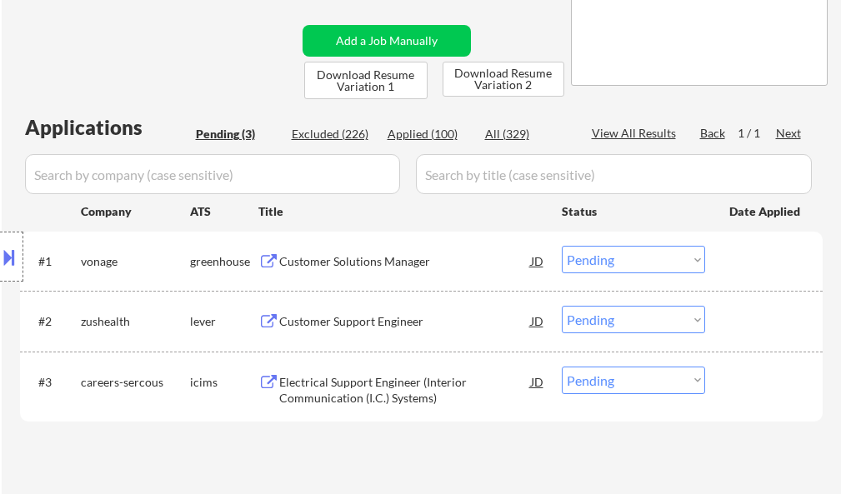
scroll to position [333, 0]
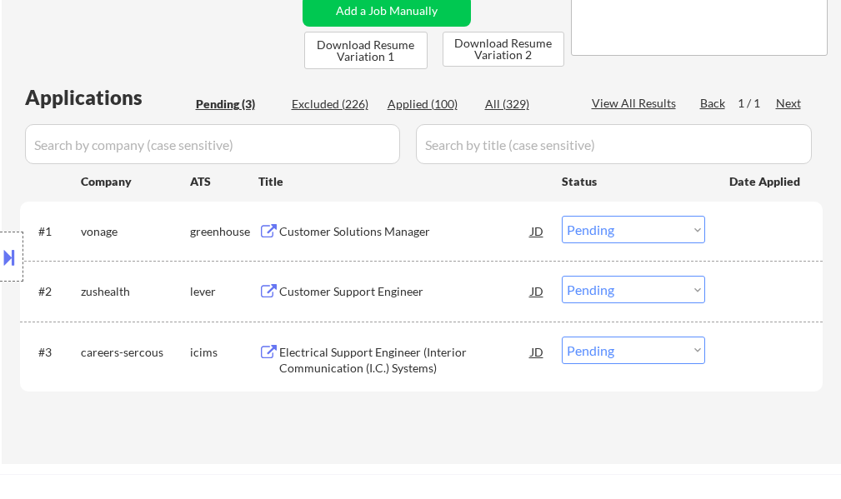
click at [323, 236] on div "Customer Solutions Manager" at bounding box center [405, 231] width 252 height 17
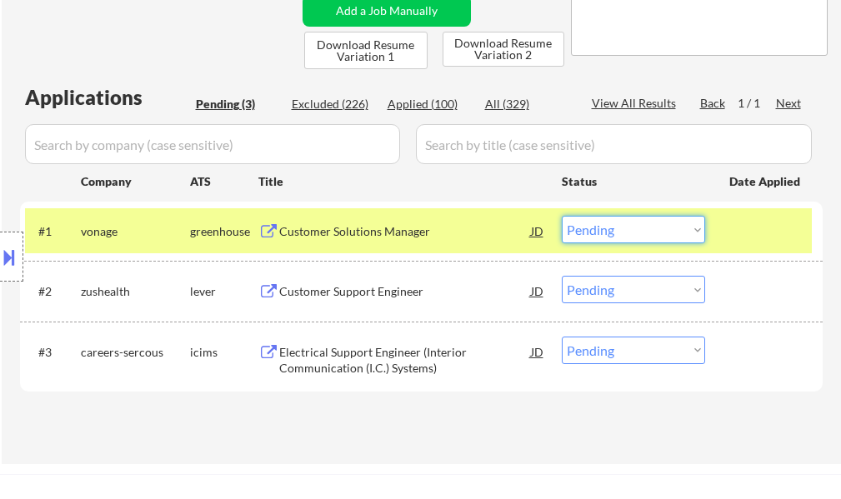
drag, startPoint x: 613, startPoint y: 230, endPoint x: 614, endPoint y: 242, distance: 11.7
click at [613, 230] on select "Choose an option... Pending Applied Excluded (Questions) Excluded (Expired) Exc…" at bounding box center [633, 230] width 143 height 28
click at [562, 216] on select "Choose an option... Pending Applied Excluded (Questions) Excluded (Expired) Exc…" at bounding box center [633, 230] width 143 height 28
click at [749, 245] on div at bounding box center [765, 231] width 73 height 30
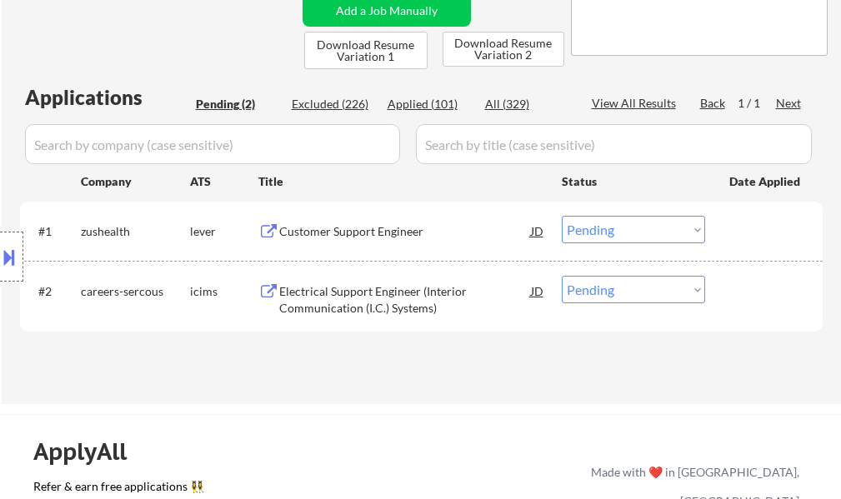
click at [364, 233] on div "Customer Support Engineer" at bounding box center [405, 231] width 252 height 17
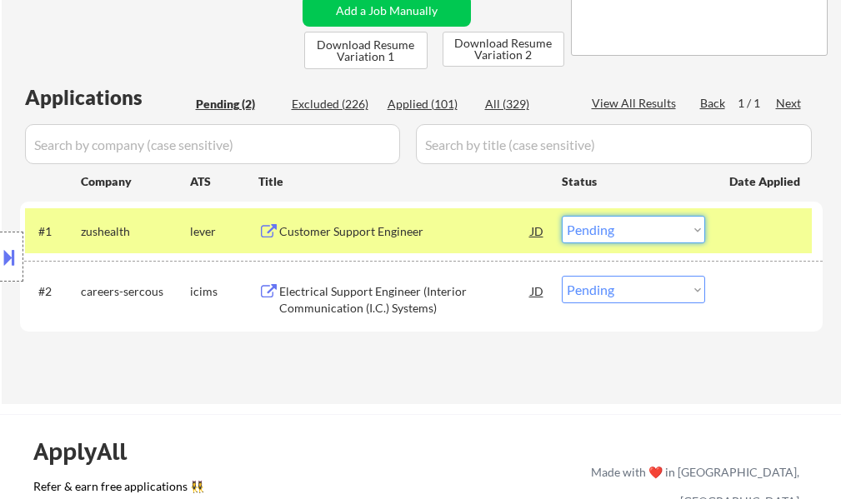
click at [635, 230] on select "Choose an option... Pending Applied Excluded (Questions) Excluded (Expired) Exc…" at bounding box center [633, 230] width 143 height 28
click at [562, 216] on select "Choose an option... Pending Applied Excluded (Questions) Excluded (Expired) Exc…" at bounding box center [633, 230] width 143 height 28
click at [729, 235] on div at bounding box center [765, 231] width 73 height 30
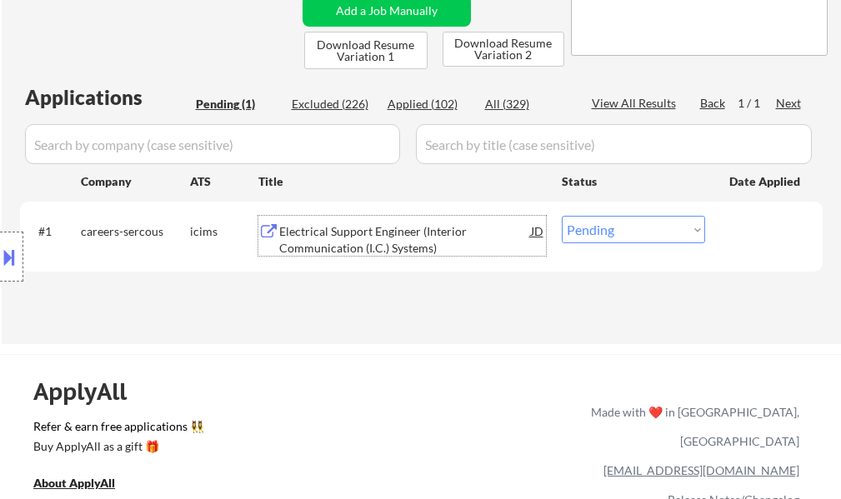
click at [393, 238] on div "Electrical Support Engineer (Interior Communication (I.C.) Systems)" at bounding box center [405, 239] width 252 height 33
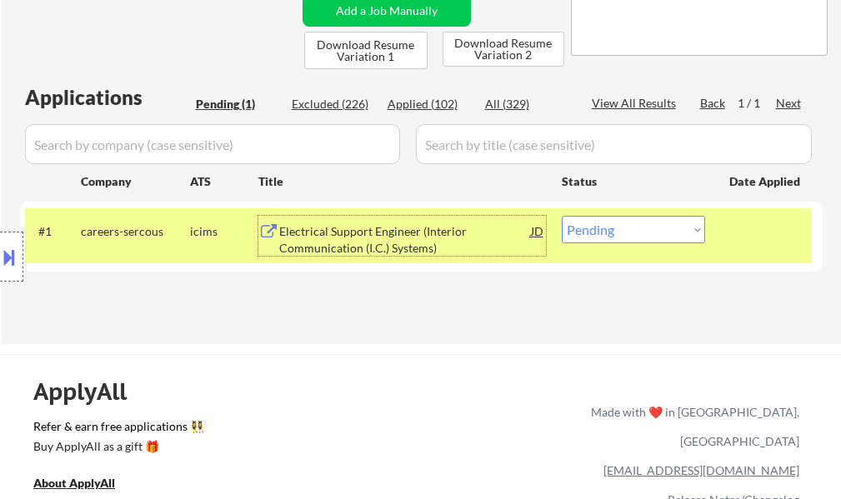
click at [645, 236] on select "Choose an option... Pending Applied Excluded (Questions) Excluded (Expired) Exc…" at bounding box center [633, 230] width 143 height 28
select select ""excluded__bad_match_""
click at [562, 216] on select "Choose an option... Pending Applied Excluded (Questions) Excluded (Expired) Exc…" at bounding box center [633, 230] width 143 height 28
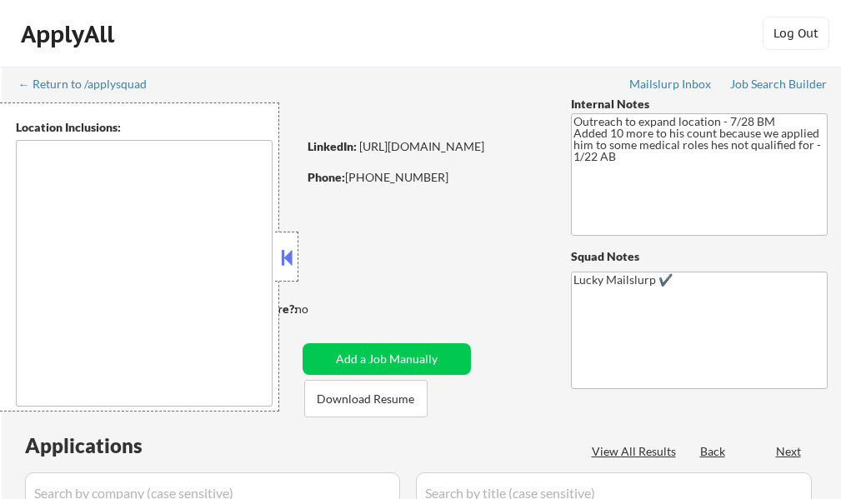
type textarea "[GEOGRAPHIC_DATA], [GEOGRAPHIC_DATA] [GEOGRAPHIC_DATA], [GEOGRAPHIC_DATA] [GEOG…"
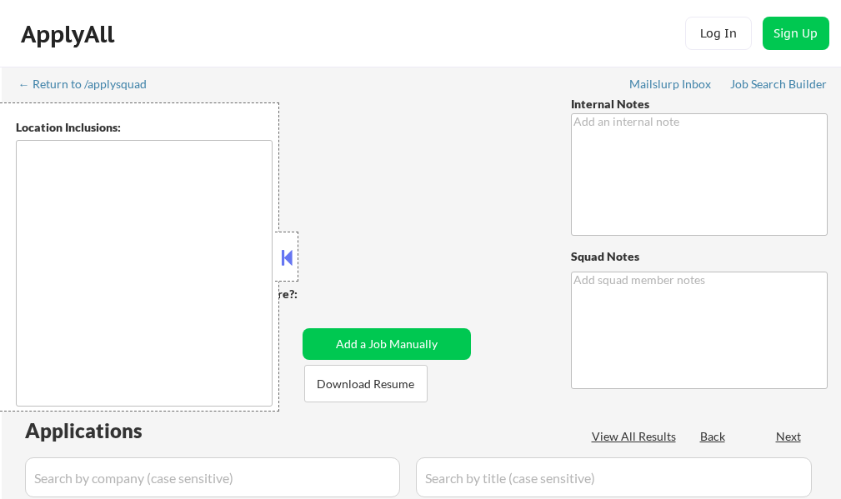
type textarea "Salary/Location Outreach -7/22 BM"
type textarea "Lucky Mailslurp ✔️"
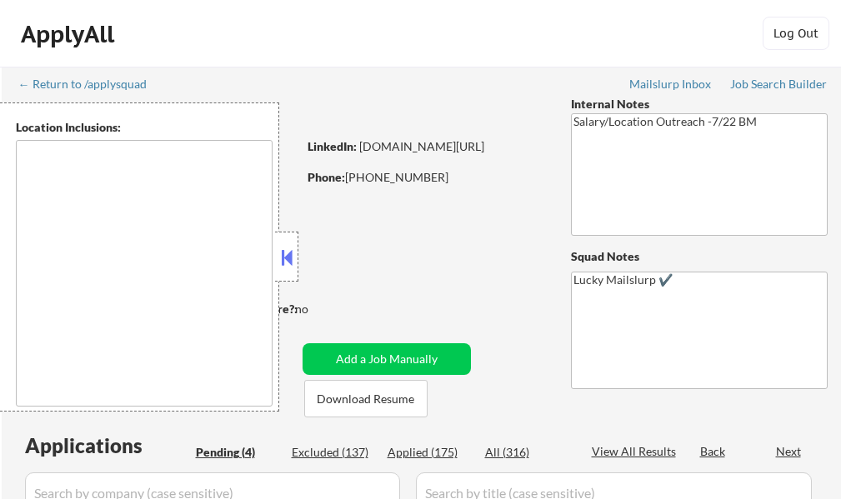
select select ""pending""
type textarea "[GEOGRAPHIC_DATA], [GEOGRAPHIC_DATA] [GEOGRAPHIC_DATA], [GEOGRAPHIC_DATA] [GEOG…"
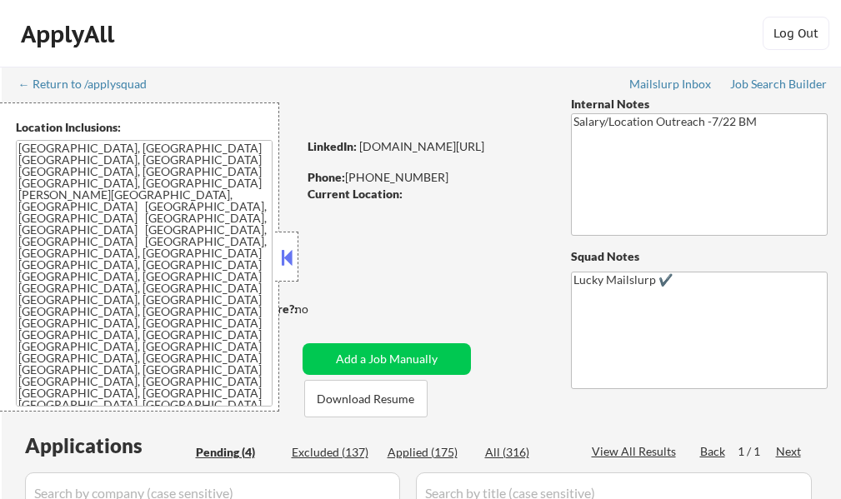
click at [293, 253] on button at bounding box center [287, 257] width 18 height 25
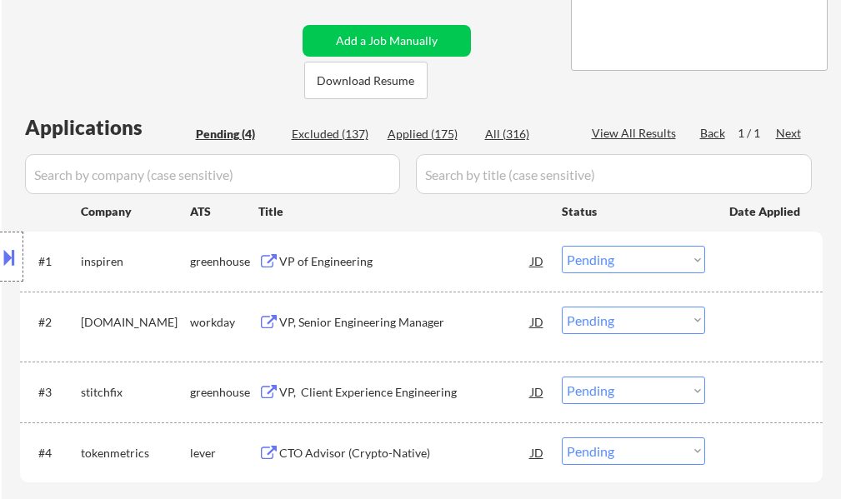
scroll to position [417, 0]
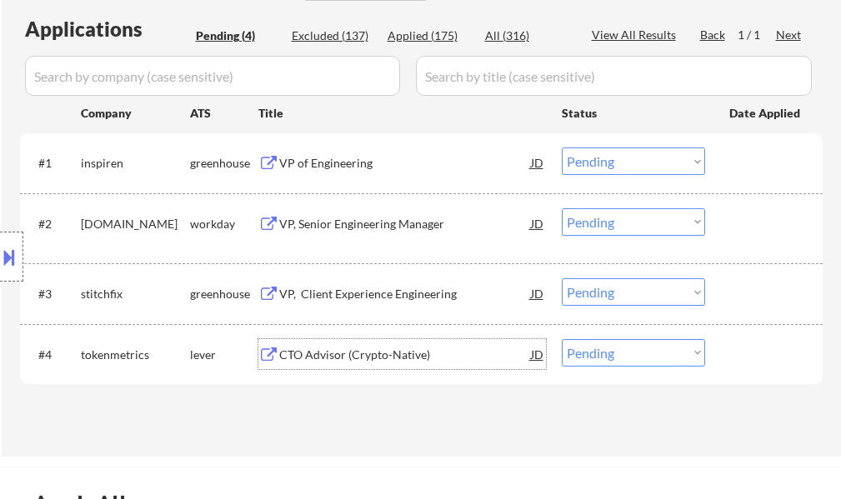
click at [318, 345] on div "CTO Advisor (Crypto-Native)" at bounding box center [405, 354] width 252 height 30
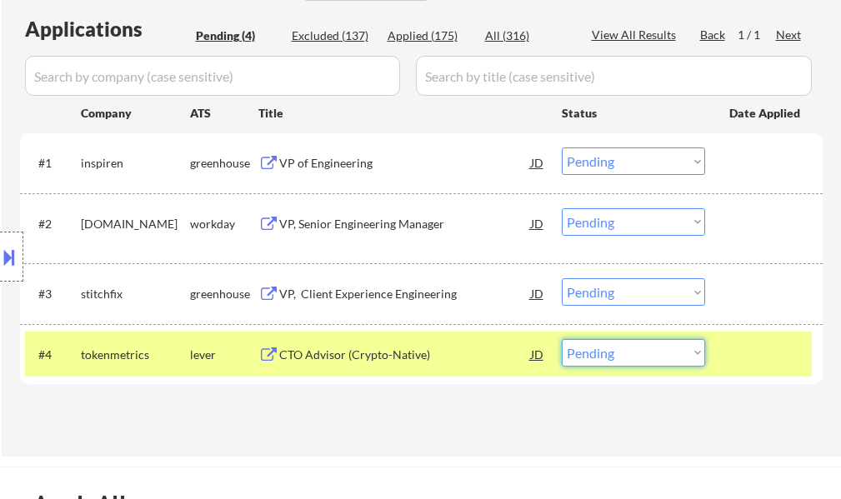
click at [616, 362] on select "Choose an option... Pending Applied Excluded (Questions) Excluded (Expired) Exc…" at bounding box center [633, 353] width 143 height 28
select select ""excluded__bad_match_""
click at [562, 339] on select "Choose an option... Pending Applied Excluded (Questions) Excluded (Expired) Exc…" at bounding box center [633, 353] width 143 height 28
click at [723, 338] on div "#4 tokenmetrics lever CTO Advisor (Crypto-Native) JD Choose an option... Pendin…" at bounding box center [418, 354] width 787 height 45
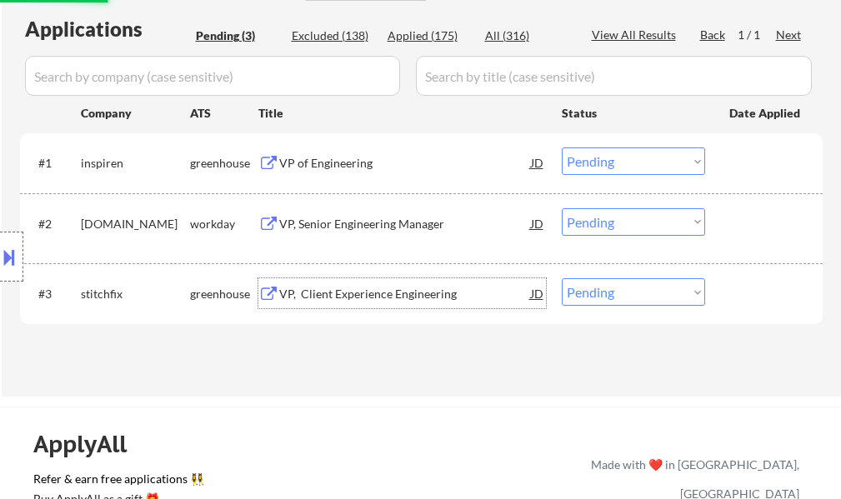
click at [367, 298] on div "VP, Client Experience Engineering" at bounding box center [405, 294] width 252 height 17
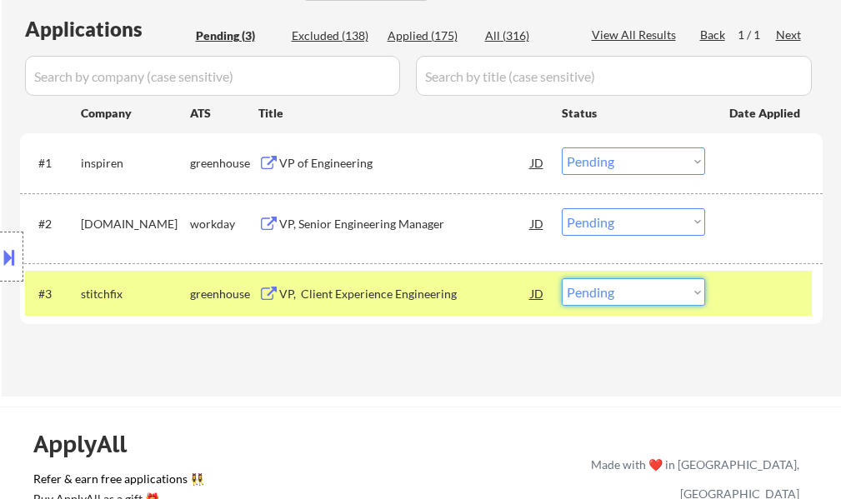
click at [623, 288] on select "Choose an option... Pending Applied Excluded (Questions) Excluded (Expired) Exc…" at bounding box center [633, 292] width 143 height 28
select select ""applied""
click at [562, 278] on select "Choose an option... Pending Applied Excluded (Questions) Excluded (Expired) Exc…" at bounding box center [633, 292] width 143 height 28
click at [742, 303] on div at bounding box center [765, 293] width 73 height 30
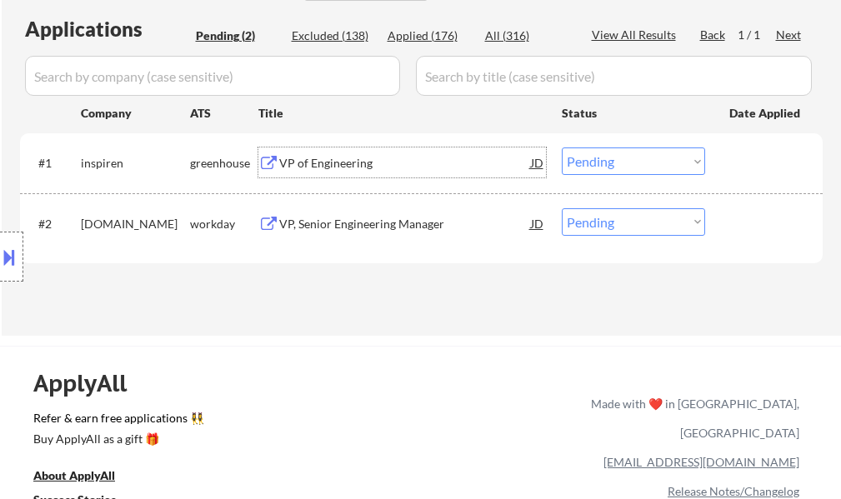
click at [322, 151] on div "VP of Engineering" at bounding box center [405, 163] width 252 height 30
